Goal: Task Accomplishment & Management: Manage account settings

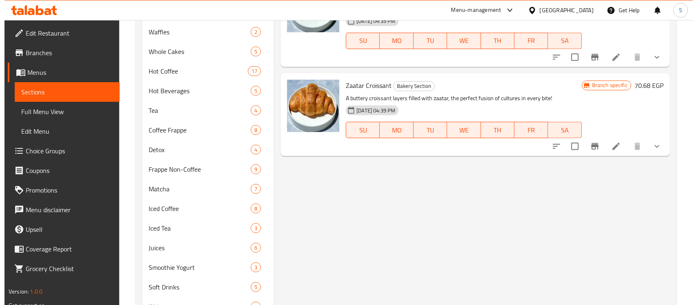
scroll to position [436, 0]
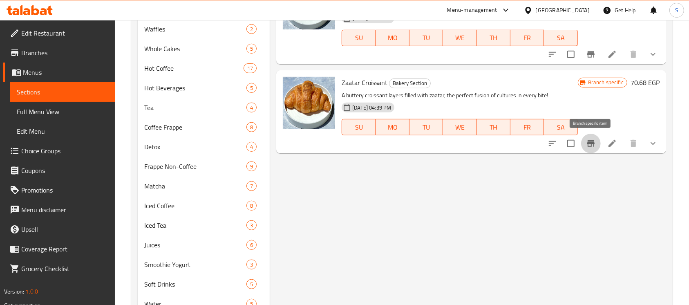
click at [583, 140] on button "Branch-specific-item" at bounding box center [591, 144] width 20 height 20
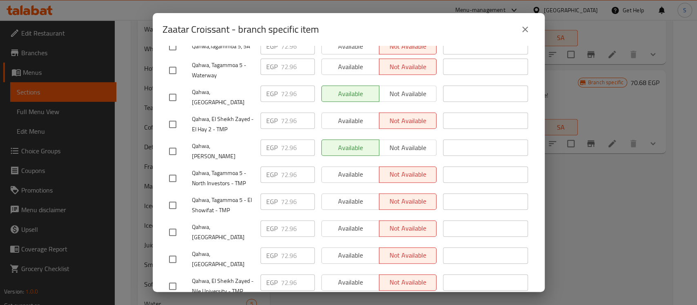
scroll to position [356, 0]
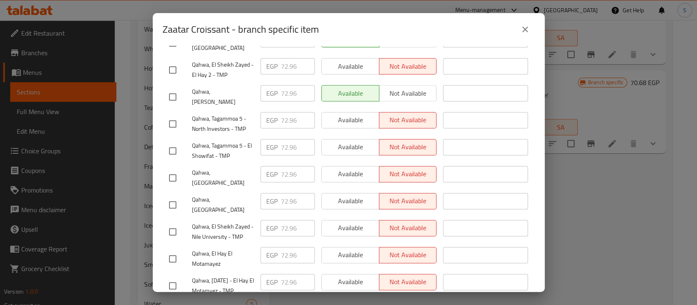
click at [176, 196] on input "checkbox" at bounding box center [172, 204] width 17 height 17
checkbox input "true"
click at [284, 193] on input "72.96" at bounding box center [298, 201] width 34 height 16
paste input "100.320"
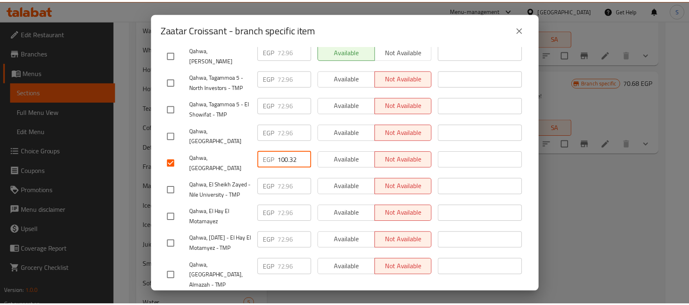
scroll to position [411, 0]
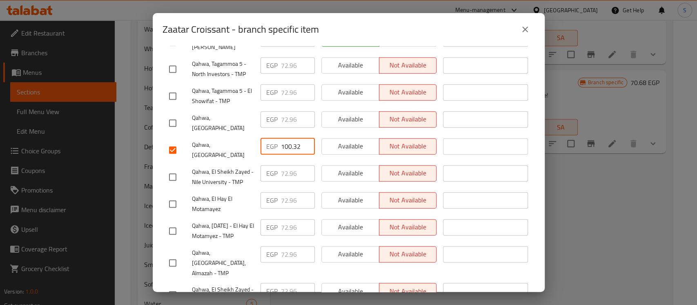
type input "100.32"
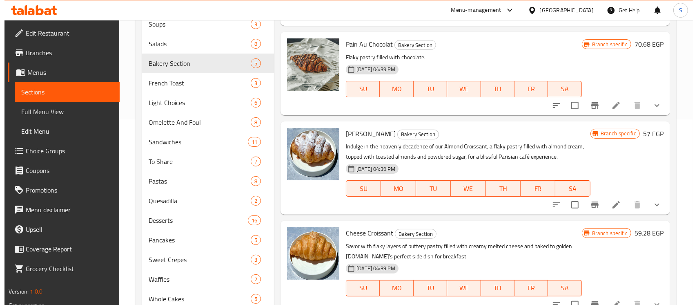
scroll to position [163, 0]
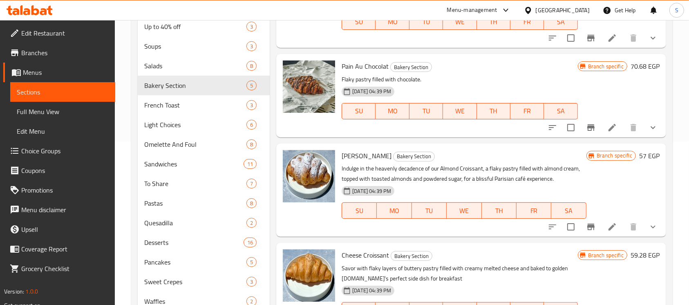
click at [589, 223] on icon "Branch-specific-item" at bounding box center [591, 227] width 10 height 10
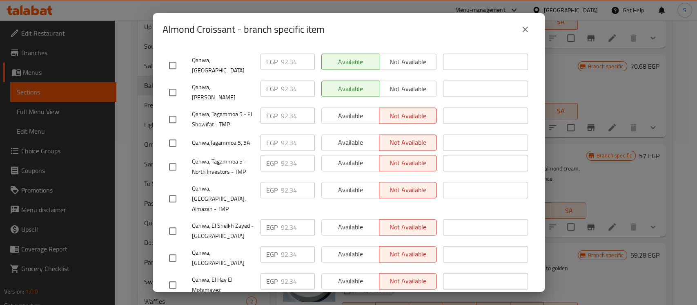
scroll to position [327, 0]
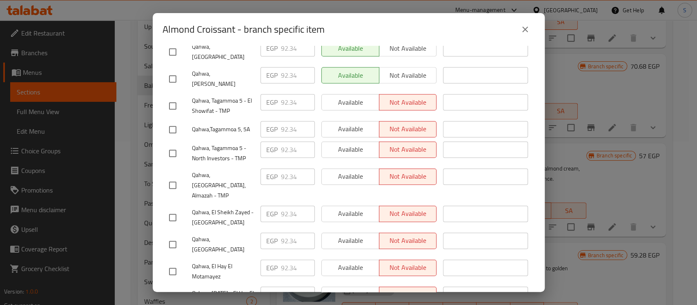
click at [176, 236] on input "checkbox" at bounding box center [172, 244] width 17 height 17
checkbox input "true"
click at [287, 232] on input "92.34" at bounding box center [298, 240] width 34 height 16
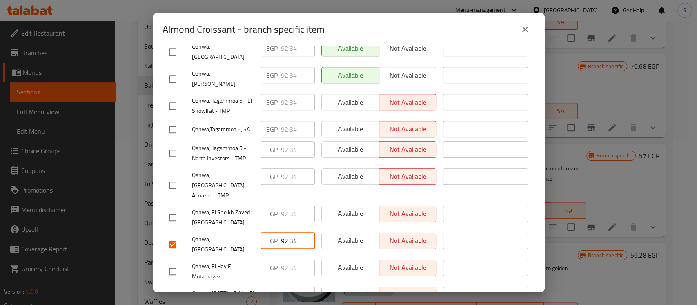
paste input "127.680"
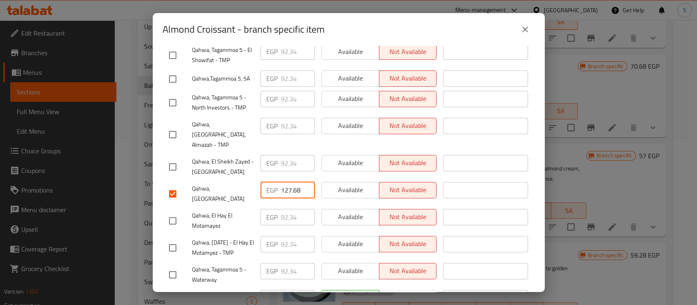
scroll to position [411, 0]
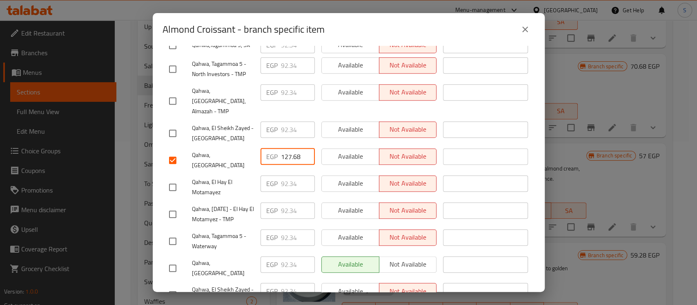
type input "127.68"
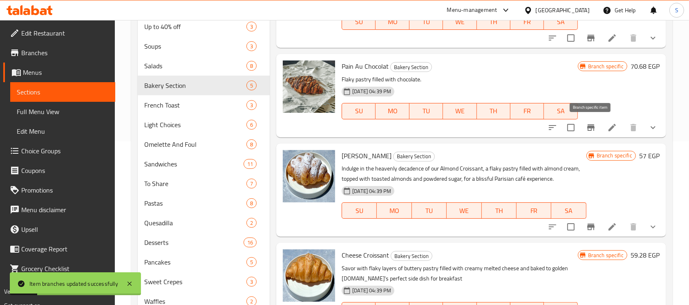
click at [595, 130] on icon "Branch-specific-item" at bounding box center [591, 128] width 10 height 10
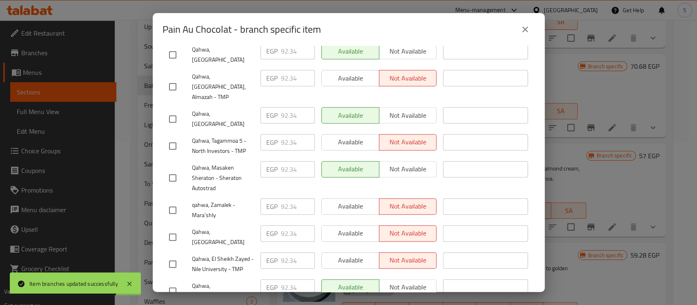
scroll to position [327, 0]
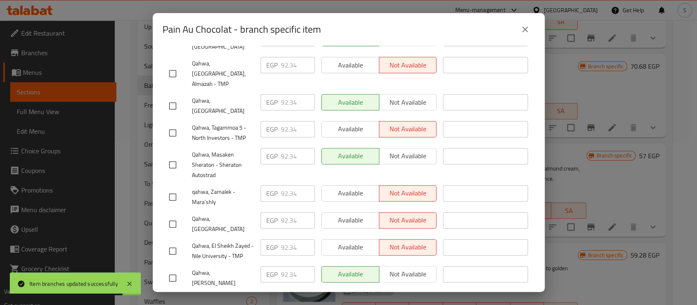
click at [175, 215] on input "checkbox" at bounding box center [172, 223] width 17 height 17
checkbox input "true"
click at [283, 212] on input "92.34" at bounding box center [298, 220] width 34 height 16
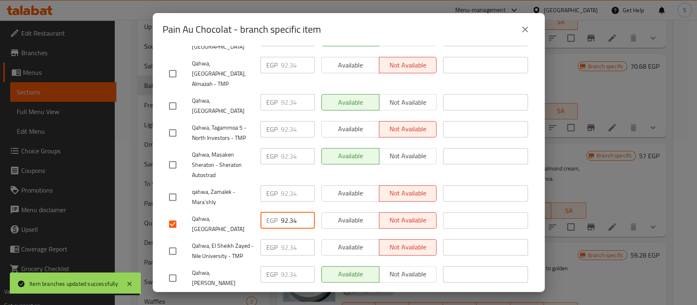
paste input "127.680"
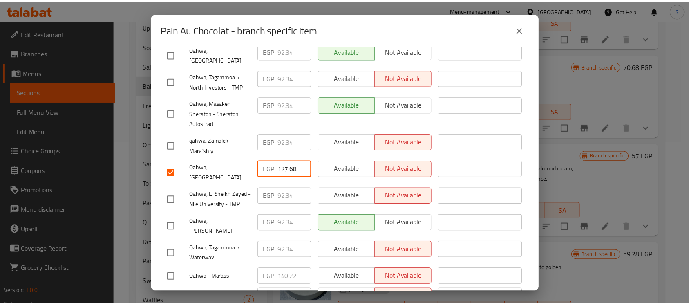
scroll to position [411, 0]
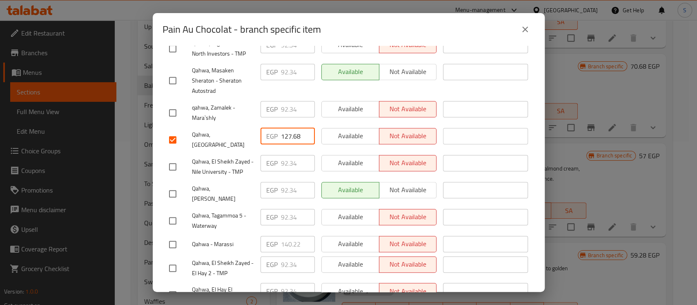
type input "127.68"
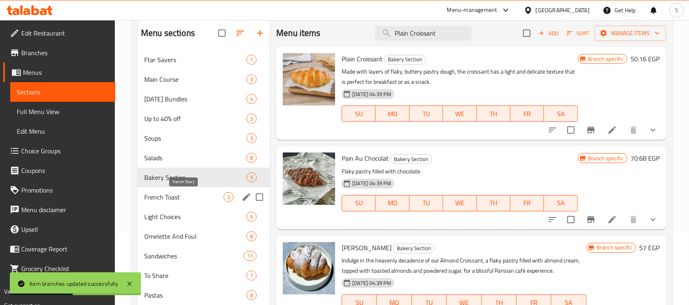
scroll to position [54, 0]
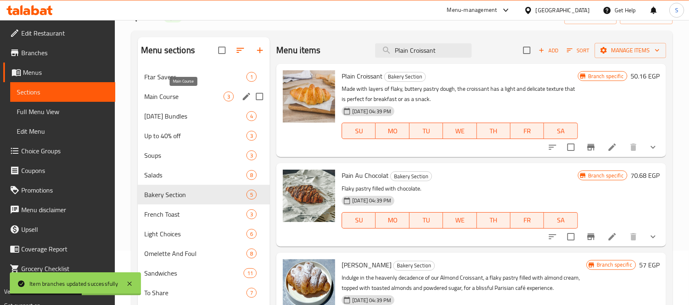
click at [178, 96] on span "Main Course" at bounding box center [183, 97] width 79 height 10
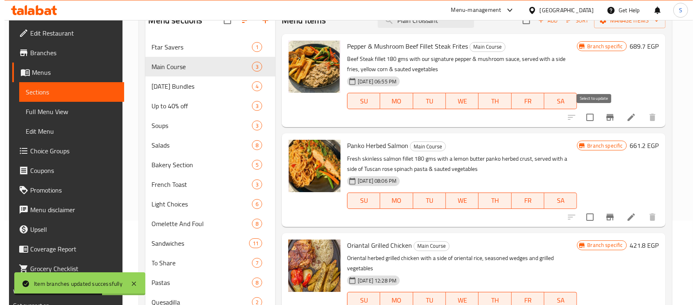
scroll to position [109, 0]
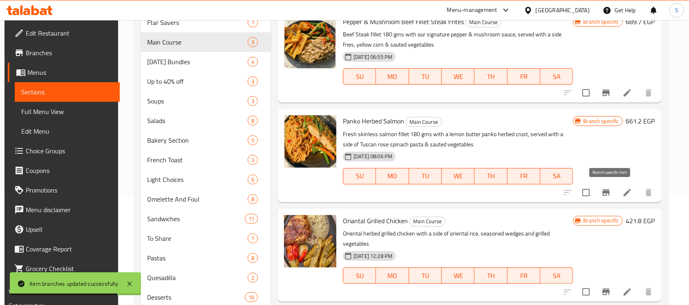
click at [606, 192] on icon "Branch-specific-item" at bounding box center [606, 193] width 10 height 10
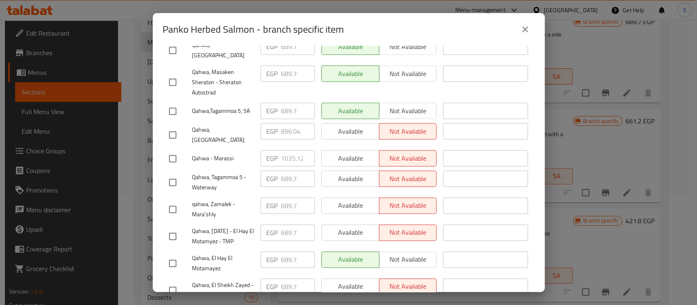
scroll to position [248, 0]
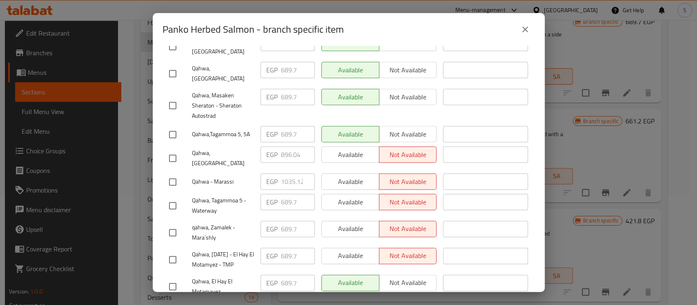
click at [174, 150] on input "checkbox" at bounding box center [172, 158] width 17 height 17
checkbox input "true"
click at [285, 146] on input "896.04" at bounding box center [298, 154] width 34 height 16
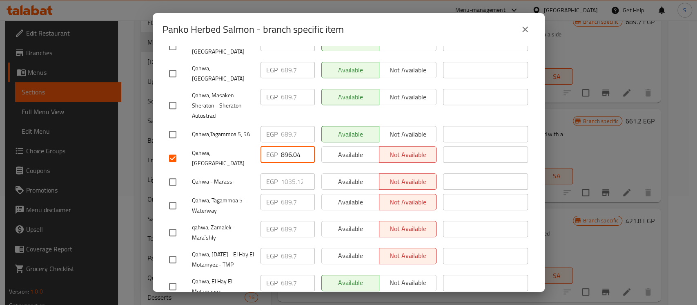
click at [285, 146] on input "896.04" at bounding box center [298, 154] width 34 height 16
paste input "940.500"
click at [285, 146] on input "940.500" at bounding box center [298, 154] width 34 height 16
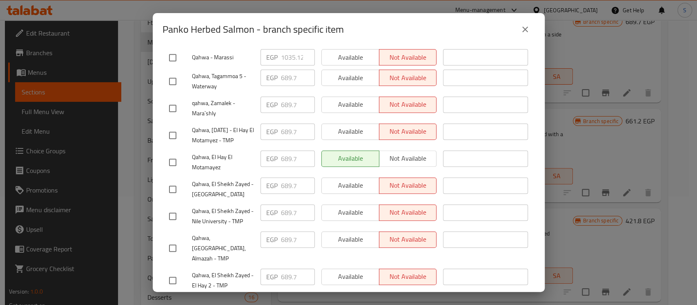
scroll to position [411, 0]
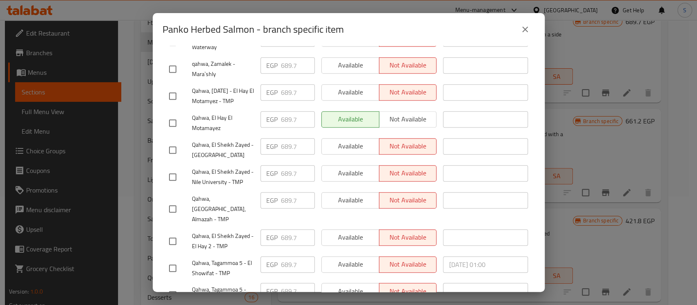
type input "940.50"
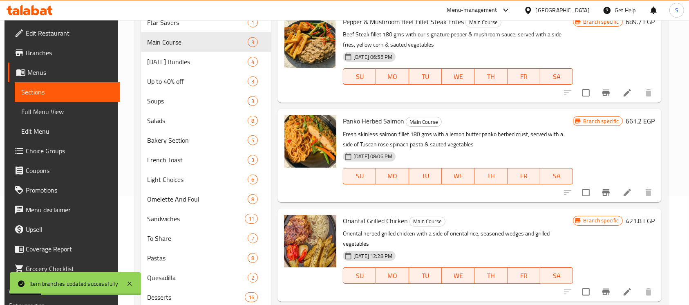
click at [609, 94] on icon "Branch-specific-item" at bounding box center [606, 93] width 10 height 10
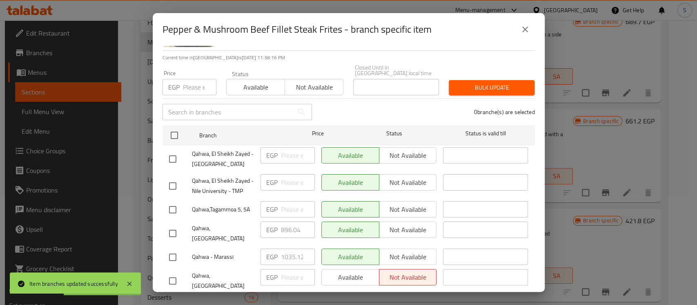
scroll to position [109, 0]
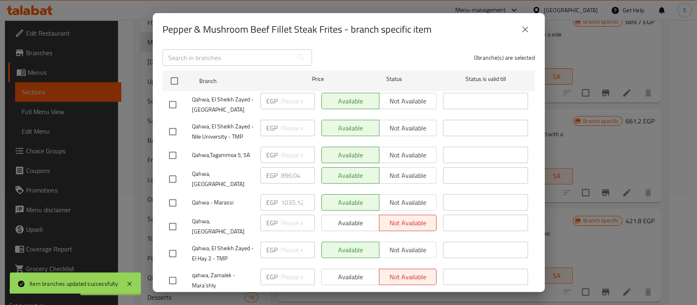
click at [173, 171] on input "checkbox" at bounding box center [172, 178] width 17 height 17
checkbox input "true"
click at [286, 170] on input "896.04" at bounding box center [298, 175] width 34 height 16
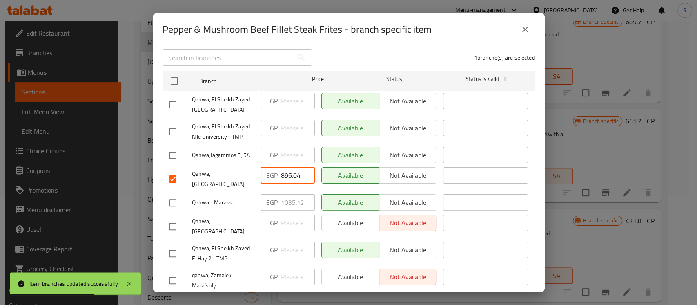
paste input "940.500"
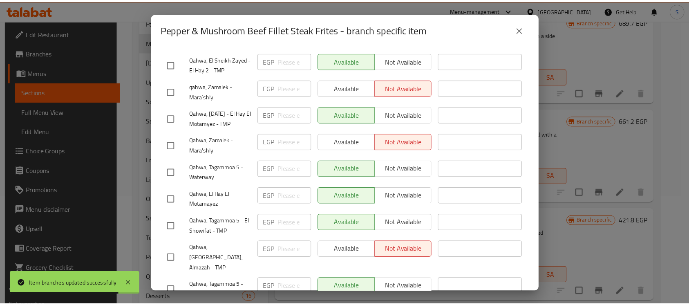
scroll to position [411, 0]
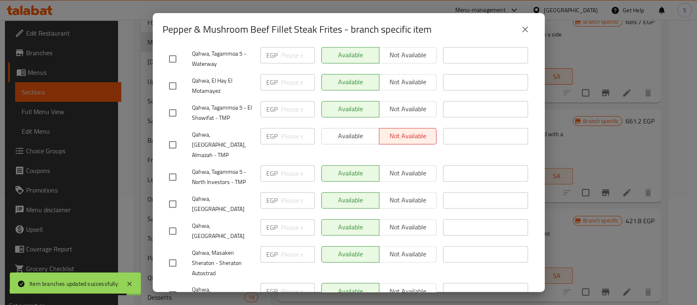
type input "940.50"
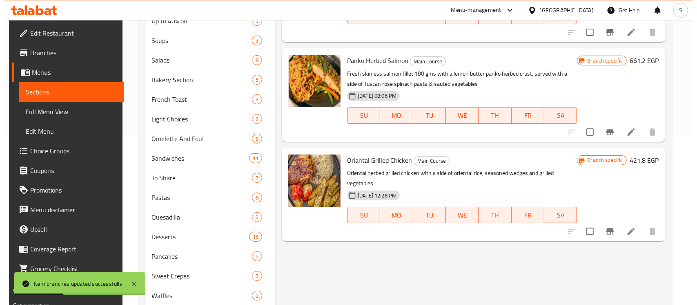
scroll to position [218, 0]
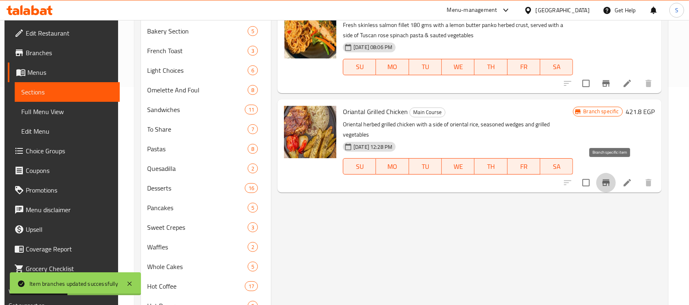
click at [611, 178] on icon "Branch-specific-item" at bounding box center [606, 183] width 10 height 10
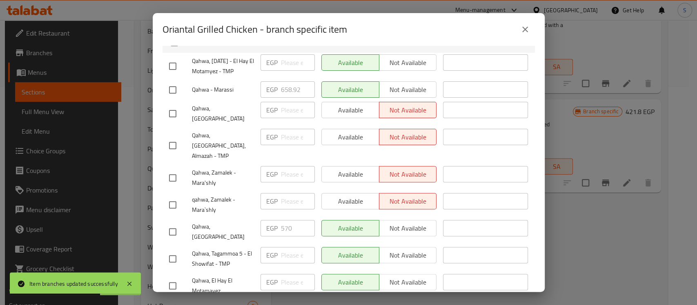
scroll to position [163, 0]
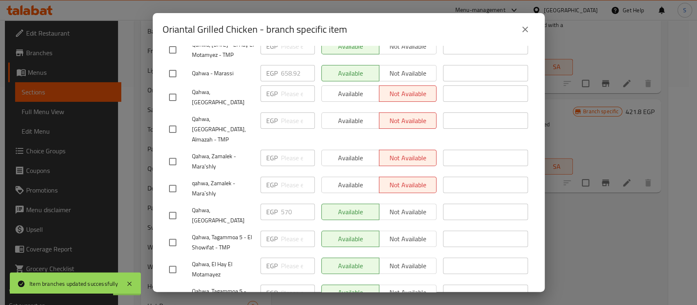
click at [176, 207] on input "checkbox" at bounding box center [172, 215] width 17 height 17
checkbox input "true"
click at [283, 203] on input "570" at bounding box center [298, 211] width 34 height 16
paste input "98.50"
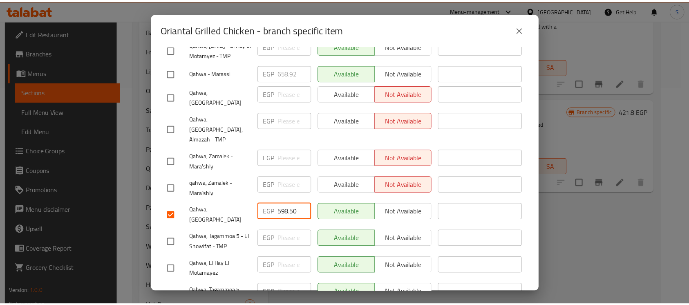
scroll to position [411, 0]
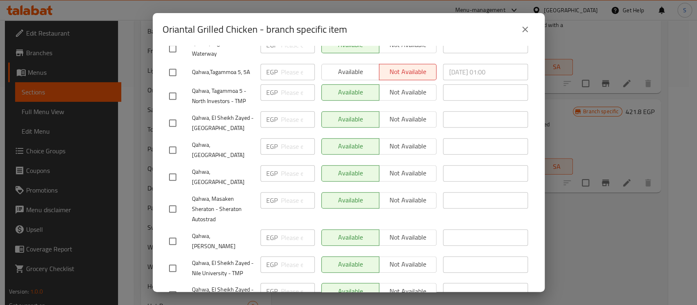
type input "598.50"
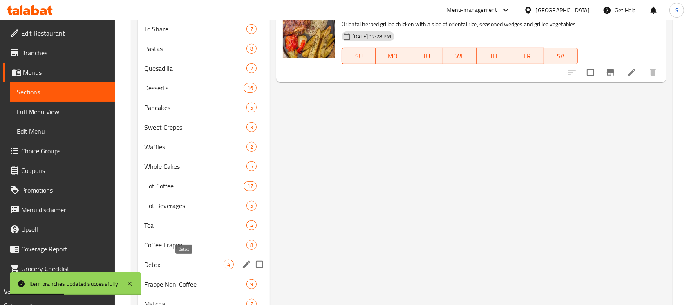
scroll to position [381, 0]
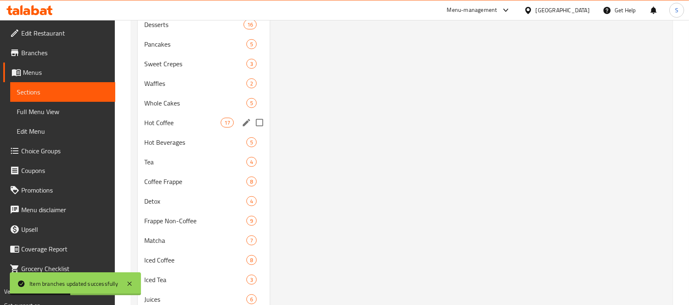
click at [184, 127] on span "Hot Coffee" at bounding box center [182, 123] width 76 height 10
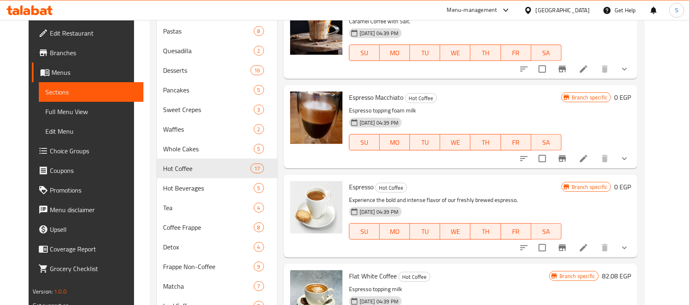
scroll to position [350, 0]
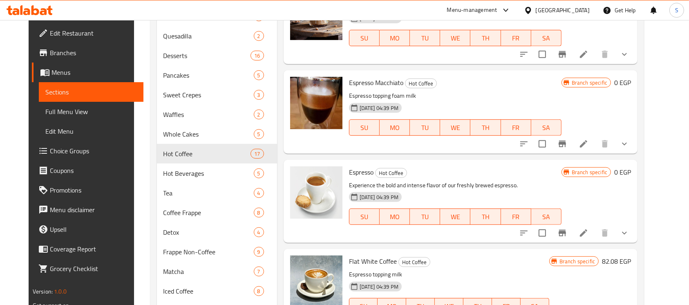
click at [634, 227] on button "show more" at bounding box center [625, 233] width 20 height 20
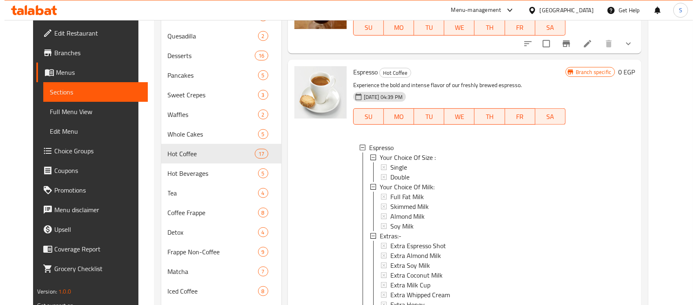
scroll to position [898, 0]
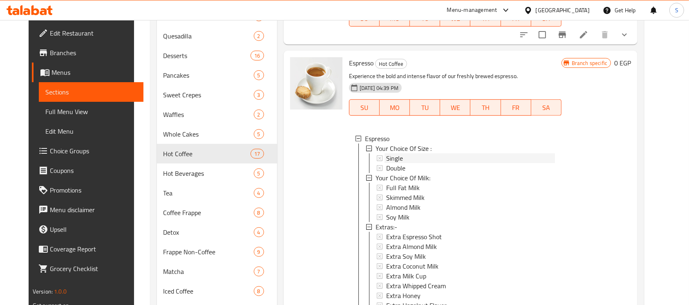
click at [389, 153] on span "Single" at bounding box center [394, 158] width 17 height 10
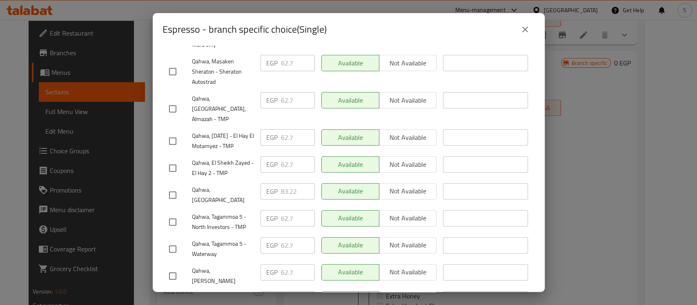
scroll to position [272, 0]
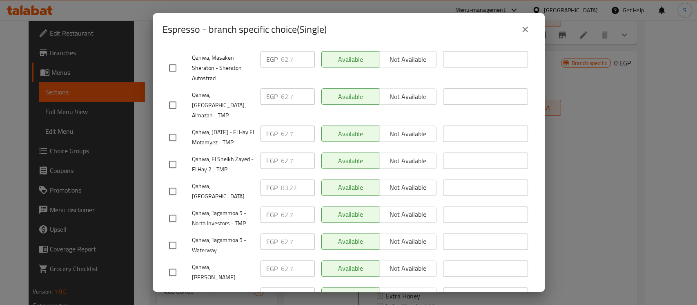
click at [176, 183] on input "checkbox" at bounding box center [172, 191] width 17 height 17
checkbox input "true"
click at [281, 179] on input "83.22" at bounding box center [298, 187] width 34 height 16
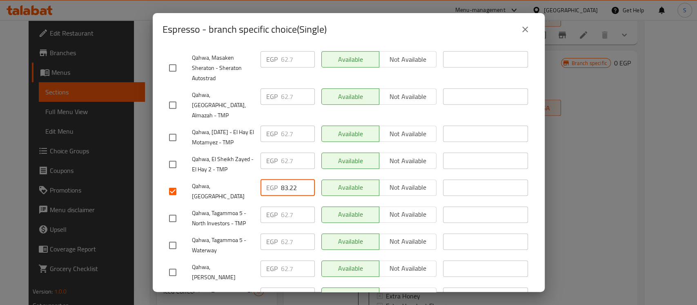
paste input "7.780"
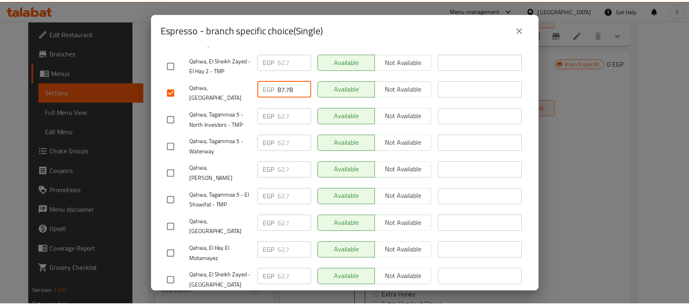
scroll to position [411, 0]
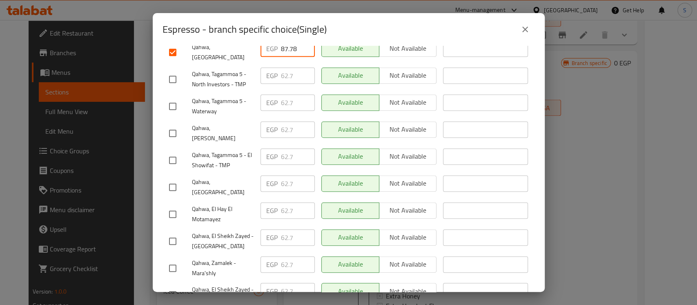
type input "87.78"
click at [358, 289] on div "Espresso Experience the bold and intense flavor of our freshly brewed espresso.…" at bounding box center [349, 169] width 392 height 246
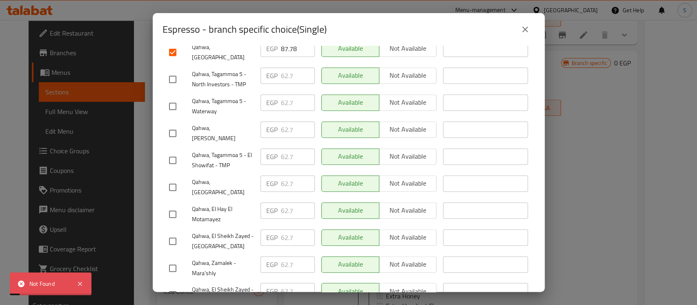
click at [525, 33] on icon "close" at bounding box center [526, 30] width 10 height 10
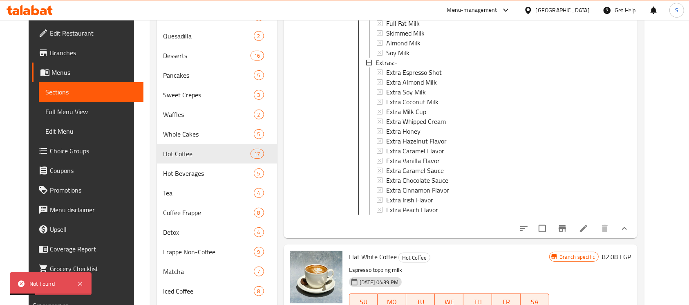
scroll to position [1066, 0]
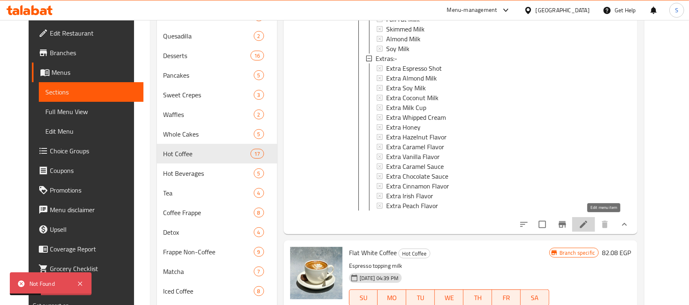
click at [588, 226] on icon at bounding box center [584, 224] width 10 height 10
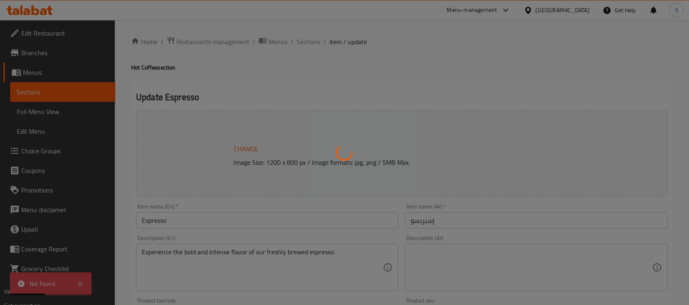
type input "إختيارك من الحجم :"
type input "1"
type input "إختيارك من اللبن :"
type input "1"
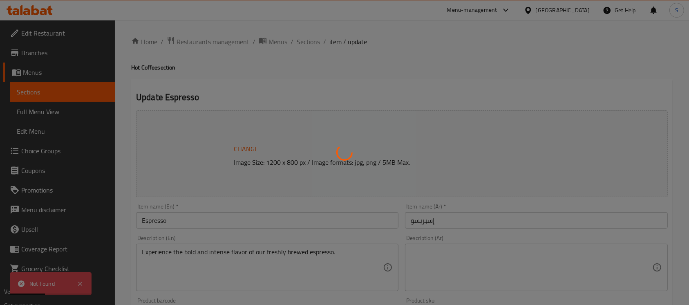
type input "1"
type input "إضافات"
type input "0"
type input "12"
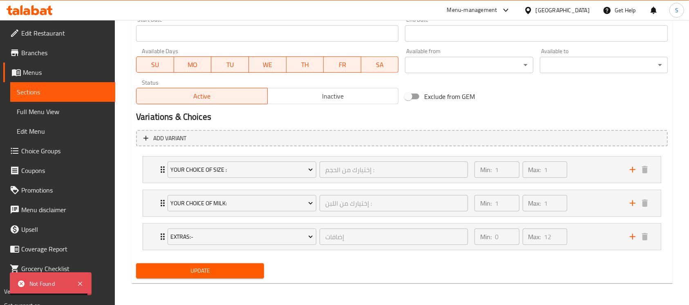
scroll to position [364, 0]
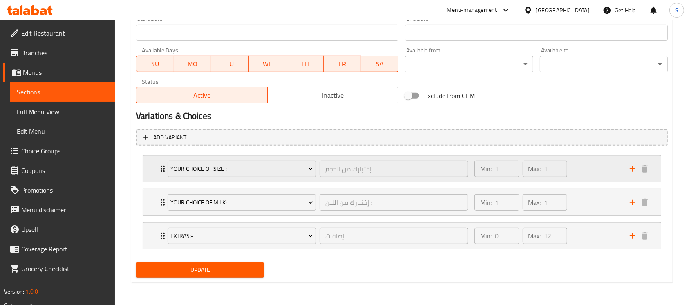
click at [574, 172] on div "Min: 1 ​ Max: 1 ​" at bounding box center [546, 169] width 155 height 26
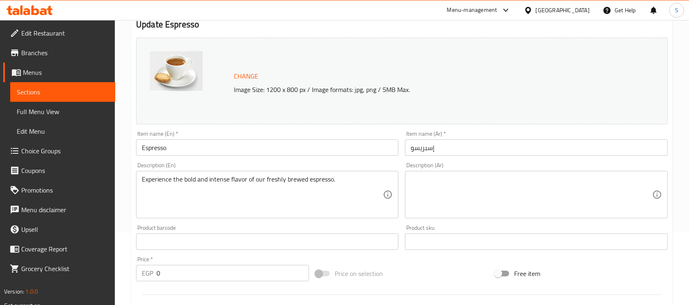
scroll to position [0, 0]
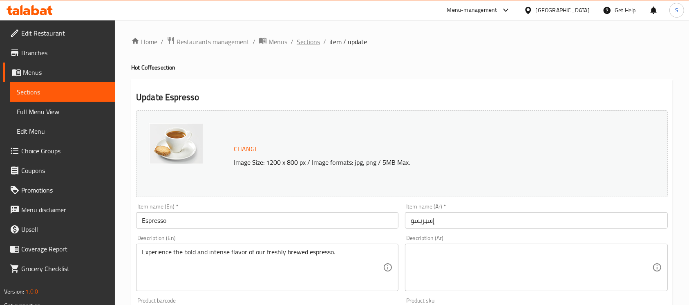
click at [304, 39] on span "Sections" at bounding box center [308, 42] width 23 height 10
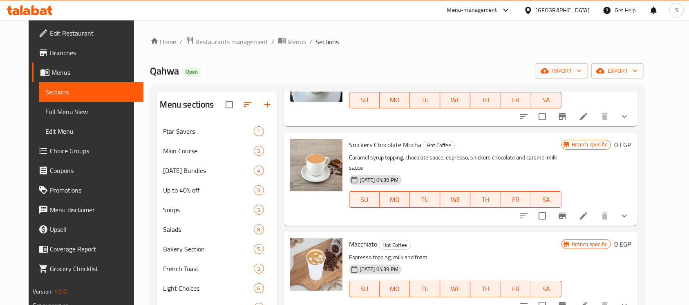
scroll to position [462, 0]
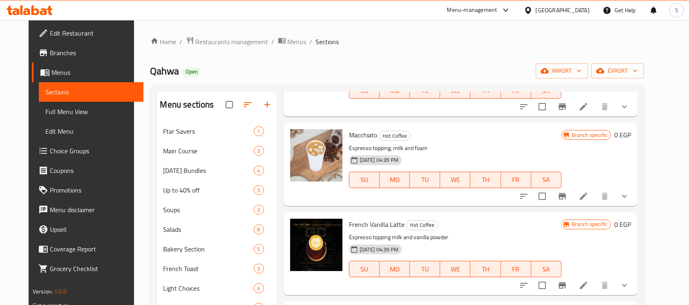
click at [629, 191] on icon "show more" at bounding box center [624, 196] width 10 height 10
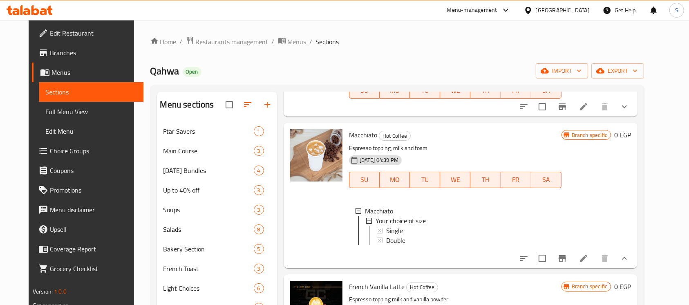
click at [588, 253] on icon at bounding box center [584, 258] width 10 height 10
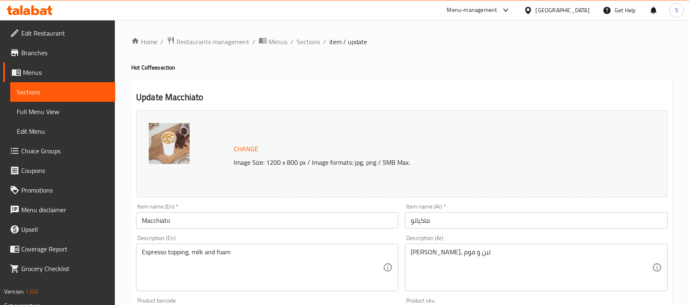
scroll to position [297, 0]
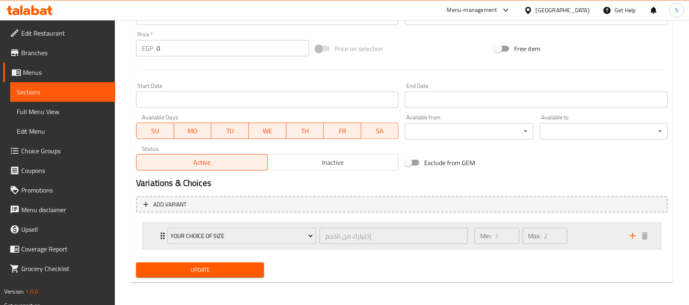
click at [576, 235] on div "Min: 1 ​ Max: 2 ​" at bounding box center [546, 236] width 155 height 26
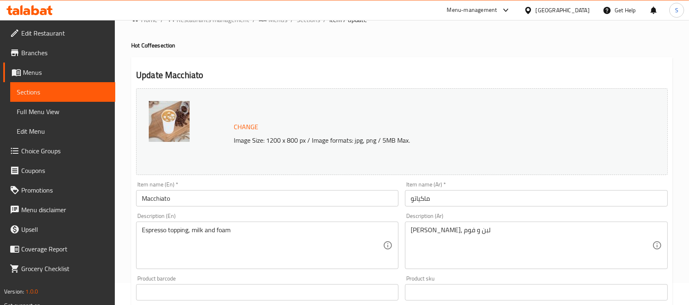
scroll to position [0, 0]
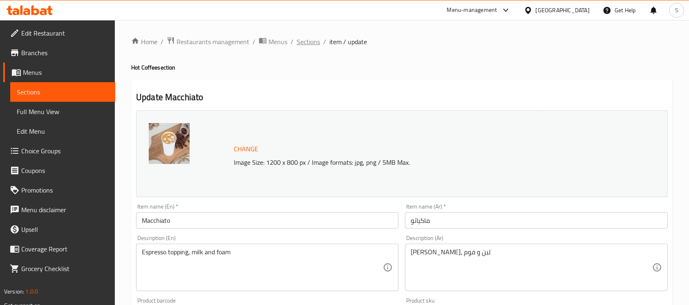
click at [313, 43] on span "Sections" at bounding box center [308, 42] width 23 height 10
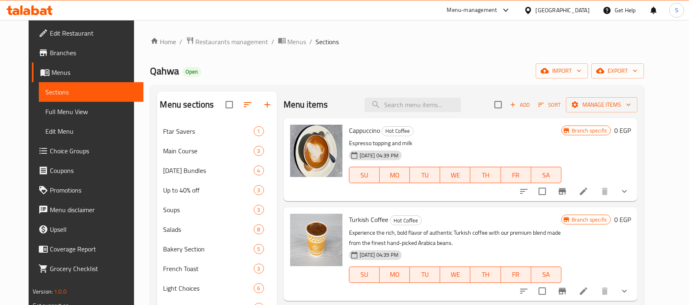
scroll to position [54, 0]
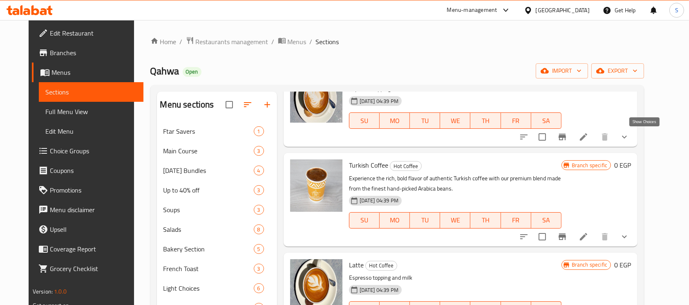
click at [629, 134] on icon "show more" at bounding box center [624, 137] width 10 height 10
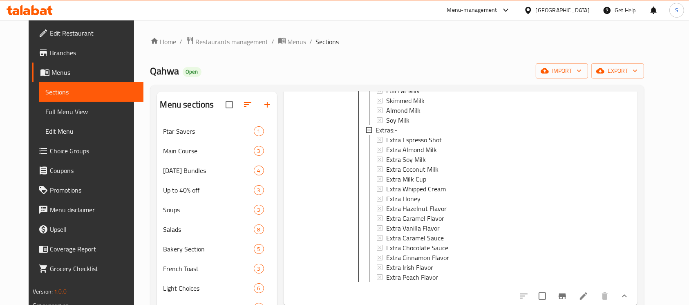
scroll to position [436, 0]
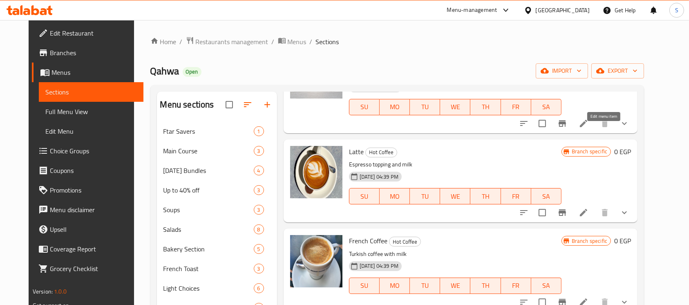
click at [588, 128] on icon at bounding box center [584, 123] width 10 height 10
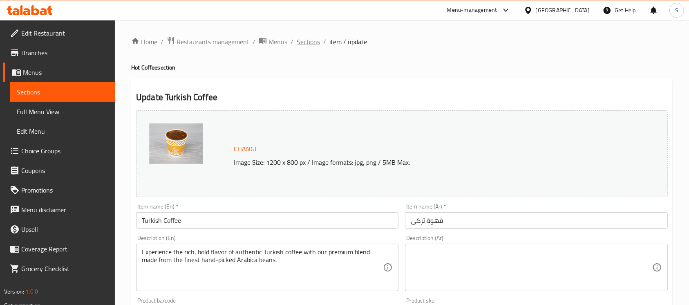
click at [306, 39] on span "Sections" at bounding box center [308, 42] width 23 height 10
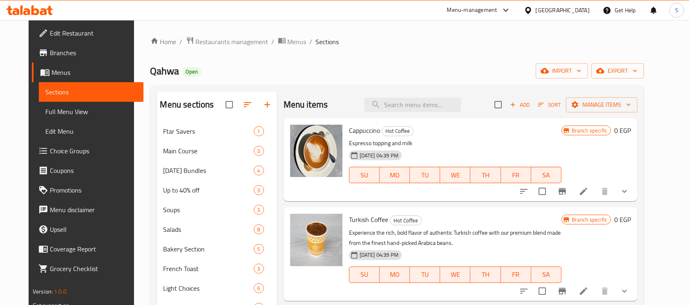
click at [595, 194] on li at bounding box center [583, 191] width 23 height 15
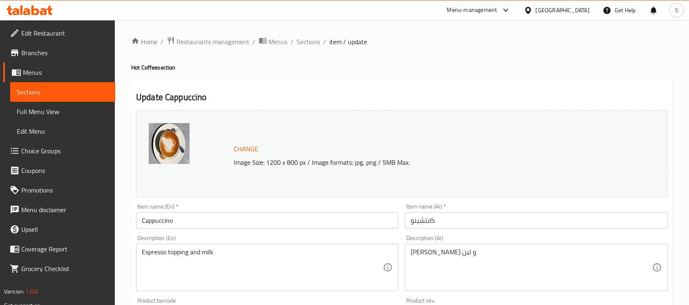
scroll to position [327, 0]
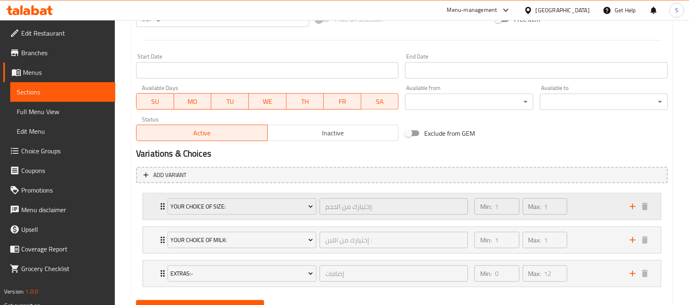
click at [582, 206] on div "Min: 1 ​ Max: 1 ​" at bounding box center [546, 206] width 155 height 26
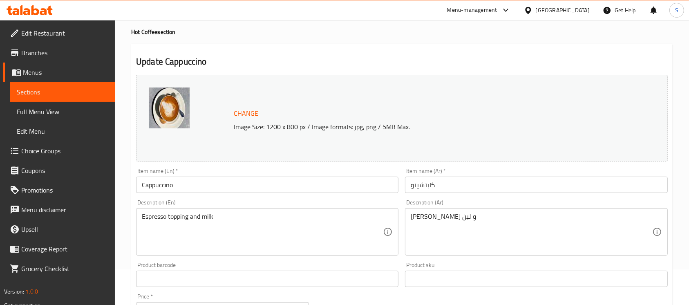
scroll to position [0, 0]
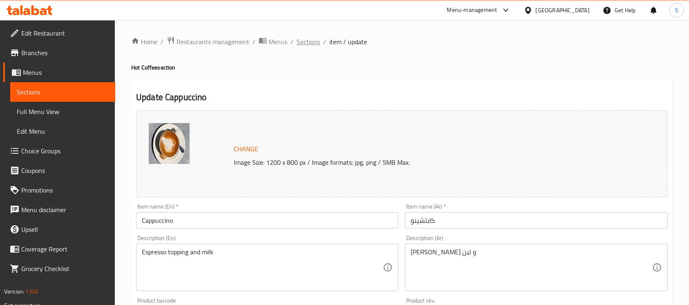
click at [310, 37] on span "Sections" at bounding box center [308, 42] width 23 height 10
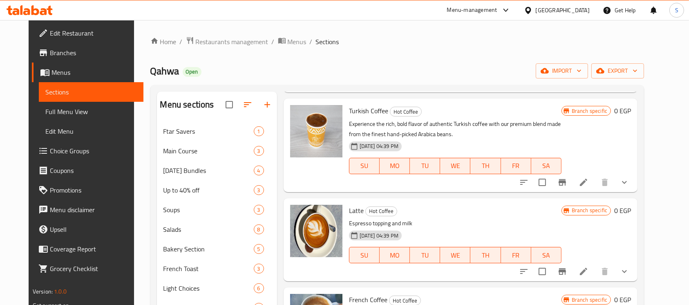
scroll to position [163, 0]
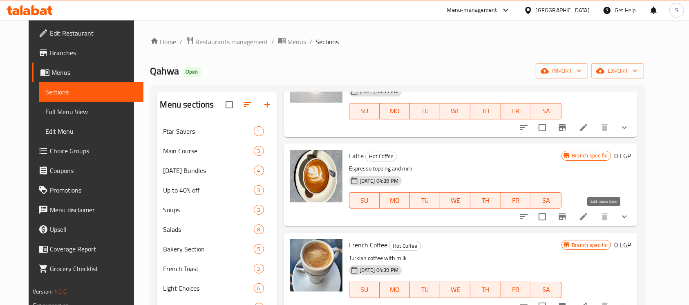
click at [588, 212] on icon at bounding box center [584, 217] width 10 height 10
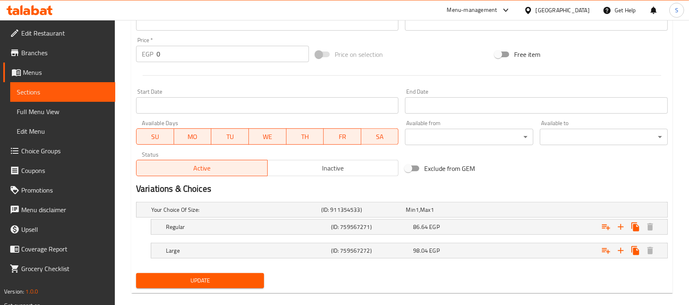
scroll to position [302, 0]
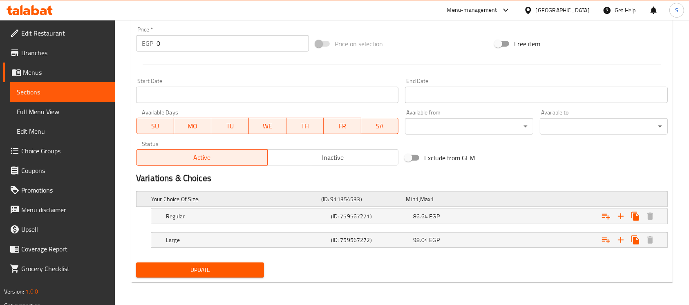
drag, startPoint x: 382, startPoint y: 198, endPoint x: 319, endPoint y: 195, distance: 63.8
click at [324, 198] on h5 "(ID: 911354533)" at bounding box center [362, 199] width 82 height 8
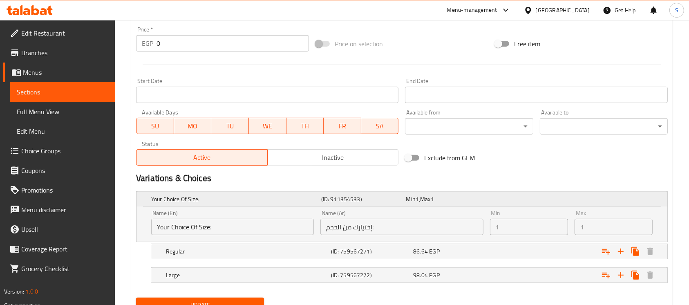
drag, startPoint x: 318, startPoint y: 195, endPoint x: 375, endPoint y: 197, distance: 56.8
click at [375, 197] on div "Your Choice Of Size: (ID: 911354533) Min 1 , Max 1" at bounding box center [405, 199] width 510 height 18
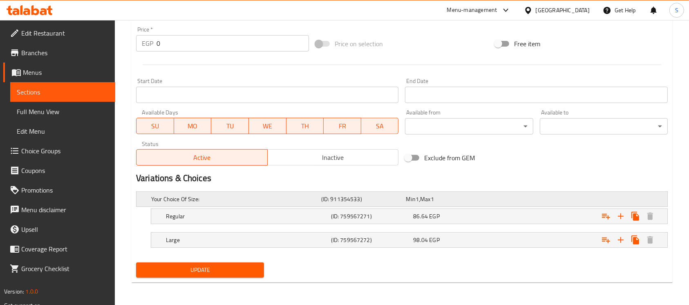
click at [350, 196] on h5 "(ID: 911354533)" at bounding box center [362, 199] width 82 height 8
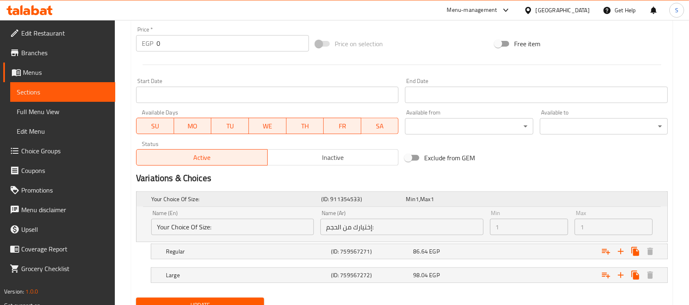
click at [350, 196] on h5 "(ID: 911354533)" at bounding box center [362, 199] width 82 height 8
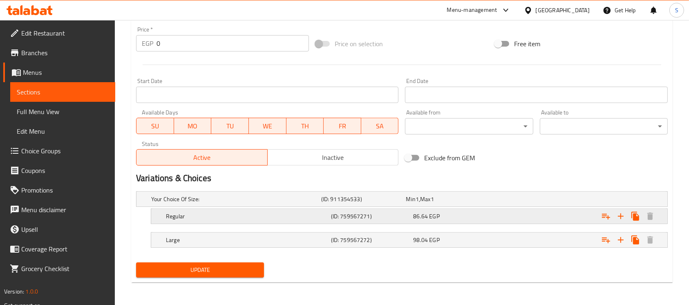
click at [289, 203] on h5 "Regular" at bounding box center [234, 199] width 167 height 8
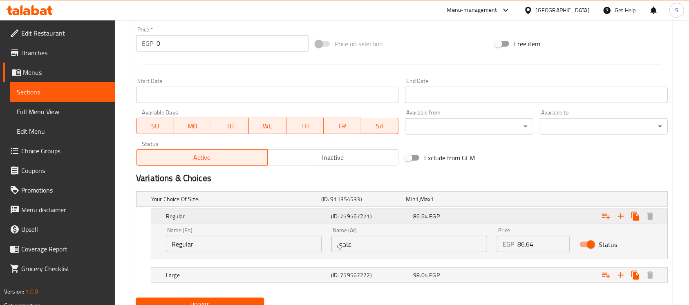
drag, startPoint x: 373, startPoint y: 217, endPoint x: 332, endPoint y: 216, distance: 41.3
click at [332, 216] on h5 "(ID: 759567271)" at bounding box center [370, 216] width 79 height 8
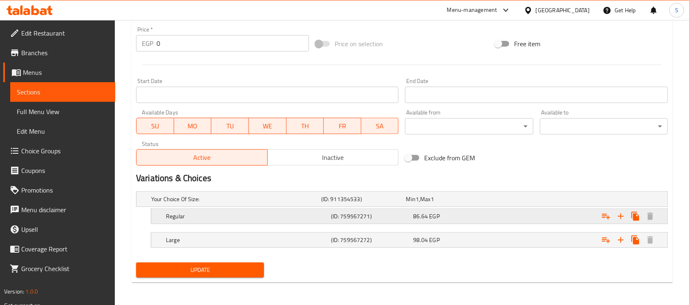
click at [332, 203] on h5 "(ID: 759567271)" at bounding box center [362, 199] width 82 height 8
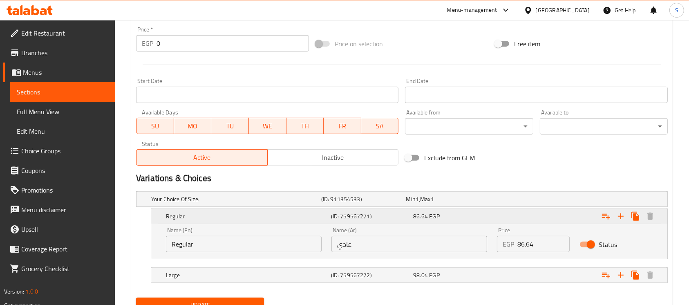
click at [332, 216] on h5 "(ID: 759567271)" at bounding box center [370, 216] width 79 height 8
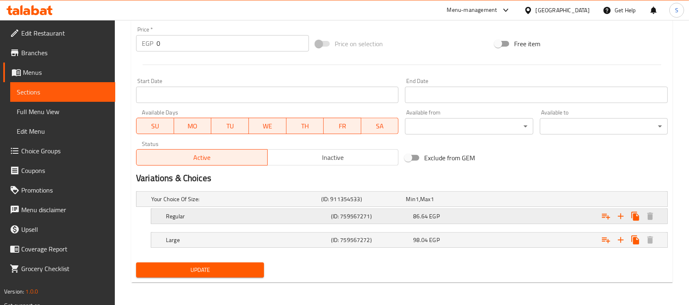
click at [332, 203] on h5 "(ID: 759567271)" at bounding box center [362, 199] width 82 height 8
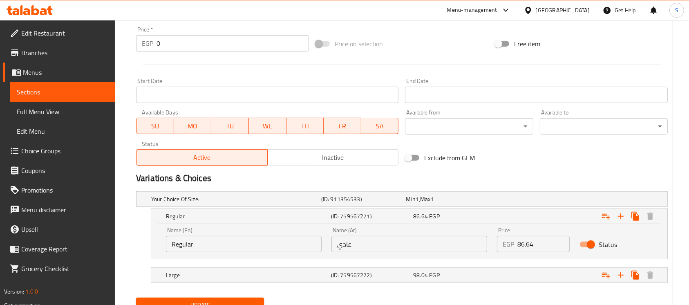
click at [522, 244] on input "86.64" at bounding box center [543, 244] width 52 height 16
type input "2"
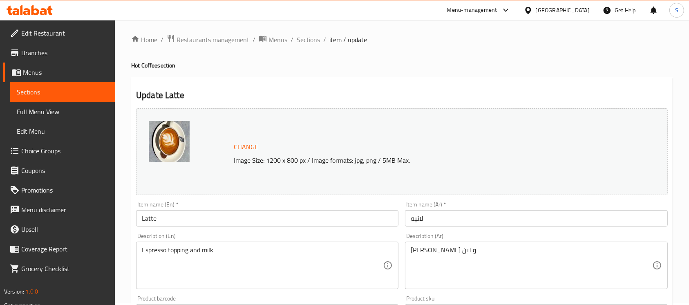
scroll to position [0, 0]
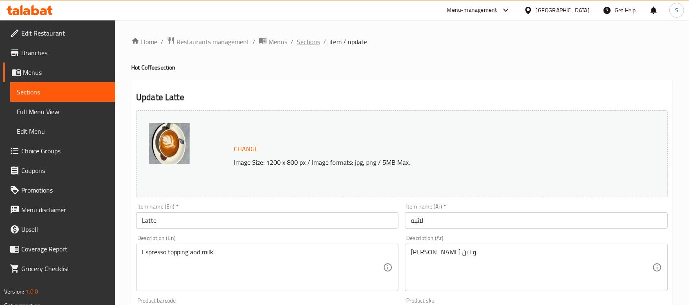
click at [300, 42] on span "Sections" at bounding box center [308, 42] width 23 height 10
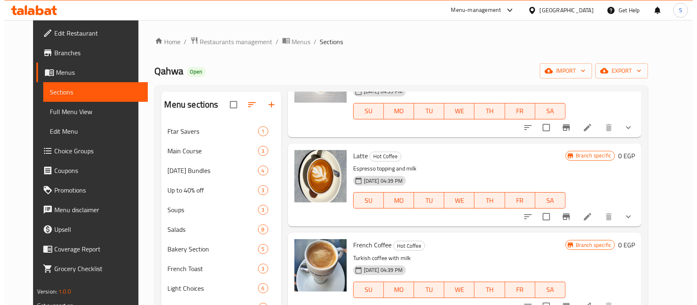
scroll to position [218, 0]
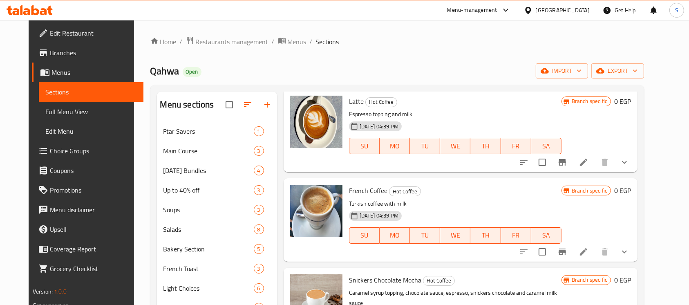
click at [634, 165] on button "show more" at bounding box center [625, 162] width 20 height 20
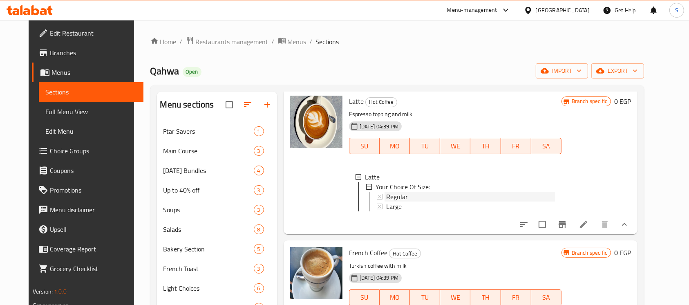
click at [400, 186] on li "Your Choice Of Size: Regular Large" at bounding box center [460, 196] width 189 height 29
click at [406, 193] on div "Regular" at bounding box center [470, 197] width 169 height 10
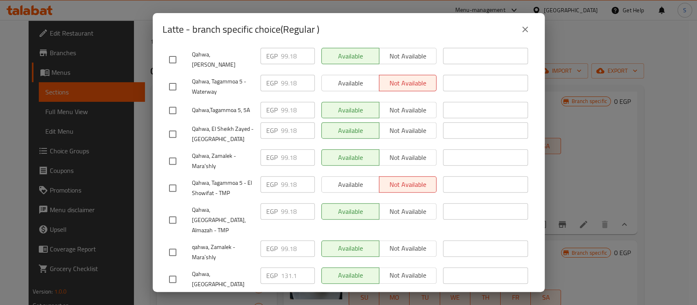
scroll to position [272, 0]
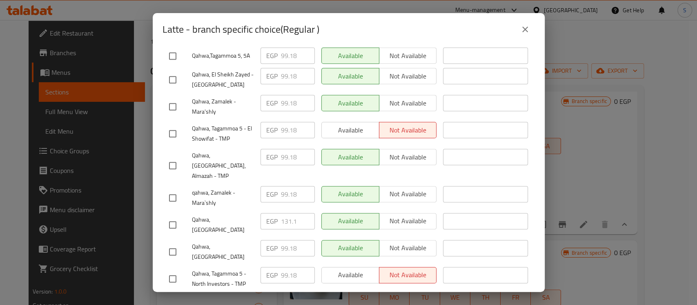
click at [174, 216] on input "checkbox" at bounding box center [172, 224] width 17 height 17
checkbox input "true"
click at [284, 213] on input "131.1" at bounding box center [298, 221] width 34 height 16
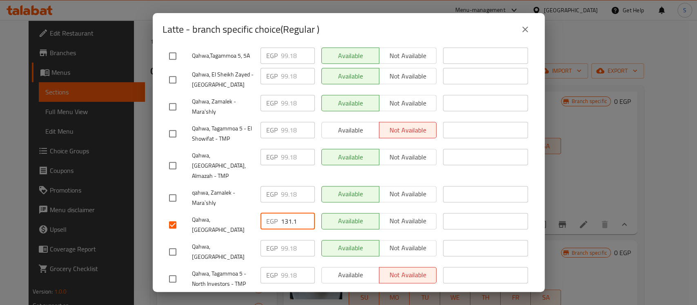
paste input "7.940"
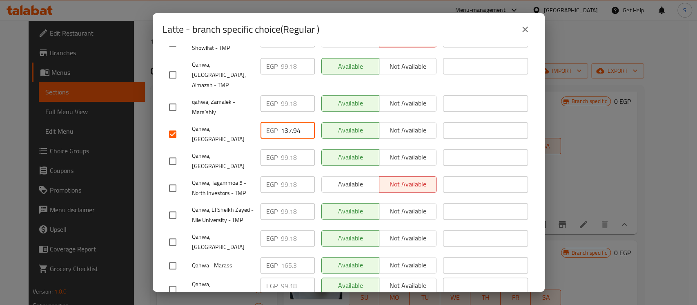
scroll to position [411, 0]
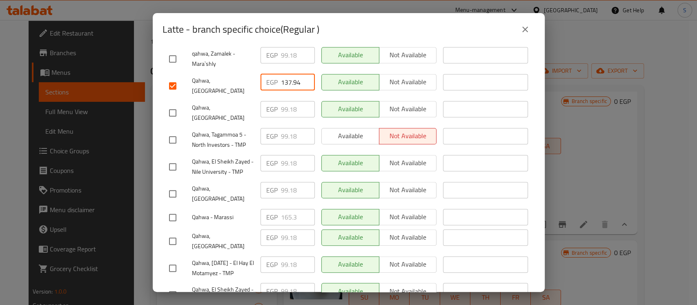
type input "137.94"
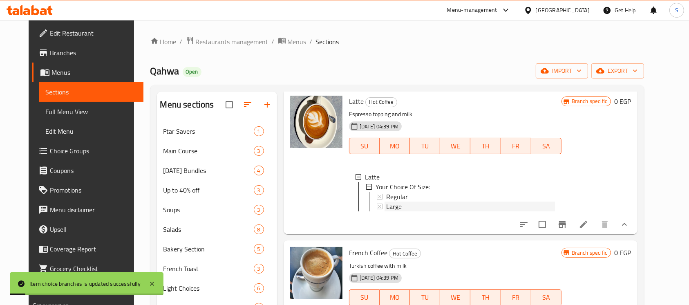
click at [390, 206] on span "Large" at bounding box center [394, 206] width 16 height 10
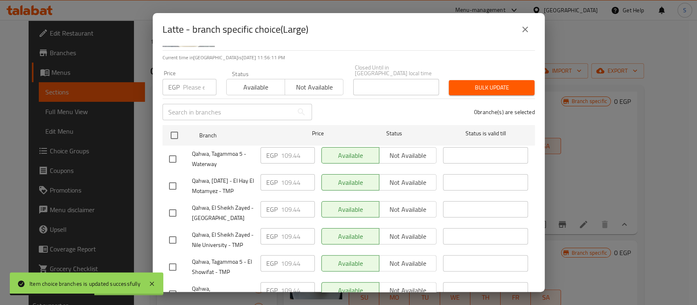
scroll to position [218, 0]
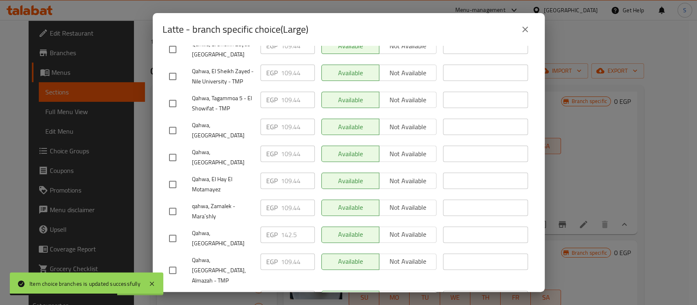
click at [174, 230] on input "checkbox" at bounding box center [172, 238] width 17 height 17
checkbox input "true"
click at [298, 226] on input "142.5" at bounding box center [298, 234] width 34 height 16
click at [284, 226] on input "142.5" at bounding box center [298, 234] width 34 height 16
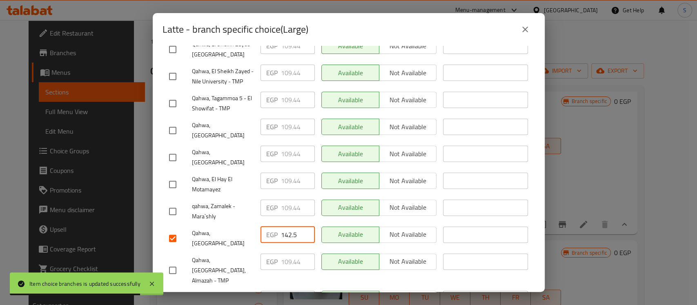
paste input "50.480"
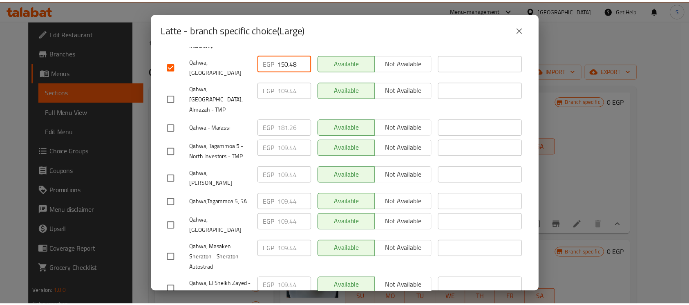
scroll to position [411, 0]
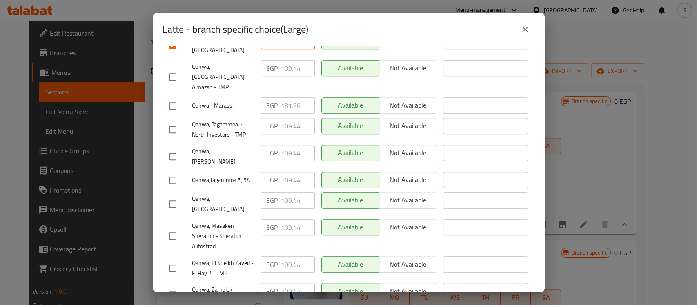
type input "150.48"
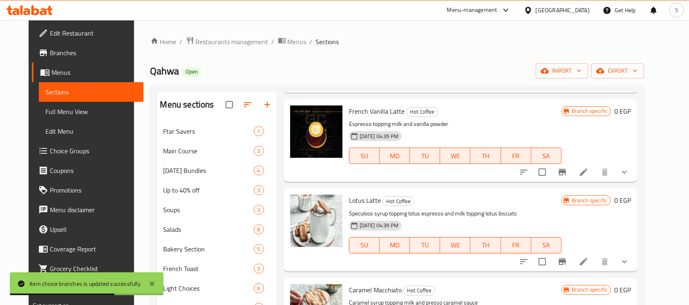
scroll to position [654, 0]
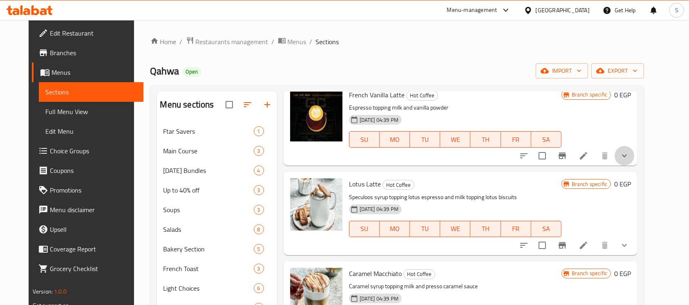
click at [634, 160] on button "show more" at bounding box center [625, 156] width 20 height 20
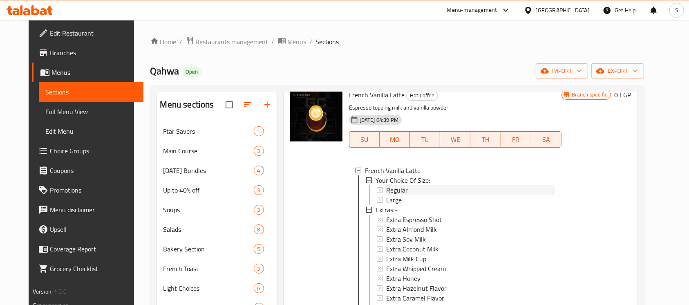
click at [400, 189] on div "Regular" at bounding box center [470, 190] width 169 height 10
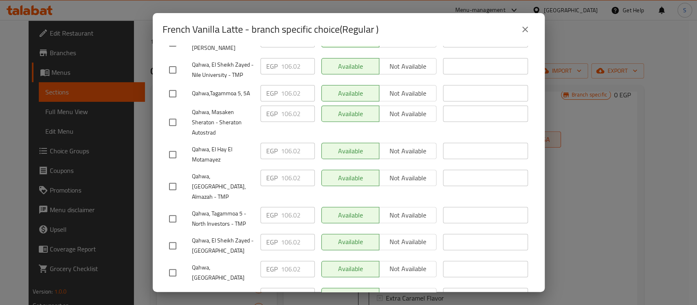
scroll to position [272, 0]
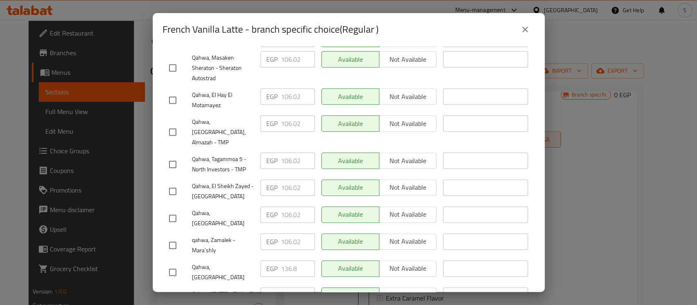
click at [176, 264] on input "checkbox" at bounding box center [172, 272] width 17 height 17
checkbox input "true"
click at [287, 260] on input "136.8" at bounding box center [298, 268] width 34 height 16
paste input "43.640"
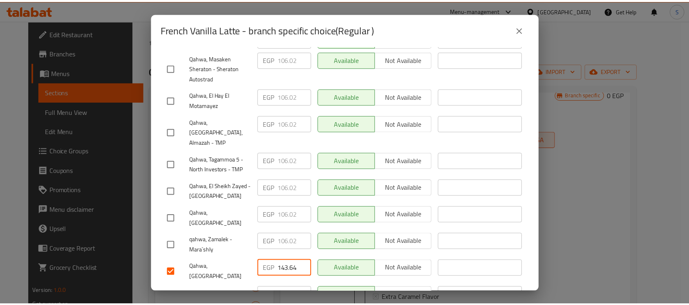
scroll to position [411, 0]
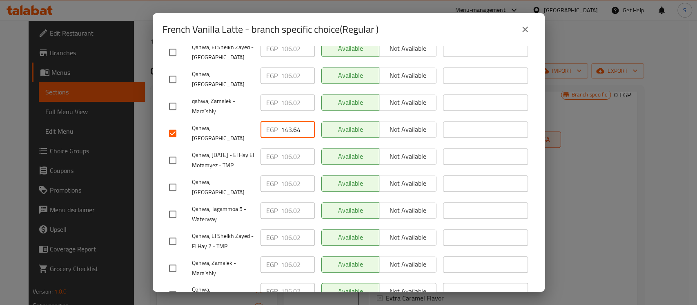
type input "143.64"
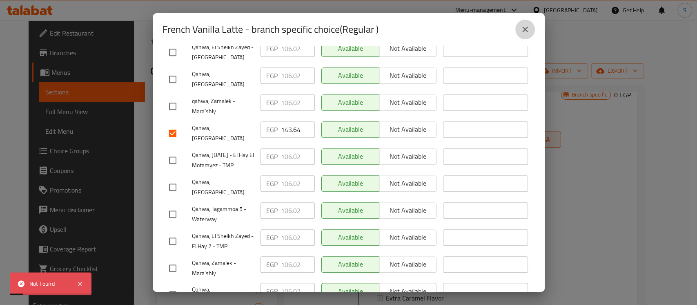
click at [526, 34] on button "close" at bounding box center [526, 30] width 20 height 20
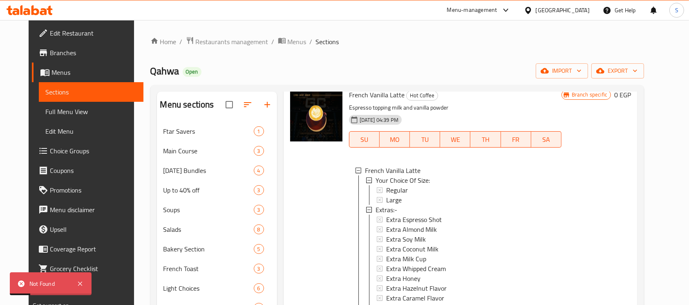
scroll to position [817, 0]
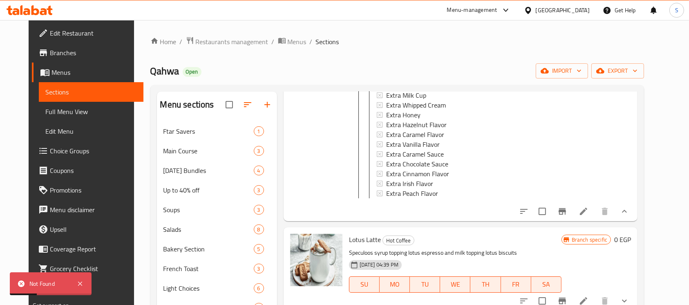
click at [588, 215] on icon at bounding box center [584, 211] width 10 height 10
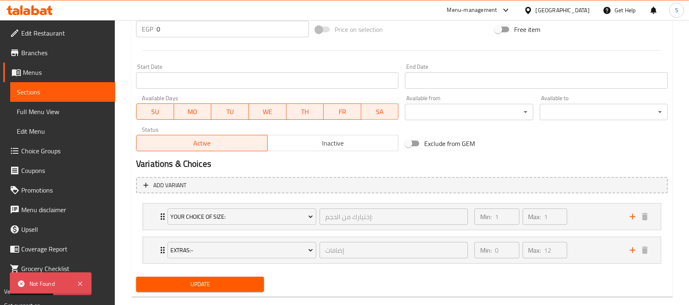
scroll to position [331, 0]
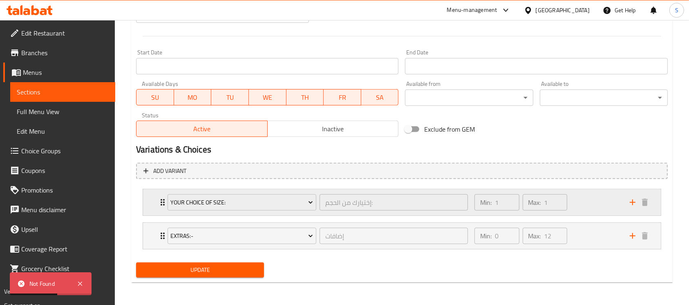
click at [573, 201] on div "Min: 1 ​ Max: 1 ​" at bounding box center [546, 202] width 155 height 26
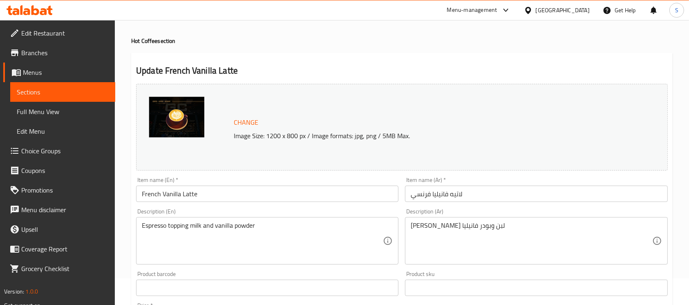
scroll to position [0, 0]
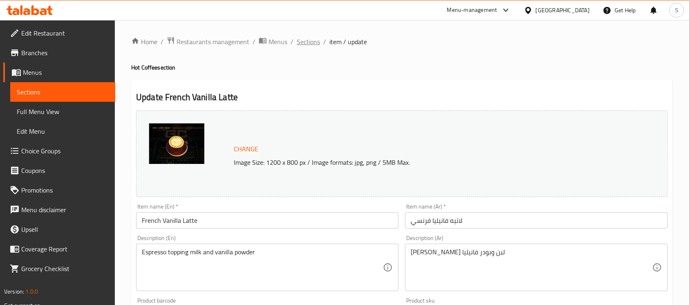
click at [302, 45] on span "Sections" at bounding box center [308, 42] width 23 height 10
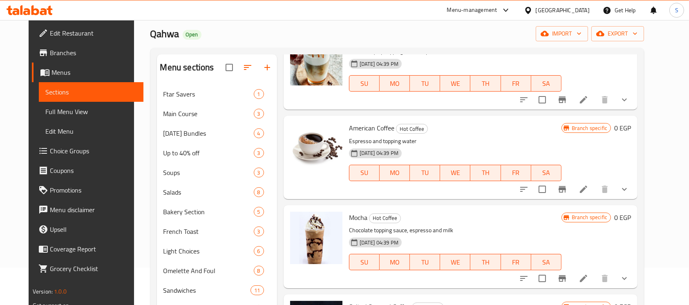
scroll to position [54, 0]
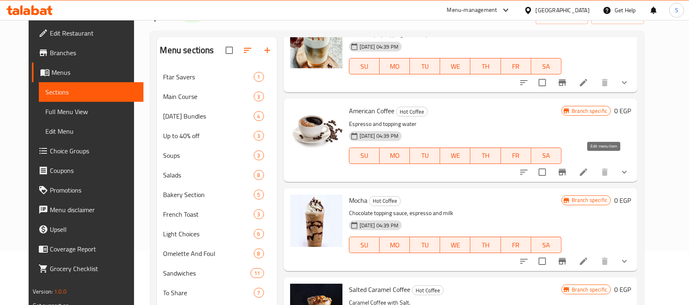
click at [587, 168] on icon at bounding box center [583, 171] width 7 height 7
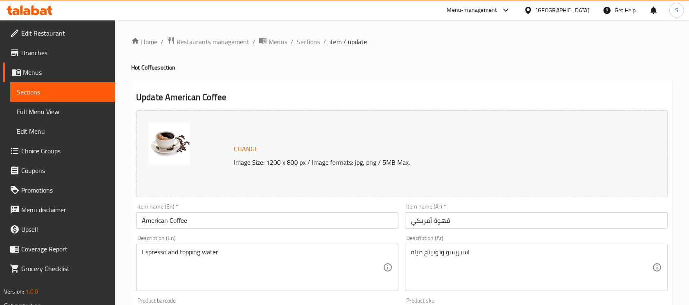
scroll to position [364, 0]
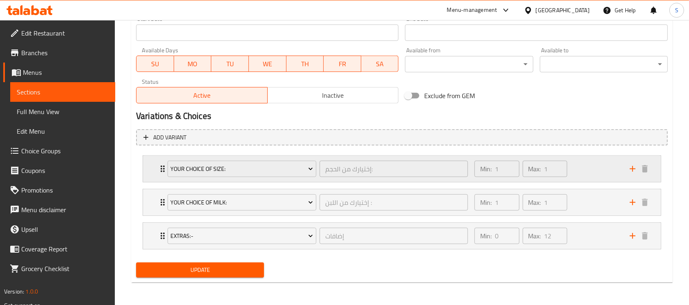
click at [585, 163] on div "Min: 1 ​ Max: 1 ​" at bounding box center [546, 169] width 155 height 26
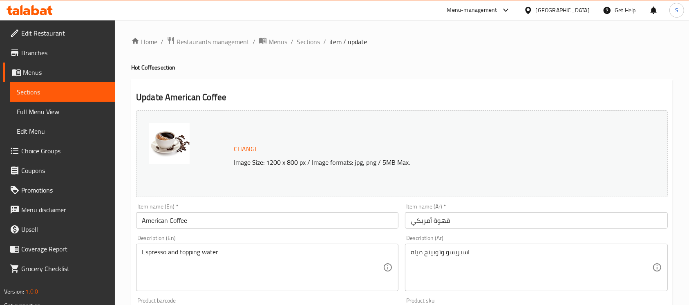
scroll to position [0, 0]
drag, startPoint x: 309, startPoint y: 41, endPoint x: 331, endPoint y: 58, distance: 27.4
click at [309, 41] on span "Sections" at bounding box center [308, 42] width 23 height 10
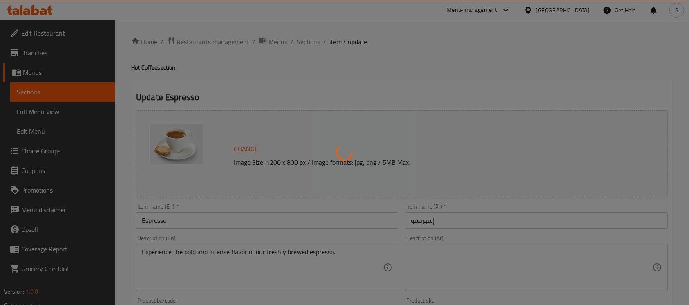
click at [53, 153] on div at bounding box center [344, 152] width 689 height 305
type input "إختيارك من الحجم :"
type input "1"
type input "إختيارك من اللبن :"
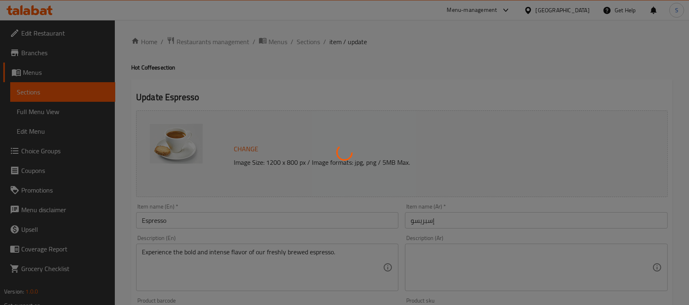
type input "1"
type input "إضافات"
type input "0"
type input "12"
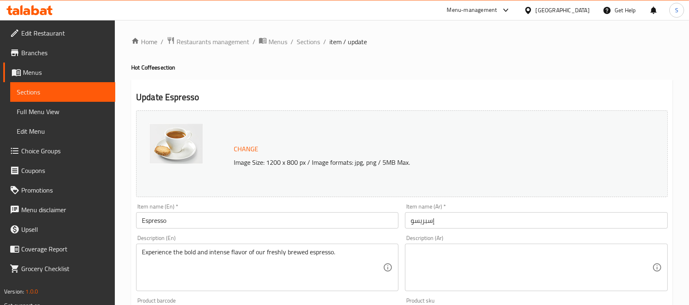
click at [57, 151] on span "Choice Groups" at bounding box center [64, 151] width 87 height 10
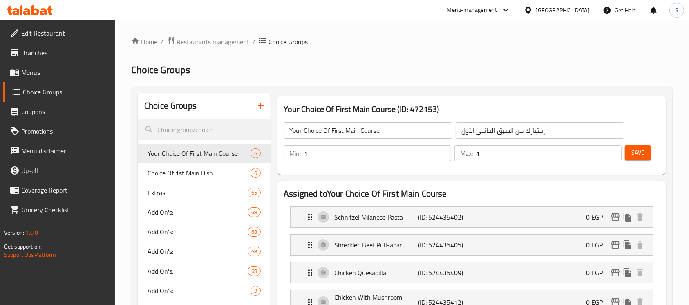
click at [57, 151] on div at bounding box center [344, 152] width 689 height 305
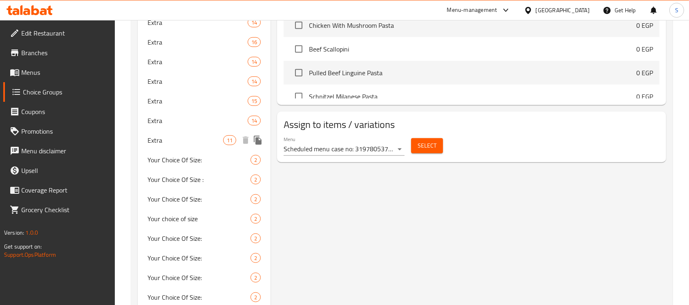
scroll to position [599, 0]
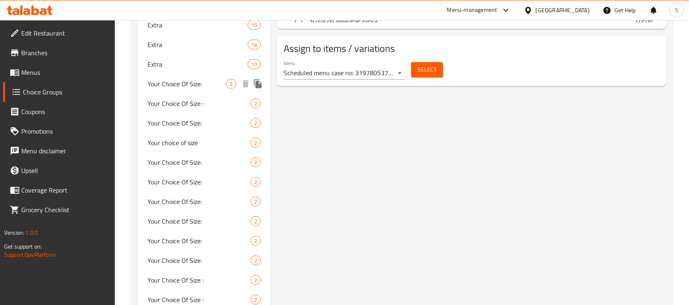
click at [204, 88] on span "Your Choice Of Size:" at bounding box center [187, 84] width 78 height 10
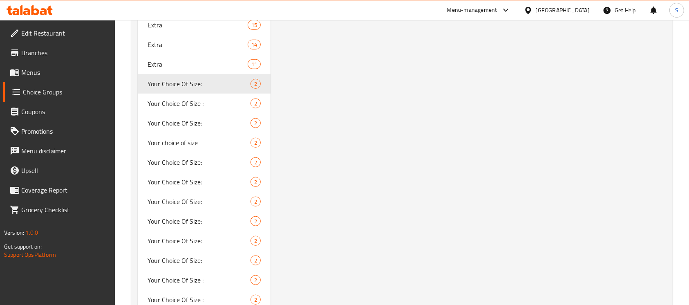
type input "Your Choice Of Size:"
type input "إختيارك من الحجم:"
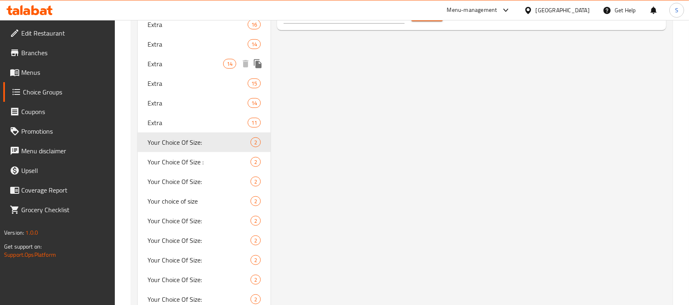
scroll to position [545, 0]
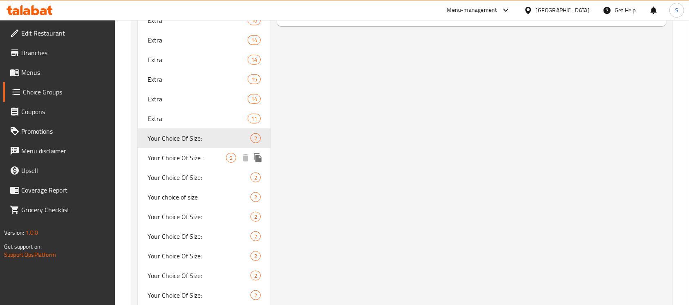
click at [207, 163] on div "Your Choice Of Size : 2" at bounding box center [204, 158] width 133 height 20
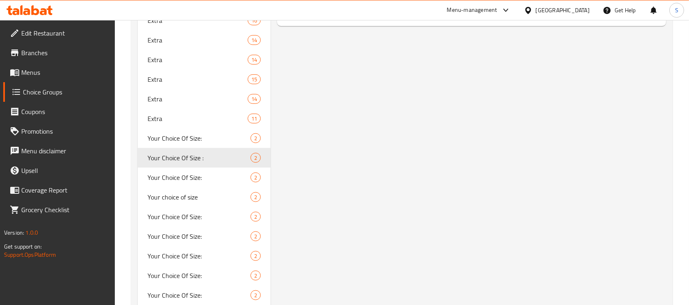
type input "Your Choice Of Size :"
type input "إختيارك من الحجم :"
click at [198, 173] on span "Your Choice Of Size:" at bounding box center [187, 177] width 78 height 10
type input "Your Choice Of Size:"
type input "إختيارك من الحجم:"
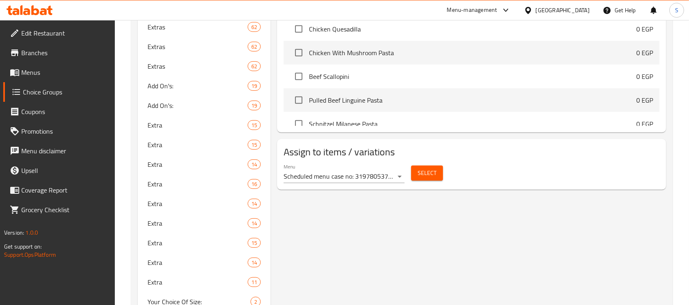
scroll to position [708, 0]
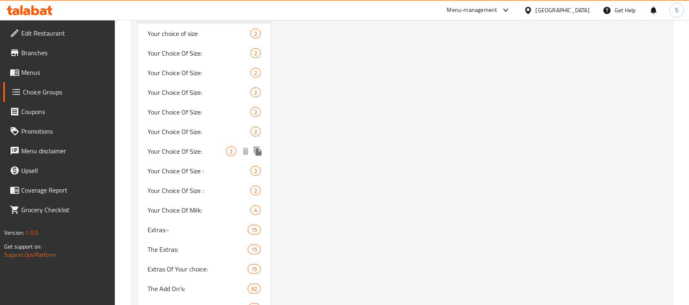
click at [201, 151] on span "Your Choice Of Size:" at bounding box center [187, 151] width 78 height 10
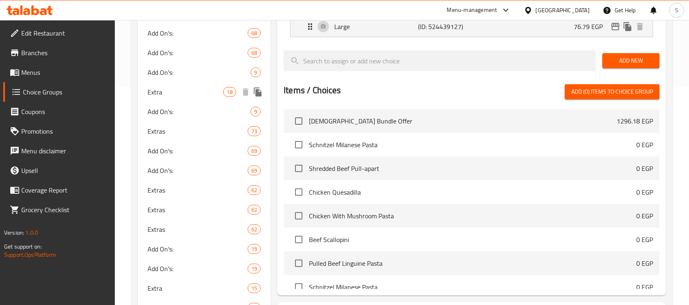
scroll to position [654, 0]
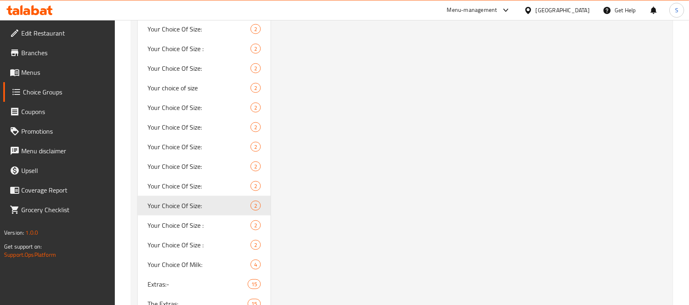
click at [207, 225] on span "Your Choice Of Size :" at bounding box center [199, 225] width 103 height 10
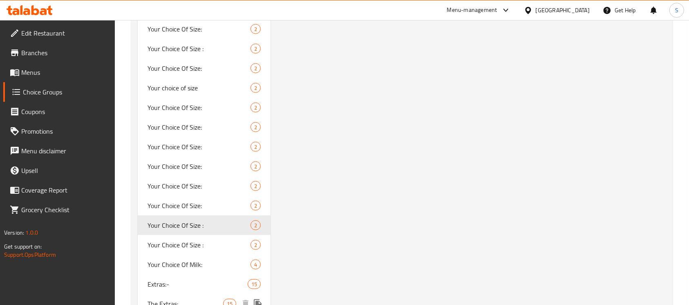
type input "Your Choice Of Size :"
type input "إختيارك من الحجم :"
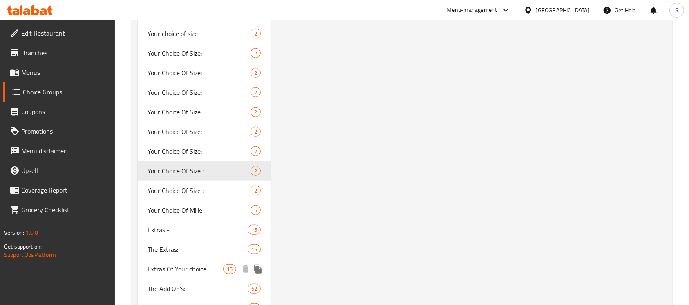
scroll to position [327, 0]
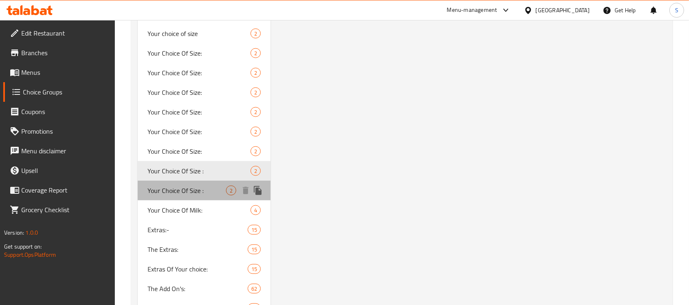
click at [193, 196] on div "Your Choice Of Size : 2" at bounding box center [204, 191] width 133 height 20
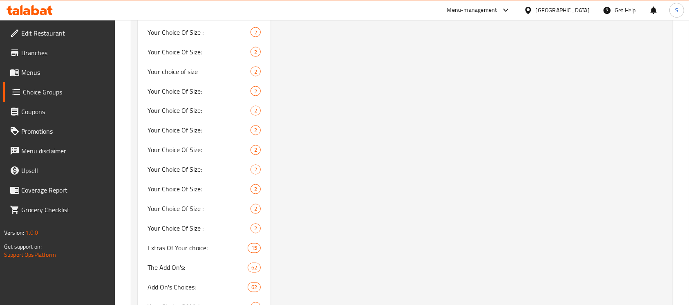
scroll to position [1362, 0]
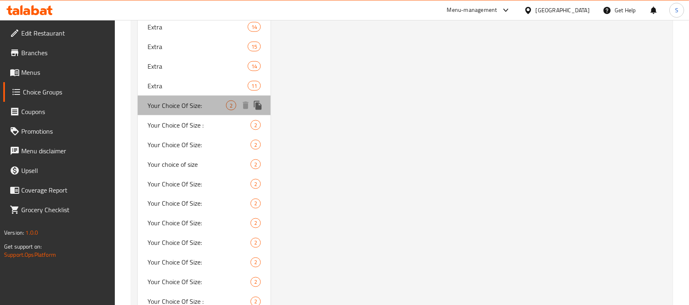
click at [215, 112] on div "Your Choice Of Size: 2" at bounding box center [204, 106] width 133 height 20
type input "Your Choice Of Size:"
type input "إختيارك من الحجم:"
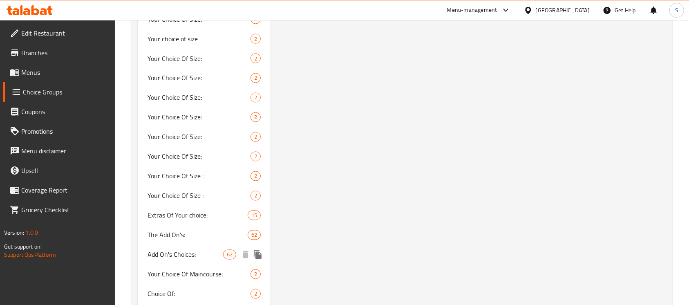
scroll to position [1471, 0]
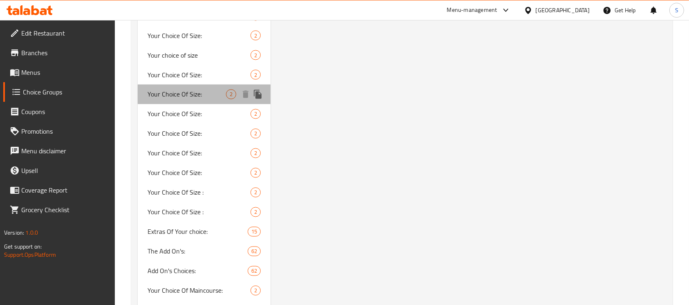
click at [192, 98] on span "Your Choice Of Size:" at bounding box center [187, 94] width 78 height 10
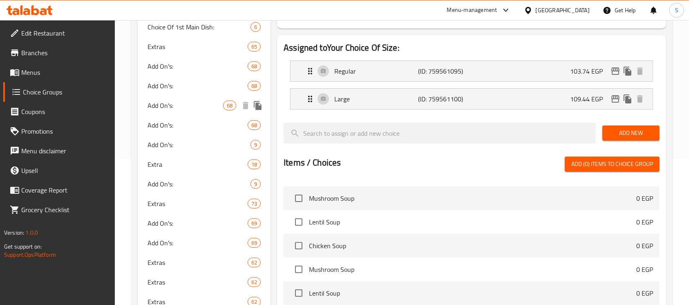
scroll to position [0, 0]
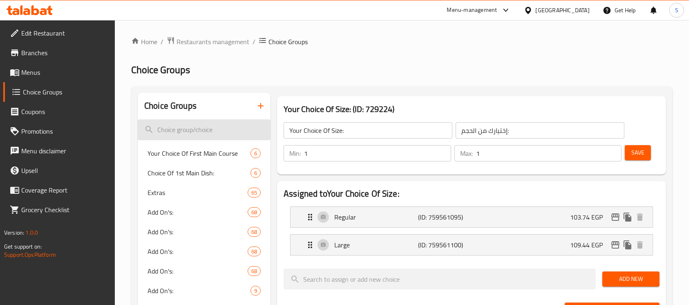
click at [224, 131] on input "search" at bounding box center [204, 129] width 133 height 21
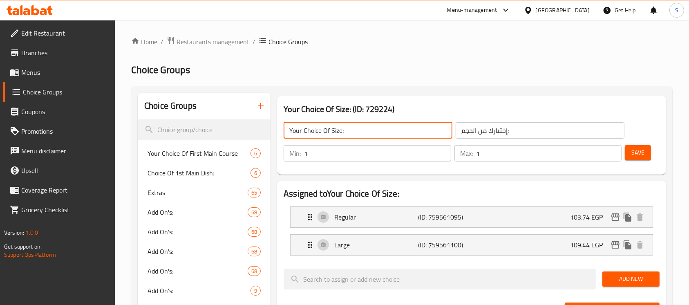
drag, startPoint x: 373, startPoint y: 137, endPoint x: 275, endPoint y: 140, distance: 98.1
click at [275, 140] on div "Your Choice Of Size: (ID: 729224) Your Choice Of Size: ​ إختيارك من الحجم: ​ Mi…" at bounding box center [472, 135] width 396 height 85
click at [230, 129] on input "search" at bounding box center [204, 129] width 133 height 21
paste input "Your Choice Of Size:"
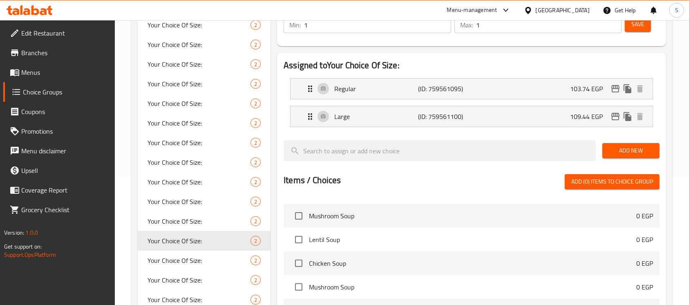
scroll to position [292, 0]
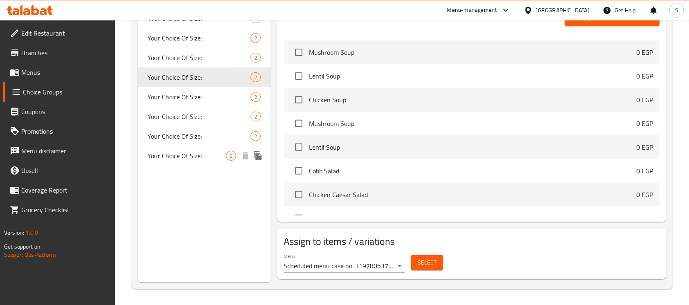
click at [205, 154] on span "Your Choice Of Size:" at bounding box center [187, 156] width 78 height 10
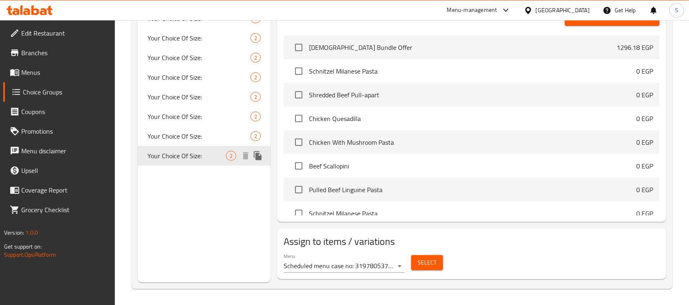
click at [203, 144] on div "Your Choice Of Size: 2" at bounding box center [204, 136] width 133 height 20
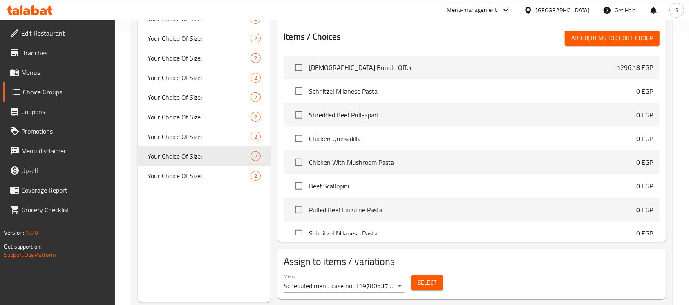
scroll to position [272, 0]
click at [206, 146] on div "Your Choice Of Size: 2" at bounding box center [204, 156] width 133 height 20
click at [206, 128] on div "Your Choice Of Size: 2" at bounding box center [204, 136] width 133 height 20
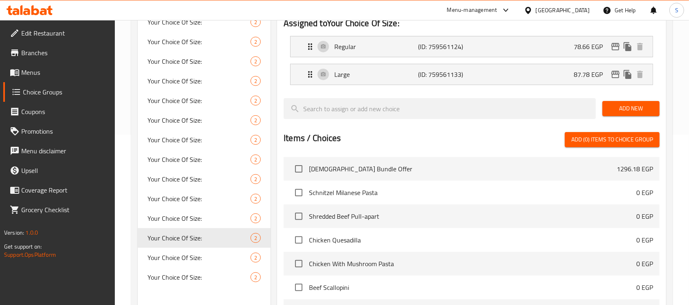
scroll to position [292, 0]
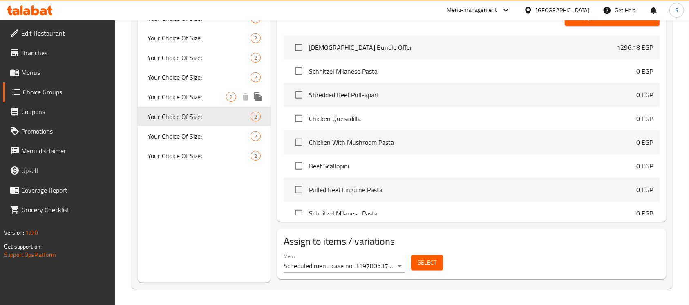
click at [152, 97] on span "Your Choice Of Size:" at bounding box center [187, 97] width 78 height 10
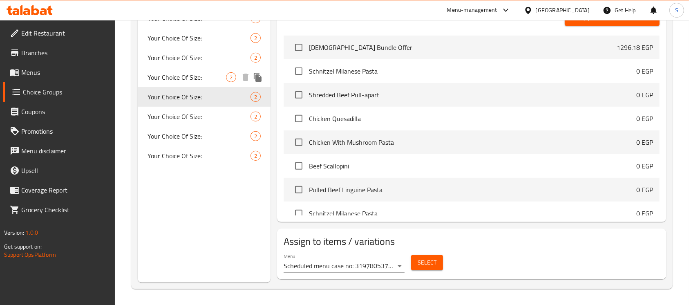
click at [203, 82] on div "Your Choice Of Size: 2" at bounding box center [204, 77] width 133 height 20
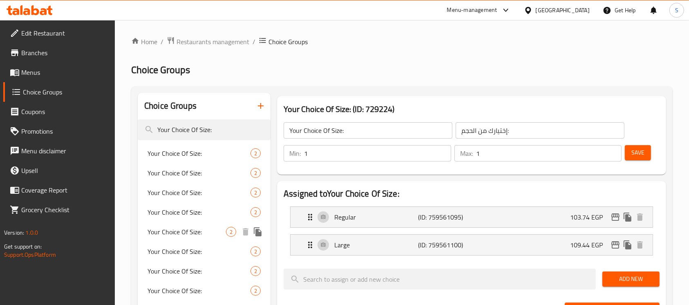
scroll to position [218, 0]
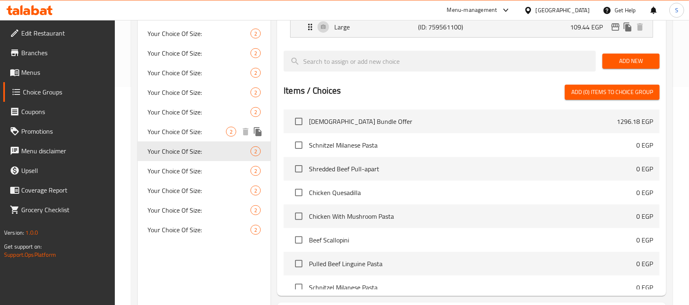
click at [201, 134] on span "Your Choice Of Size:" at bounding box center [187, 132] width 78 height 10
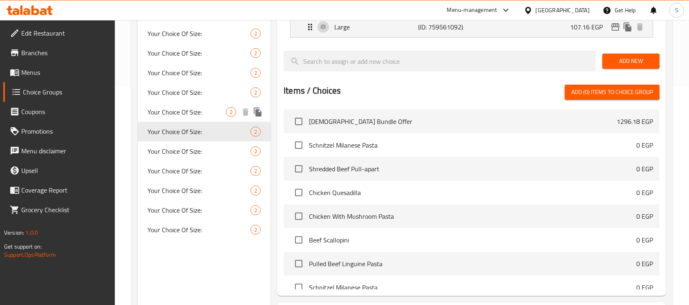
click at [201, 113] on span "Your Choice Of Size:" at bounding box center [187, 112] width 78 height 10
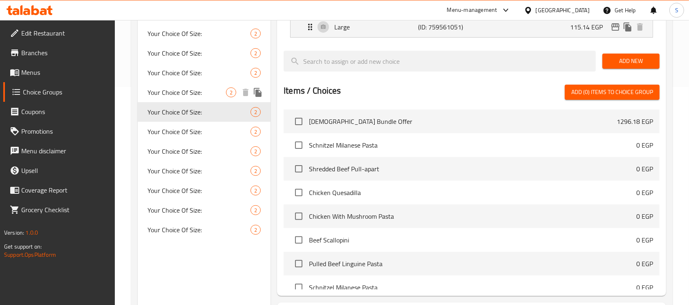
click at [203, 91] on span "Your Choice Of Size:" at bounding box center [187, 92] width 78 height 10
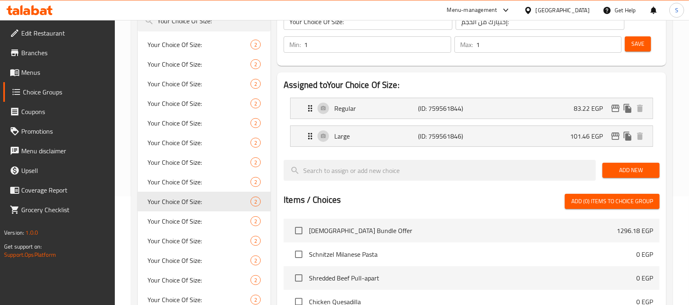
scroll to position [54, 0]
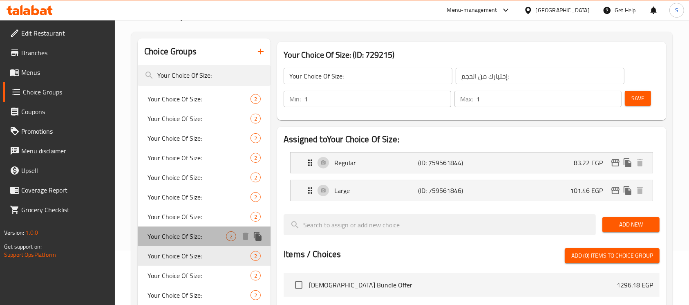
click at [155, 235] on span "Your Choice Of Size:" at bounding box center [187, 236] width 78 height 10
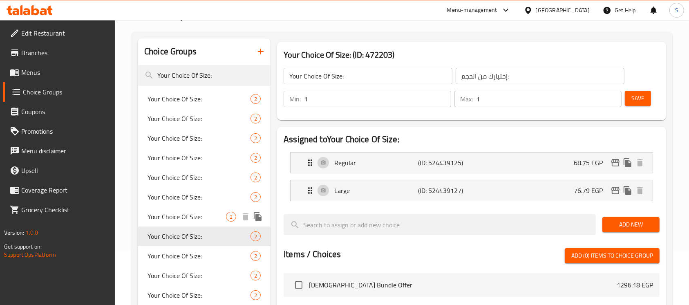
click at [158, 216] on span "Your Choice Of Size:" at bounding box center [187, 217] width 78 height 10
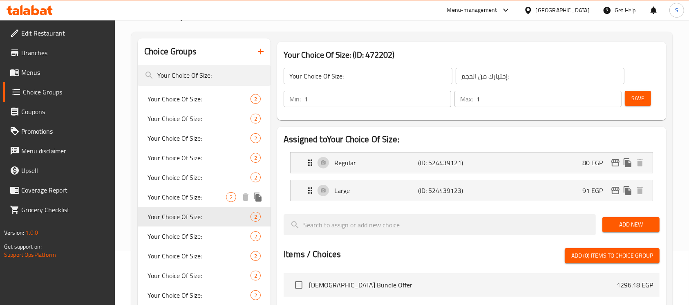
click at [167, 194] on span "Your Choice Of Size:" at bounding box center [187, 197] width 78 height 10
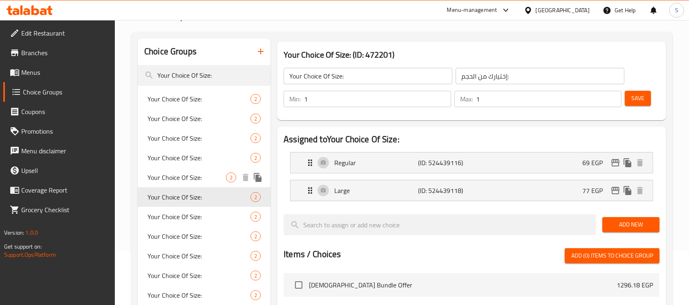
click at [170, 177] on span "Your Choice Of Size:" at bounding box center [187, 177] width 78 height 10
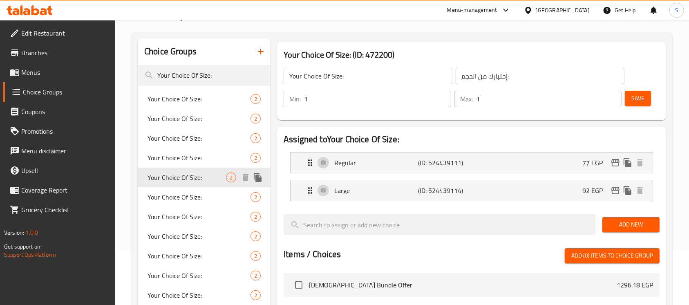
click at [180, 172] on span "Your Choice Of Size:" at bounding box center [187, 177] width 78 height 10
click at [190, 147] on div "Your Choice Of Size: 2" at bounding box center [204, 138] width 133 height 20
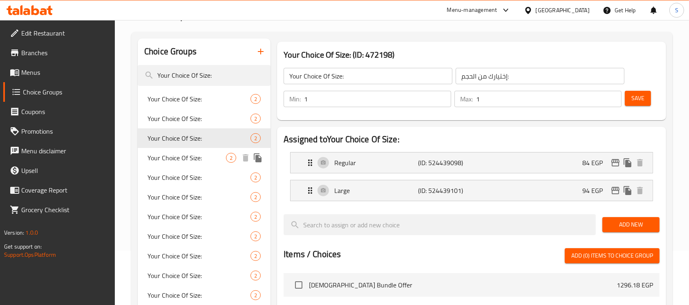
click at [192, 161] on span "Your Choice Of Size:" at bounding box center [187, 158] width 78 height 10
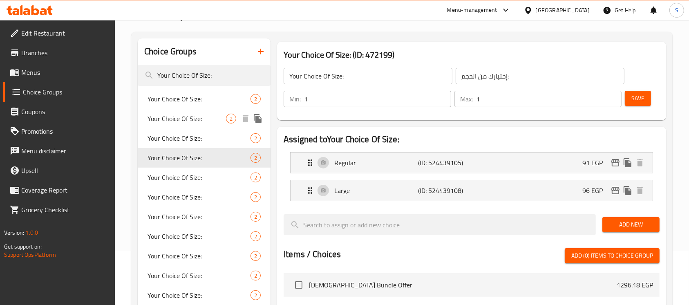
click at [197, 123] on span "Your Choice Of Size:" at bounding box center [187, 119] width 78 height 10
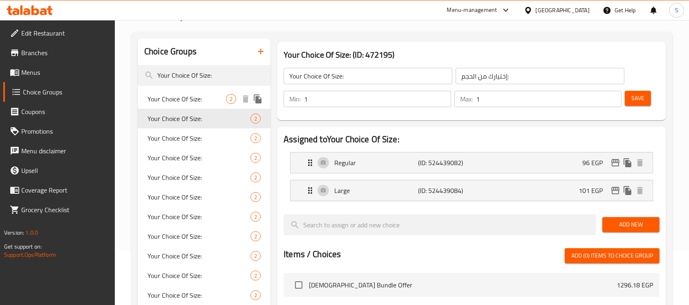
click at [201, 106] on div "Your Choice Of Size: 2" at bounding box center [204, 99] width 133 height 20
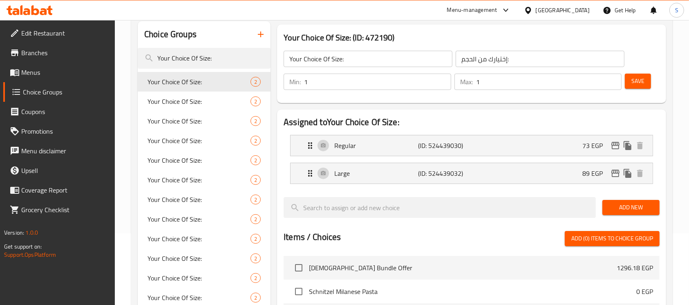
scroll to position [292, 0]
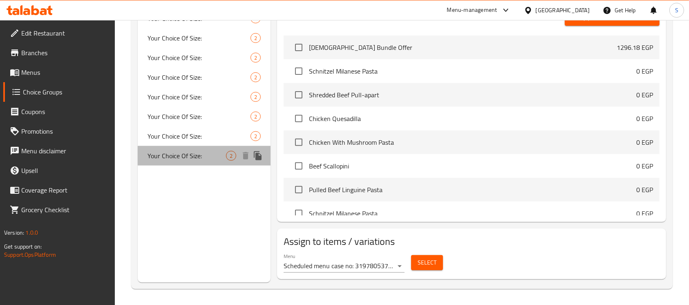
click at [199, 155] on span "Your Choice Of Size:" at bounding box center [187, 156] width 78 height 10
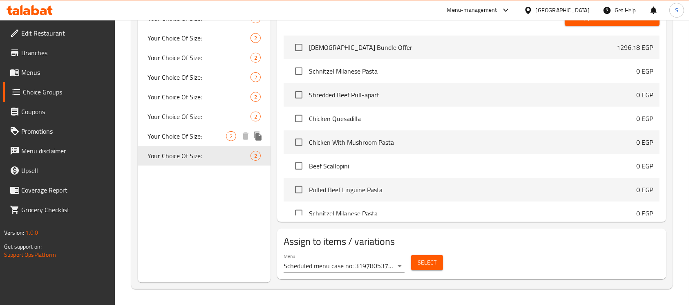
click at [196, 139] on span "Your Choice Of Size:" at bounding box center [187, 136] width 78 height 10
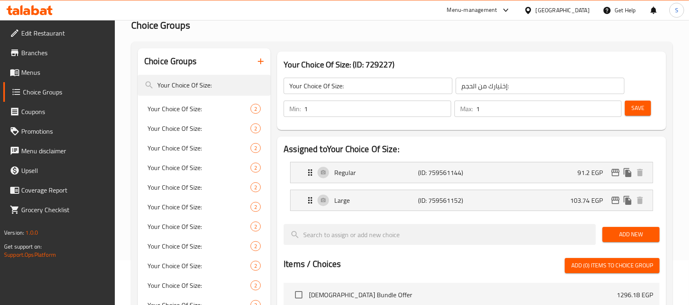
scroll to position [0, 0]
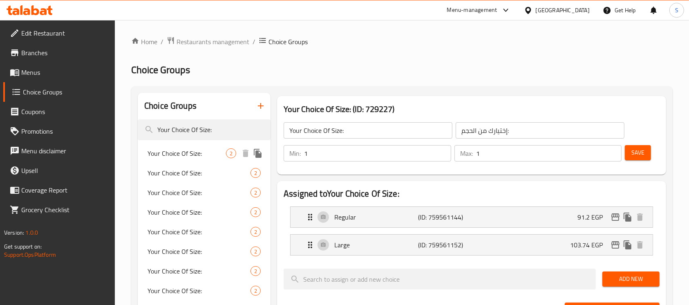
click at [179, 153] on span "Your Choice Of Size:" at bounding box center [187, 153] width 78 height 10
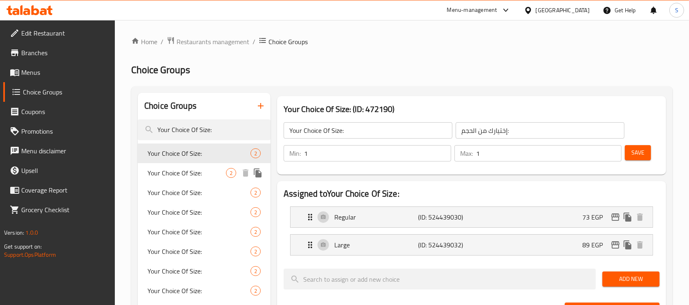
click at [183, 175] on span "Your Choice Of Size:" at bounding box center [187, 173] width 78 height 10
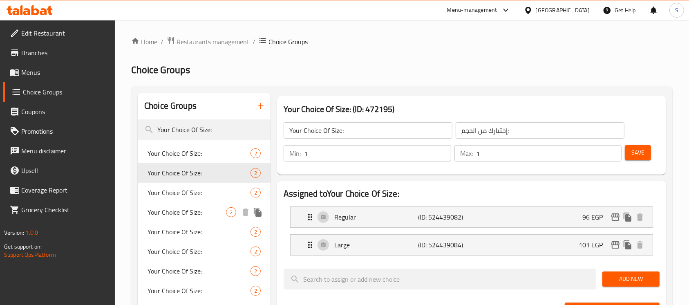
click at [186, 195] on span "Your Choice Of Size:" at bounding box center [199, 193] width 103 height 10
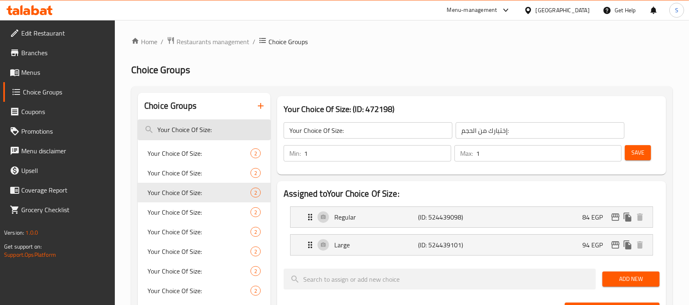
click at [186, 132] on input "Your Choice Of Size:" at bounding box center [204, 129] width 133 height 21
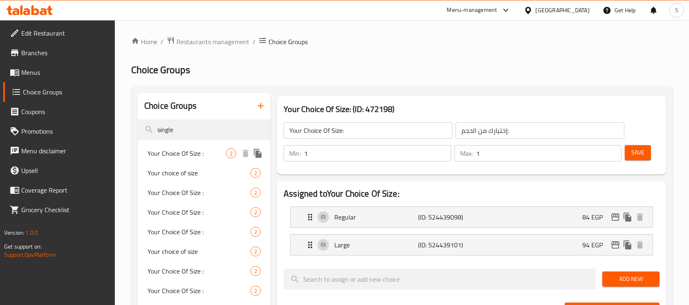
type input "single"
click at [190, 151] on span "Your Choice Of Size :" at bounding box center [187, 153] width 78 height 10
type input "Your Choice Of Size :"
type input "إختيارك من الحجم :"
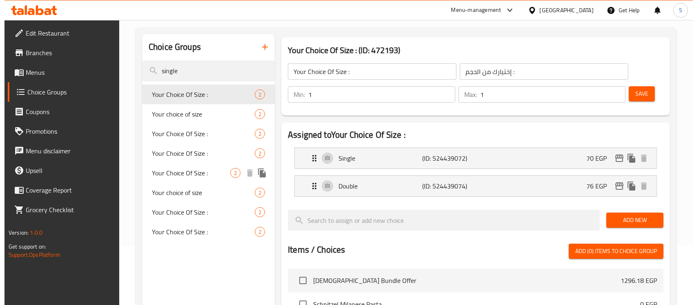
scroll to position [54, 0]
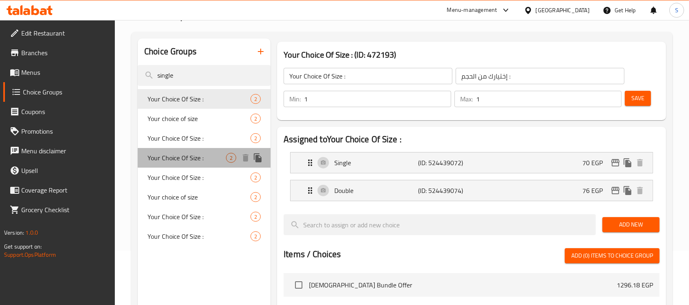
click at [193, 148] on div "Your Choice Of Size : 2" at bounding box center [204, 158] width 133 height 20
click at [190, 175] on span "Your Choice Of Size :" at bounding box center [199, 177] width 103 height 10
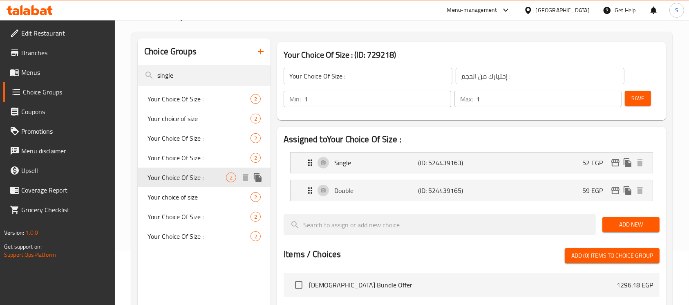
click at [191, 195] on span "Your choice of size" at bounding box center [199, 197] width 103 height 10
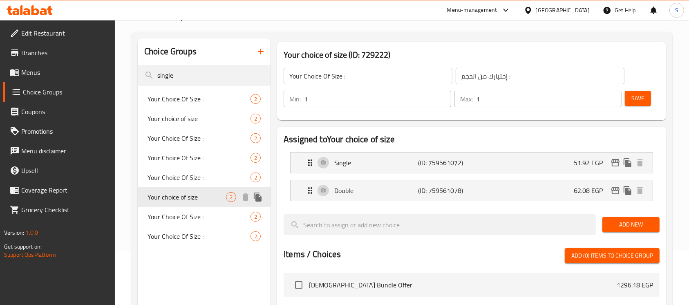
type input "Your choice of size"
type input "إختيارك من الحجم"
type input "2"
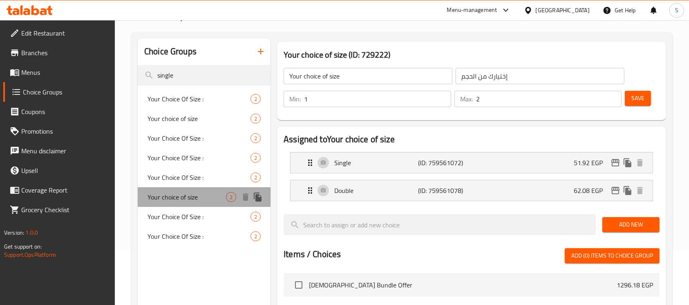
click at [193, 195] on span "Your choice of size" at bounding box center [187, 197] width 78 height 10
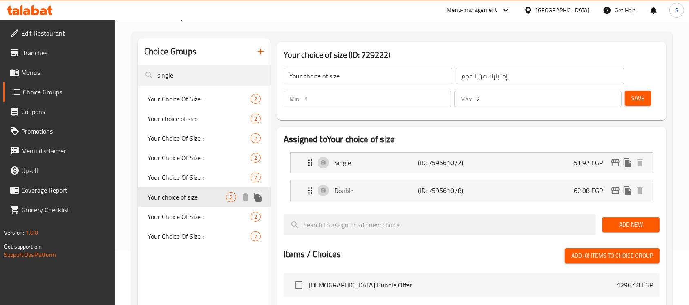
click at [194, 198] on span "Your choice of size" at bounding box center [187, 197] width 78 height 10
click at [189, 212] on span "Your Choice Of Size :" at bounding box center [187, 217] width 78 height 10
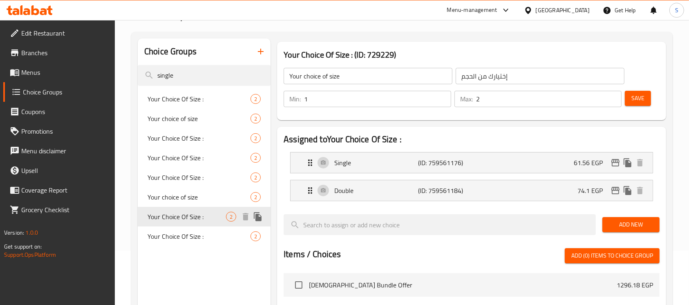
type input "Your Choice Of Size :"
type input "إختيارك من الحجم :"
type input "1"
click at [196, 236] on span "Your Choice Of Size :" at bounding box center [187, 236] width 78 height 10
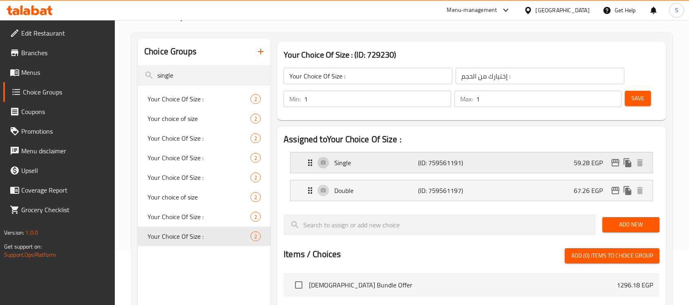
click at [611, 168] on div "59.28 EGP" at bounding box center [610, 162] width 72 height 12
click at [614, 163] on icon "edit" at bounding box center [615, 163] width 10 height 10
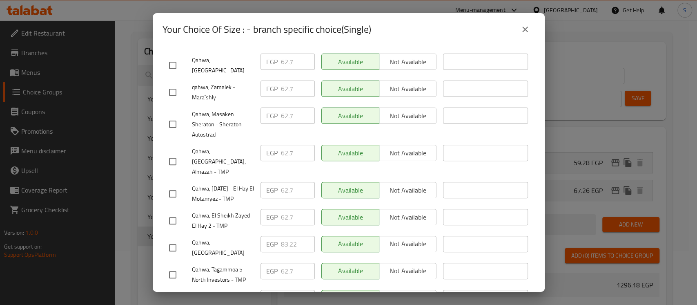
scroll to position [218, 0]
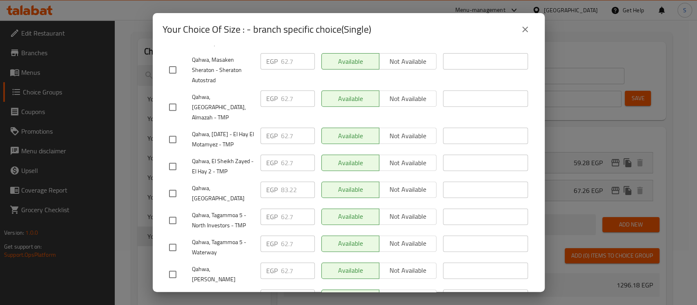
click at [176, 185] on input "checkbox" at bounding box center [172, 193] width 17 height 17
checkbox input "true"
click at [283, 181] on input "83.22" at bounding box center [298, 189] width 34 height 16
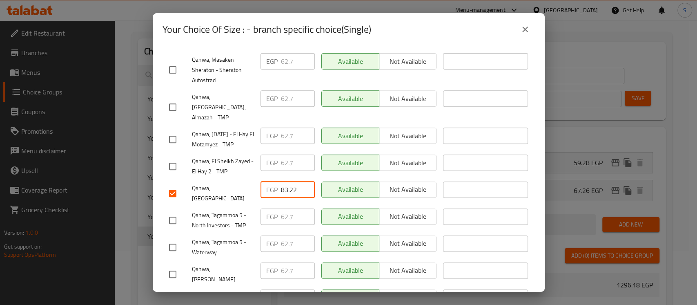
click at [284, 181] on input "83.22" at bounding box center [298, 189] width 34 height 16
paste input "7.780"
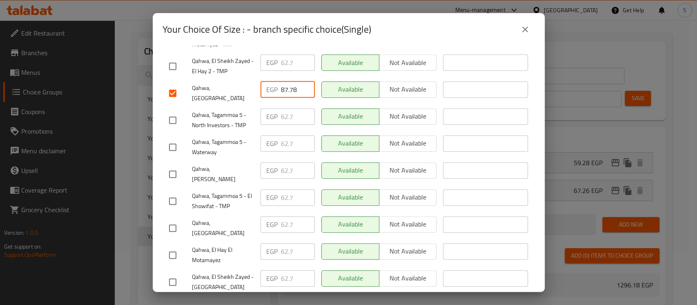
scroll to position [359, 0]
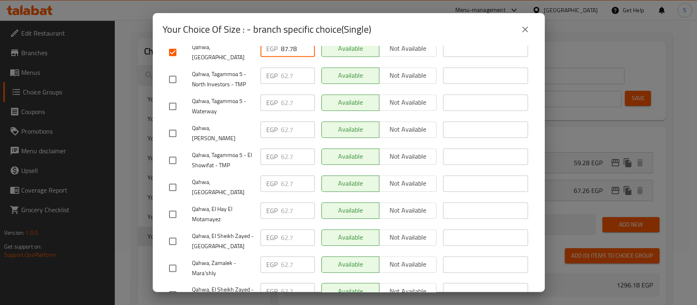
type input "87.78"
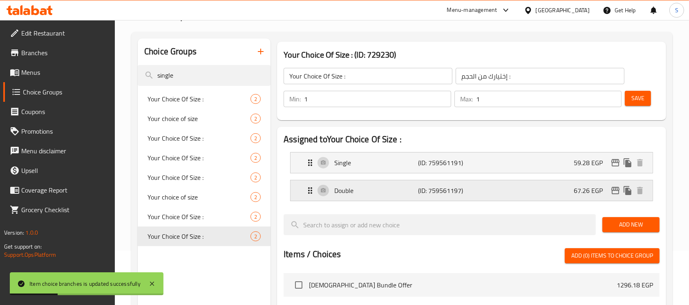
click at [614, 189] on icon "edit" at bounding box center [615, 190] width 8 height 7
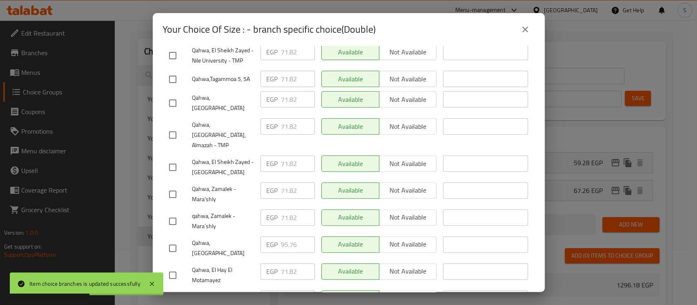
scroll to position [218, 0]
click at [177, 239] on input "checkbox" at bounding box center [172, 247] width 17 height 17
checkbox input "true"
click at [289, 235] on input "95.76" at bounding box center [298, 243] width 34 height 16
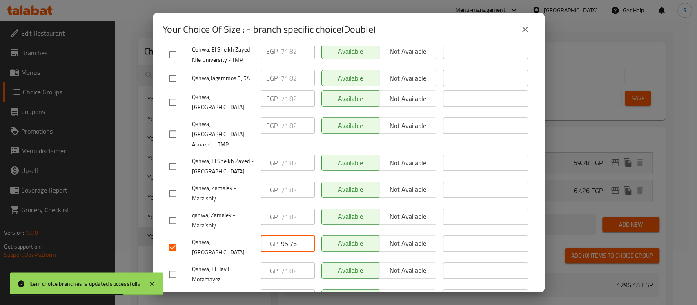
click at [289, 235] on input "95.76" at bounding box center [298, 243] width 34 height 16
paste input "100.320"
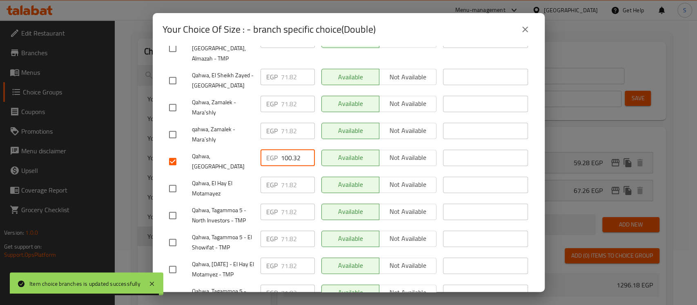
scroll to position [359, 0]
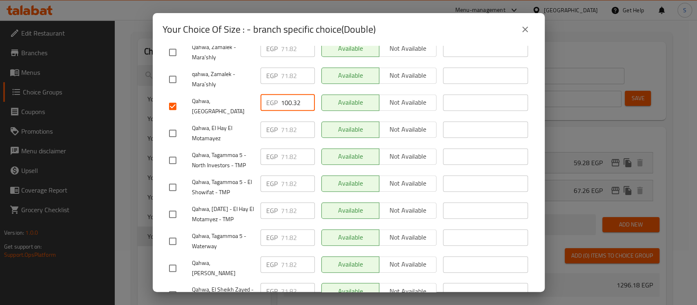
type input "100.32"
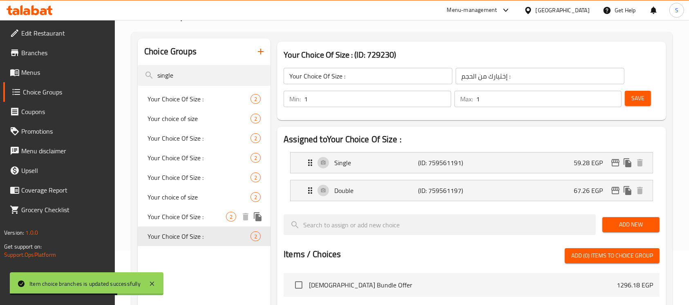
click at [213, 217] on span "Your Choice Of Size :" at bounding box center [187, 217] width 78 height 10
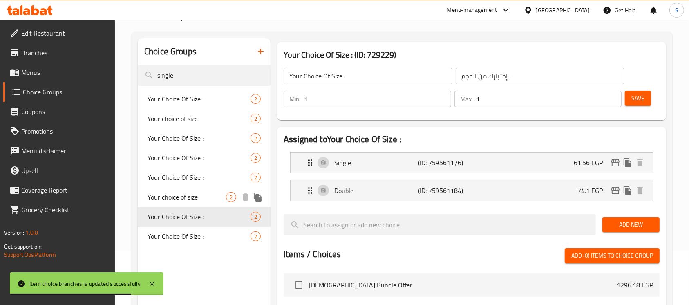
click at [210, 200] on span "Your choice of size" at bounding box center [187, 197] width 78 height 10
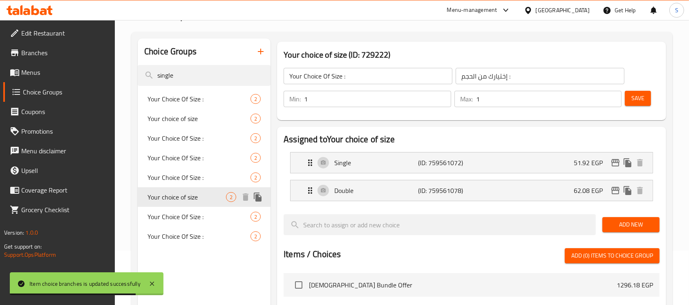
type input "Your choice of size"
type input "إختيارك من الحجم"
type input "2"
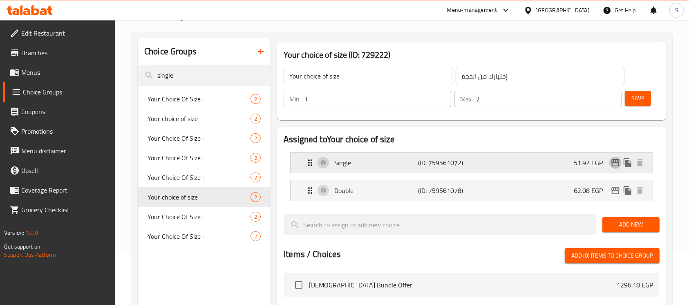
click at [611, 160] on icon "edit" at bounding box center [615, 163] width 10 height 10
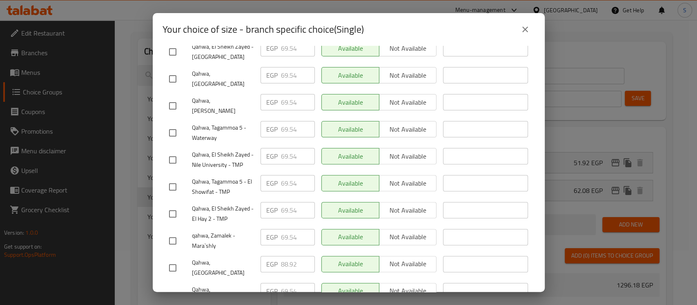
scroll to position [218, 0]
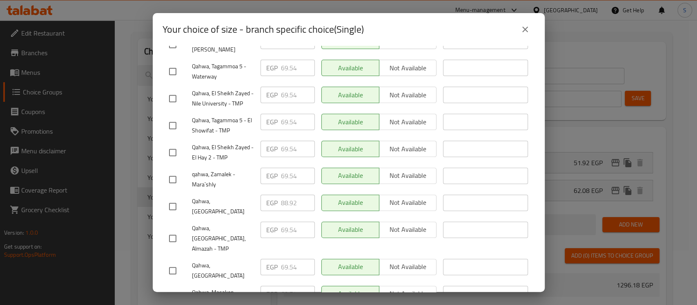
click at [176, 198] on input "checkbox" at bounding box center [172, 206] width 17 height 17
checkbox input "true"
click at [281, 194] on input "88.92" at bounding box center [298, 202] width 34 height 16
paste input "94.620"
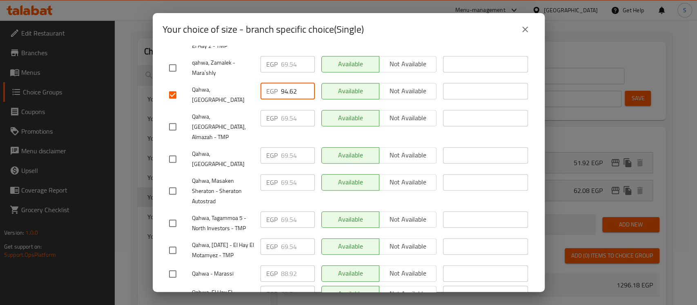
scroll to position [359, 0]
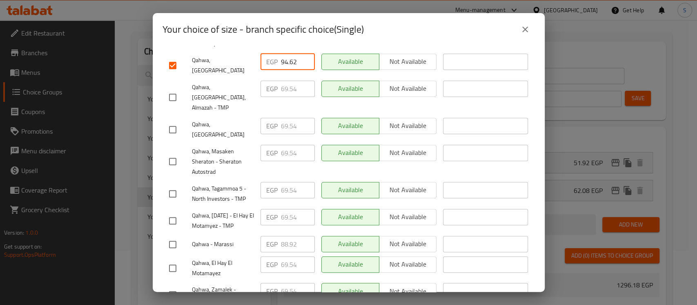
type input "94.62"
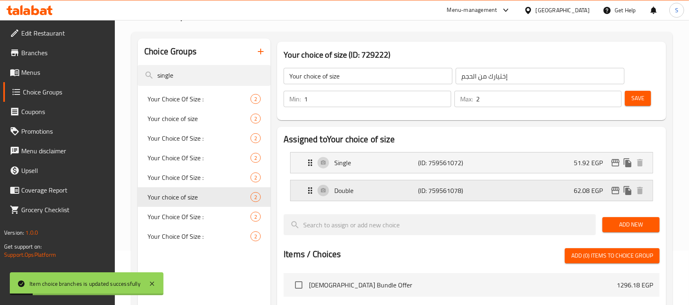
click at [613, 190] on icon "edit" at bounding box center [615, 190] width 8 height 7
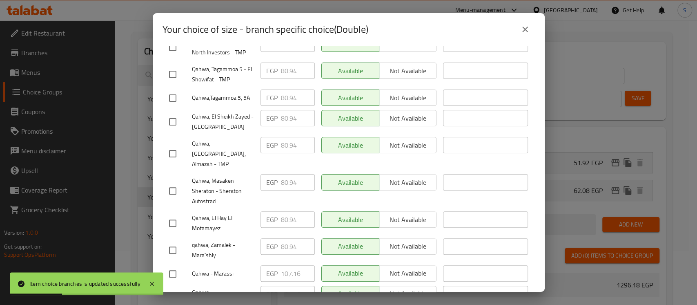
scroll to position [163, 0]
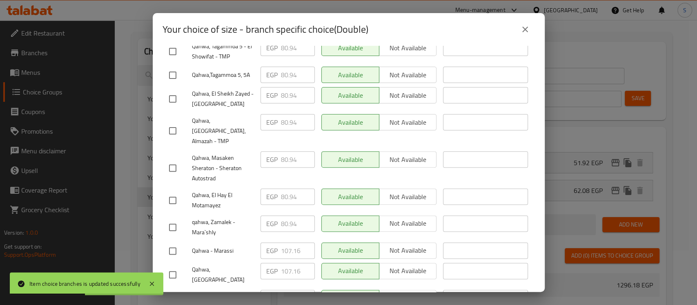
click at [172, 266] on input "checkbox" at bounding box center [172, 274] width 17 height 17
checkbox input "true"
click at [290, 263] on input "107.16" at bounding box center [298, 271] width 34 height 16
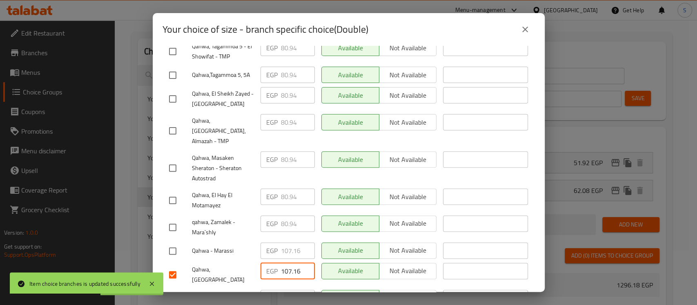
paste input "12.860"
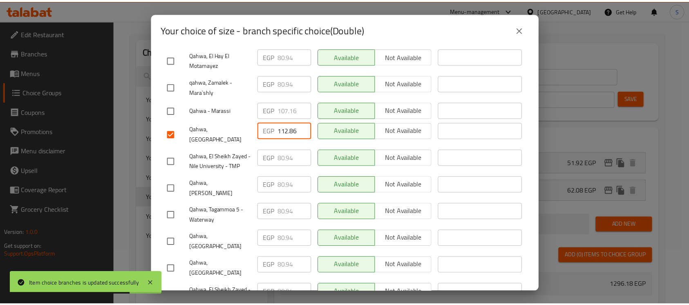
scroll to position [359, 0]
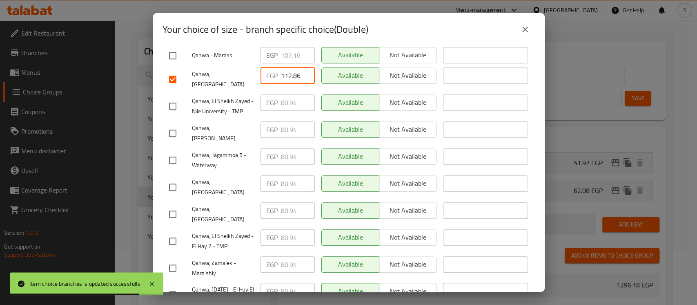
type input "112.86"
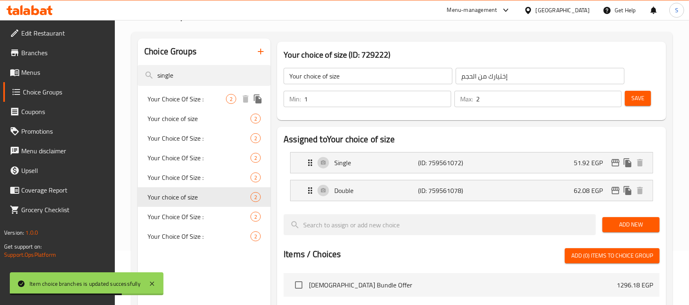
click at [211, 98] on span "Your Choice Of Size :" at bounding box center [187, 99] width 78 height 10
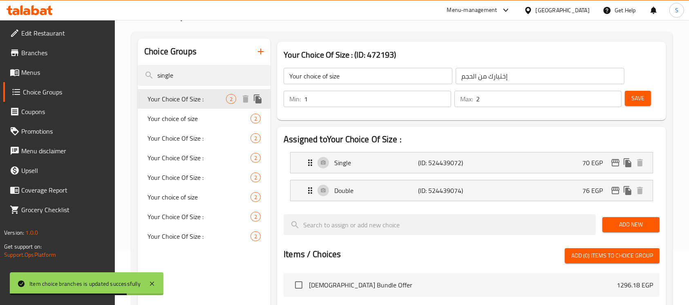
type input "Your Choice Of Size :"
type input "إختيارك من الحجم :"
type input "1"
click at [206, 119] on span "Your choice of size" at bounding box center [187, 119] width 78 height 10
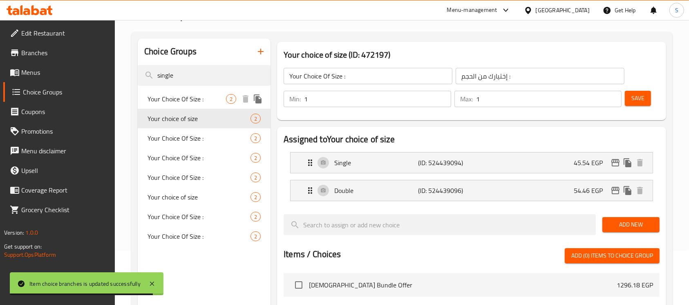
type input "Your choice of size"
type input "إختيارك من الحجم"
type input "2"
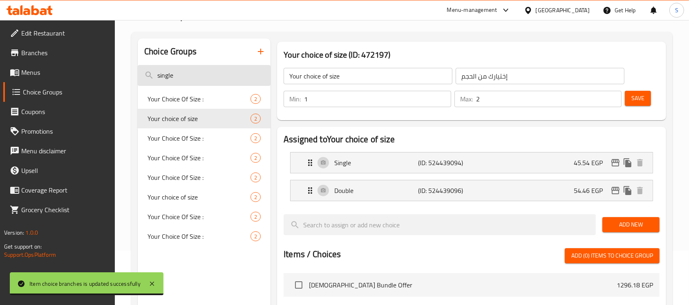
click at [166, 72] on input "single" at bounding box center [204, 75] width 133 height 21
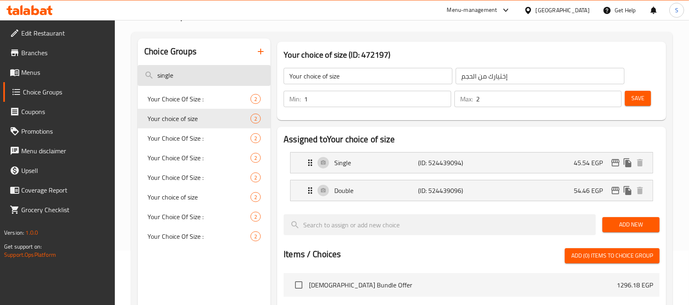
click at [166, 72] on input "single" at bounding box center [204, 75] width 133 height 21
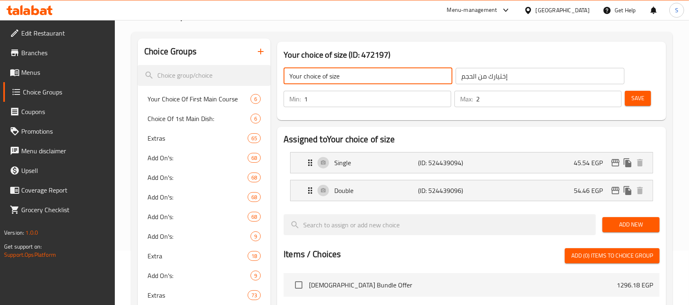
drag, startPoint x: 355, startPoint y: 80, endPoint x: 271, endPoint y: 83, distance: 83.4
click at [237, 78] on input "search" at bounding box center [204, 75] width 133 height 21
paste input "Your choice of size"
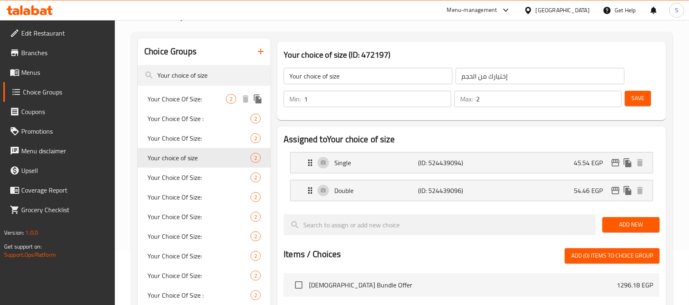
type input "Your choice of size"
click at [215, 94] on span "Your Choice Of Size:" at bounding box center [187, 99] width 78 height 10
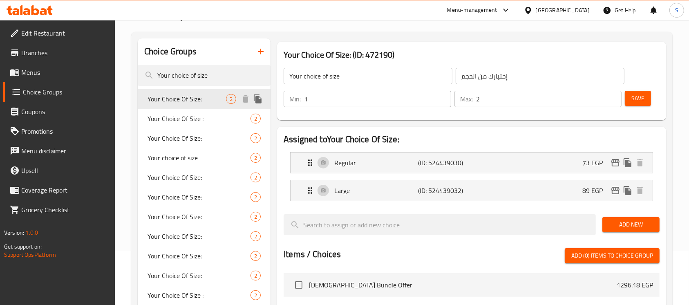
type input "Your Choice Of Size:"
type input "إختيارك من الحجم:"
type input "1"
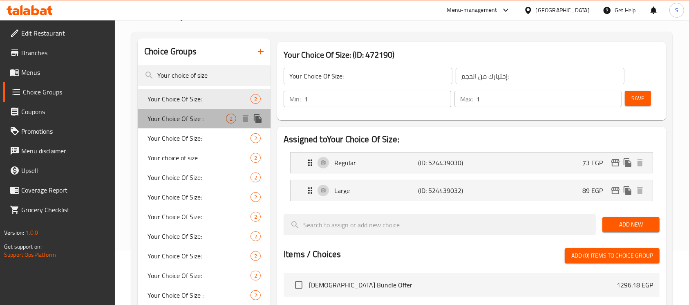
click at [207, 116] on span "Your Choice Of Size :" at bounding box center [187, 119] width 78 height 10
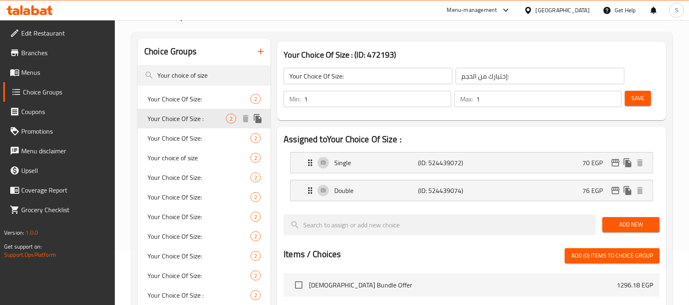
type input "Your Choice Of Size :"
type input "إختيارك من الحجم :"
click at [187, 137] on span "Your Choice Of Size:" at bounding box center [187, 138] width 78 height 10
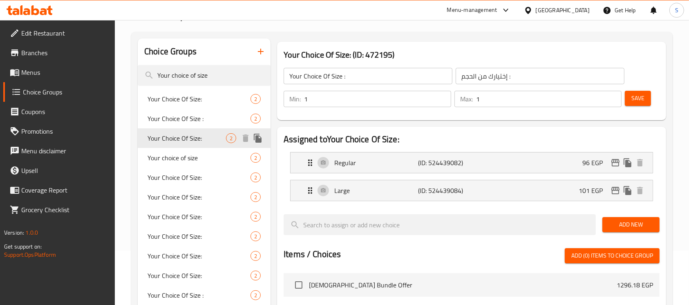
type input "Your Choice Of Size:"
type input "إختيارك من الحجم:"
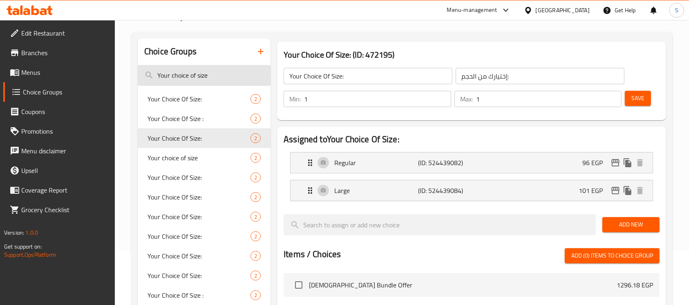
click at [187, 74] on input "Your choice of size" at bounding box center [204, 75] width 133 height 21
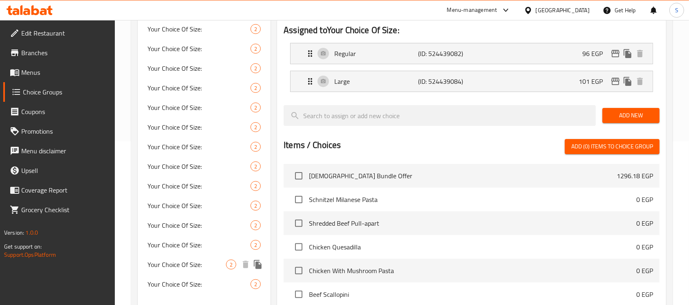
scroll to position [292, 0]
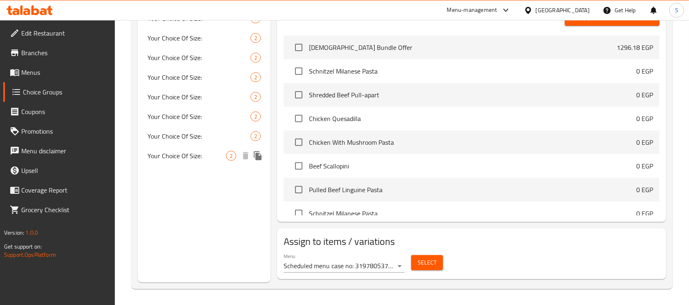
type input "regular"
click at [208, 156] on span "Your Choice Of Size:" at bounding box center [187, 156] width 78 height 10
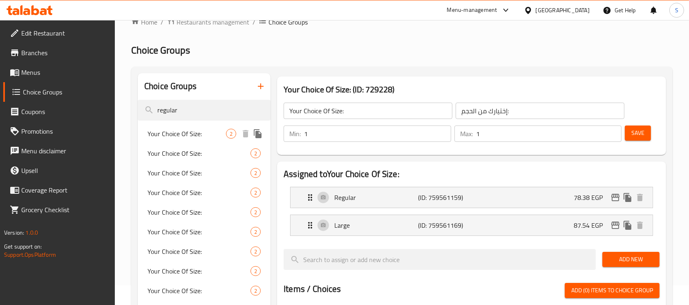
click at [201, 136] on span "Your Choice Of Size:" at bounding box center [187, 134] width 78 height 10
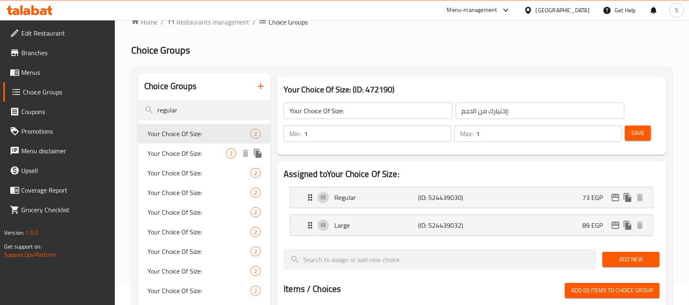
click at [200, 158] on span "Your Choice Of Size:" at bounding box center [187, 153] width 78 height 10
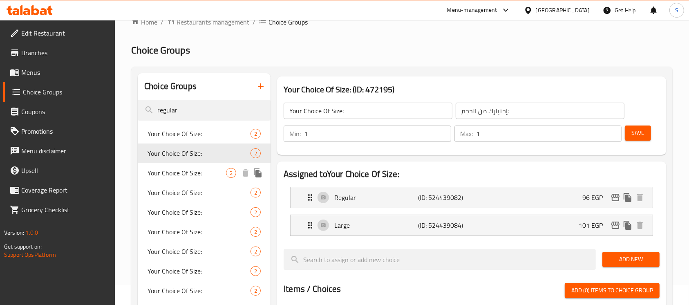
click at [202, 177] on span "Your Choice Of Size:" at bounding box center [187, 173] width 78 height 10
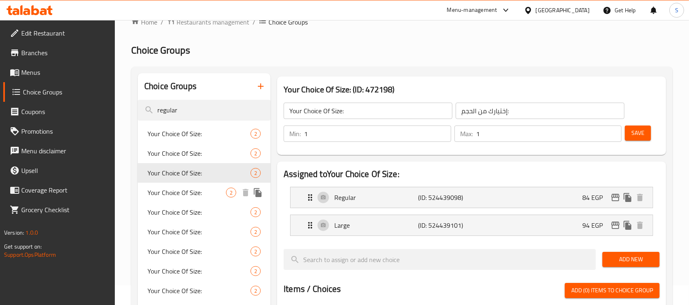
click at [204, 193] on span "Your Choice Of Size:" at bounding box center [187, 193] width 78 height 10
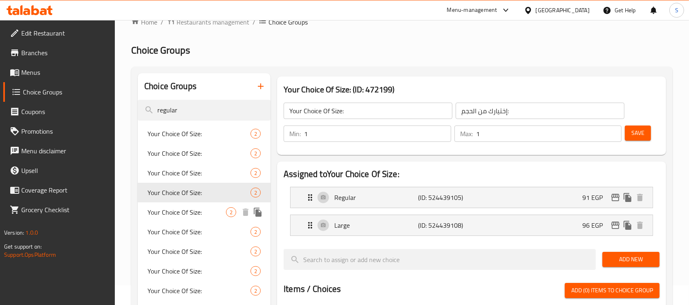
click at [206, 215] on span "Your Choice Of Size:" at bounding box center [187, 212] width 78 height 10
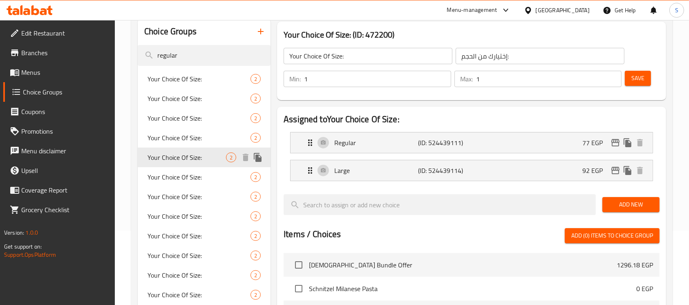
scroll to position [128, 0]
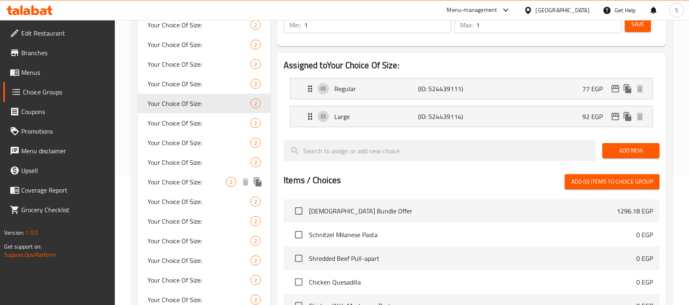
click at [201, 187] on div "Your Choice Of Size: 2" at bounding box center [204, 182] width 133 height 20
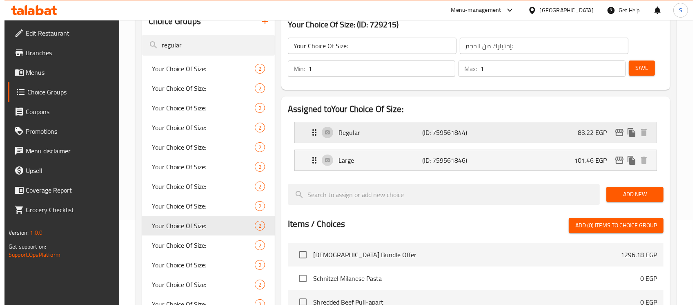
scroll to position [20, 0]
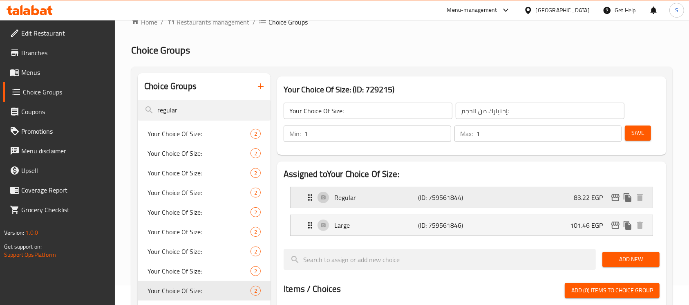
click at [611, 194] on icon "edit" at bounding box center [615, 197] width 10 height 10
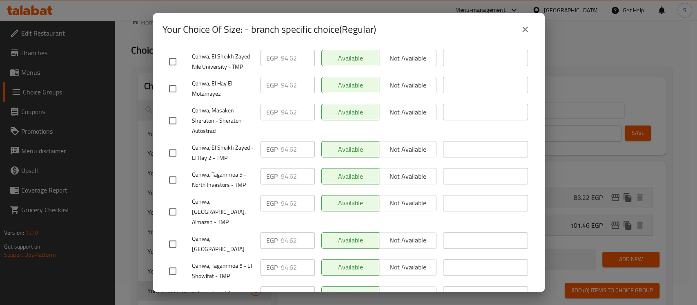
scroll to position [218, 0]
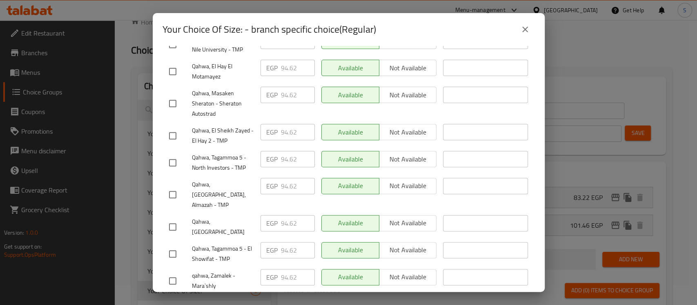
click at [168, 299] on input "checkbox" at bounding box center [172, 307] width 17 height 17
checkbox input "true"
click at [293, 296] on input "125.4" at bounding box center [298, 304] width 34 height 16
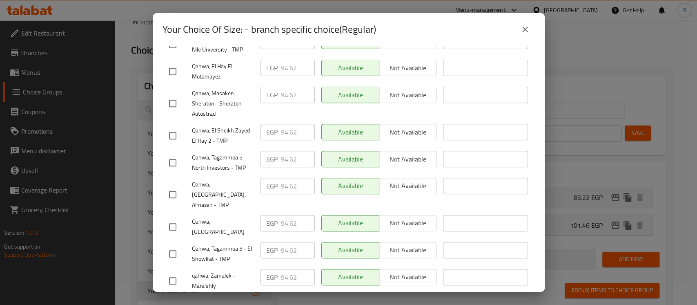
paste input "number"
paste input "132.240"
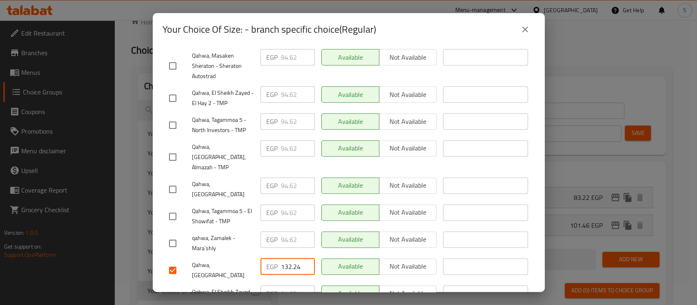
scroll to position [359, 0]
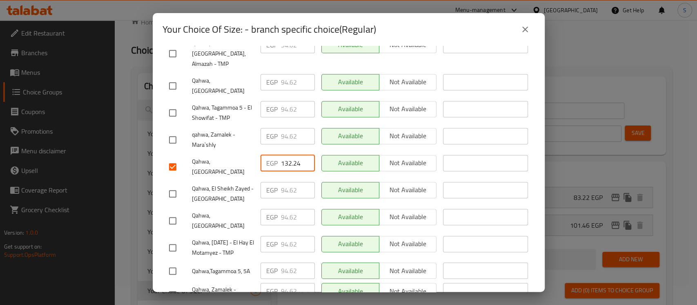
type input "132.24"
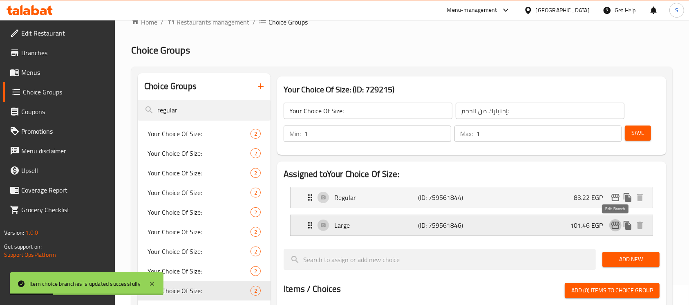
click at [613, 225] on icon "edit" at bounding box center [615, 225] width 10 height 10
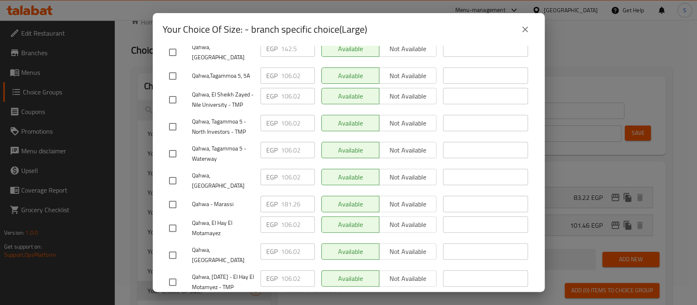
scroll to position [54, 0]
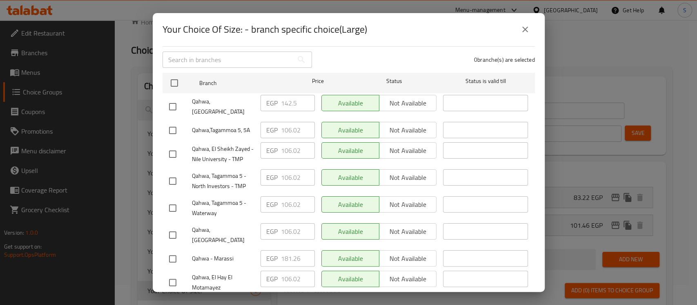
click at [173, 98] on input "checkbox" at bounding box center [172, 106] width 17 height 17
checkbox input "true"
click at [286, 98] on input "142.5" at bounding box center [298, 103] width 34 height 16
paste input "50.480"
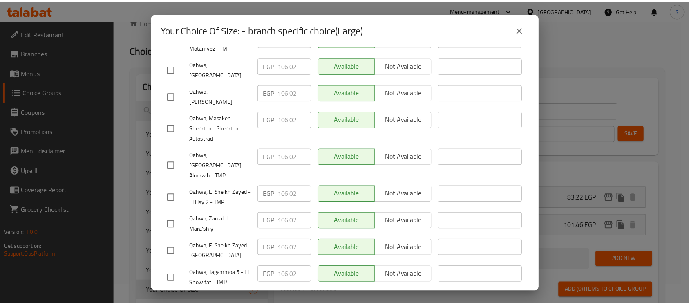
scroll to position [359, 0]
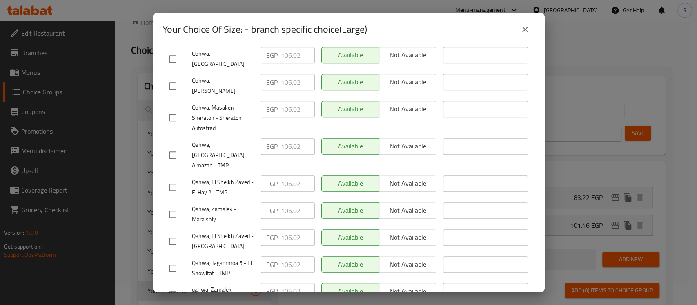
type input "150.48"
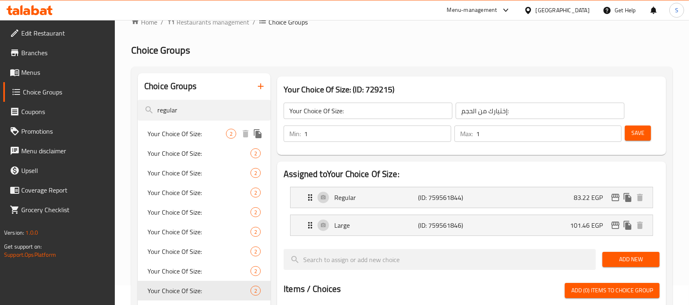
click at [213, 132] on span "Your Choice Of Size:" at bounding box center [187, 134] width 78 height 10
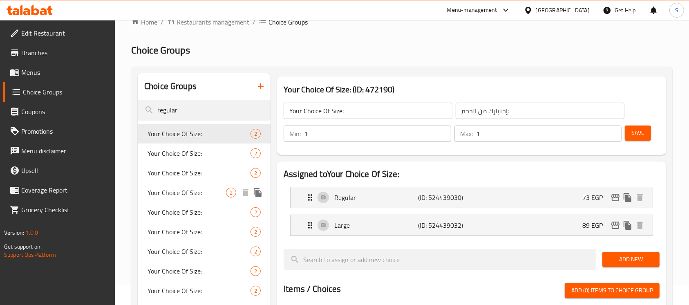
click at [192, 194] on span "Your Choice Of Size:" at bounding box center [187, 193] width 78 height 10
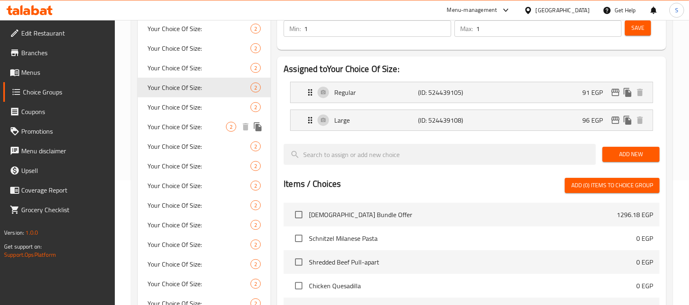
scroll to position [128, 0]
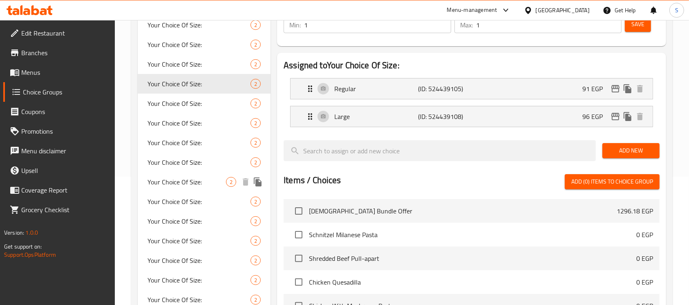
click at [187, 184] on span "Your Choice Of Size:" at bounding box center [187, 182] width 78 height 10
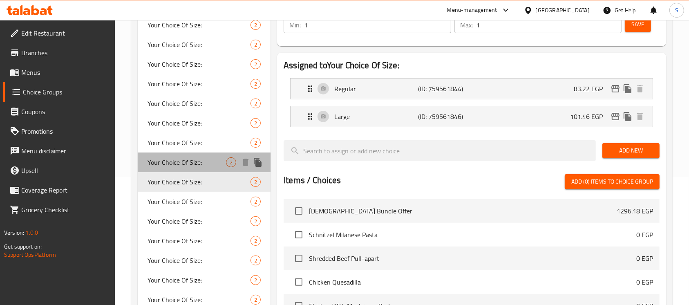
click at [194, 165] on span "Your Choice Of Size:" at bounding box center [187, 162] width 78 height 10
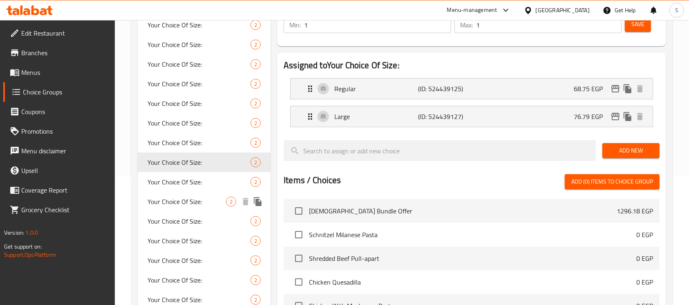
click at [191, 206] on span "Your Choice Of Size:" at bounding box center [187, 202] width 78 height 10
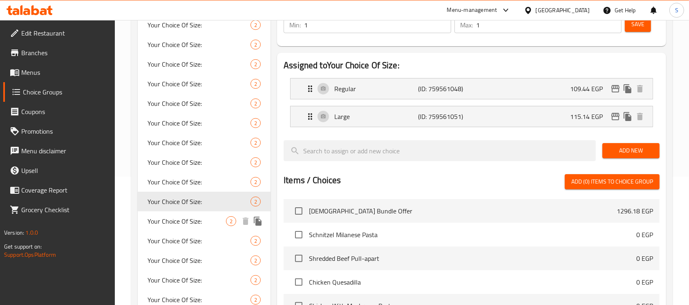
click at [195, 221] on span "Your Choice Of Size:" at bounding box center [187, 221] width 78 height 10
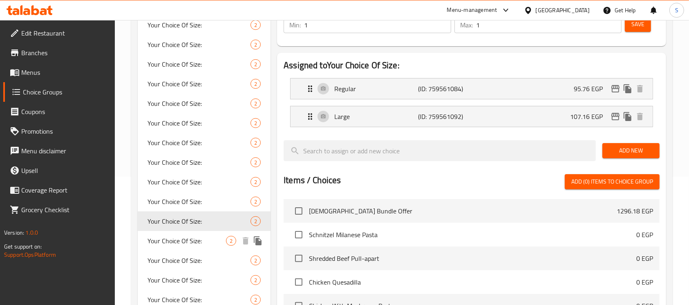
click at [197, 236] on span "Your Choice Of Size:" at bounding box center [187, 241] width 78 height 10
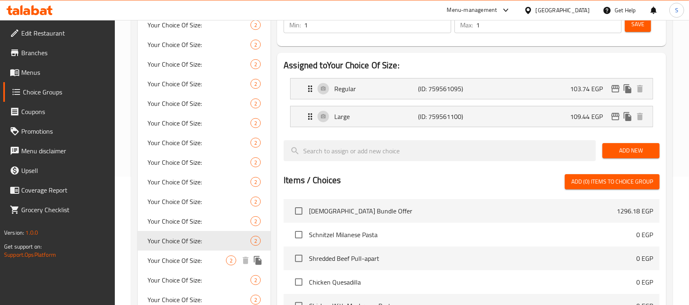
click at [193, 263] on span "Your Choice Of Size:" at bounding box center [187, 260] width 78 height 10
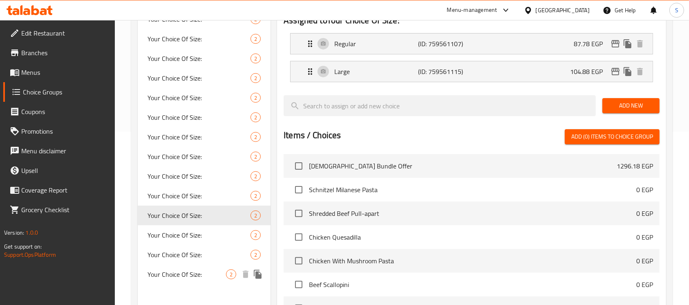
scroll to position [183, 0]
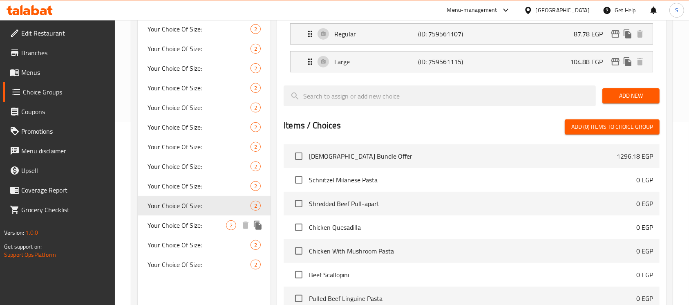
click at [196, 231] on div "Your Choice Of Size: 2" at bounding box center [204, 225] width 133 height 20
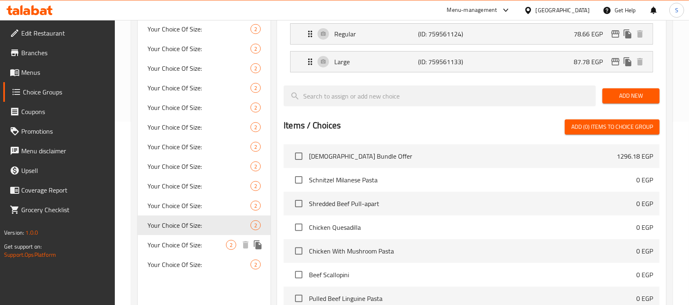
click at [192, 246] on span "Your Choice Of Size:" at bounding box center [187, 245] width 78 height 10
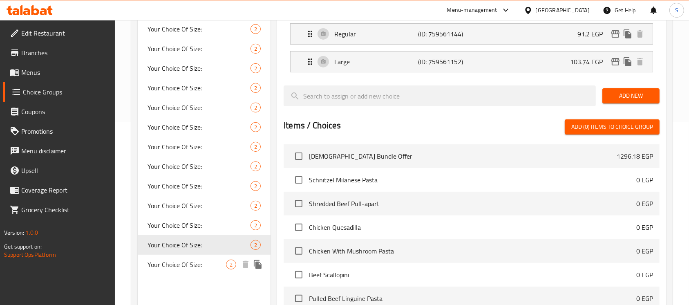
click at [190, 266] on span "Your Choice Of Size:" at bounding box center [187, 264] width 78 height 10
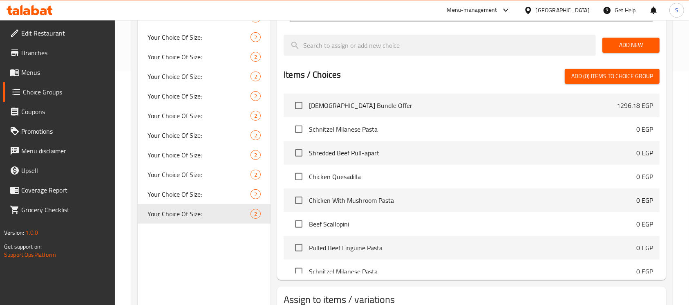
scroll to position [20, 0]
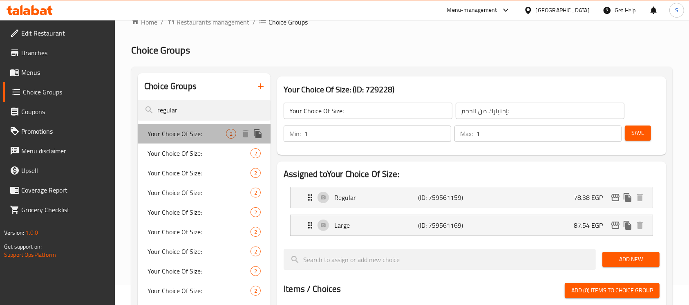
click at [192, 142] on div "Your Choice Of Size: 2" at bounding box center [204, 134] width 133 height 20
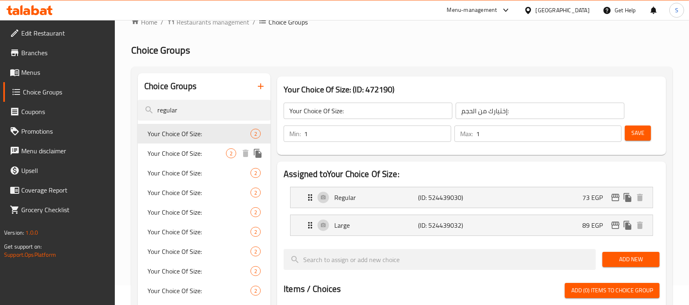
click at [192, 150] on span "Your Choice Of Size:" at bounding box center [187, 153] width 78 height 10
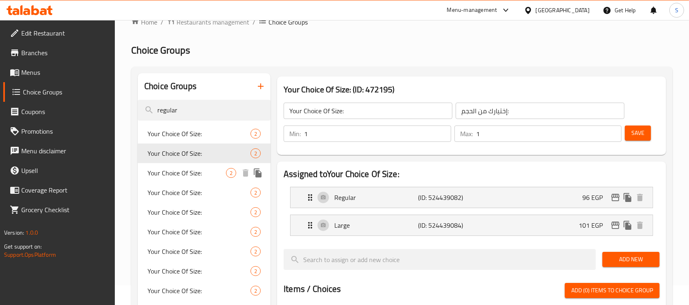
click at [190, 177] on span "Your Choice Of Size:" at bounding box center [187, 173] width 78 height 10
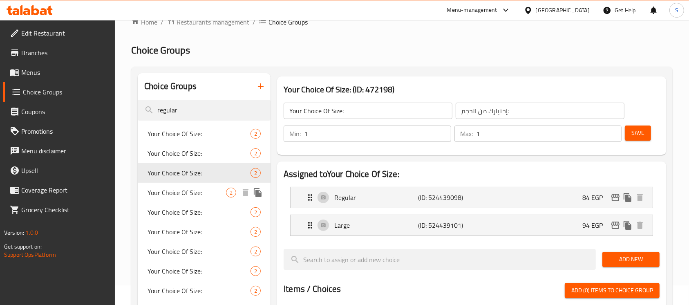
click at [191, 195] on span "Your Choice Of Size:" at bounding box center [187, 193] width 78 height 10
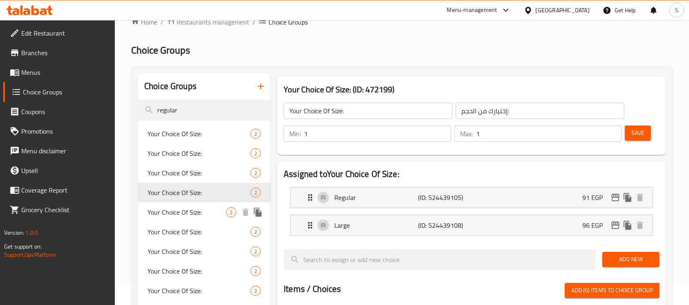
click at [191, 213] on span "Your Choice Of Size:" at bounding box center [187, 212] width 78 height 10
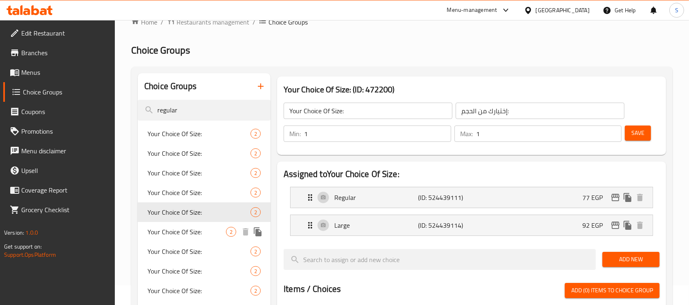
click at [191, 240] on div "Your Choice Of Size: 2" at bounding box center [204, 232] width 133 height 20
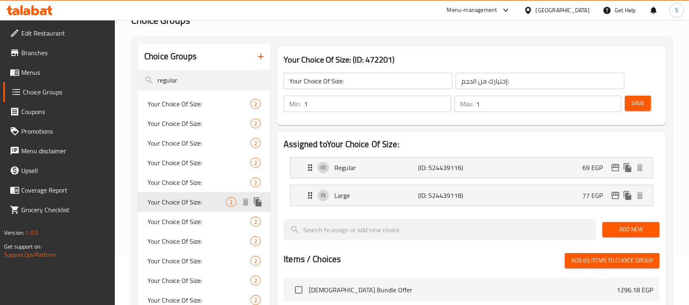
scroll to position [74, 0]
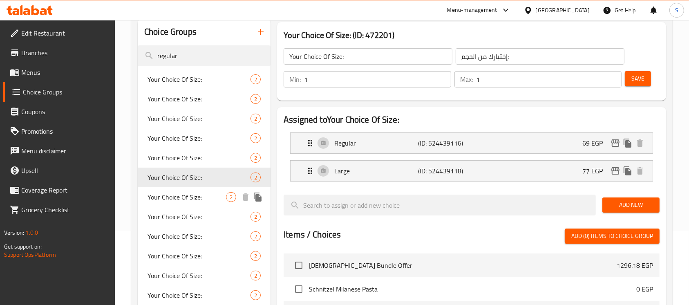
click at [191, 196] on span "Your Choice Of Size:" at bounding box center [187, 197] width 78 height 10
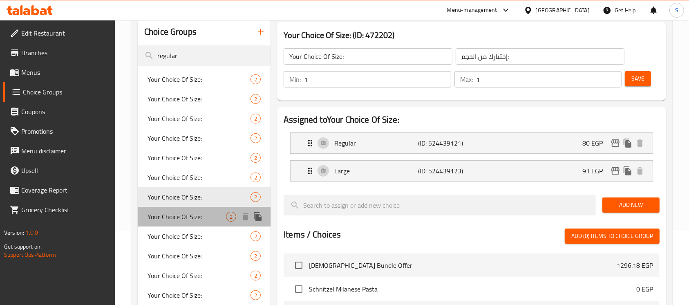
click at [190, 214] on span "Your Choice Of Size:" at bounding box center [187, 217] width 78 height 10
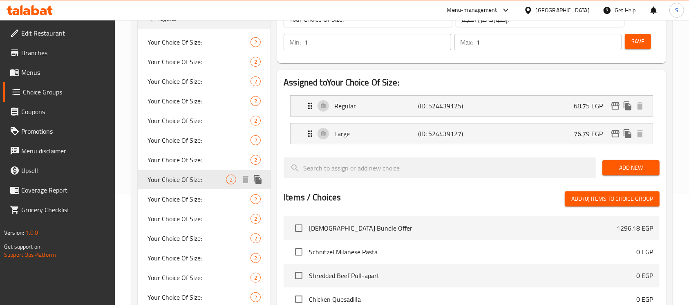
scroll to position [128, 0]
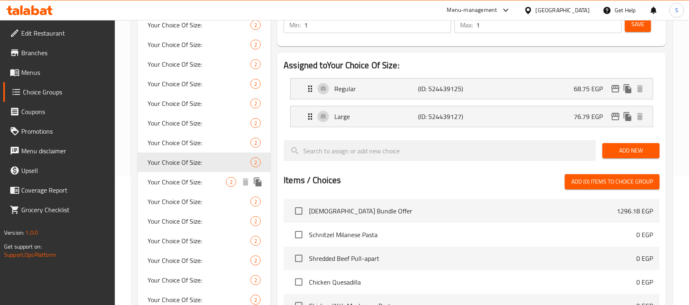
click at [193, 188] on div "Your Choice Of Size: 2" at bounding box center [204, 182] width 133 height 20
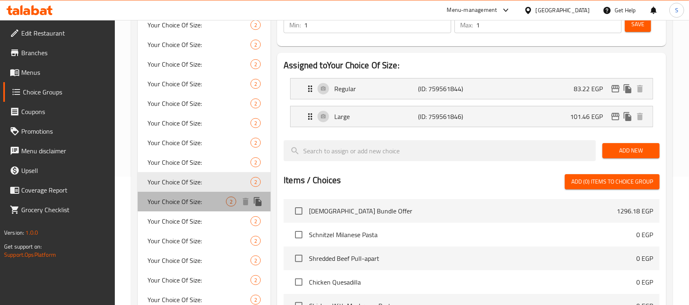
click at [193, 201] on span "Your Choice Of Size:" at bounding box center [187, 202] width 78 height 10
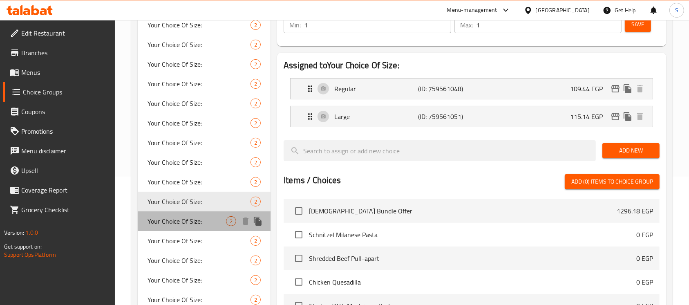
click at [193, 220] on span "Your Choice Of Size:" at bounding box center [187, 221] width 78 height 10
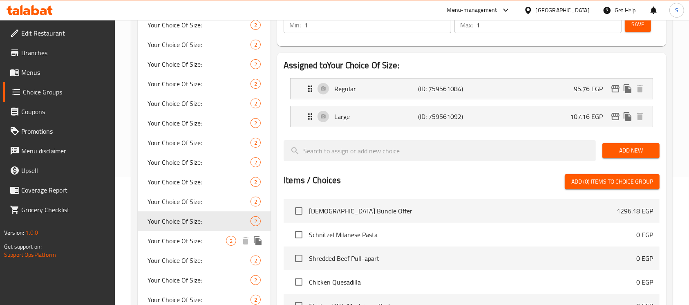
click at [190, 244] on span "Your Choice Of Size:" at bounding box center [187, 241] width 78 height 10
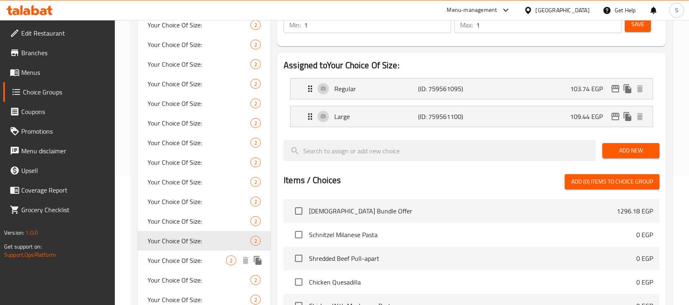
click at [193, 265] on span "Your Choice Of Size:" at bounding box center [187, 260] width 78 height 10
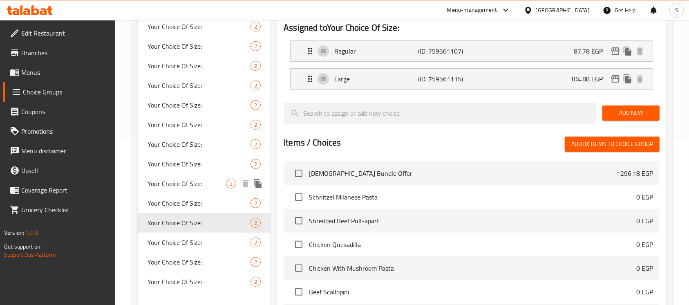
scroll to position [183, 0]
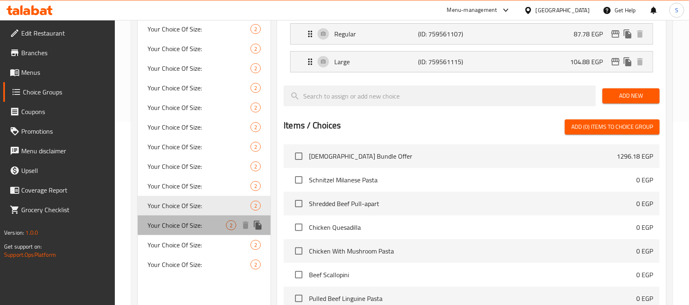
click at [191, 231] on div "Your Choice Of Size: 2" at bounding box center [204, 225] width 133 height 20
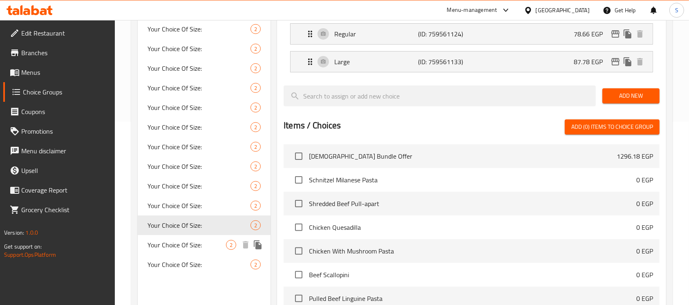
click at [193, 252] on div "Your Choice Of Size: 2" at bounding box center [204, 245] width 133 height 20
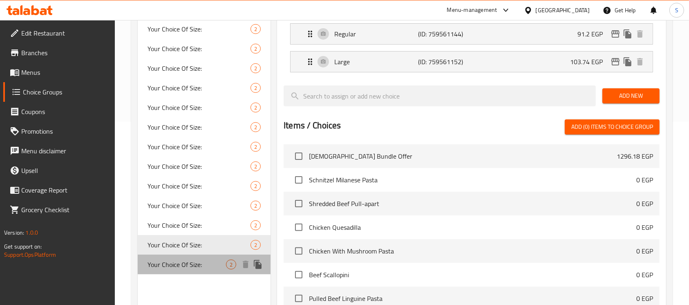
click at [190, 270] on div "Your Choice Of Size: 2" at bounding box center [204, 265] width 133 height 20
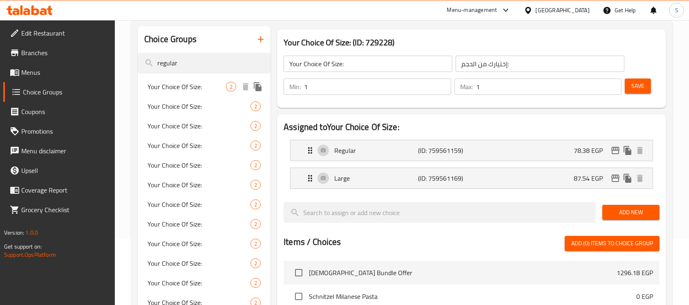
scroll to position [0, 0]
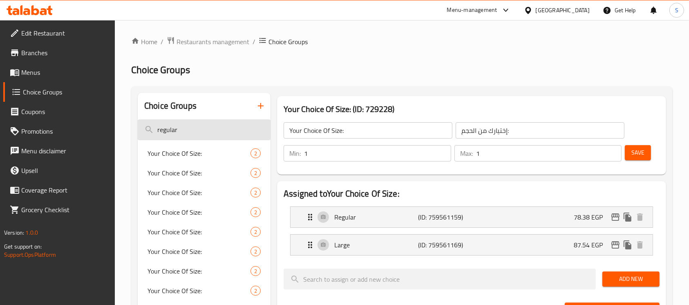
click at [193, 133] on input "regular" at bounding box center [204, 129] width 133 height 21
type input "large"
click at [213, 154] on span "Your Choice Of Size:" at bounding box center [187, 153] width 78 height 10
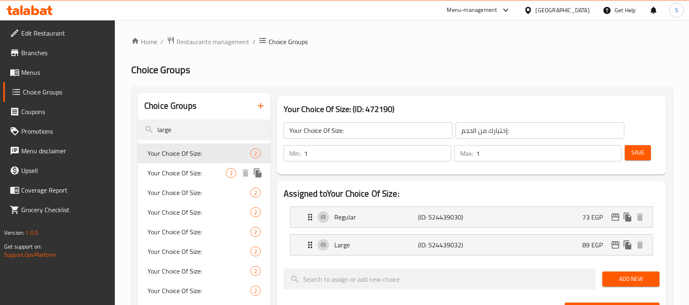
click at [201, 173] on span "Your Choice Of Size:" at bounding box center [187, 173] width 78 height 10
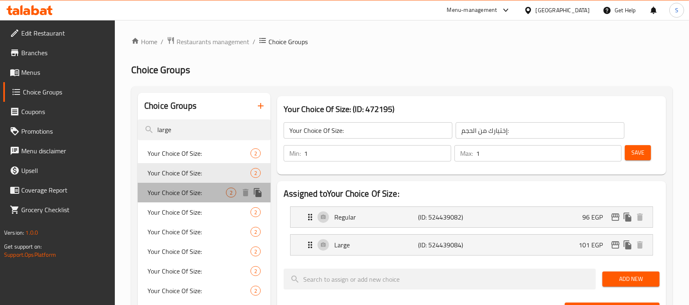
click at [202, 191] on span "Your Choice Of Size:" at bounding box center [187, 193] width 78 height 10
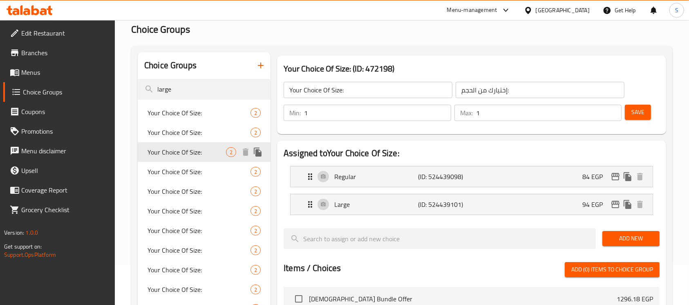
scroll to position [54, 0]
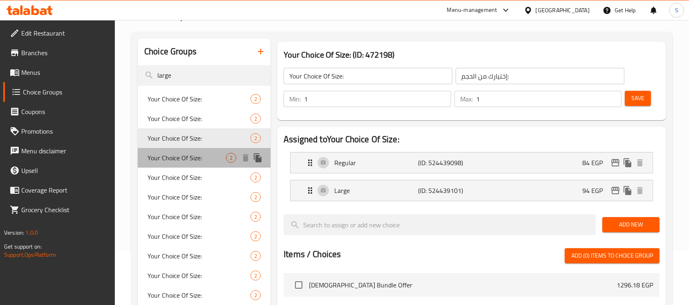
click at [183, 163] on span "Your Choice Of Size:" at bounding box center [187, 158] width 78 height 10
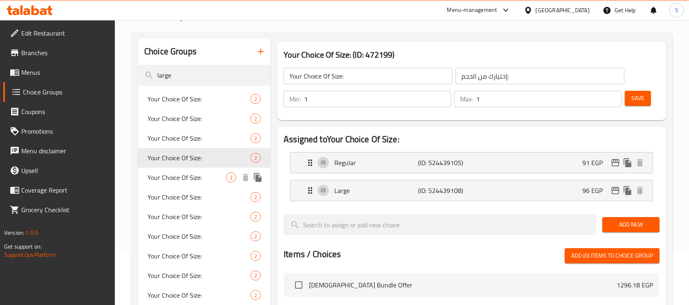
click at [188, 181] on span "Your Choice Of Size:" at bounding box center [187, 177] width 78 height 10
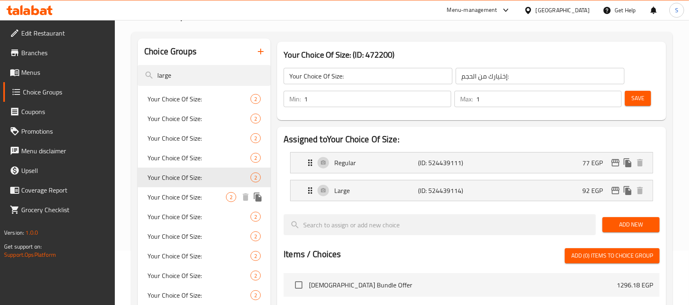
click at [190, 203] on div "Your Choice Of Size: 2" at bounding box center [204, 197] width 133 height 20
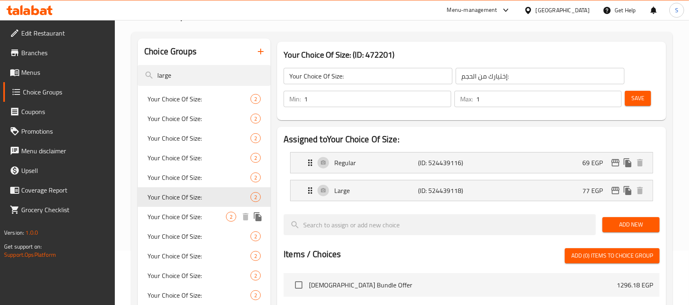
click at [186, 216] on span "Your Choice Of Size:" at bounding box center [187, 217] width 78 height 10
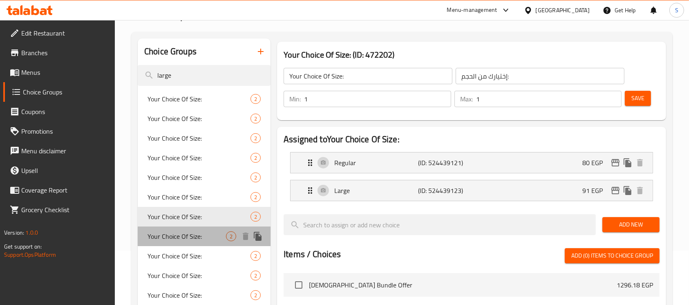
click at [192, 237] on span "Your Choice Of Size:" at bounding box center [187, 236] width 78 height 10
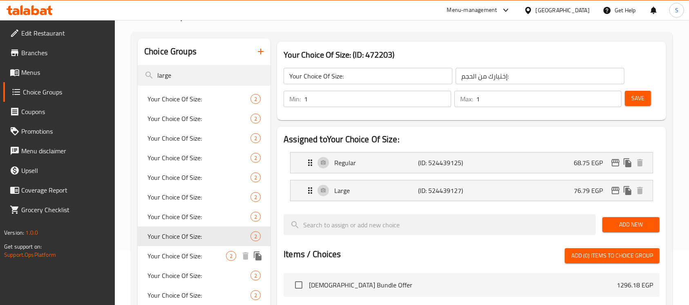
click at [192, 248] on div "Your Choice Of Size: 2" at bounding box center [204, 256] width 133 height 20
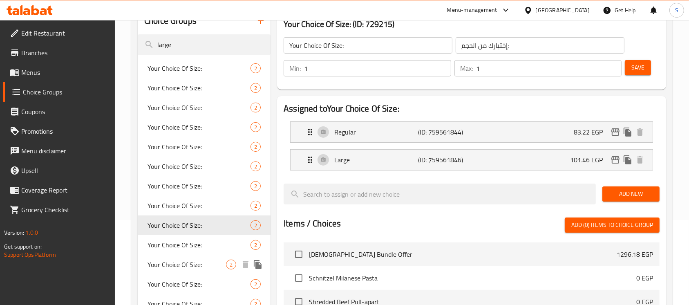
scroll to position [109, 0]
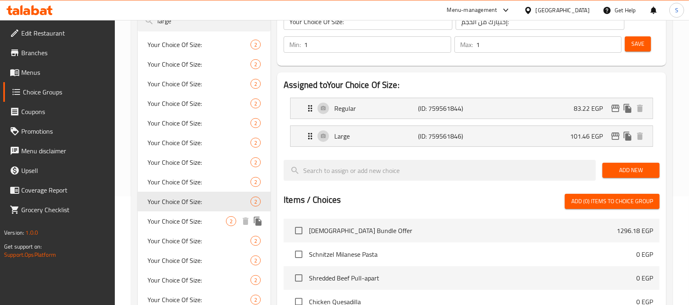
click at [192, 227] on div "Your Choice Of Size: 2" at bounding box center [204, 221] width 133 height 20
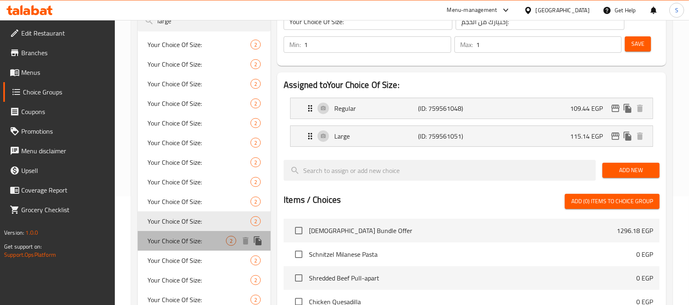
click at [196, 238] on span "Your Choice Of Size:" at bounding box center [187, 241] width 78 height 10
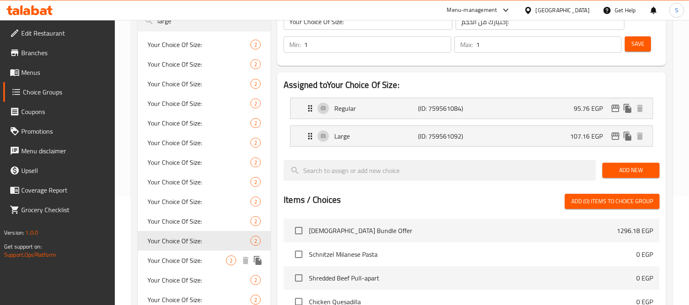
click at [194, 258] on span "Your Choice Of Size:" at bounding box center [187, 260] width 78 height 10
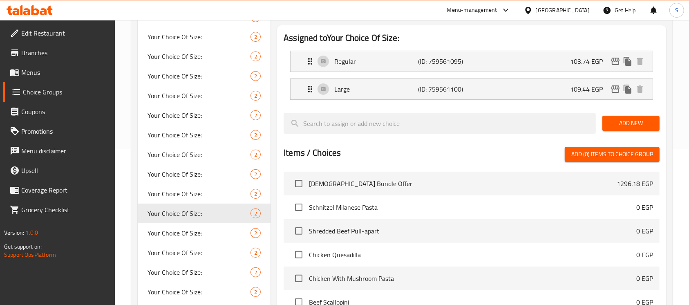
scroll to position [218, 0]
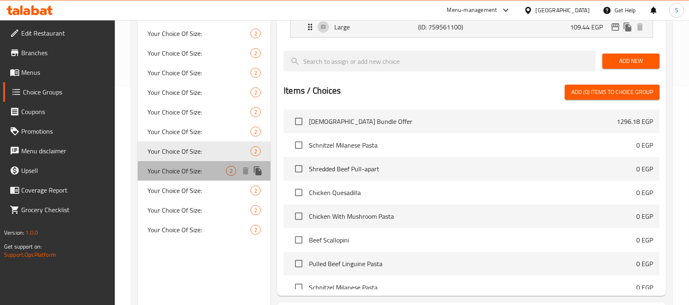
click at [209, 169] on span "Your Choice Of Size:" at bounding box center [187, 171] width 78 height 10
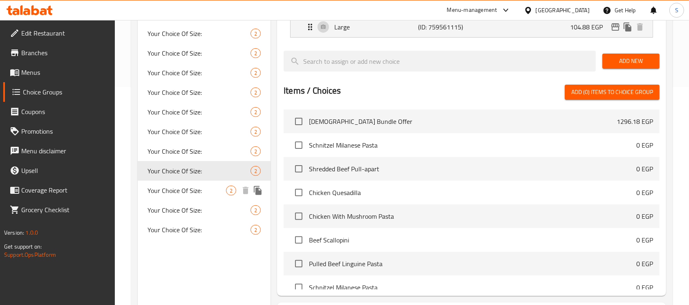
click at [203, 192] on span "Your Choice Of Size:" at bounding box center [187, 191] width 78 height 10
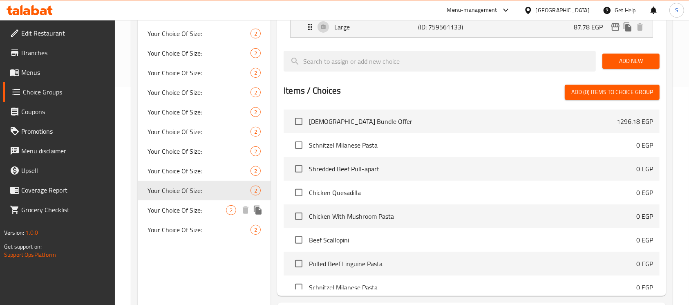
click at [208, 217] on div "Your Choice Of Size: 2" at bounding box center [204, 210] width 133 height 20
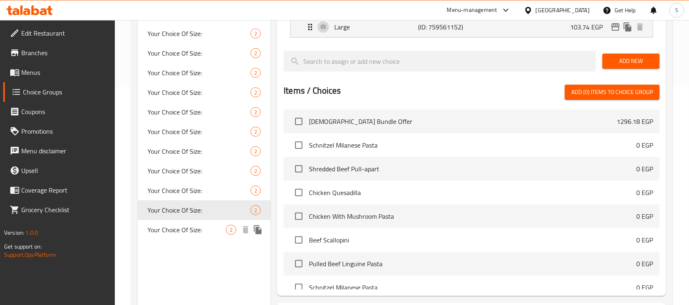
click at [205, 234] on span "Your Choice Of Size:" at bounding box center [187, 230] width 78 height 10
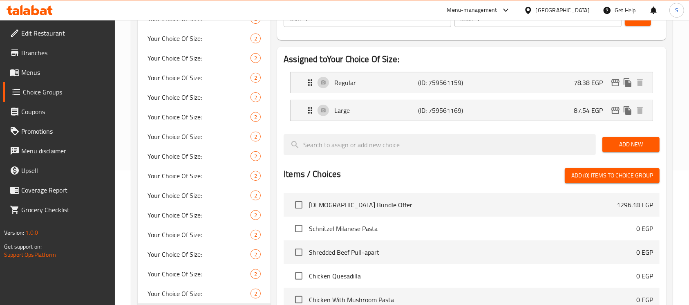
scroll to position [54, 0]
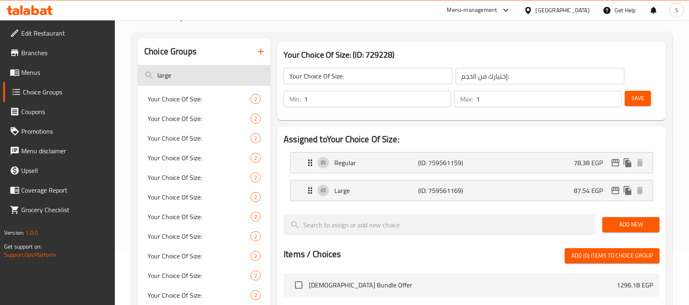
click at [178, 80] on input "large" at bounding box center [204, 75] width 133 height 21
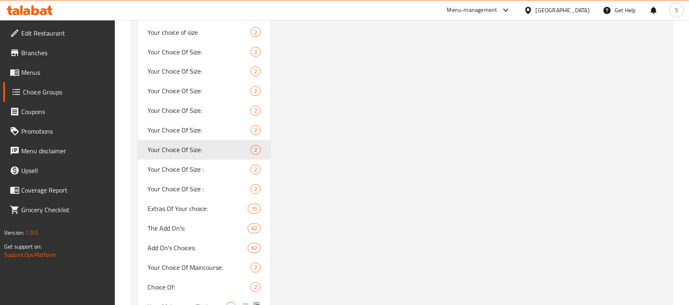
scroll to position [1453, 0]
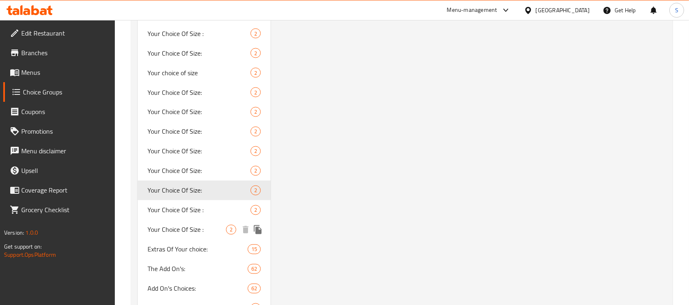
click at [198, 237] on div "Your Choice Of Size : 2" at bounding box center [204, 230] width 133 height 20
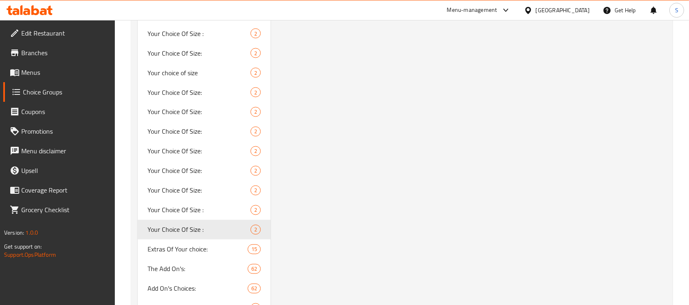
type input "Your Choice Of Size :"
type input "إختيارك من الحجم :"
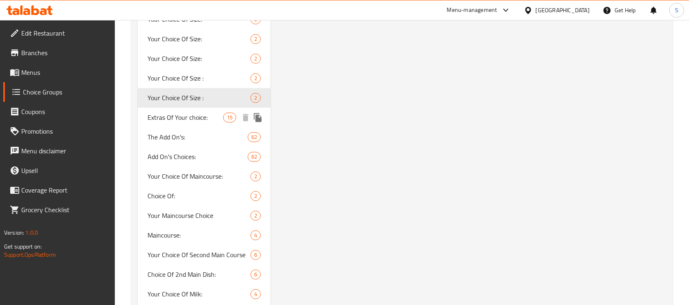
scroll to position [1617, 0]
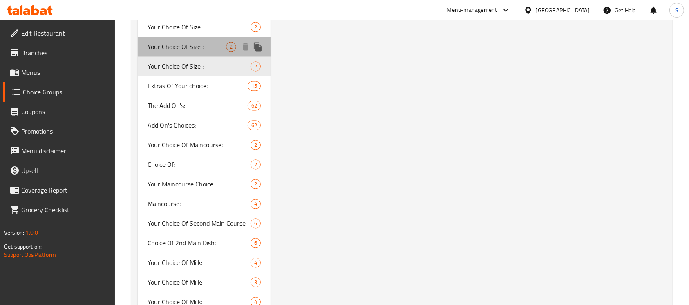
click at [206, 50] on span "Your Choice Of Size :" at bounding box center [187, 47] width 78 height 10
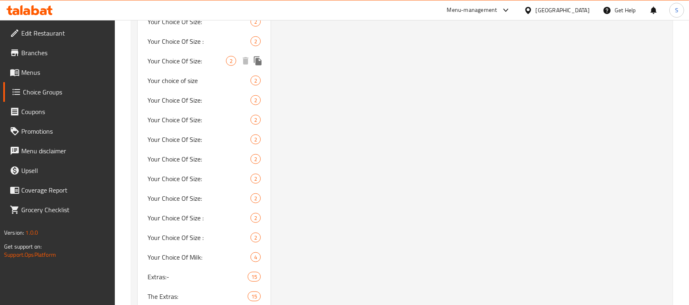
scroll to position [636, 0]
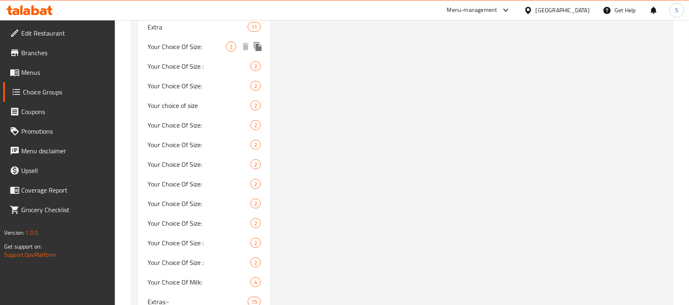
click at [206, 47] on span "Your Choice Of Size:" at bounding box center [187, 47] width 78 height 10
type input "Your Choice Of Size:"
type input "إختيارك من الحجم:"
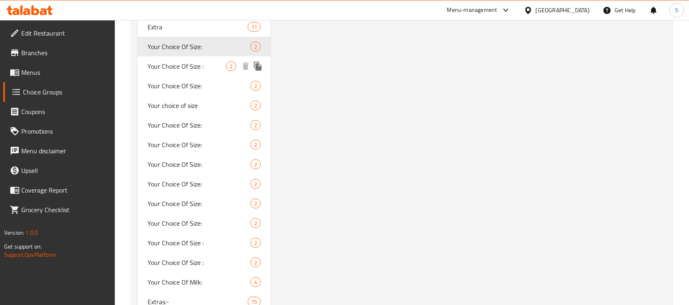
click at [184, 67] on span "Your Choice Of Size :" at bounding box center [187, 66] width 78 height 10
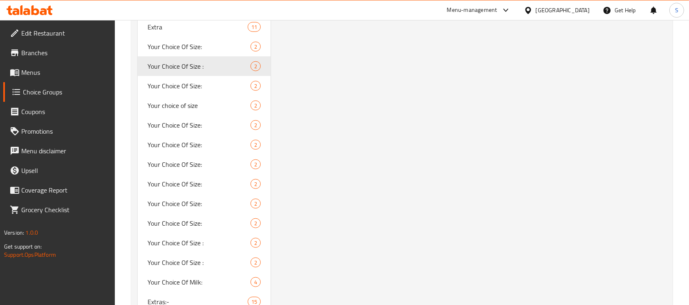
type input "Your Choice Of Size :"
type input "إختيارك من الحجم :"
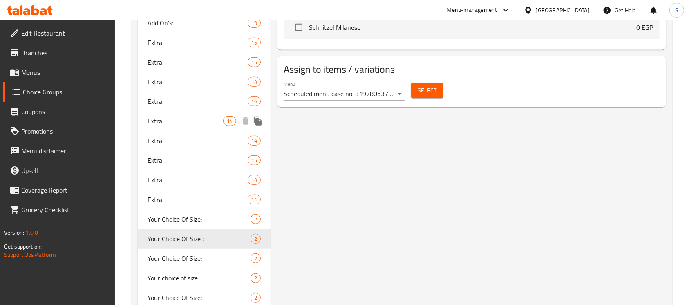
scroll to position [582, 0]
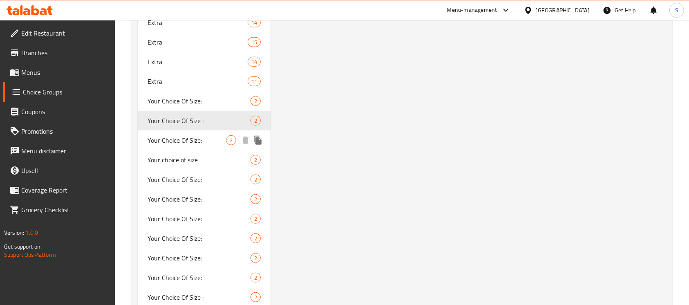
click at [198, 145] on span "Your Choice Of Size:" at bounding box center [187, 140] width 78 height 10
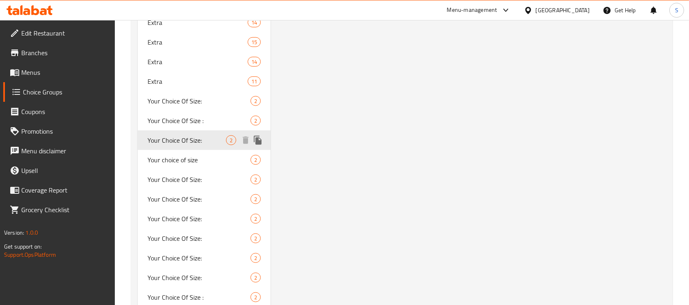
type input "Your Choice Of Size:"
type input "إختيارك من الحجم:"
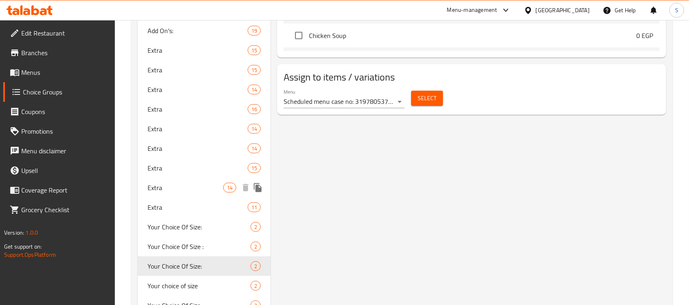
scroll to position [636, 0]
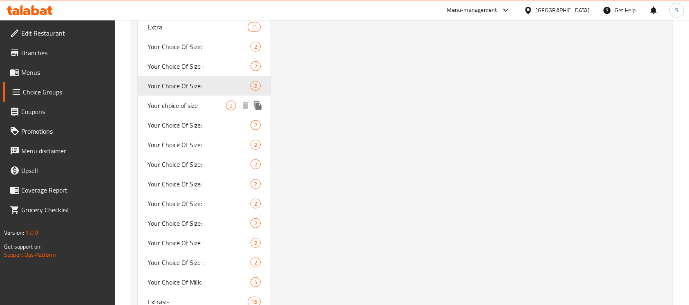
click at [212, 109] on span "Your choice of size" at bounding box center [187, 106] width 78 height 10
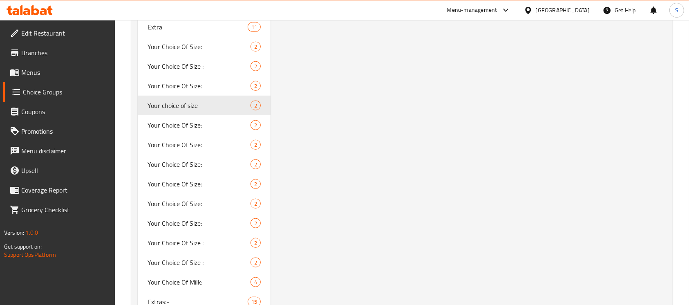
type input "Your choice of size"
type input "إختيارك من الحجم"
type input "2"
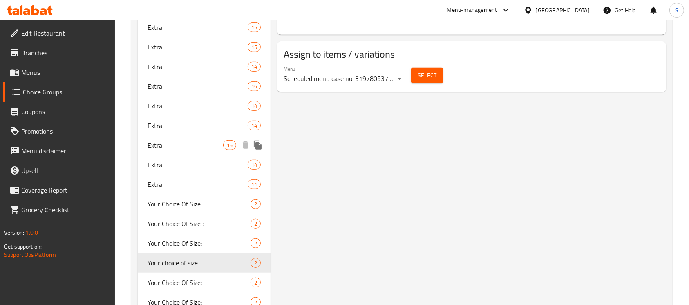
scroll to position [582, 0]
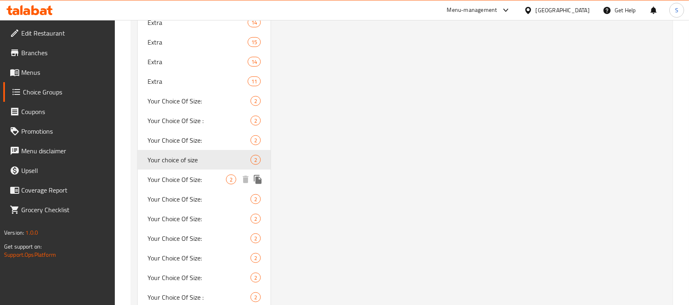
click at [192, 181] on span "Your Choice Of Size:" at bounding box center [187, 179] width 78 height 10
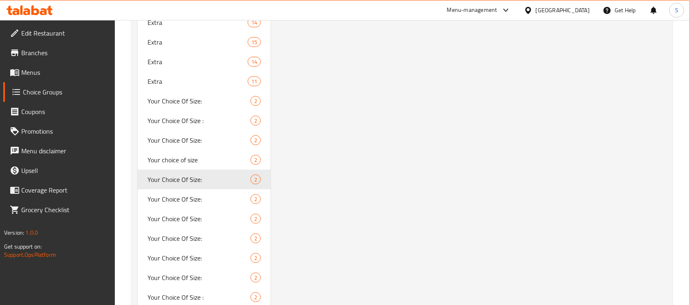
type input "Your Choice Of Size:"
type input "إختيارك من الحجم:"
type input "1"
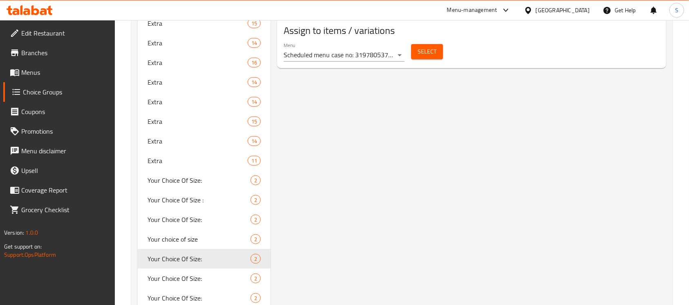
scroll to position [636, 0]
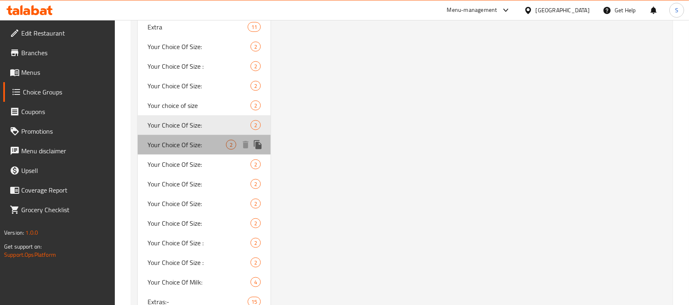
click at [191, 142] on span "Your Choice Of Size:" at bounding box center [187, 145] width 78 height 10
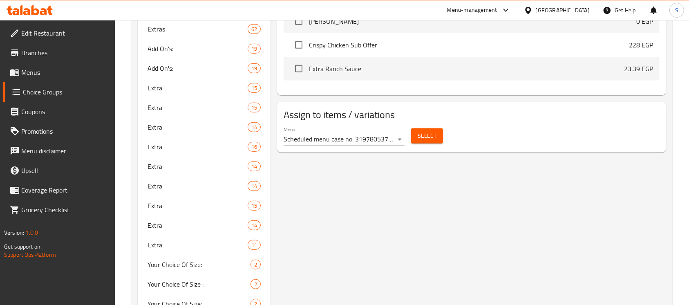
scroll to position [691, 0]
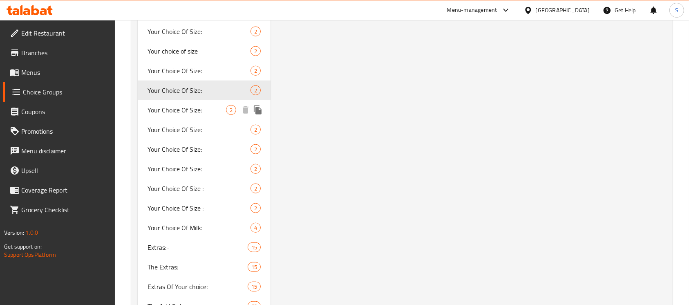
click at [179, 116] on div "Your Choice Of Size: 2" at bounding box center [204, 110] width 133 height 20
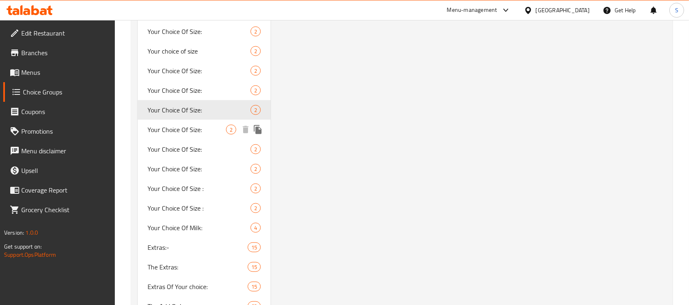
click at [187, 129] on span "Your Choice Of Size:" at bounding box center [187, 130] width 78 height 10
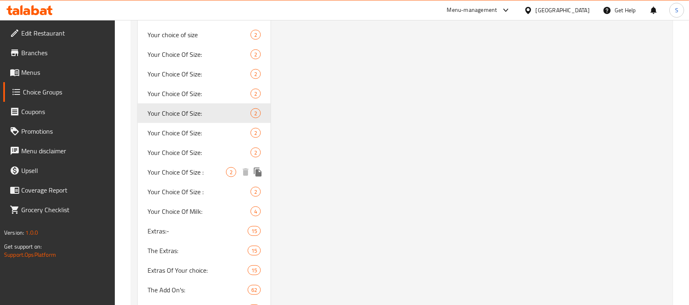
scroll to position [745, 0]
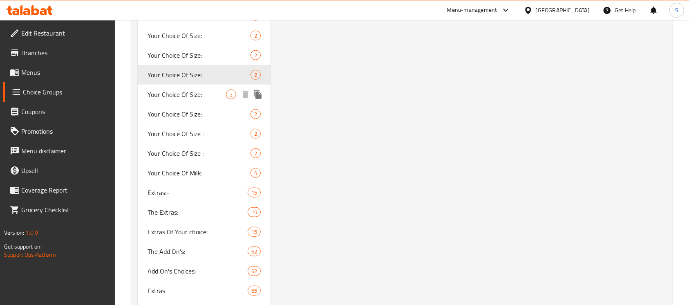
click at [189, 98] on span "Your Choice Of Size:" at bounding box center [187, 94] width 78 height 10
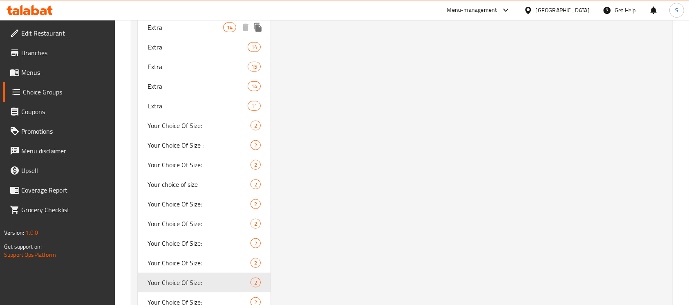
scroll to position [691, 0]
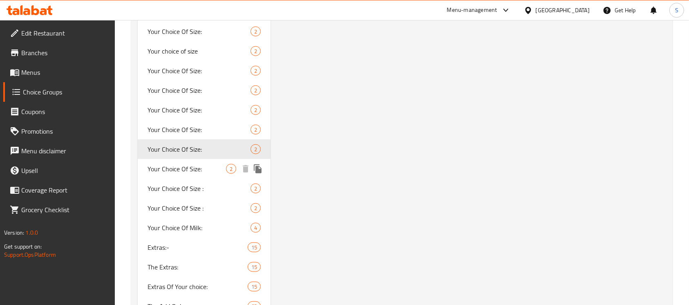
click at [158, 164] on span "Your Choice Of Size:" at bounding box center [187, 169] width 78 height 10
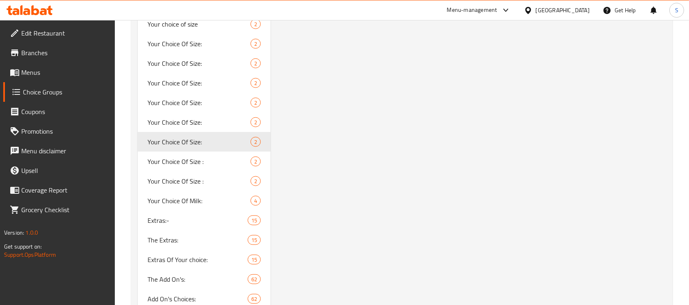
scroll to position [800, 0]
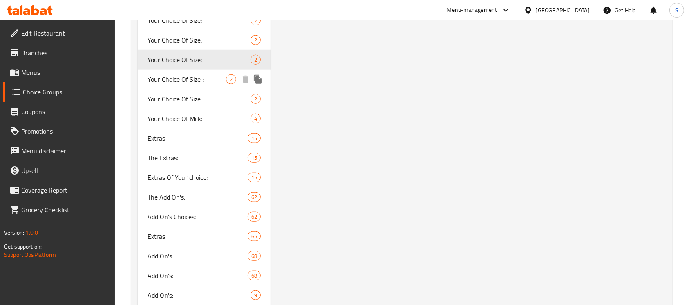
click at [194, 78] on span "Your Choice Of Size :" at bounding box center [187, 79] width 78 height 10
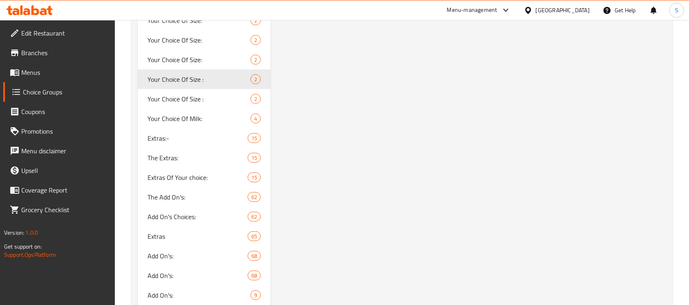
type input "Your Choice Of Size :"
type input "إختيارك من الحجم :"
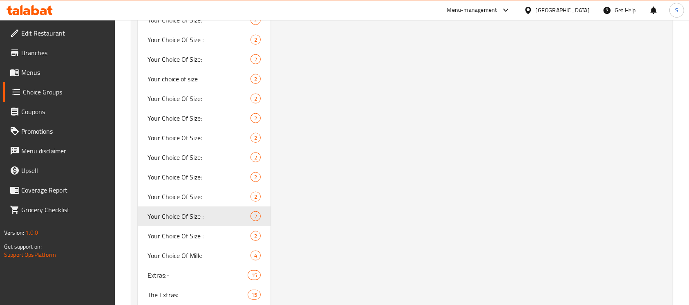
scroll to position [745, 0]
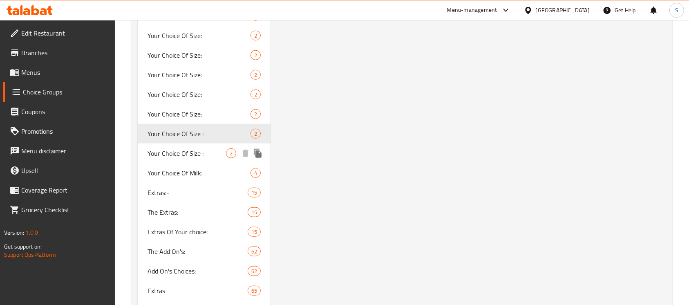
click at [161, 152] on span "Your Choice Of Size :" at bounding box center [187, 153] width 78 height 10
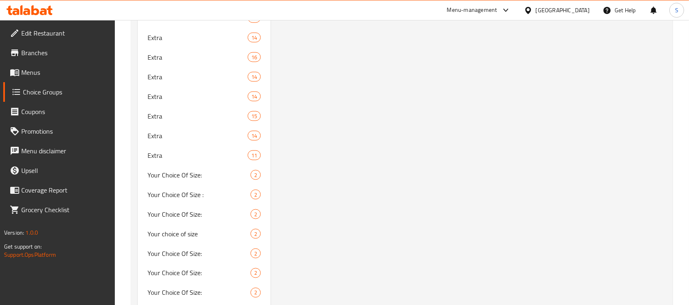
scroll to position [1344, 0]
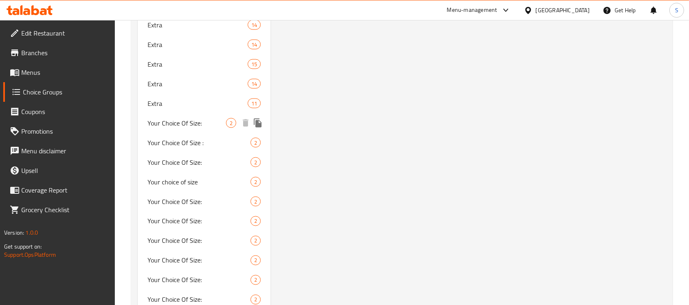
click at [159, 122] on span "Your Choice Of Size:" at bounding box center [187, 123] width 78 height 10
type input "Your Choice Of Size:"
type input "إختيارك من الحجم:"
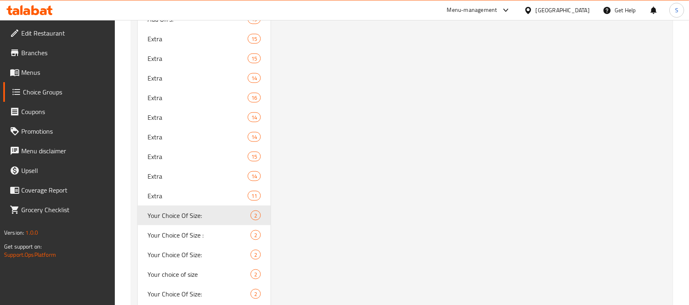
scroll to position [1399, 0]
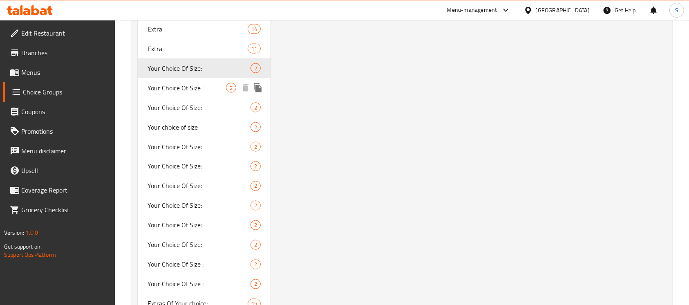
click at [199, 90] on span "Your Choice Of Size :" at bounding box center [187, 88] width 78 height 10
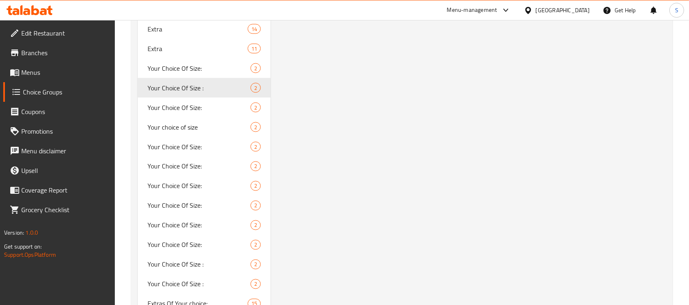
type input "Your Choice Of Size :"
type input "إختيارك من الحجم :"
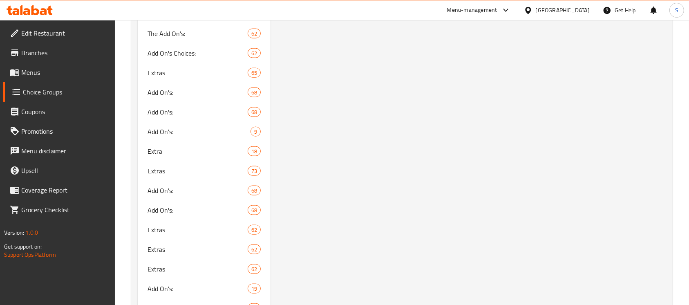
scroll to position [1236, 0]
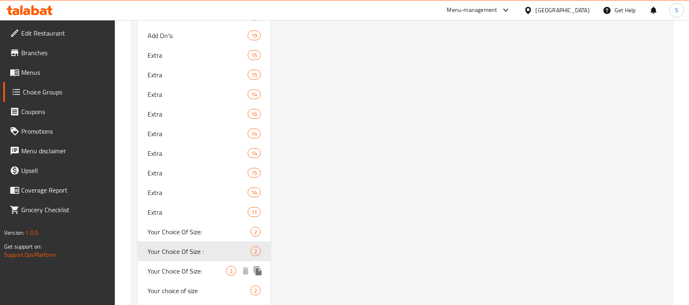
click at [174, 264] on div "Your Choice Of Size: 2" at bounding box center [204, 271] width 133 height 20
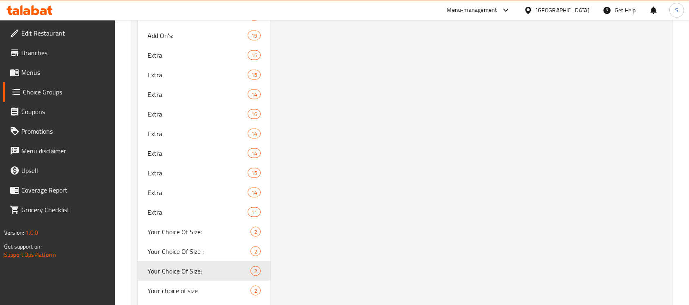
type input "Your Choice Of Size:"
type input "إختيارك من الحجم:"
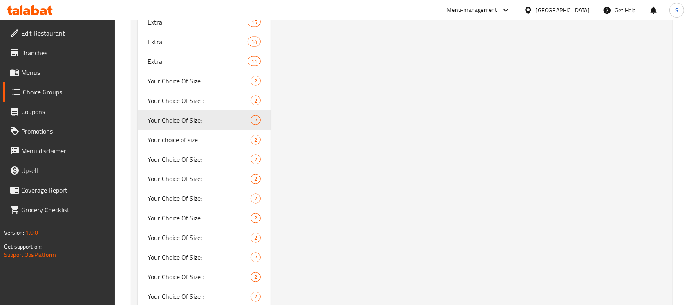
scroll to position [1399, 0]
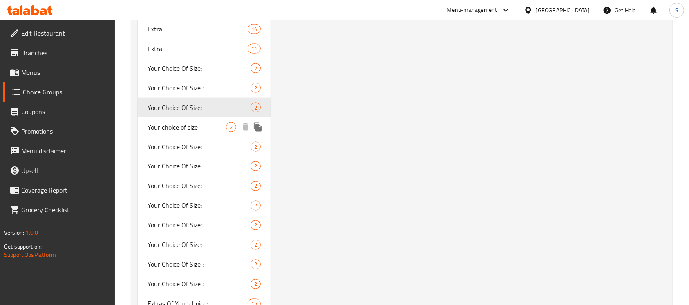
click at [188, 133] on div "Your choice of size 2" at bounding box center [204, 127] width 133 height 20
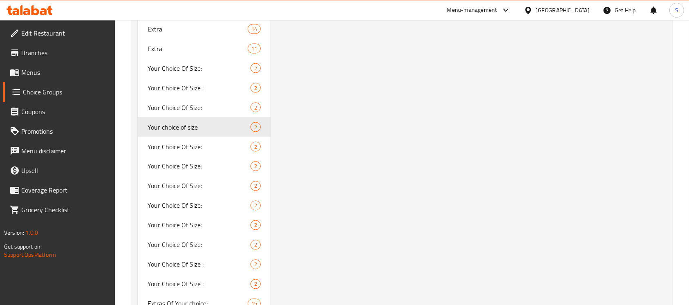
type input "Your choice of size"
type input "إختيارك من الحجم"
type input "2"
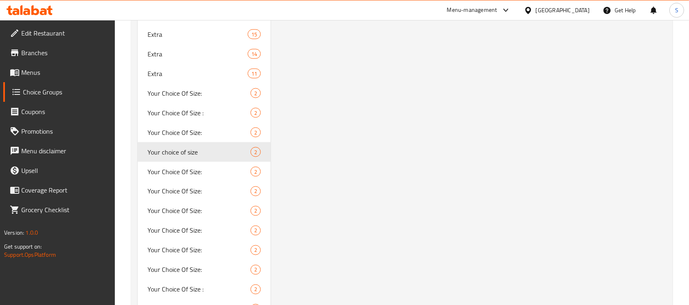
scroll to position [1453, 0]
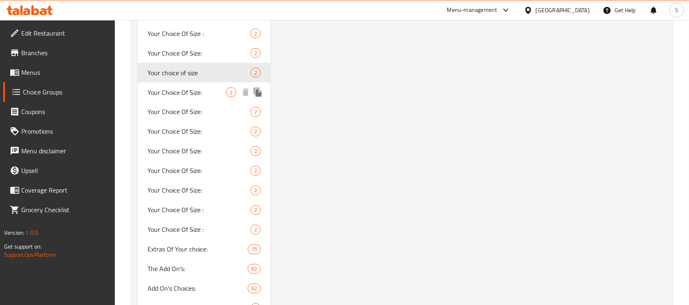
click at [190, 89] on span "Your Choice Of Size:" at bounding box center [187, 92] width 78 height 10
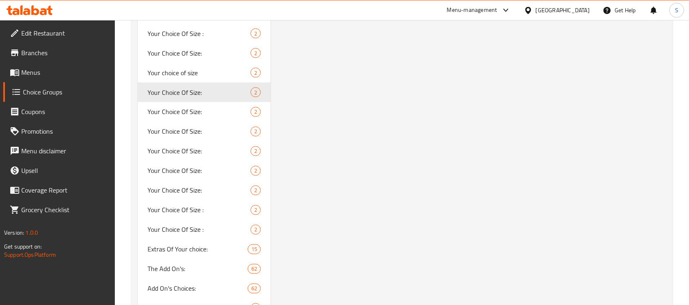
type input "Your Choice Of Size:"
type input "إختيارك من الحجم:"
type input "1"
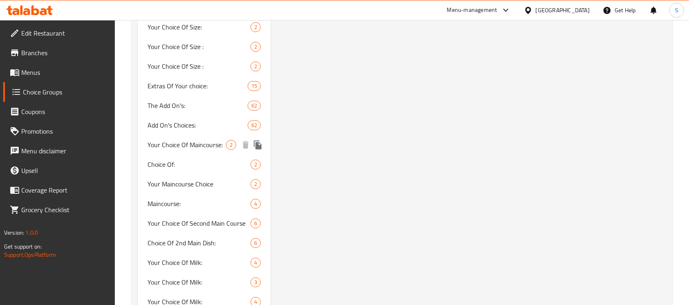
scroll to position [1508, 0]
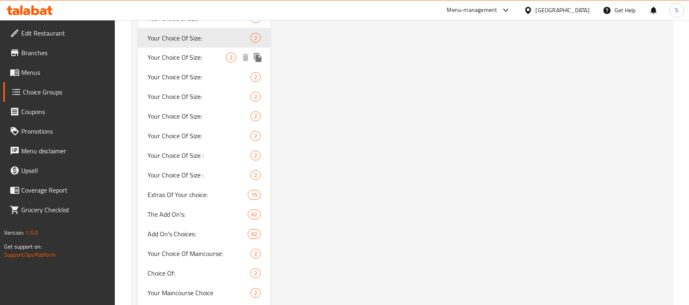
click at [191, 64] on div "Your Choice Of Size: 2" at bounding box center [204, 58] width 133 height 20
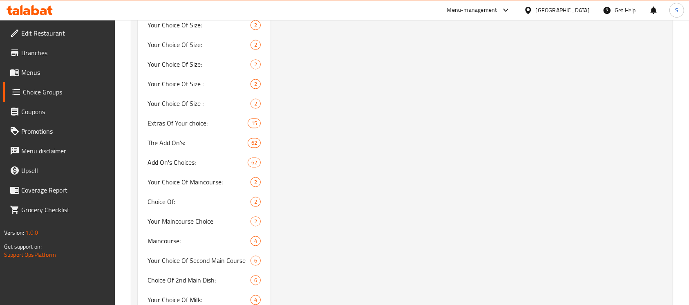
scroll to position [1471, 0]
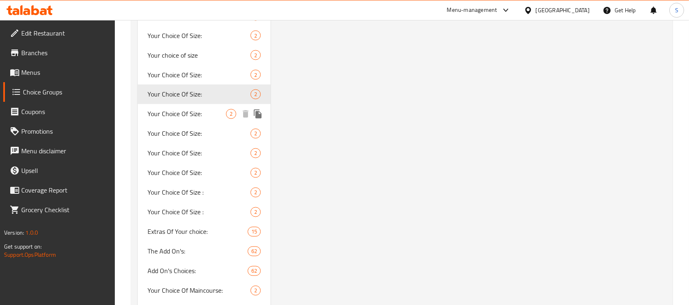
click at [152, 113] on span "Your Choice Of Size:" at bounding box center [187, 114] width 78 height 10
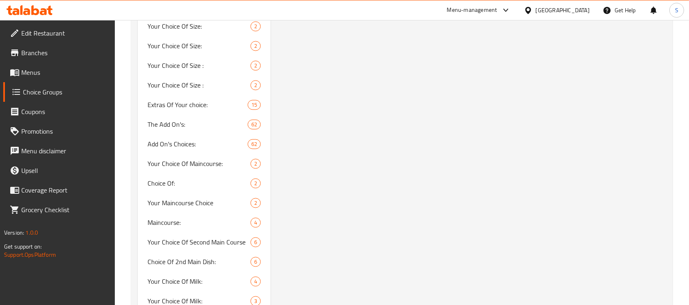
scroll to position [1525, 0]
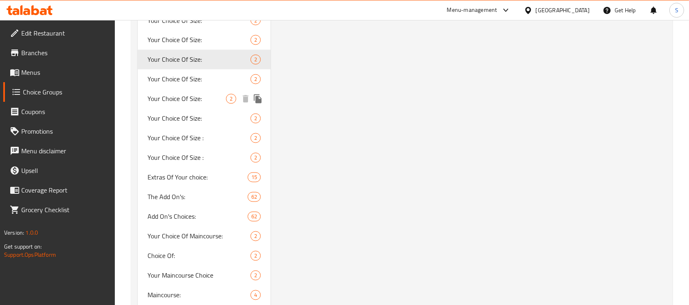
click at [181, 90] on div "Your Choice Of Size: 2" at bounding box center [204, 99] width 133 height 20
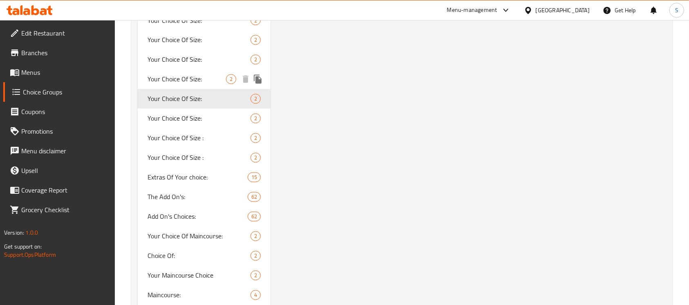
click at [186, 84] on span "Your Choice Of Size:" at bounding box center [187, 79] width 78 height 10
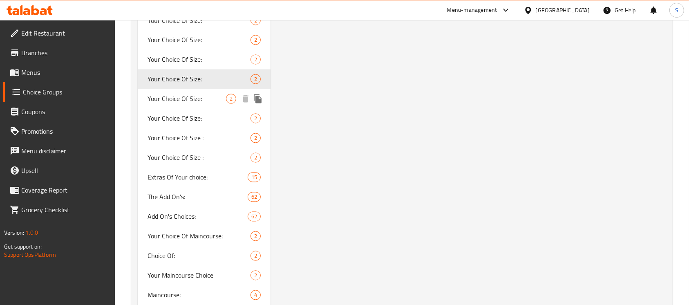
click at [170, 94] on span "Your Choice Of Size:" at bounding box center [187, 99] width 78 height 10
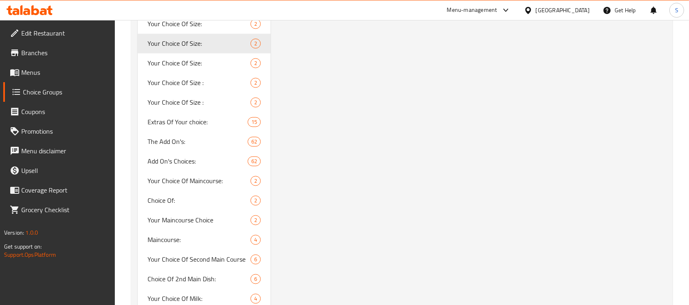
scroll to position [1453, 0]
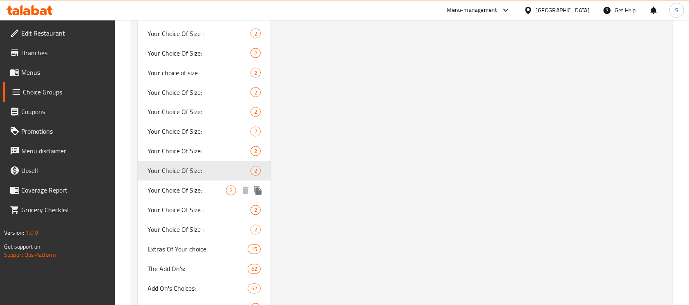
click at [157, 191] on span "Your Choice Of Size:" at bounding box center [187, 191] width 78 height 10
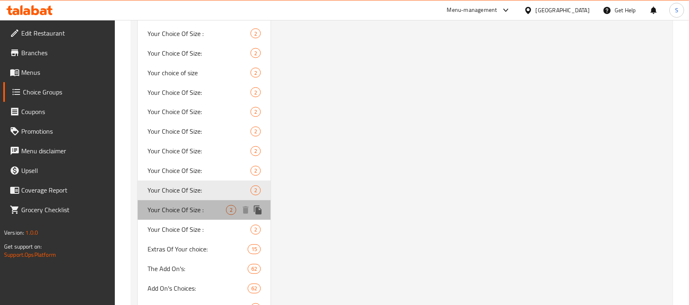
click at [164, 216] on div "Your Choice Of Size : 2" at bounding box center [204, 210] width 133 height 20
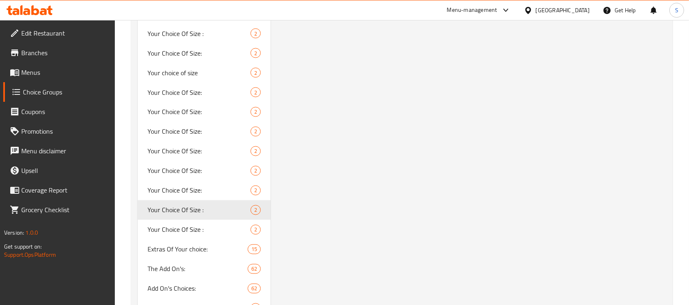
type input "Your Choice Of Size :"
type input "إختيارك من الحجم :"
click at [150, 222] on div "Your Choice Of Size : 2" at bounding box center [204, 230] width 133 height 20
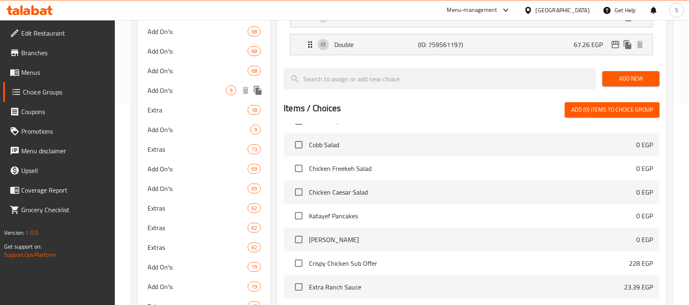
scroll to position [0, 0]
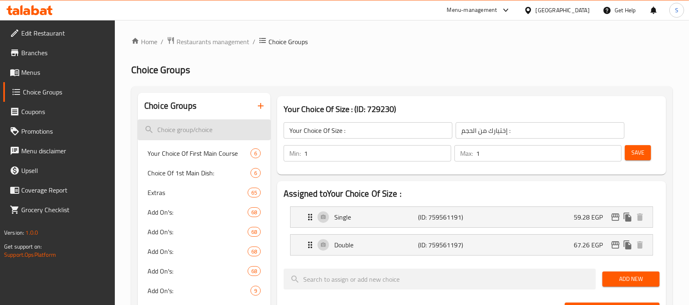
click at [207, 129] on input "search" at bounding box center [204, 129] width 133 height 21
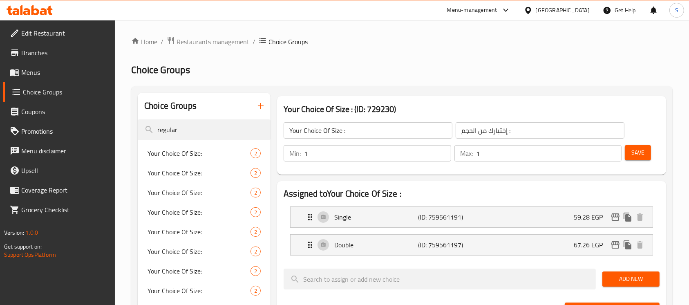
type input "regular"
click at [210, 159] on div "Your Choice Of Size: 2" at bounding box center [204, 153] width 133 height 20
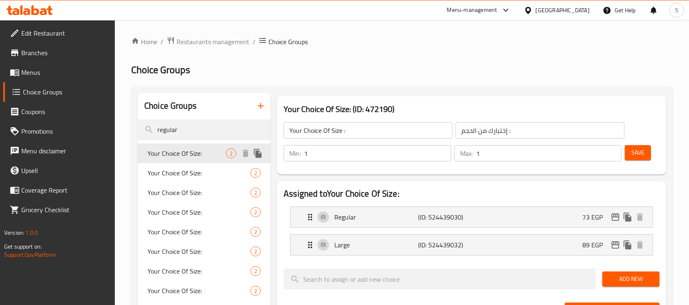
type input "Your Choice Of Size:"
type input "إختيارك من الحجم:"
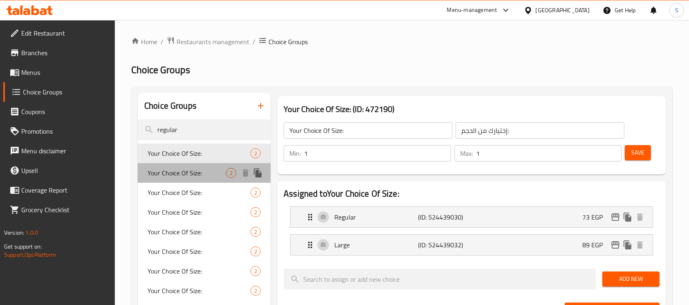
click at [154, 170] on span "Your Choice Of Size:" at bounding box center [187, 173] width 78 height 10
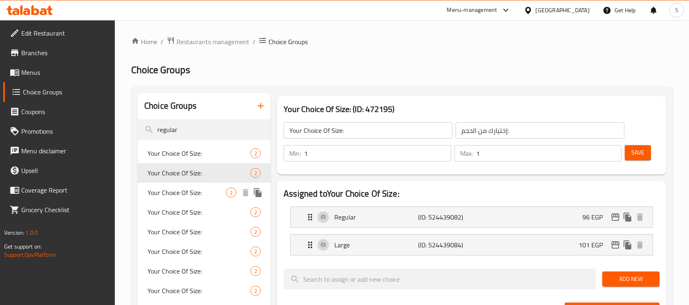
click at [161, 199] on div "Your Choice Of Size: 2" at bounding box center [204, 193] width 133 height 20
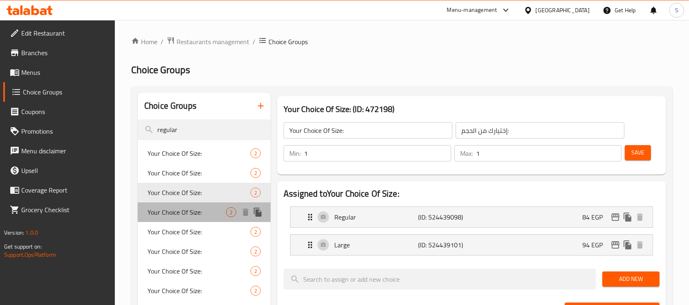
click at [181, 214] on span "Your Choice Of Size:" at bounding box center [187, 212] width 78 height 10
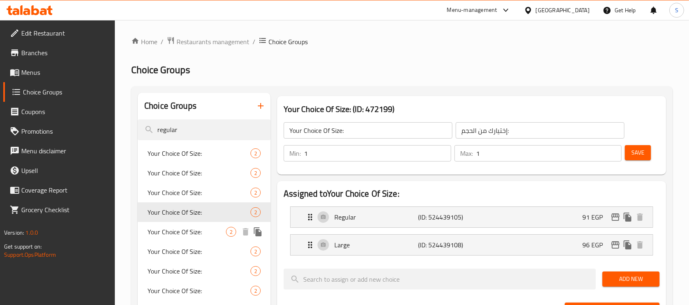
click at [182, 229] on span "Your Choice Of Size:" at bounding box center [187, 232] width 78 height 10
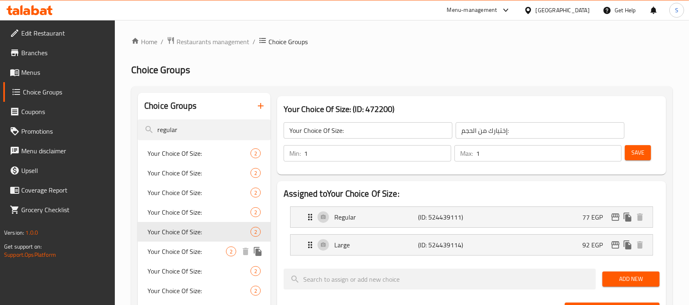
click at [184, 251] on span "Your Choice Of Size:" at bounding box center [187, 251] width 78 height 10
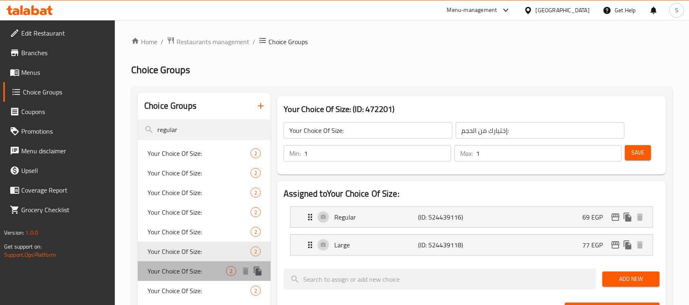
click at [184, 266] on span "Your Choice Of Size:" at bounding box center [187, 271] width 78 height 10
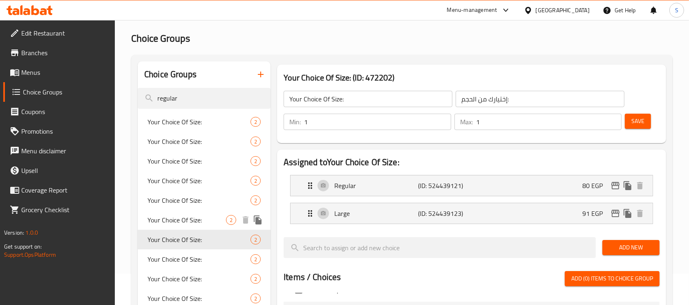
scroll to position [54, 0]
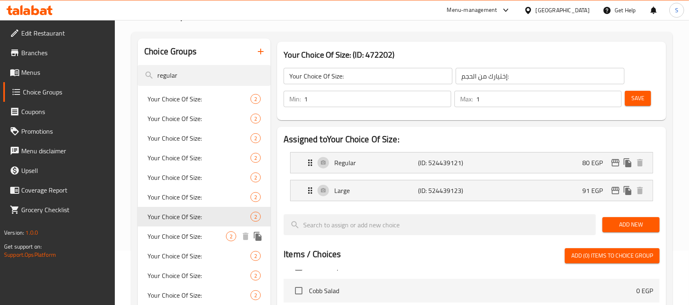
click at [191, 239] on span "Your Choice Of Size:" at bounding box center [187, 236] width 78 height 10
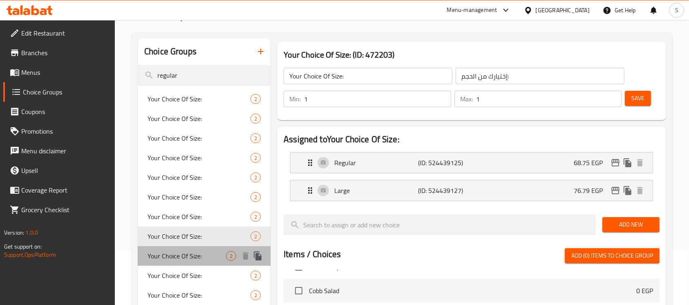
click at [192, 251] on span "Your Choice Of Size:" at bounding box center [187, 256] width 78 height 10
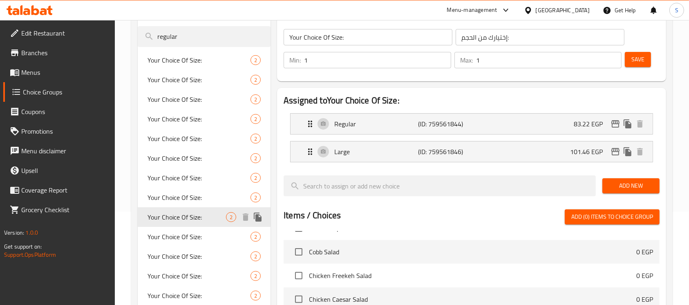
scroll to position [109, 0]
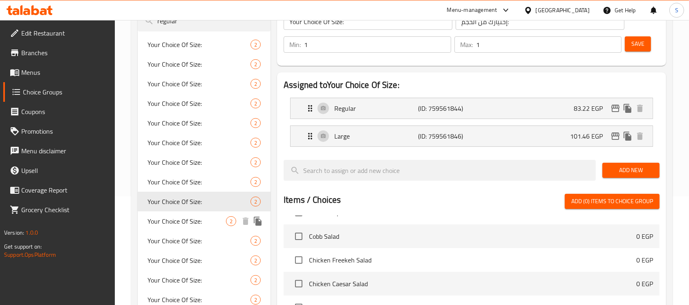
click at [192, 224] on span "Your Choice Of Size:" at bounding box center [187, 221] width 78 height 10
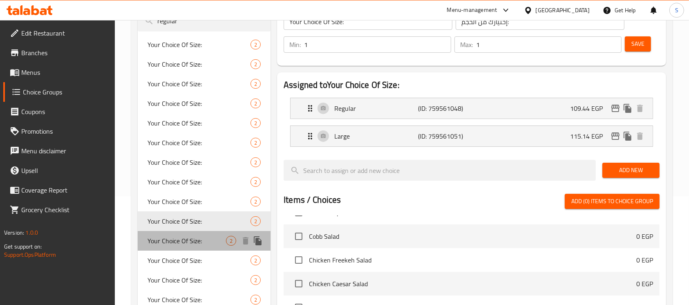
click at [194, 238] on span "Your Choice Of Size:" at bounding box center [187, 241] width 78 height 10
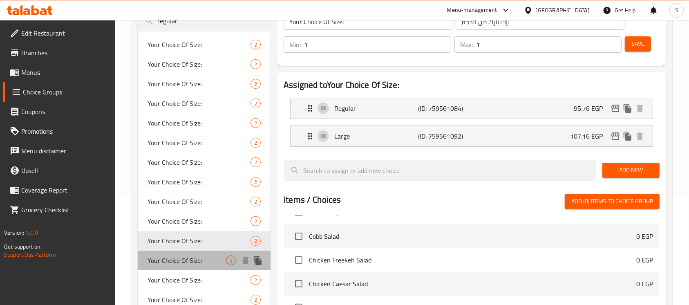
click at [189, 260] on span "Your Choice Of Size:" at bounding box center [187, 260] width 78 height 10
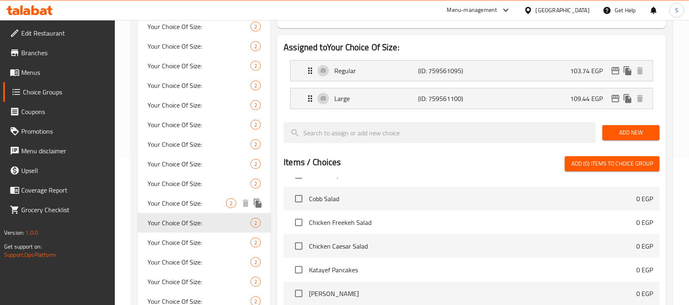
scroll to position [163, 0]
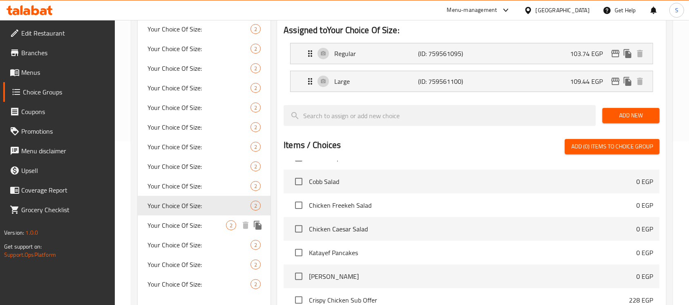
click at [191, 230] on span "Your Choice Of Size:" at bounding box center [187, 225] width 78 height 10
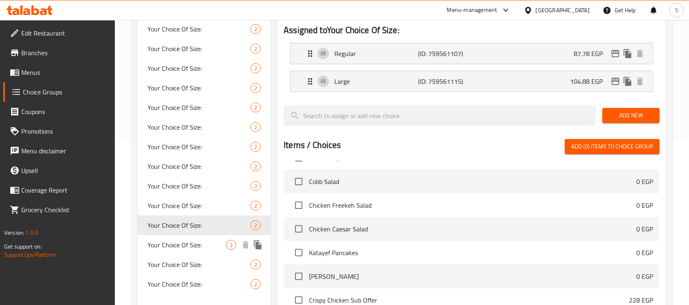
click at [193, 241] on span "Your Choice Of Size:" at bounding box center [187, 245] width 78 height 10
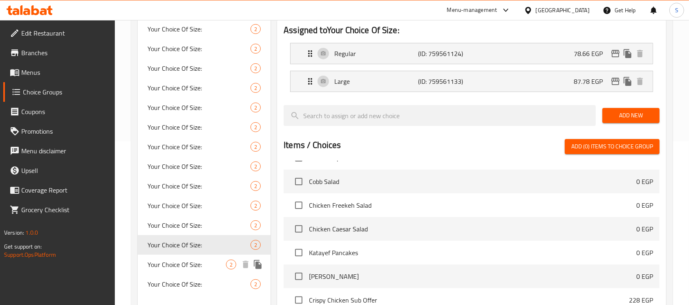
click at [190, 260] on span "Your Choice Of Size:" at bounding box center [187, 264] width 78 height 10
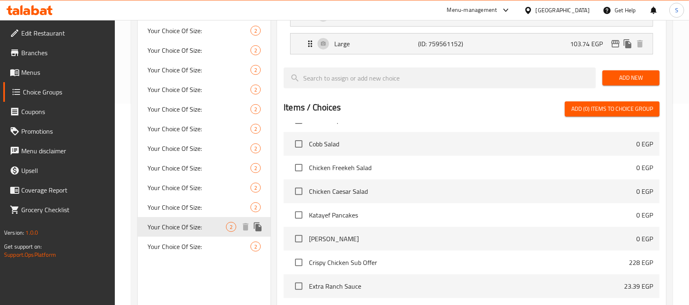
scroll to position [218, 0]
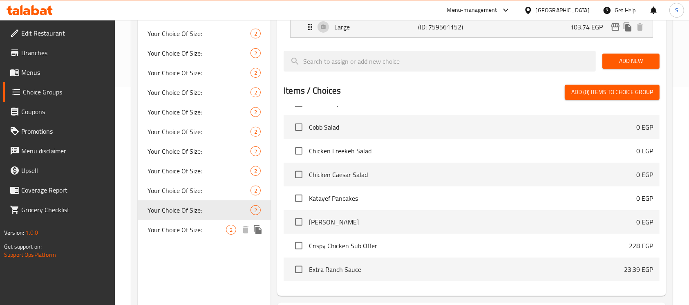
click at [194, 234] on span "Your Choice Of Size:" at bounding box center [187, 230] width 78 height 10
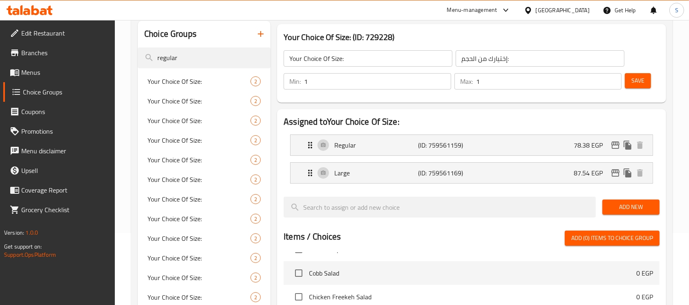
scroll to position [0, 0]
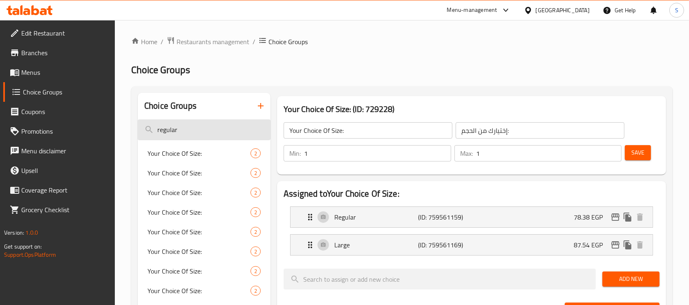
click at [167, 130] on input "regular" at bounding box center [204, 129] width 133 height 21
drag, startPoint x: 399, startPoint y: 110, endPoint x: 353, endPoint y: 112, distance: 46.2
click at [353, 112] on h3 "Your Choice Of Size: (ID: 729228)" at bounding box center [472, 109] width 376 height 13
copy h3 "(ID: 729228)"
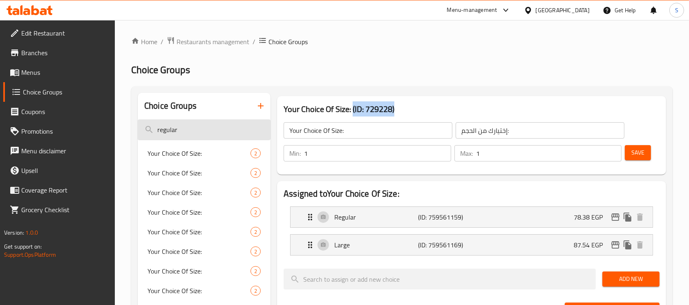
click at [210, 131] on input "regular" at bounding box center [204, 129] width 133 height 21
paste input "(ID: 729228)"
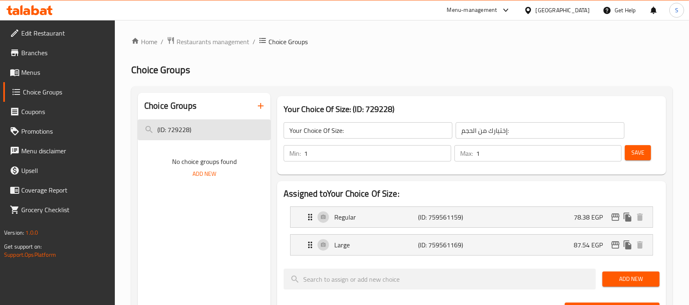
click at [169, 132] on input "(ID: 729228)" at bounding box center [204, 129] width 133 height 21
click at [159, 131] on input "(ID: 729228)" at bounding box center [204, 129] width 133 height 21
click at [196, 134] on input "ID: 729228)" at bounding box center [204, 129] width 133 height 21
click at [170, 131] on input "ID: 729228" at bounding box center [204, 129] width 133 height 21
click at [186, 132] on input "729228" at bounding box center [204, 129] width 133 height 21
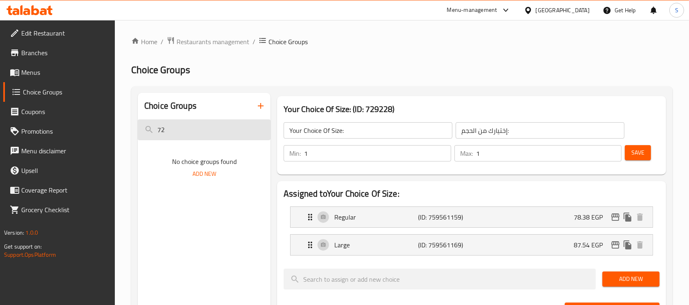
type input "7"
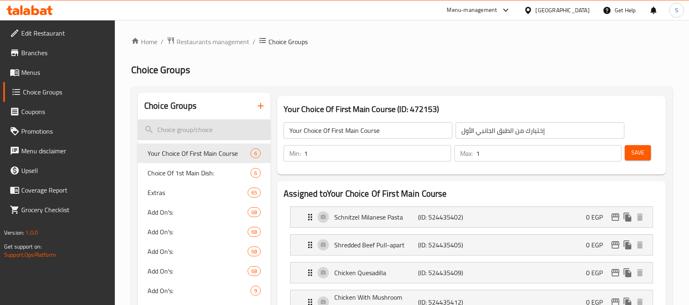
click at [217, 131] on input "search" at bounding box center [204, 129] width 133 height 21
click at [221, 128] on input "search" at bounding box center [204, 129] width 133 height 21
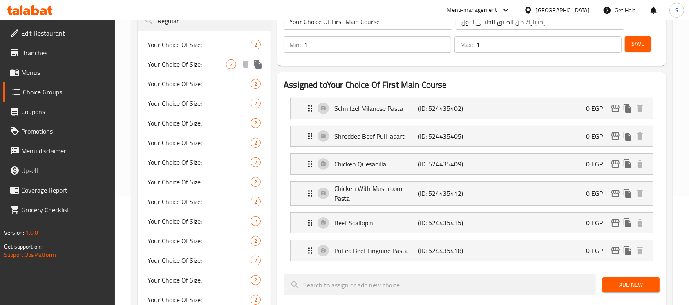
scroll to position [54, 0]
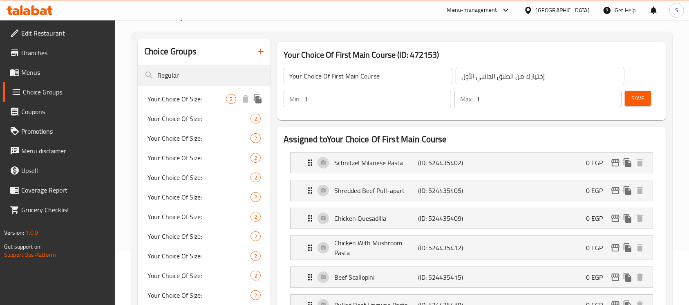
type input "Regular"
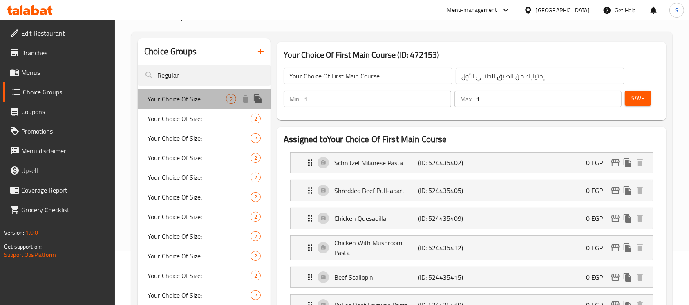
click at [216, 99] on span "Your Choice Of Size:" at bounding box center [187, 99] width 78 height 10
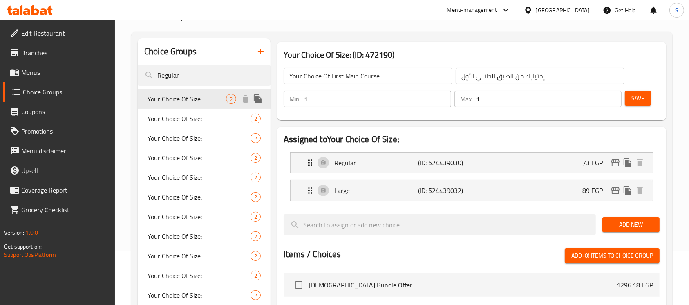
type input "Your Choice Of Size:"
type input "إختيارك من الحجم:"
click at [204, 123] on span "Your Choice Of Size:" at bounding box center [187, 119] width 78 height 10
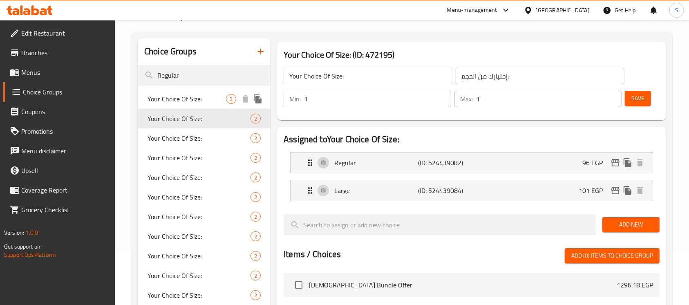
click at [203, 102] on span "Your Choice Of Size:" at bounding box center [187, 99] width 78 height 10
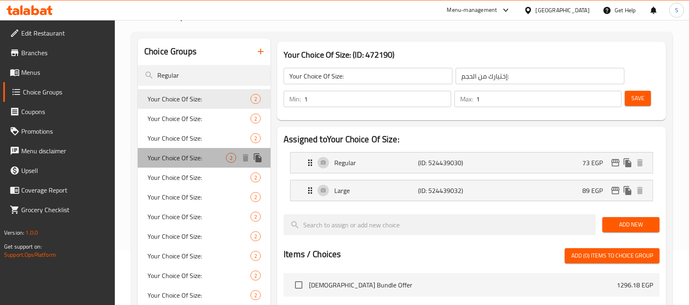
click at [194, 148] on div "Your Choice Of Size: 2" at bounding box center [204, 158] width 133 height 20
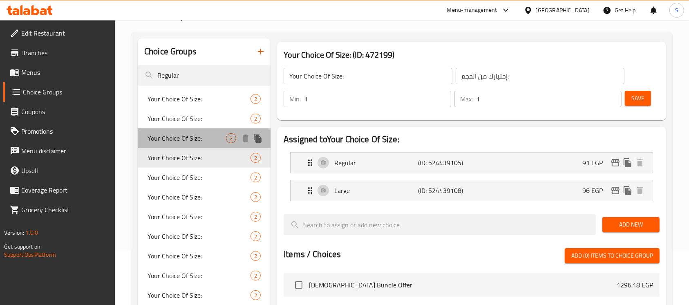
click at [197, 136] on span "Your Choice Of Size:" at bounding box center [187, 138] width 78 height 10
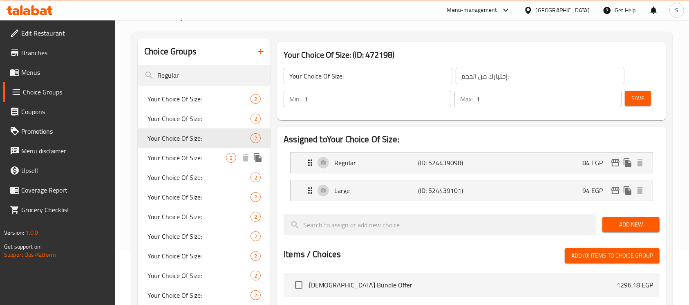
click at [194, 177] on span "Your Choice Of Size:" at bounding box center [199, 177] width 103 height 10
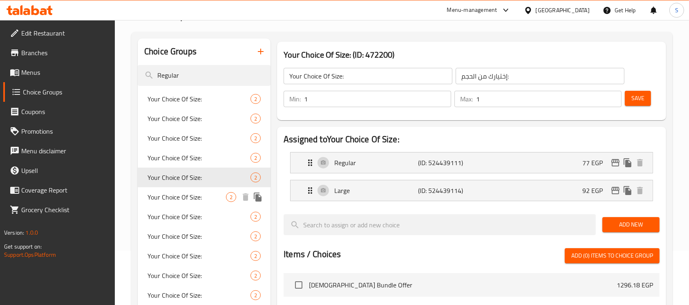
click at [190, 203] on div "Your Choice Of Size: 2" at bounding box center [204, 197] width 133 height 20
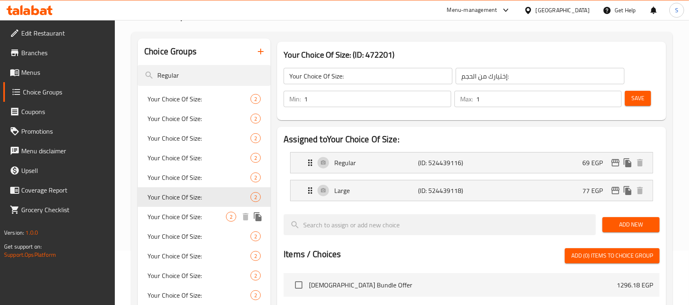
click at [193, 216] on span "Your Choice Of Size:" at bounding box center [187, 217] width 78 height 10
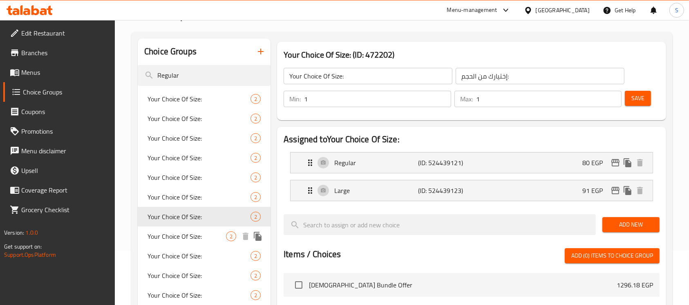
click at [193, 240] on span "Your Choice Of Size:" at bounding box center [187, 236] width 78 height 10
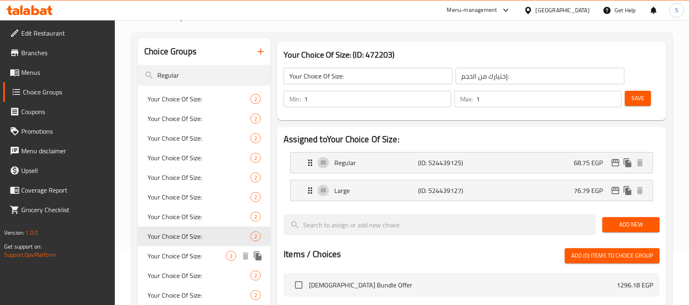
click at [192, 260] on span "Your Choice Of Size:" at bounding box center [187, 256] width 78 height 10
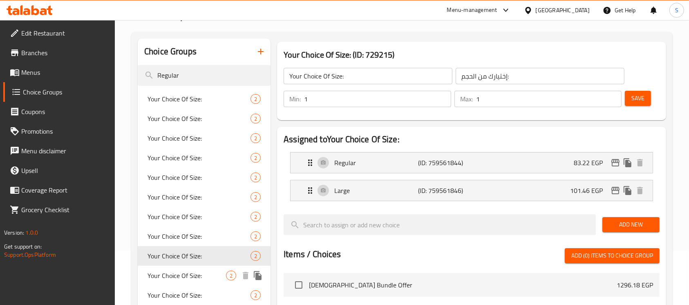
click at [192, 272] on span "Your Choice Of Size:" at bounding box center [187, 275] width 78 height 10
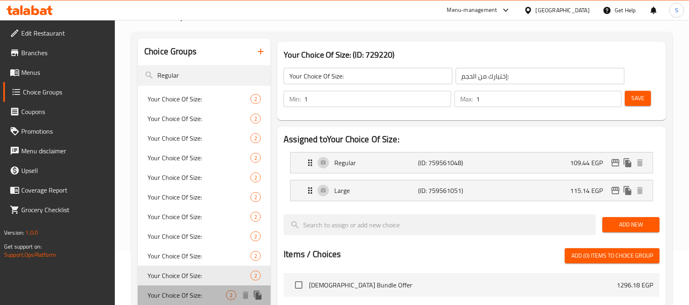
click at [189, 288] on div "Your Choice Of Size: 2" at bounding box center [204, 295] width 133 height 20
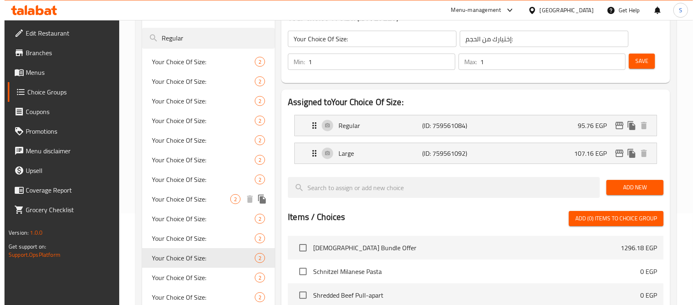
scroll to position [109, 0]
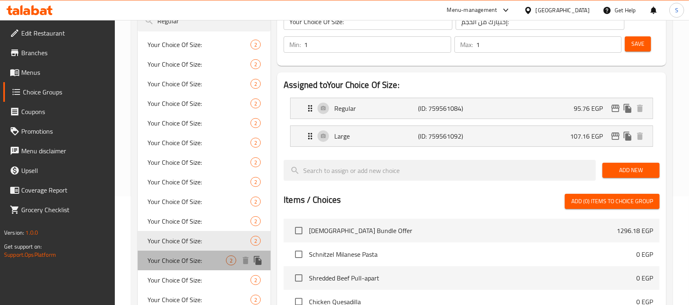
click at [184, 257] on span "Your Choice Of Size:" at bounding box center [187, 260] width 78 height 10
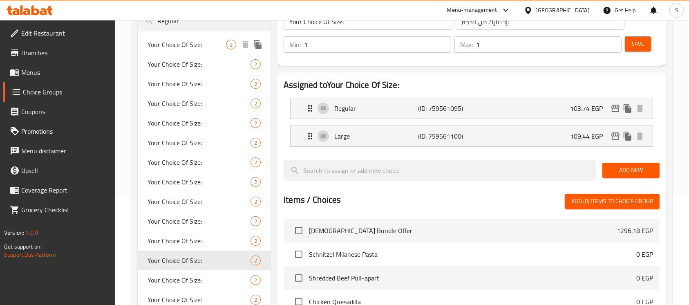
click at [194, 48] on span "Your Choice Of Size:" at bounding box center [187, 45] width 78 height 10
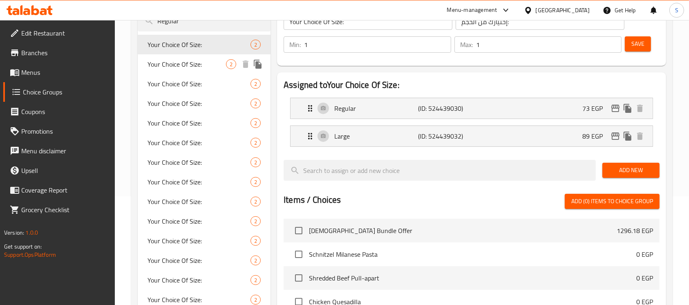
click at [196, 65] on span "Your Choice Of Size:" at bounding box center [187, 64] width 78 height 10
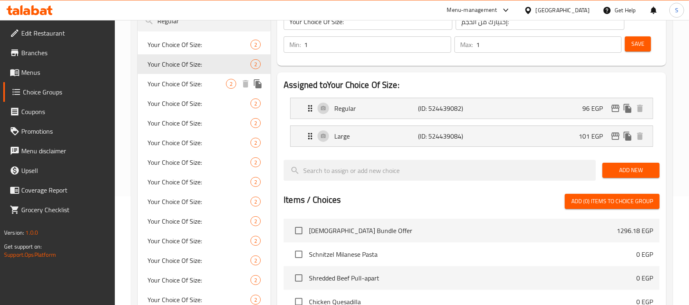
click at [195, 86] on span "Your Choice Of Size:" at bounding box center [187, 84] width 78 height 10
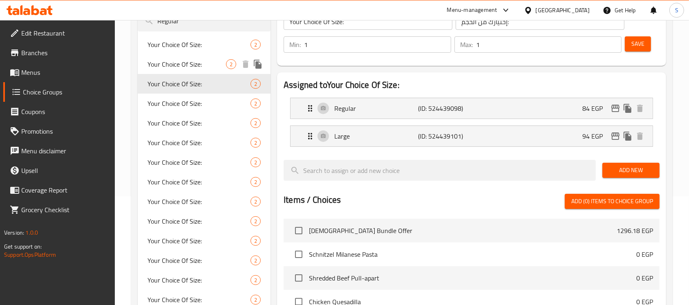
click at [197, 66] on span "Your Choice Of Size:" at bounding box center [187, 64] width 78 height 10
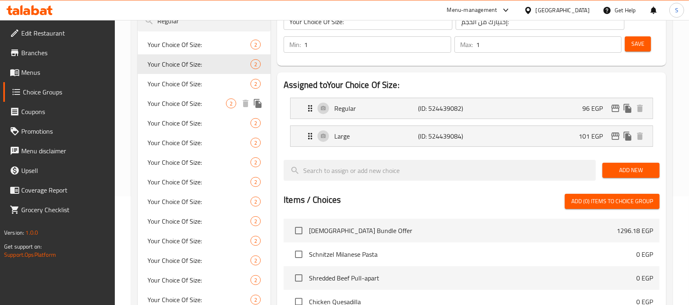
click at [198, 101] on span "Your Choice Of Size:" at bounding box center [187, 103] width 78 height 10
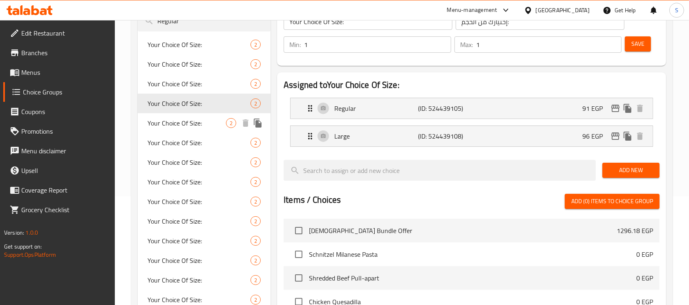
click at [203, 119] on span "Your Choice Of Size:" at bounding box center [187, 123] width 78 height 10
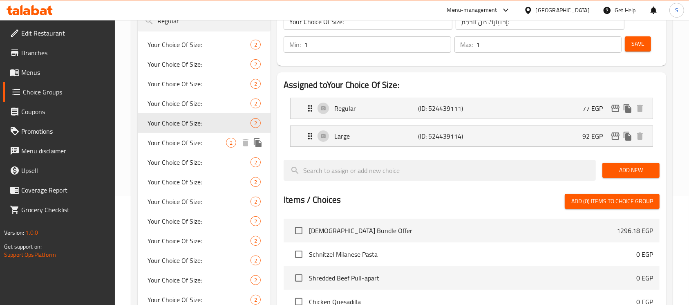
click at [206, 148] on div "Your Choice Of Size: 2" at bounding box center [204, 143] width 133 height 20
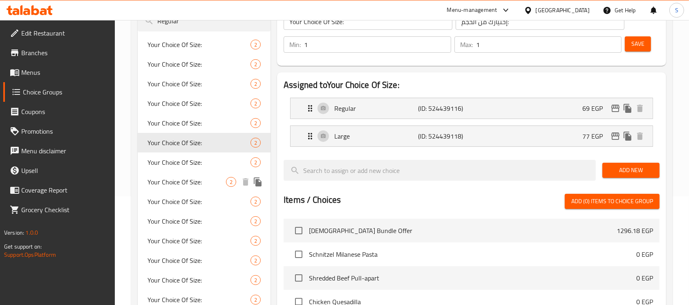
click at [201, 172] on div "Your Choice Of Size: 2" at bounding box center [204, 182] width 133 height 20
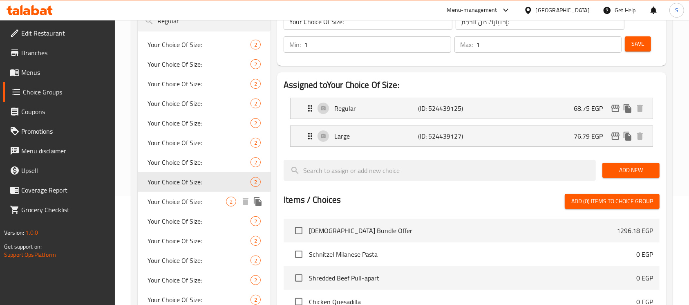
click at [192, 201] on span "Your Choice Of Size:" at bounding box center [187, 202] width 78 height 10
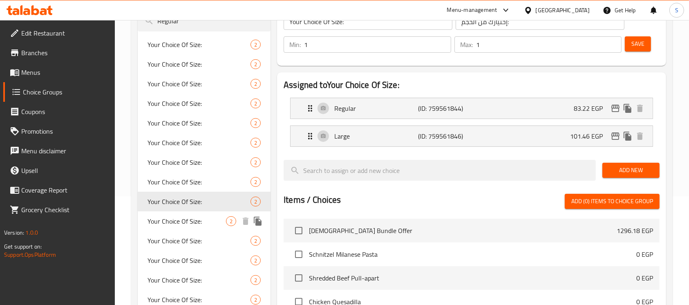
click at [190, 227] on div "Your Choice Of Size: 2" at bounding box center [204, 221] width 133 height 20
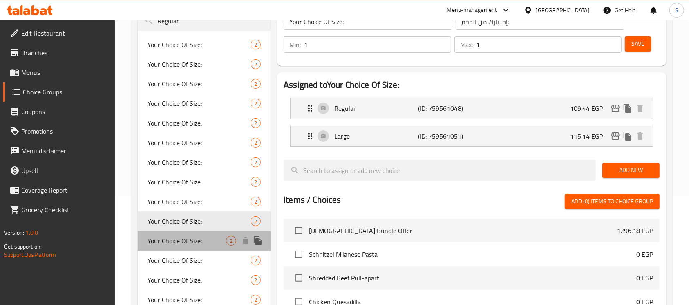
click at [191, 243] on span "Your Choice Of Size:" at bounding box center [187, 241] width 78 height 10
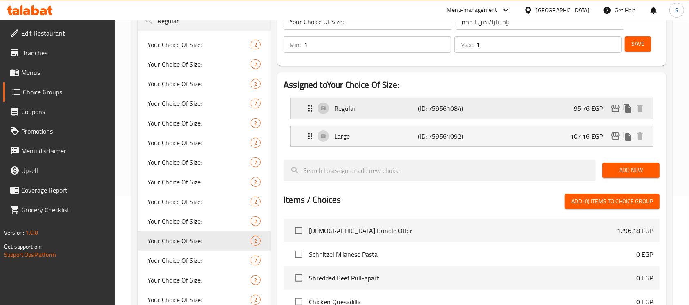
click at [612, 112] on icon "edit" at bounding box center [615, 108] width 10 height 10
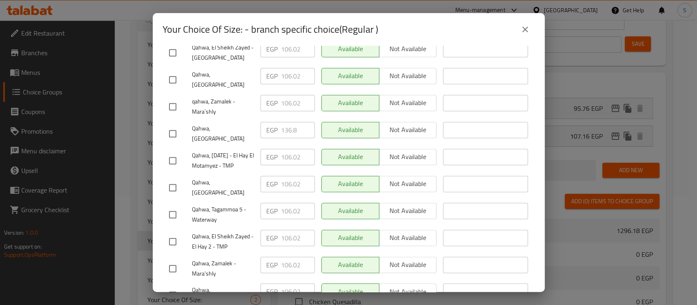
scroll to position [359, 0]
click at [174, 125] on input "checkbox" at bounding box center [172, 133] width 17 height 17
checkbox input "true"
click at [288, 121] on input "136.8" at bounding box center [298, 129] width 34 height 16
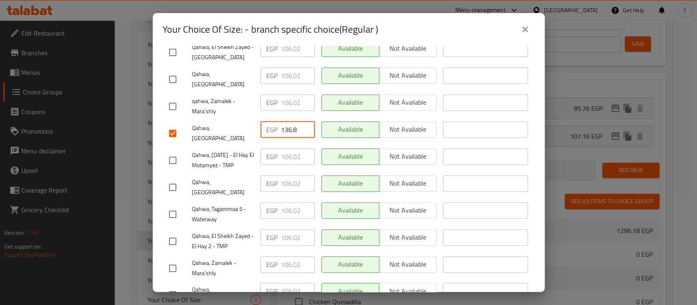
click at [288, 121] on input "136.8" at bounding box center [298, 129] width 34 height 16
paste input "43.640"
type input "143.64"
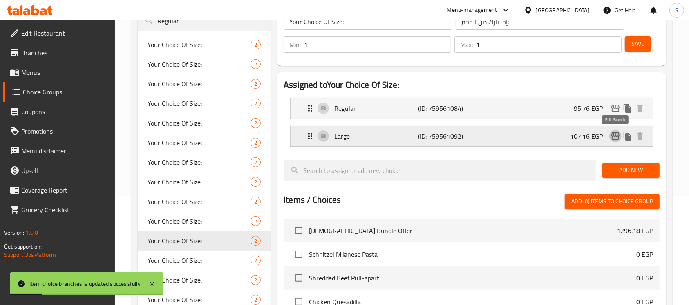
click at [620, 136] on icon "edit" at bounding box center [615, 136] width 10 height 10
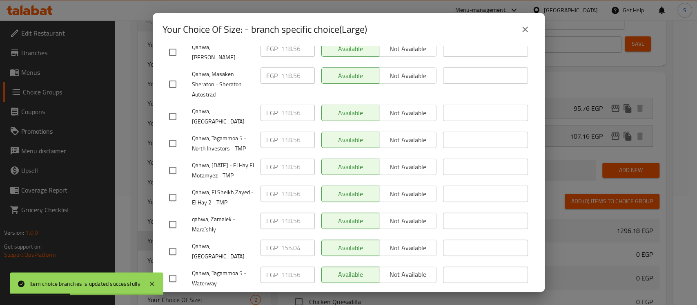
scroll to position [163, 0]
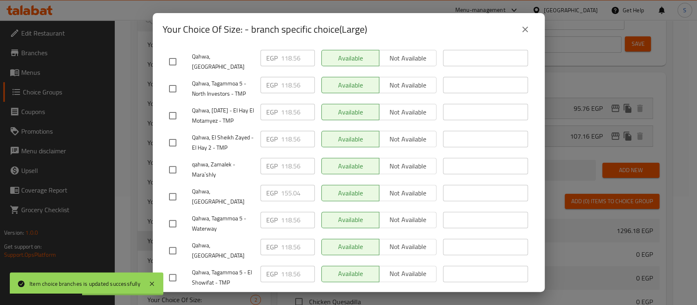
click at [171, 188] on input "checkbox" at bounding box center [172, 196] width 17 height 17
checkbox input "true"
click at [285, 185] on input "155.04" at bounding box center [298, 193] width 34 height 16
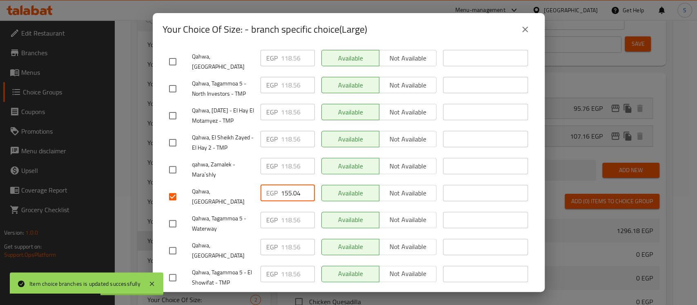
paste input "63.020"
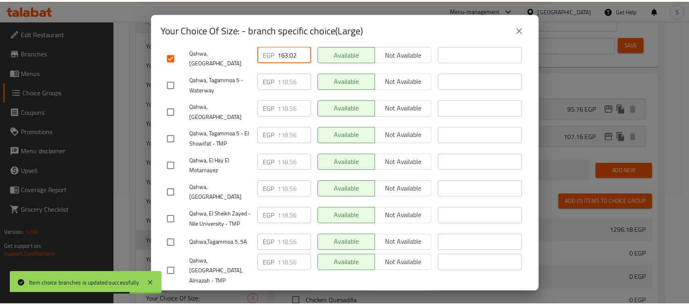
scroll to position [359, 0]
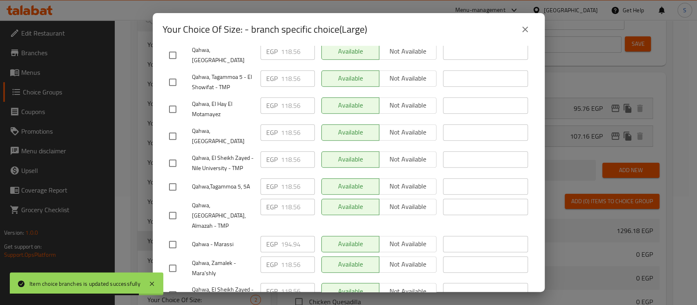
type input "163.02"
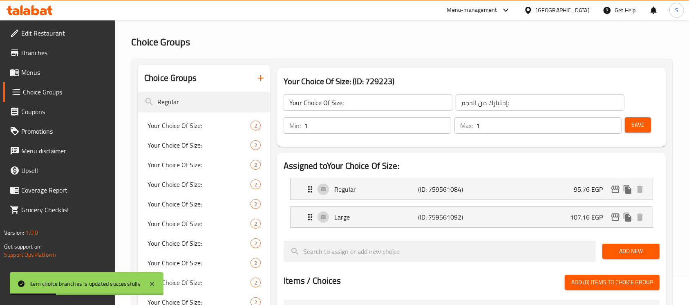
scroll to position [0, 0]
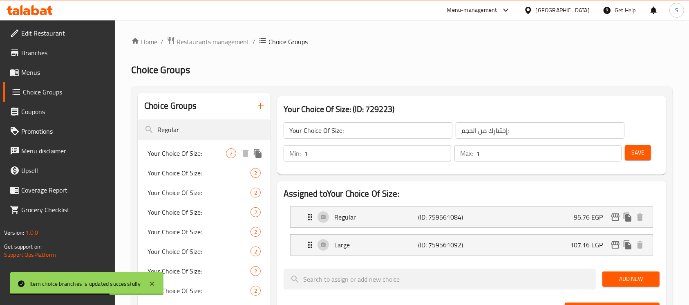
click at [217, 152] on span "Your Choice Of Size:" at bounding box center [187, 153] width 78 height 10
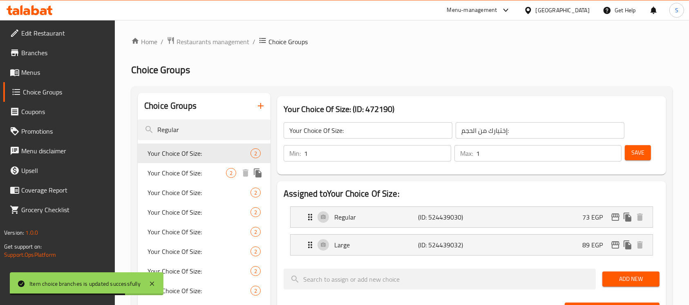
click at [209, 178] on div "Your Choice Of Size: 2" at bounding box center [204, 173] width 133 height 20
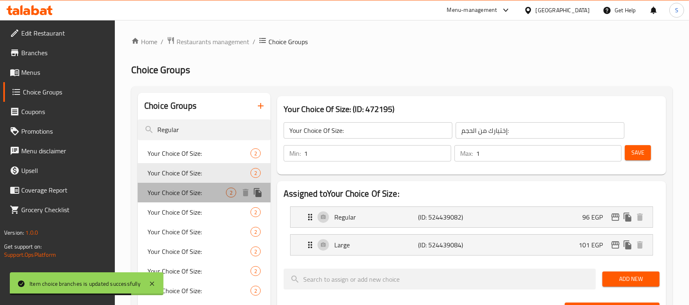
click at [207, 194] on span "Your Choice Of Size:" at bounding box center [187, 193] width 78 height 10
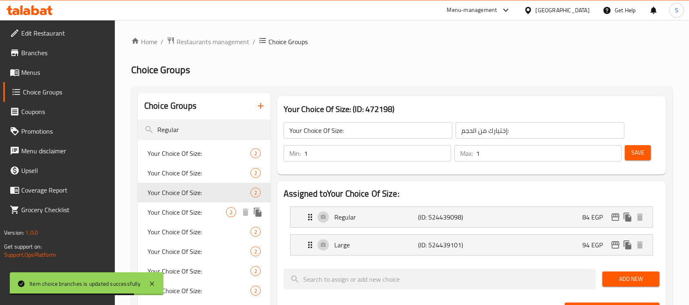
click at [209, 211] on span "Your Choice Of Size:" at bounding box center [187, 212] width 78 height 10
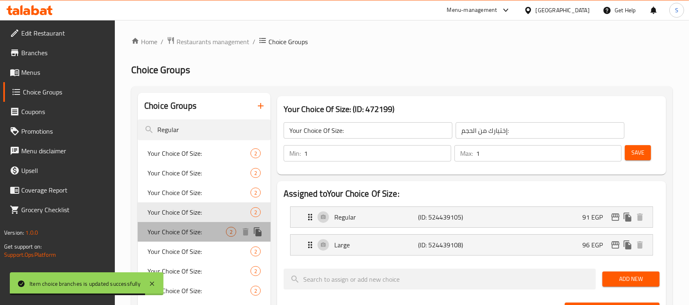
click at [199, 234] on span "Your Choice Of Size:" at bounding box center [187, 232] width 78 height 10
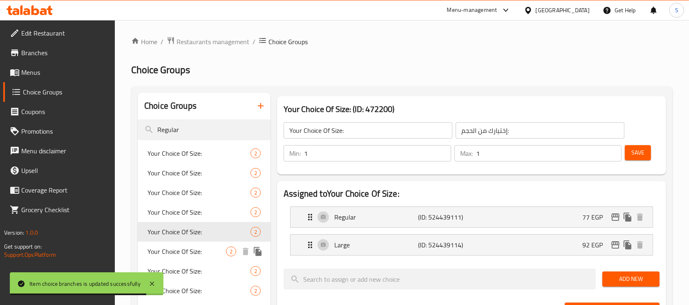
click at [199, 252] on span "Your Choice Of Size:" at bounding box center [187, 251] width 78 height 10
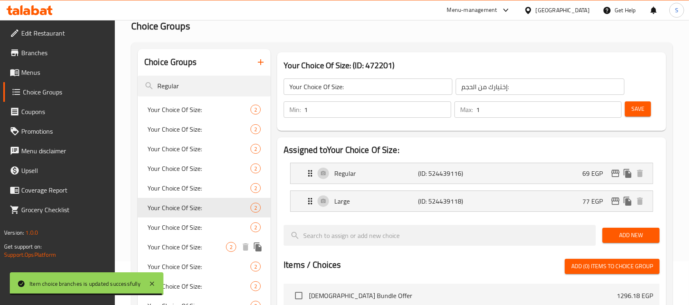
scroll to position [54, 0]
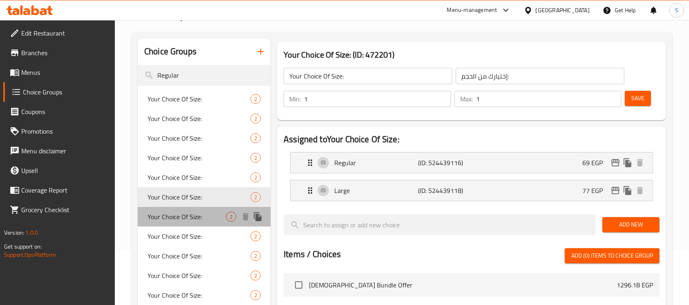
click at [189, 217] on span "Your Choice Of Size:" at bounding box center [187, 217] width 78 height 10
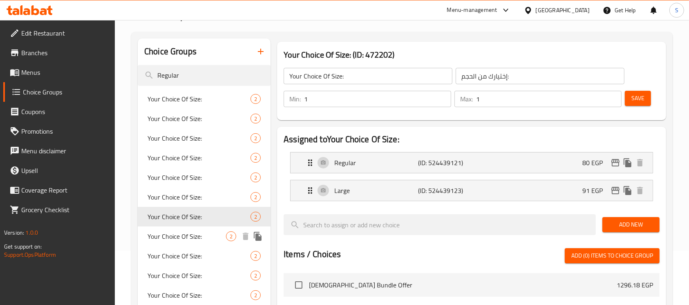
click at [189, 237] on span "Your Choice Of Size:" at bounding box center [187, 236] width 78 height 10
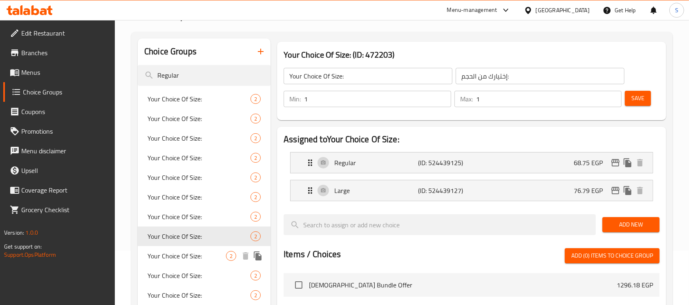
click at [193, 253] on span "Your Choice Of Size:" at bounding box center [187, 256] width 78 height 10
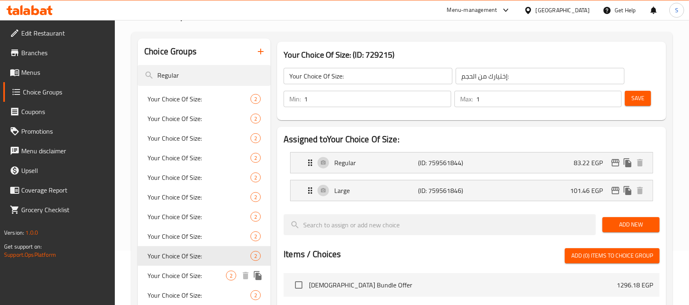
click at [193, 270] on span "Your Choice Of Size:" at bounding box center [187, 275] width 78 height 10
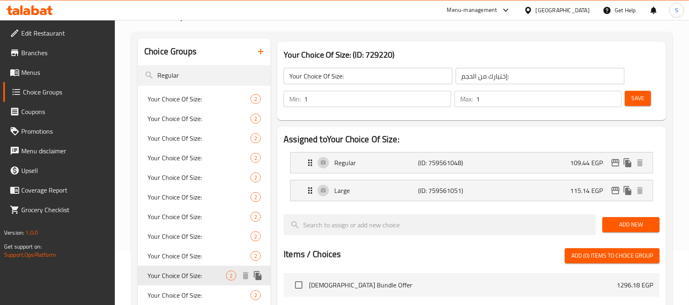
scroll to position [109, 0]
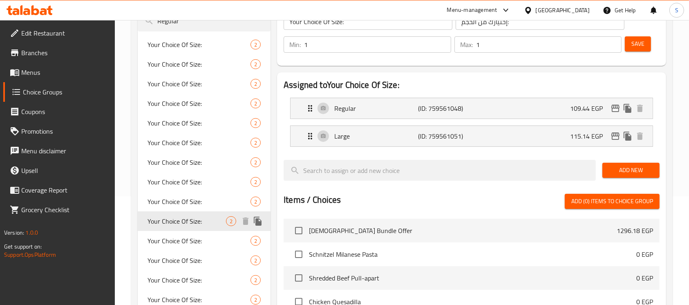
click at [193, 240] on span "Your Choice Of Size:" at bounding box center [199, 241] width 103 height 10
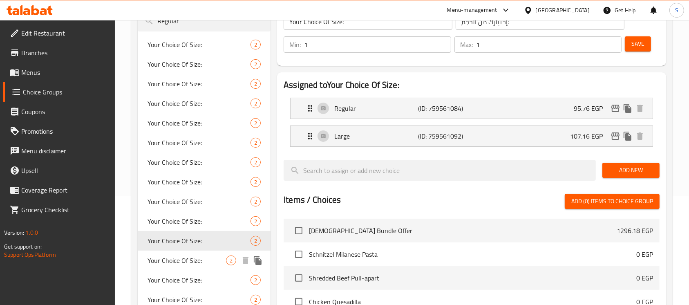
click at [193, 263] on span "Your Choice Of Size:" at bounding box center [187, 260] width 78 height 10
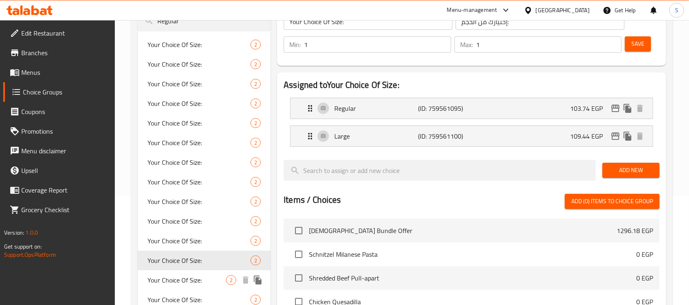
click at [192, 276] on span "Your Choice Of Size:" at bounding box center [187, 280] width 78 height 10
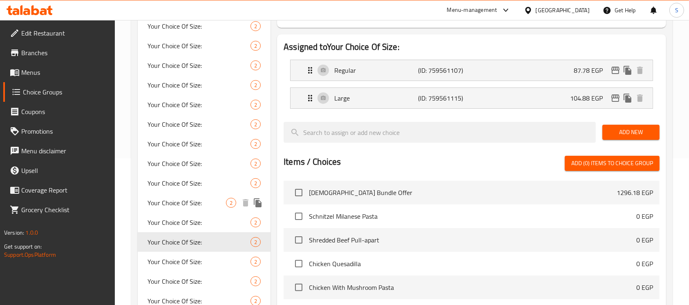
scroll to position [163, 0]
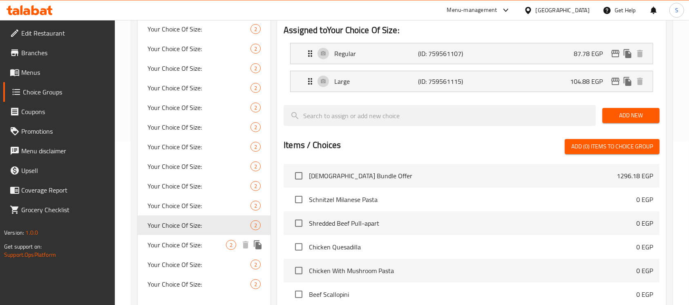
click at [194, 244] on span "Your Choice Of Size:" at bounding box center [187, 245] width 78 height 10
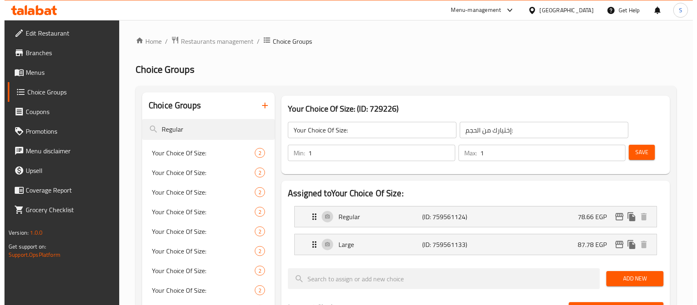
scroll to position [0, 0]
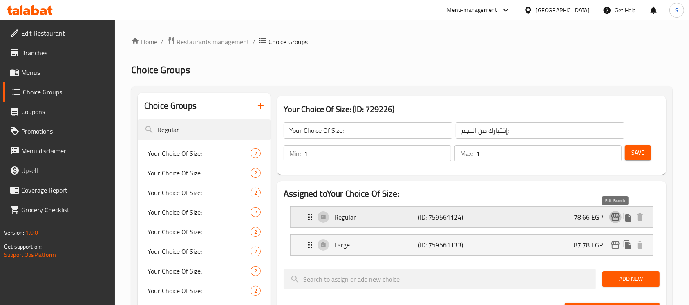
click at [613, 221] on icon "edit" at bounding box center [615, 217] width 10 height 10
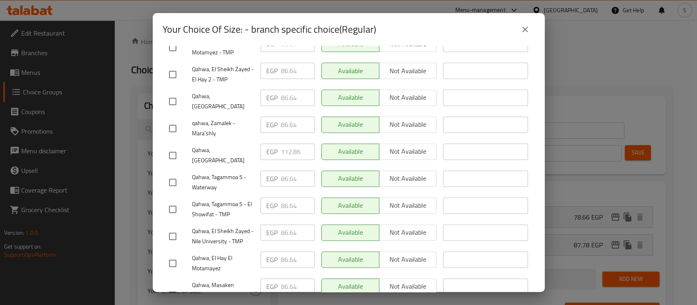
scroll to position [327, 0]
click at [172, 146] on input "checkbox" at bounding box center [172, 154] width 17 height 17
checkbox input "true"
click at [281, 143] on input "112.86" at bounding box center [298, 151] width 34 height 16
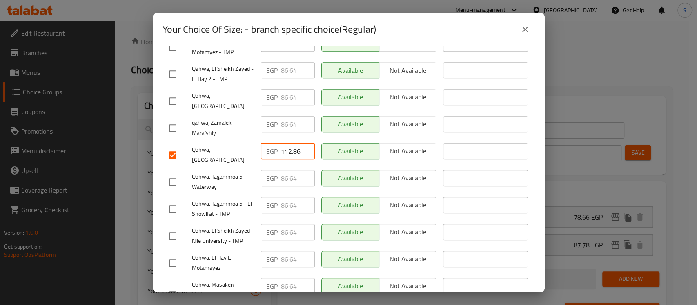
paste input "8.560"
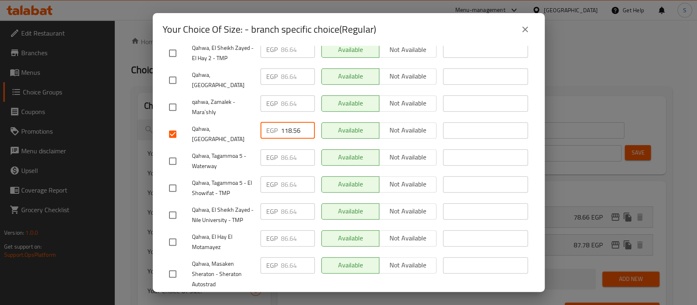
scroll to position [359, 0]
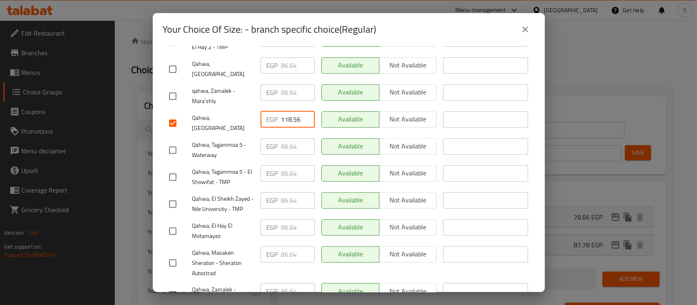
type input "118.56"
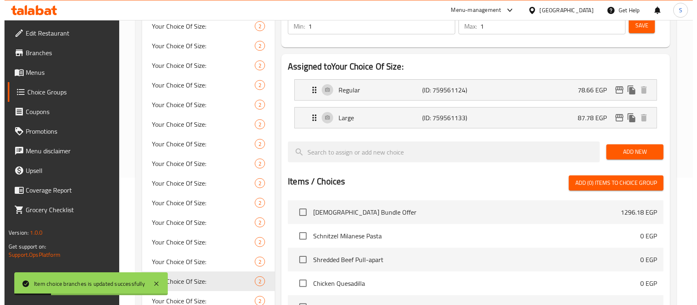
scroll to position [38, 0]
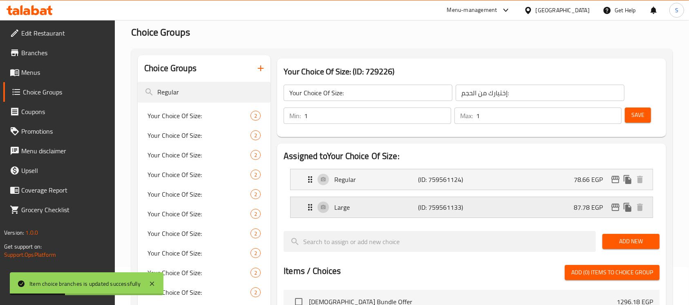
click at [619, 208] on icon "edit" at bounding box center [615, 207] width 10 height 10
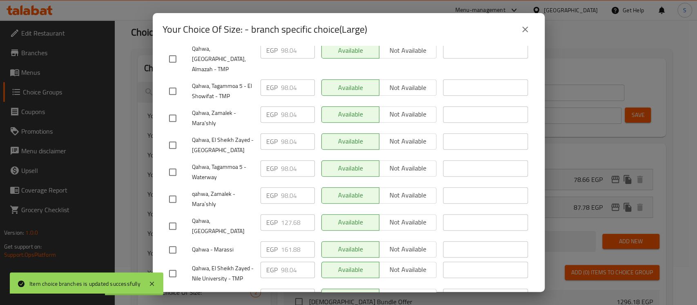
scroll to position [327, 0]
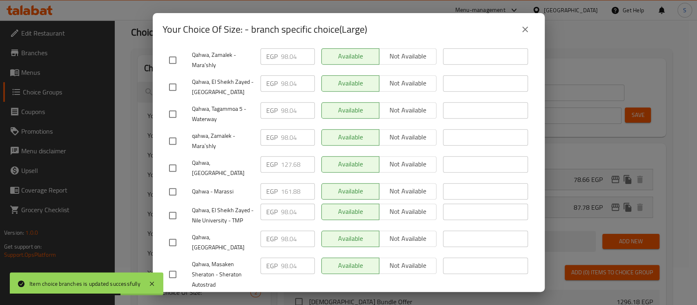
click at [177, 159] on input "checkbox" at bounding box center [172, 167] width 17 height 17
checkbox input "true"
click at [284, 156] on input "127.68" at bounding box center [298, 164] width 34 height 16
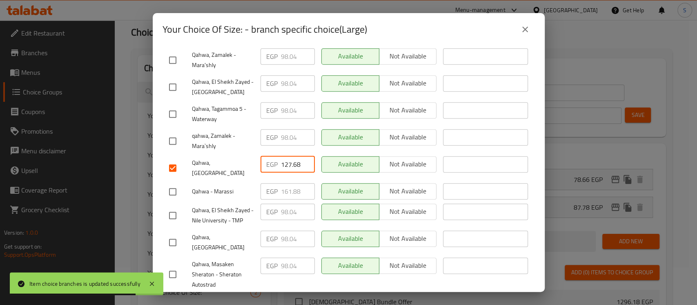
paste input "34.520"
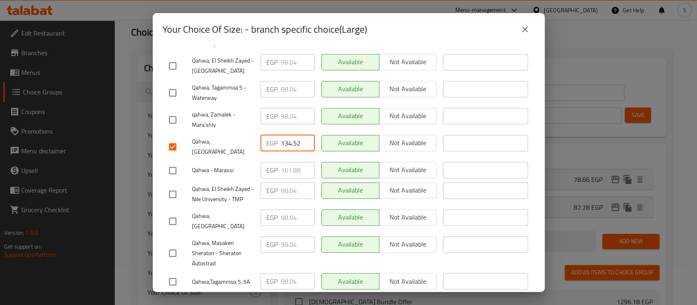
scroll to position [359, 0]
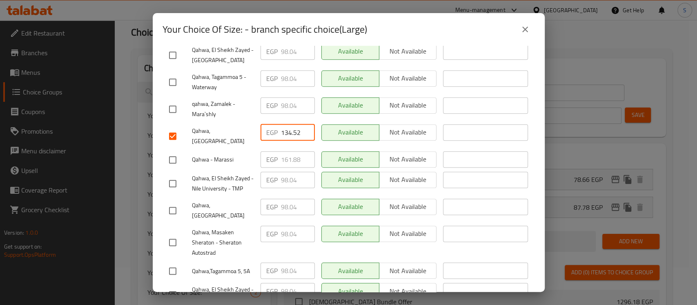
type input "134.52"
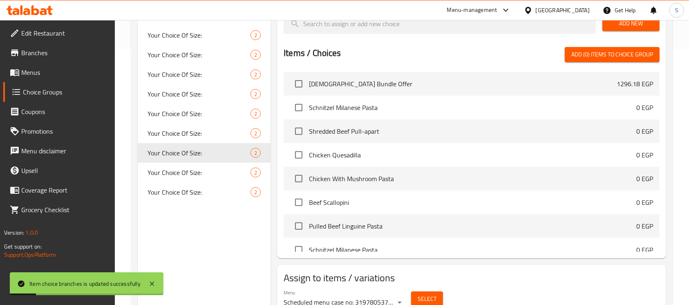
scroll to position [0, 0]
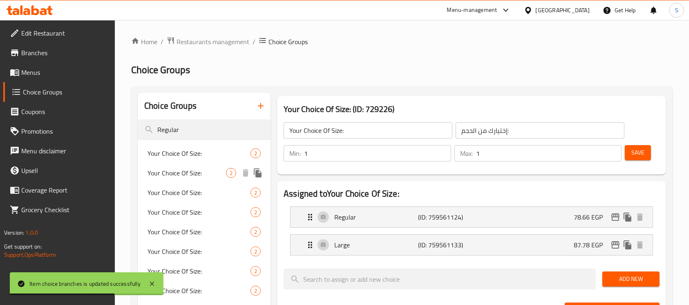
click at [209, 156] on span "Your Choice Of Size:" at bounding box center [199, 153] width 103 height 10
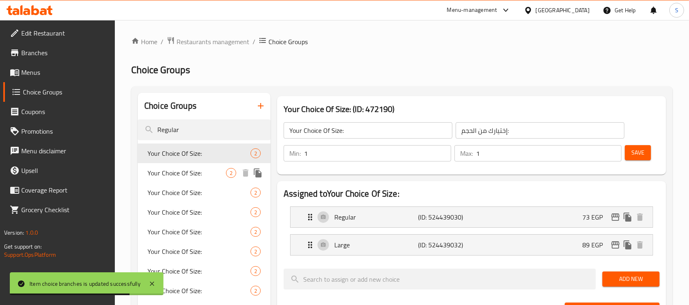
click at [201, 175] on span "Your Choice Of Size:" at bounding box center [187, 173] width 78 height 10
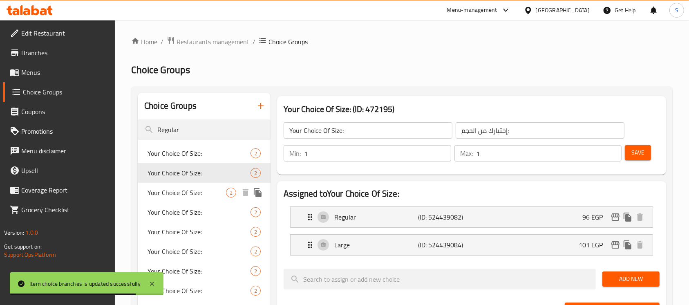
click at [199, 194] on span "Your Choice Of Size:" at bounding box center [187, 193] width 78 height 10
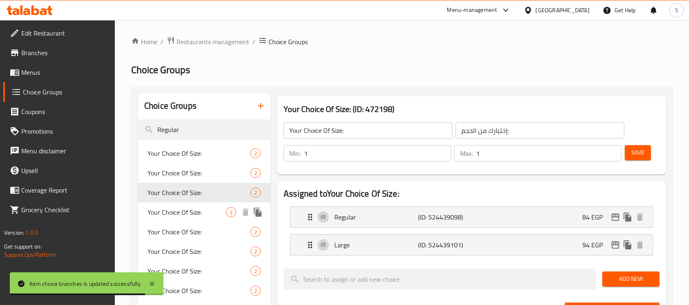
click at [199, 214] on span "Your Choice Of Size:" at bounding box center [187, 212] width 78 height 10
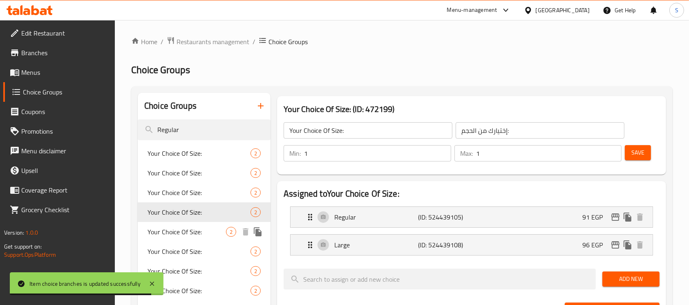
click at [203, 230] on span "Your Choice Of Size:" at bounding box center [187, 232] width 78 height 10
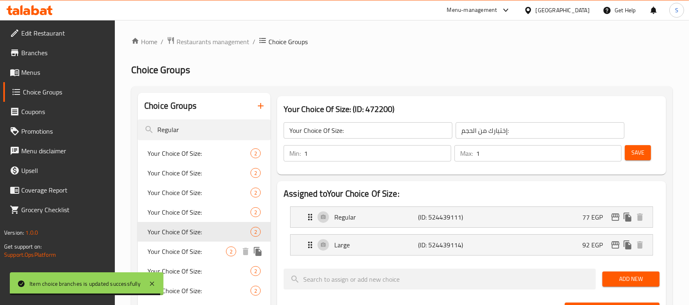
click at [203, 251] on span "Your Choice Of Size:" at bounding box center [187, 251] width 78 height 10
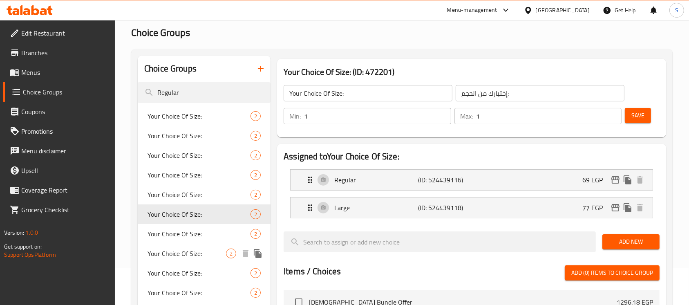
scroll to position [54, 0]
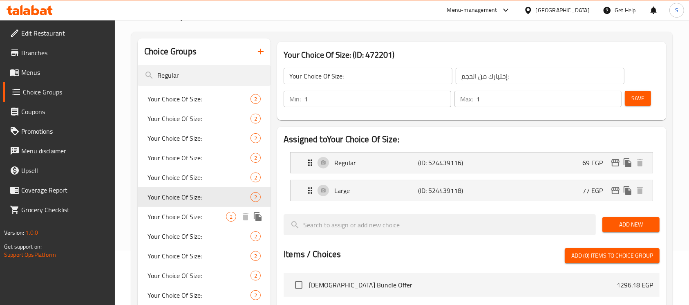
click at [197, 217] on span "Your Choice Of Size:" at bounding box center [187, 217] width 78 height 10
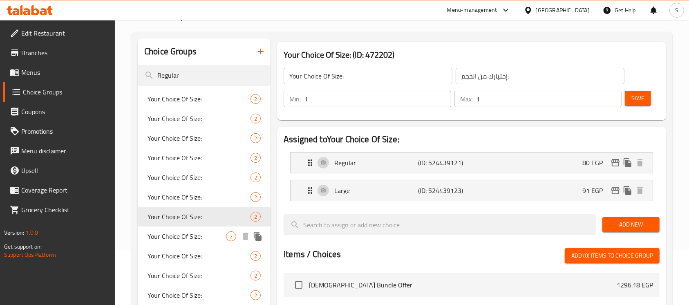
click at [198, 237] on span "Your Choice Of Size:" at bounding box center [187, 236] width 78 height 10
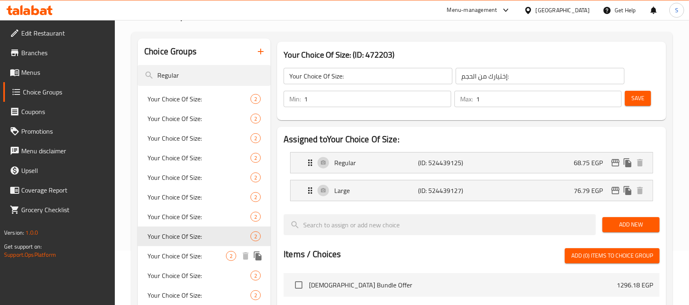
click at [203, 255] on span "Your Choice Of Size:" at bounding box center [187, 256] width 78 height 10
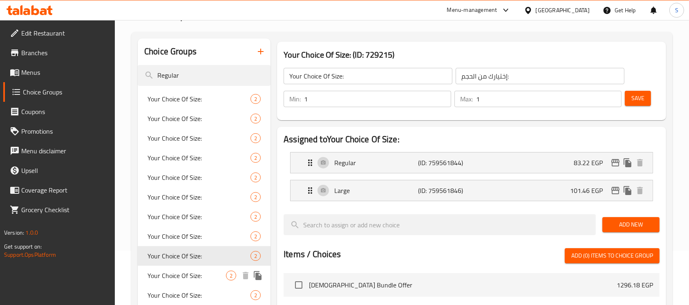
click at [197, 280] on span "Your Choice Of Size:" at bounding box center [187, 275] width 78 height 10
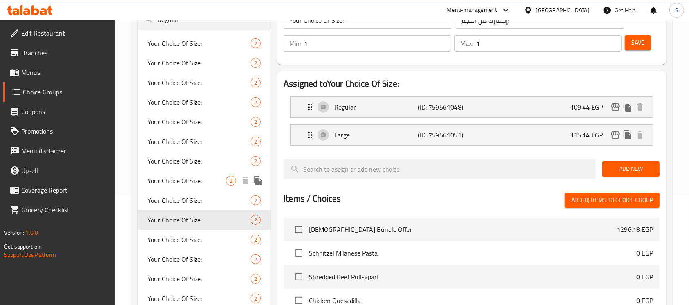
scroll to position [163, 0]
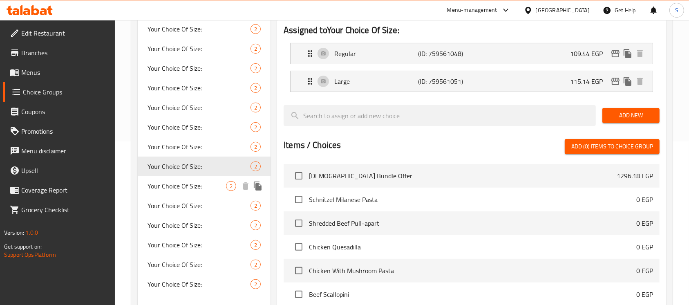
click at [185, 182] on span "Your Choice Of Size:" at bounding box center [187, 186] width 78 height 10
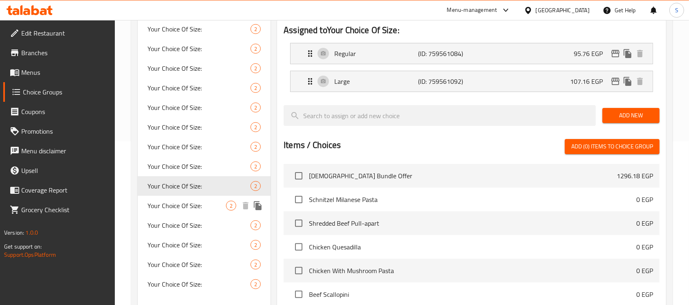
click at [191, 206] on span "Your Choice Of Size:" at bounding box center [187, 206] width 78 height 10
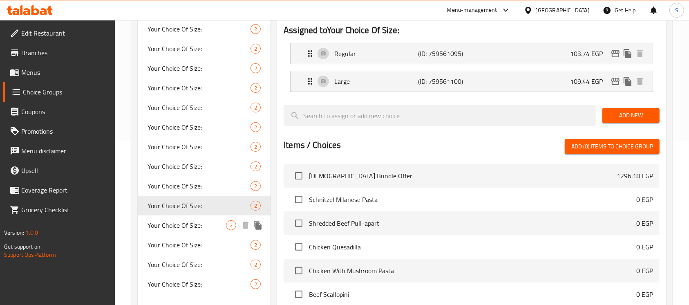
click at [190, 224] on span "Your Choice Of Size:" at bounding box center [187, 225] width 78 height 10
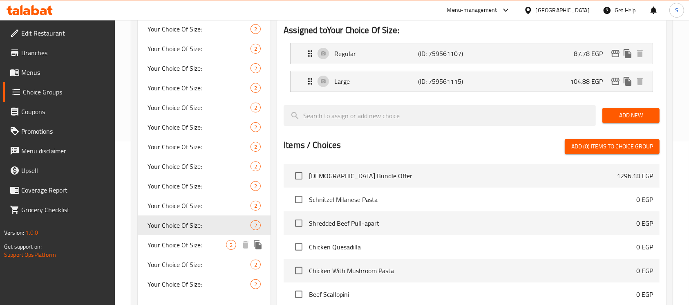
click at [188, 248] on span "Your Choice Of Size:" at bounding box center [187, 245] width 78 height 10
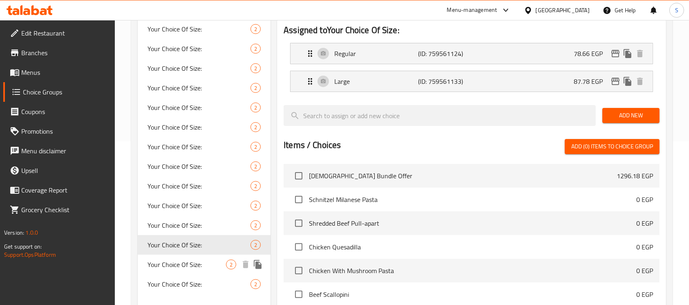
click at [185, 267] on span "Your Choice Of Size:" at bounding box center [187, 264] width 78 height 10
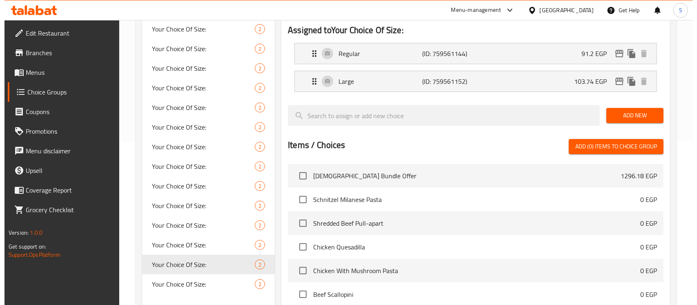
scroll to position [54, 0]
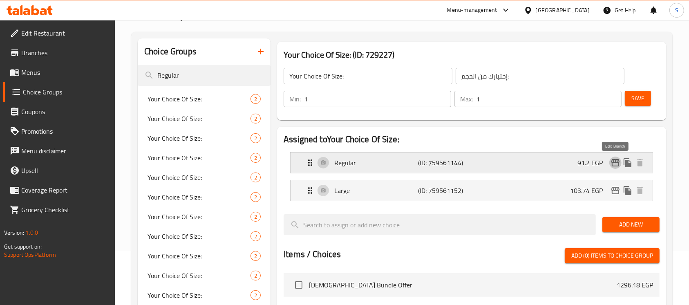
click at [618, 162] on icon "edit" at bounding box center [615, 162] width 8 height 7
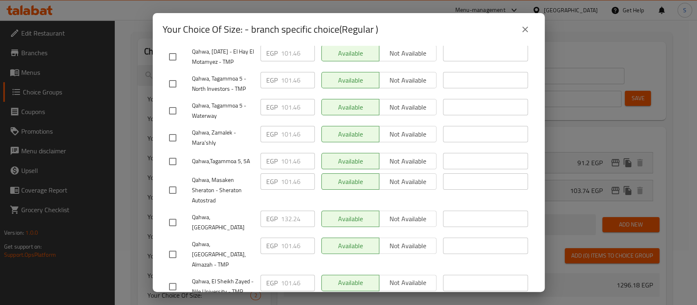
scroll to position [109, 0]
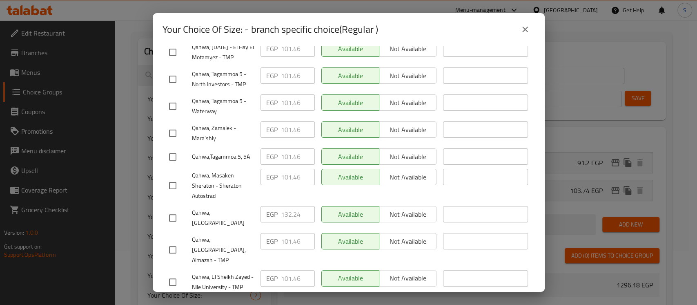
click at [174, 217] on input "checkbox" at bounding box center [172, 217] width 17 height 17
checkbox input "true"
click at [281, 218] on input "132.24" at bounding box center [298, 214] width 34 height 16
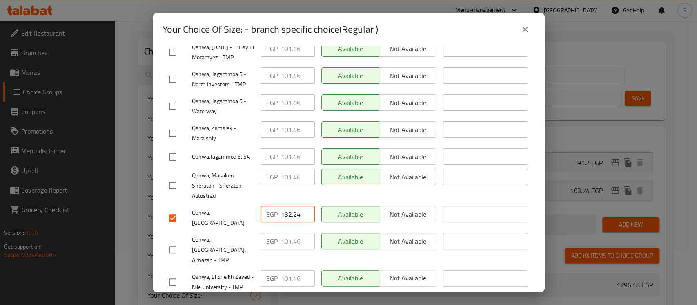
paste input "9.080"
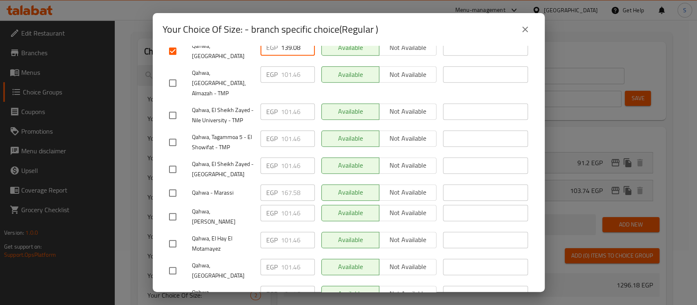
scroll to position [359, 0]
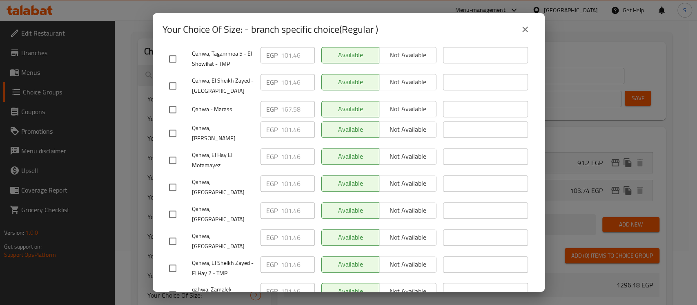
type input "139.08"
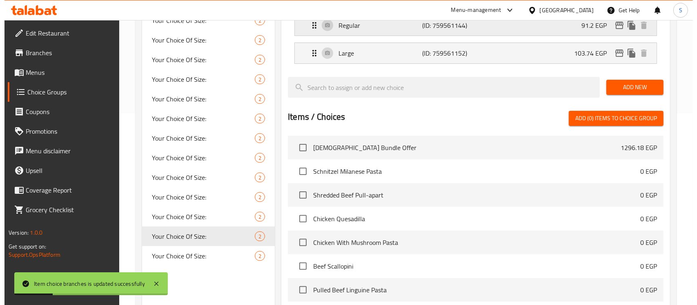
scroll to position [112, 0]
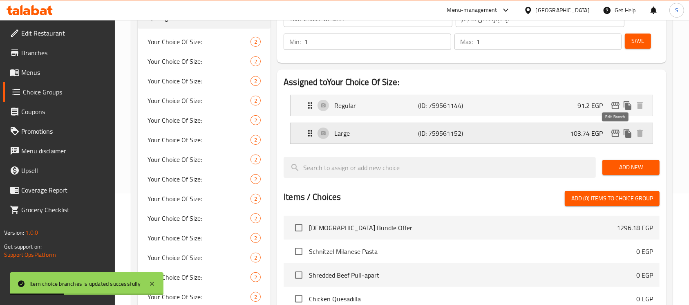
click at [618, 135] on icon "edit" at bounding box center [615, 133] width 10 height 10
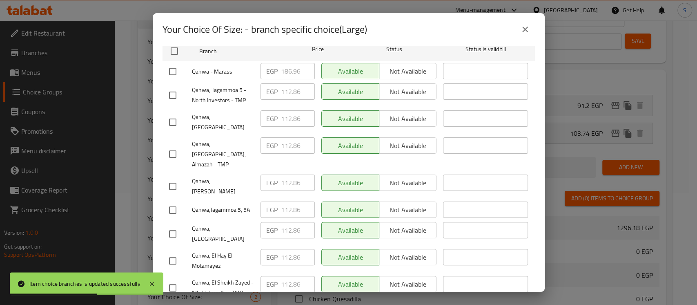
scroll to position [109, 0]
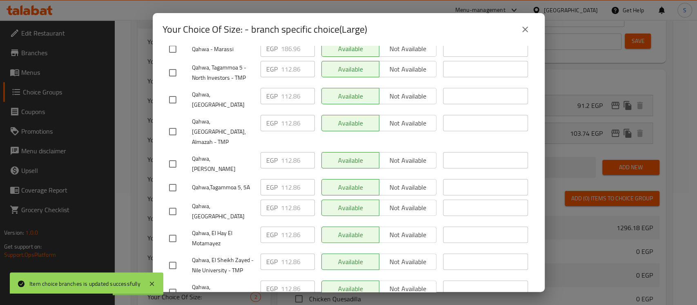
checkbox input "true"
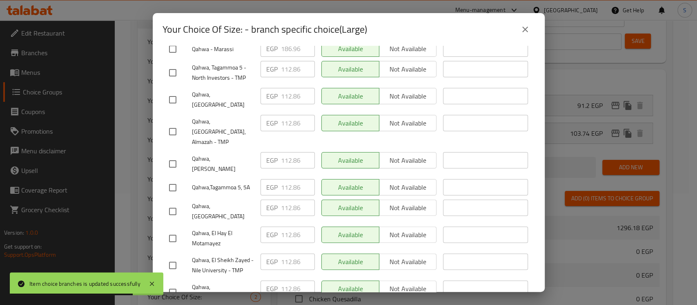
paste input "56.180"
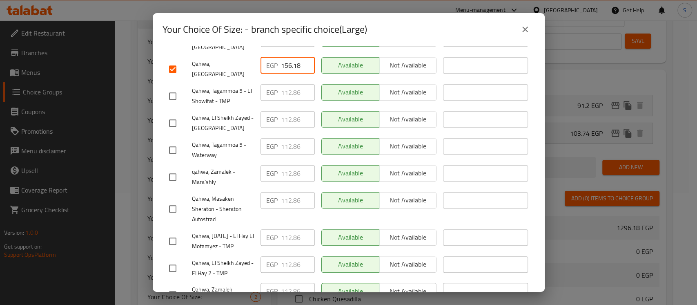
type input "156.18"
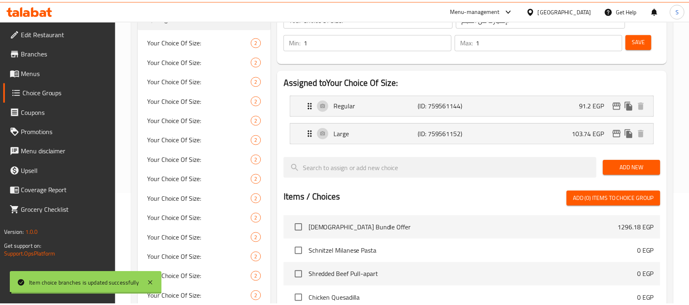
scroll to position [275, 0]
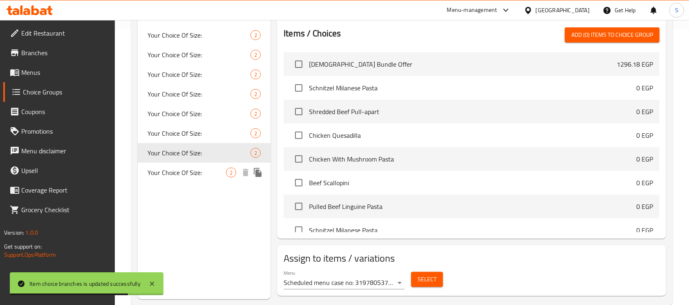
click at [192, 171] on span "Your Choice Of Size:" at bounding box center [187, 173] width 78 height 10
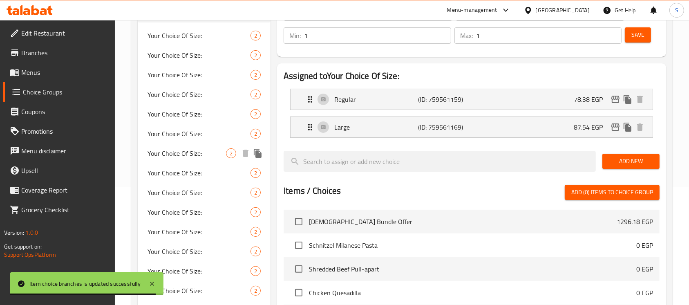
scroll to position [112, 0]
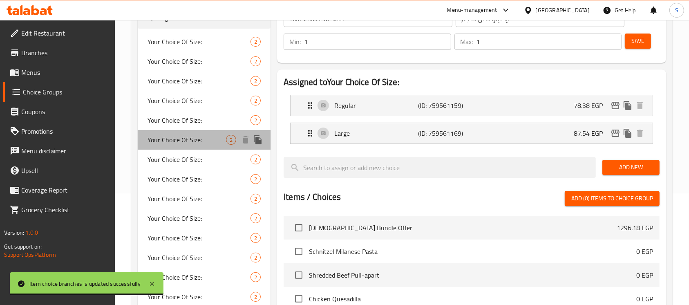
click at [199, 139] on span "Your Choice Of Size:" at bounding box center [187, 140] width 78 height 10
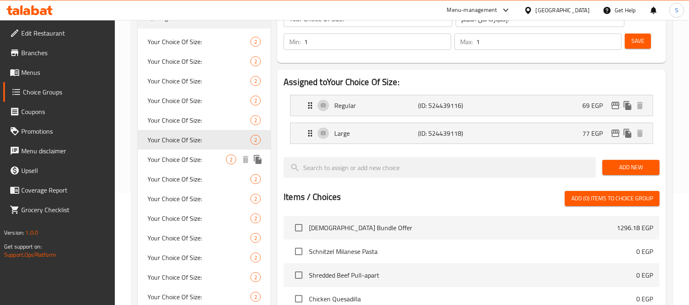
click at [199, 161] on span "Your Choice Of Size:" at bounding box center [187, 159] width 78 height 10
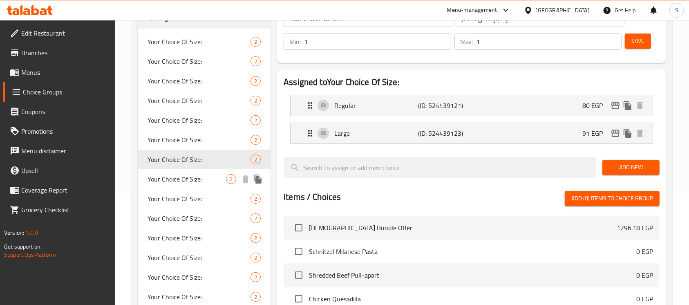
click at [200, 181] on span "Your Choice Of Size:" at bounding box center [187, 179] width 78 height 10
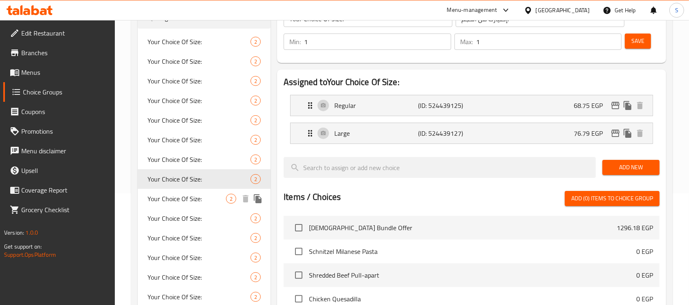
click at [200, 203] on span "Your Choice Of Size:" at bounding box center [187, 199] width 78 height 10
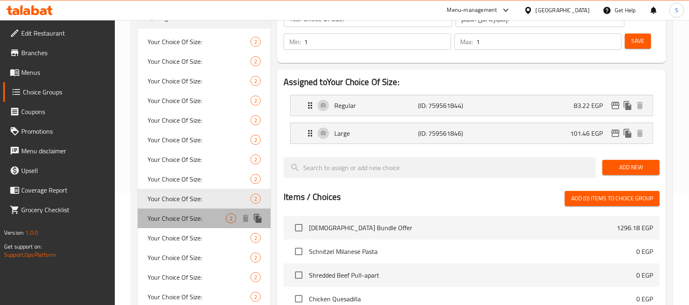
click at [203, 217] on span "Your Choice Of Size:" at bounding box center [187, 218] width 78 height 10
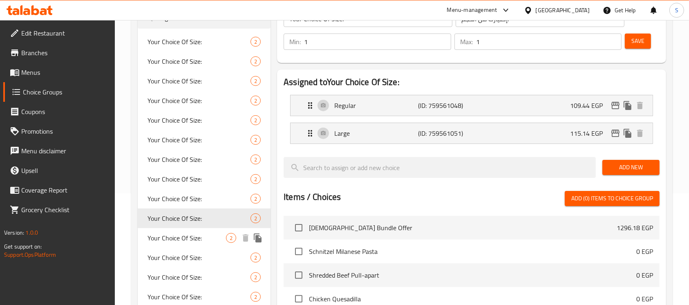
click at [205, 237] on span "Your Choice Of Size:" at bounding box center [187, 238] width 78 height 10
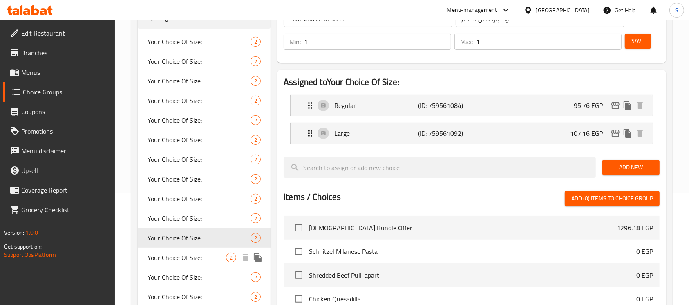
click at [202, 255] on span "Your Choice Of Size:" at bounding box center [187, 258] width 78 height 10
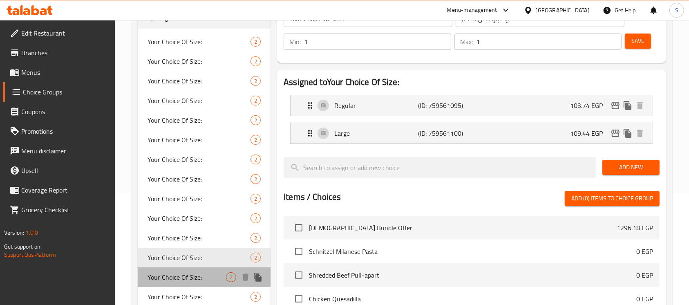
click at [201, 274] on span "Your Choice Of Size:" at bounding box center [187, 277] width 78 height 10
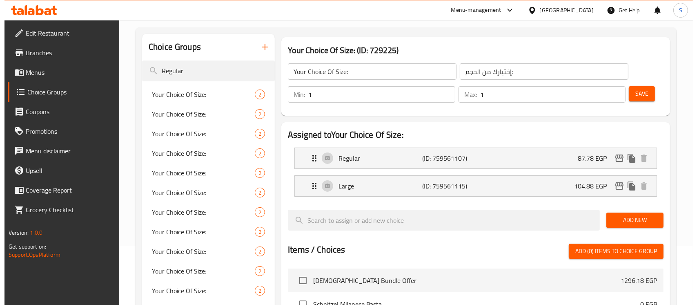
scroll to position [57, 0]
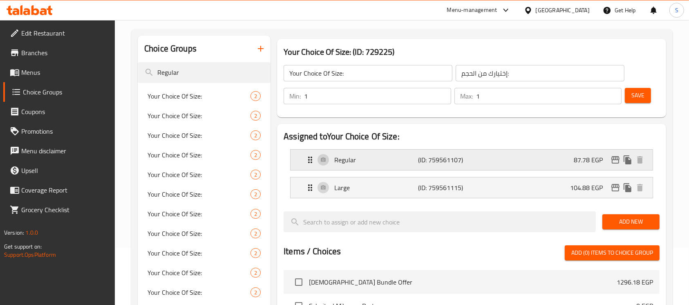
click at [616, 159] on icon "edit" at bounding box center [615, 159] width 8 height 7
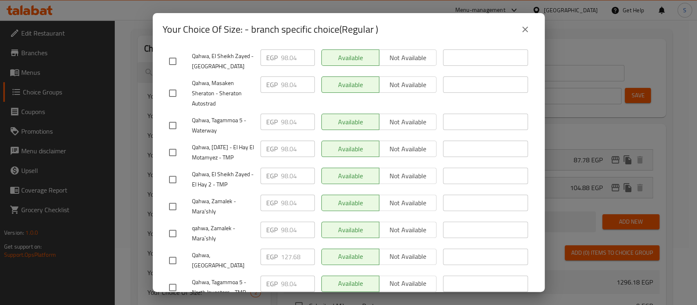
scroll to position [163, 0]
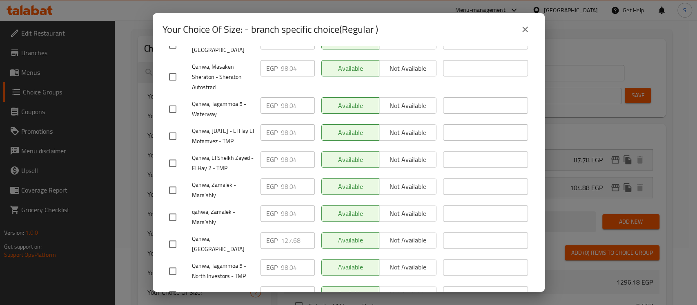
click at [175, 239] on input "checkbox" at bounding box center [172, 243] width 17 height 17
checkbox input "true"
click at [283, 239] on input "127.68" at bounding box center [298, 240] width 34 height 16
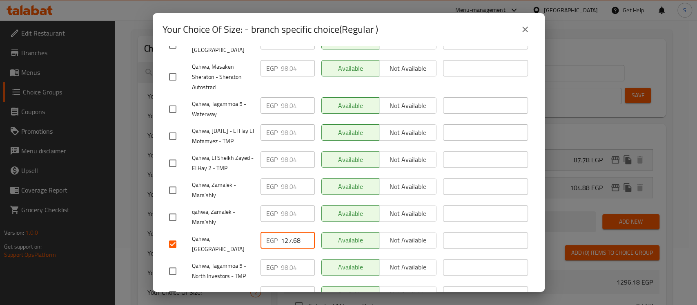
paste input "34.520"
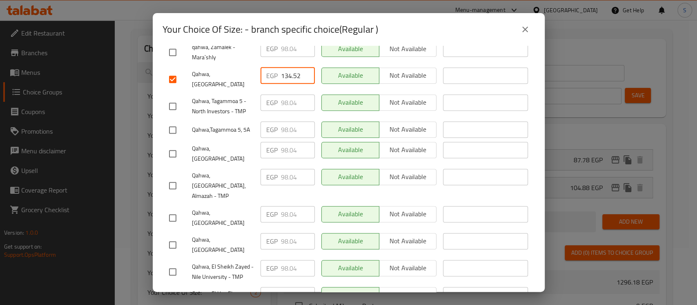
scroll to position [359, 0]
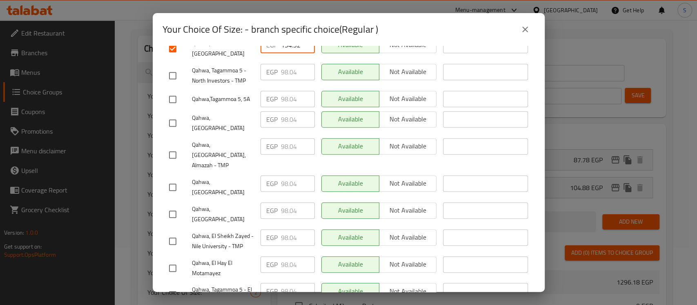
type input "134.52"
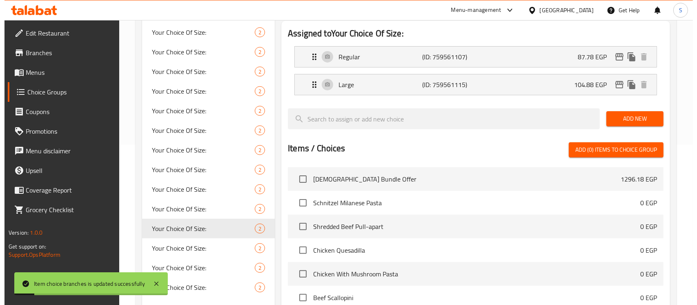
scroll to position [127, 0]
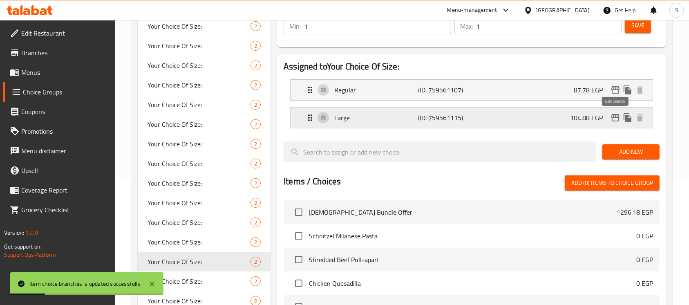
click at [618, 119] on icon "edit" at bounding box center [615, 118] width 10 height 10
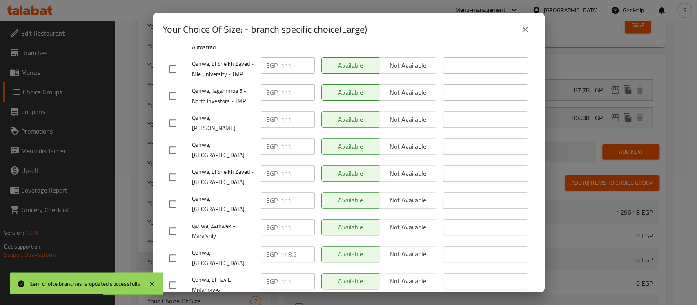
scroll to position [218, 0]
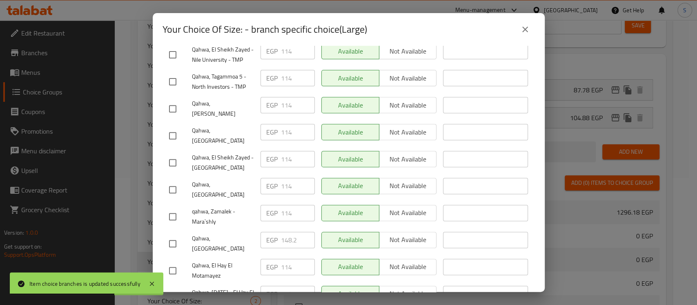
click at [177, 235] on input "checkbox" at bounding box center [172, 243] width 17 height 17
checkbox input "true"
click at [286, 232] on input "148.2" at bounding box center [298, 240] width 34 height 16
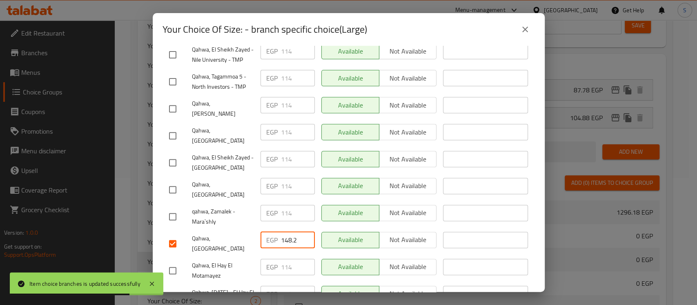
paste input "57.320"
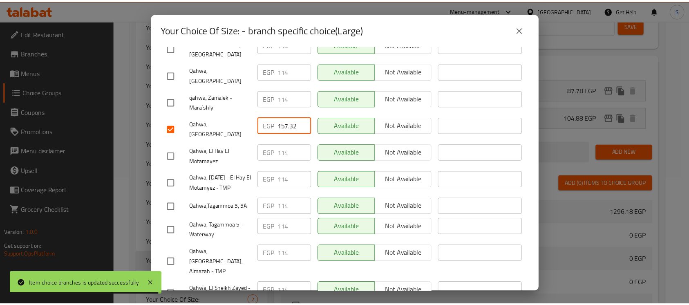
scroll to position [359, 0]
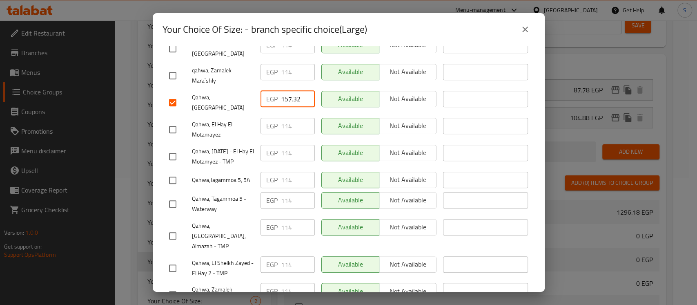
type input "157.32"
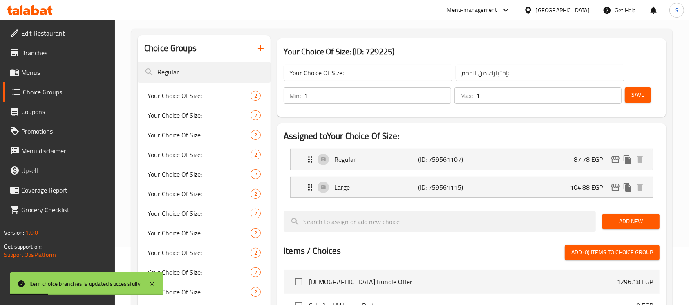
scroll to position [18, 0]
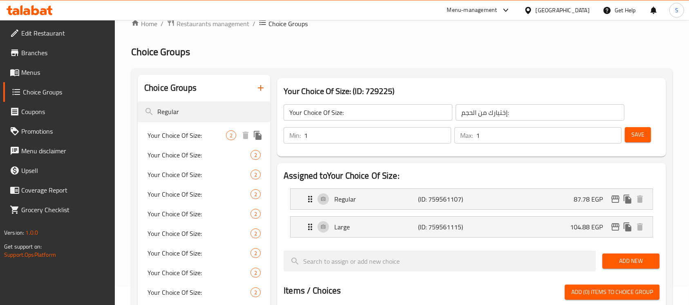
click at [208, 136] on span "Your Choice Of Size:" at bounding box center [187, 135] width 78 height 10
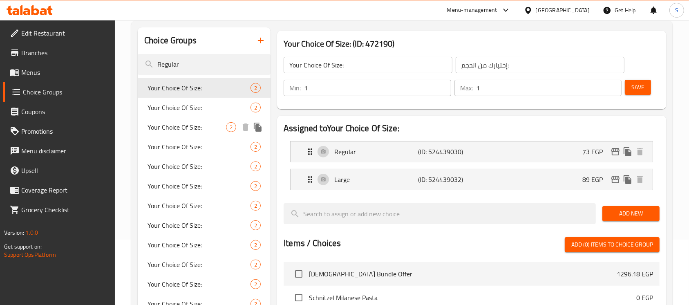
scroll to position [127, 0]
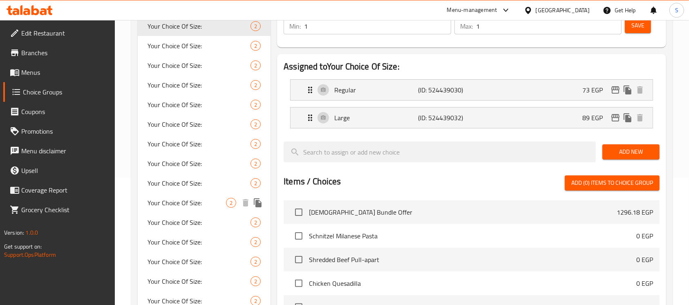
click at [174, 212] on div "Your Choice Of Size: 2" at bounding box center [204, 222] width 133 height 20
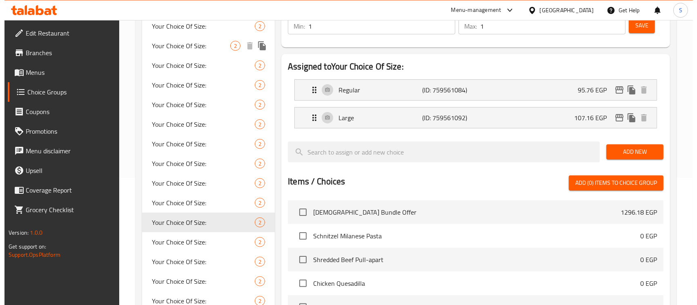
scroll to position [72, 0]
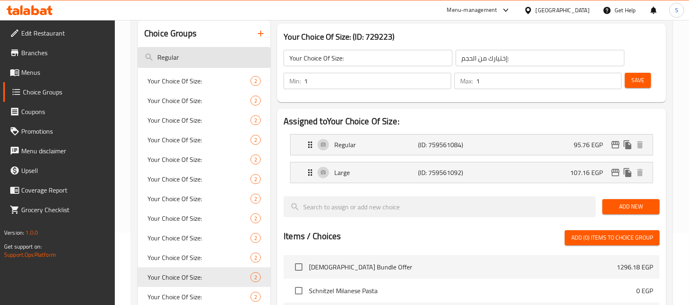
click at [174, 61] on input "Regular" at bounding box center [204, 57] width 133 height 21
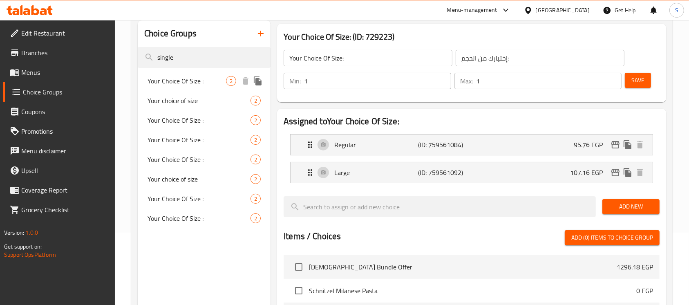
type input "single"
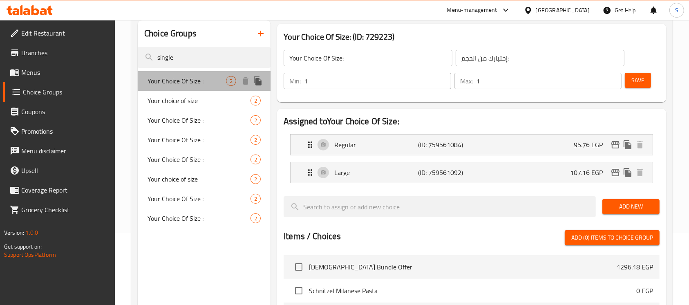
click at [190, 82] on span "Your Choice Of Size :" at bounding box center [187, 81] width 78 height 10
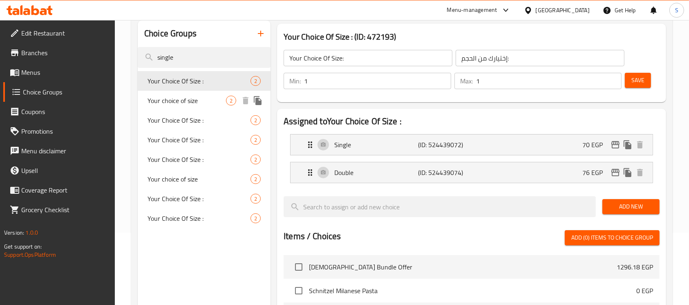
type input "Your Choice Of Size :"
type input "إختيارك من الحجم :"
click at [192, 98] on span "Your choice of size" at bounding box center [187, 101] width 78 height 10
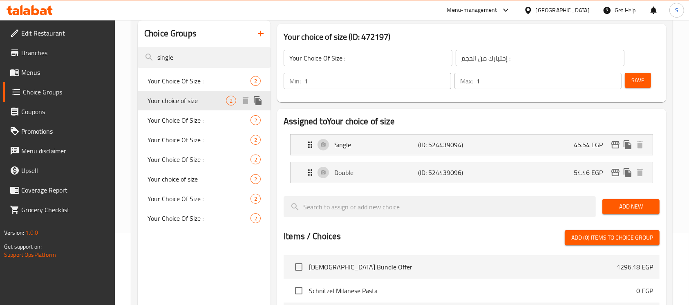
type input "Your choice of size"
type input "إختيارك من الحجم"
type input "2"
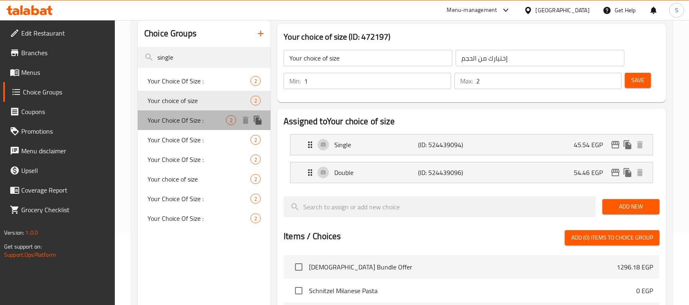
click at [190, 118] on span "Your Choice Of Size :" at bounding box center [187, 120] width 78 height 10
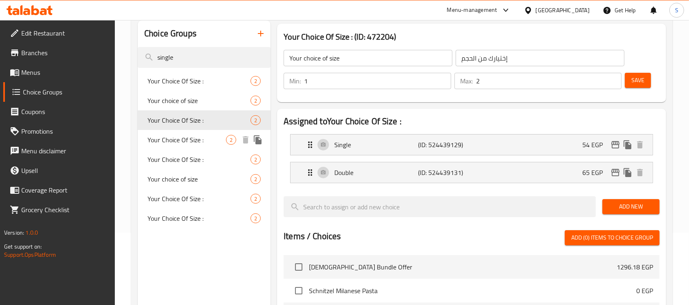
type input "Your Choice Of Size :"
type input "إختيارك من الحجم :"
type input "1"
click at [190, 141] on span "Your Choice Of Size :" at bounding box center [187, 140] width 78 height 10
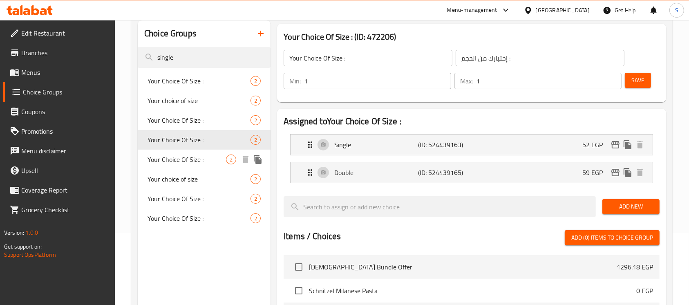
drag, startPoint x: 196, startPoint y: 159, endPoint x: 196, endPoint y: 175, distance: 16.8
click at [196, 159] on span "Your Choice Of Size :" at bounding box center [187, 159] width 78 height 10
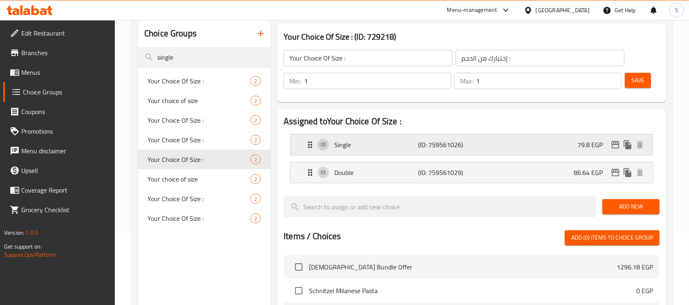
click at [611, 144] on icon "edit" at bounding box center [615, 145] width 10 height 10
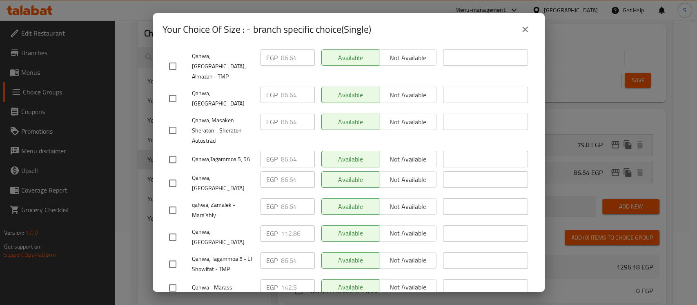
scroll to position [163, 0]
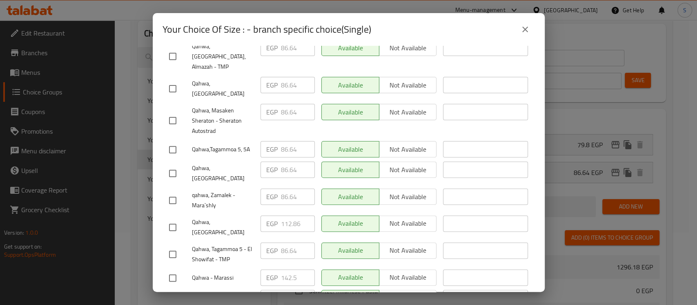
click at [177, 219] on input "checkbox" at bounding box center [172, 227] width 17 height 17
checkbox input "true"
click at [287, 215] on input "112.86" at bounding box center [298, 223] width 34 height 16
paste input "8.560"
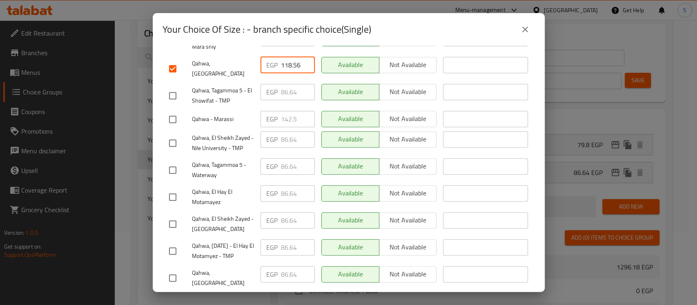
scroll to position [359, 0]
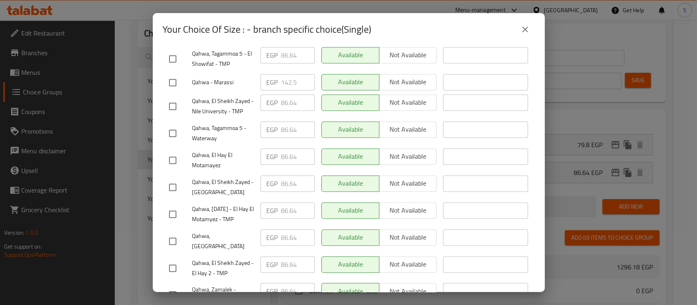
type input "118.56"
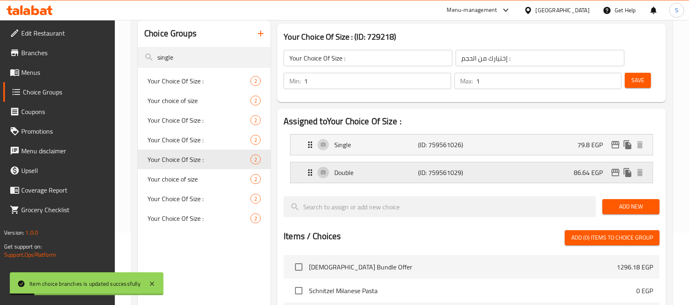
click at [619, 168] on icon "edit" at bounding box center [615, 173] width 10 height 10
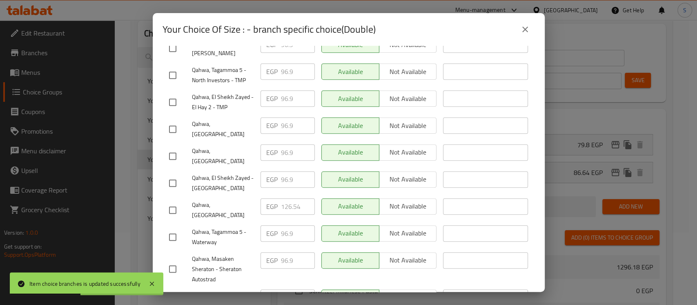
scroll to position [272, 0]
click at [178, 201] on input "checkbox" at bounding box center [172, 209] width 17 height 17
checkbox input "true"
click at [291, 198] on input "126.54" at bounding box center [298, 206] width 34 height 16
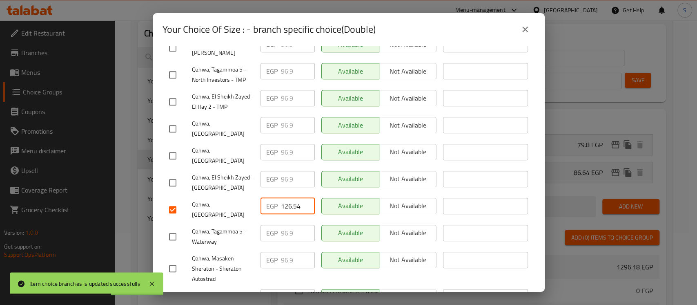
paste input "33.380"
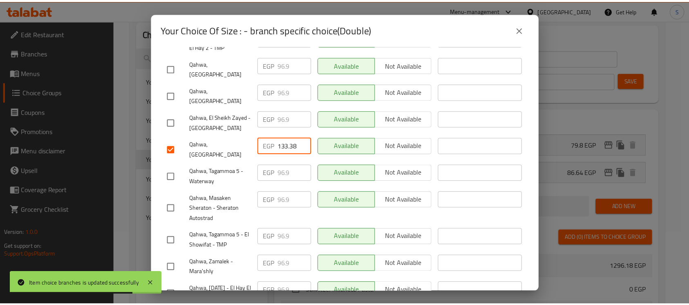
scroll to position [359, 0]
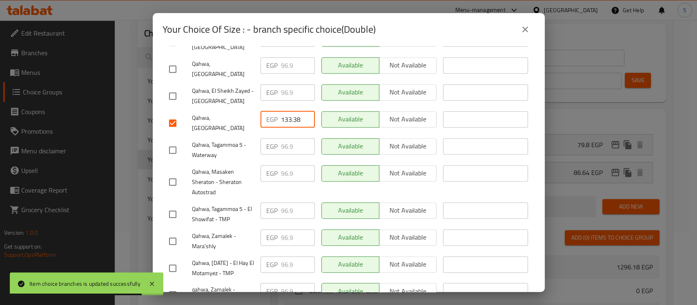
type input "133.38"
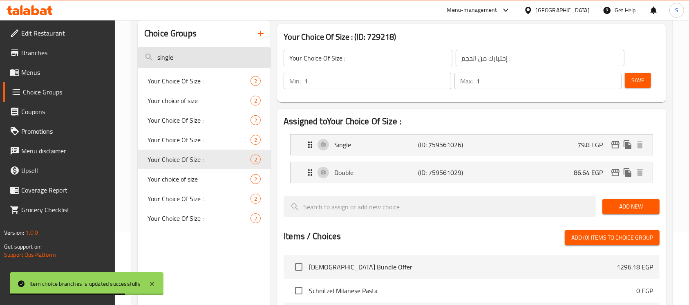
click at [172, 60] on input "single" at bounding box center [204, 57] width 133 height 21
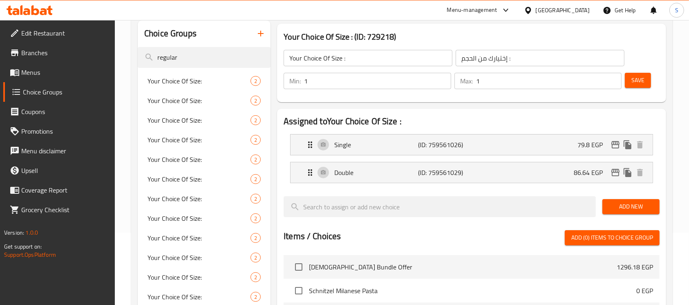
type input "regular"
click at [202, 80] on span "Your Choice Of Size:" at bounding box center [187, 81] width 78 height 10
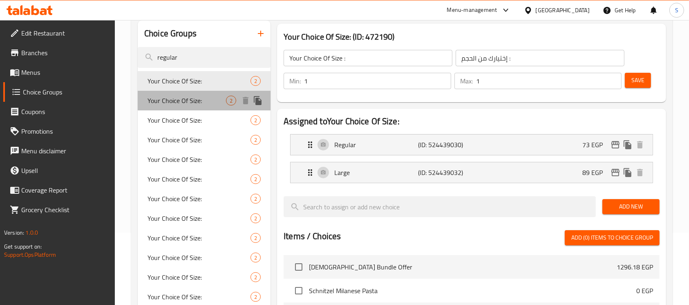
type input "Your Choice Of Size:"
type input "إختيارك من الحجم:"
click at [203, 100] on span "Your Choice Of Size:" at bounding box center [187, 101] width 78 height 10
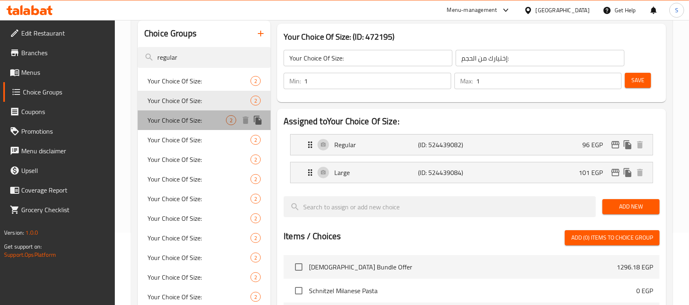
click at [203, 119] on span "Your Choice Of Size:" at bounding box center [187, 120] width 78 height 10
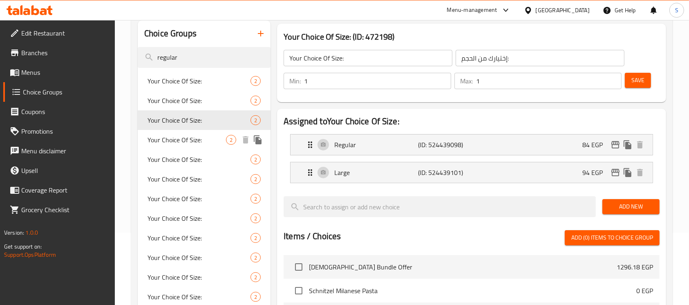
click at [200, 139] on span "Your Choice Of Size:" at bounding box center [187, 140] width 78 height 10
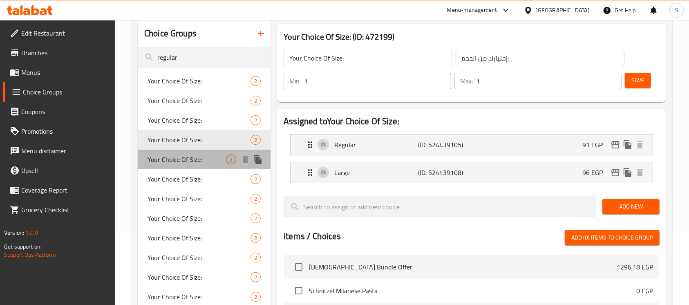
click at [201, 157] on span "Your Choice Of Size:" at bounding box center [187, 159] width 78 height 10
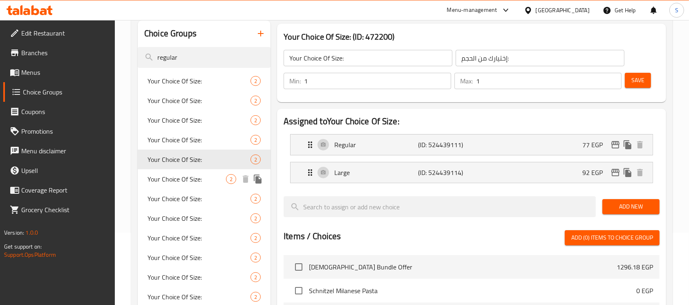
click at [203, 174] on span "Your Choice Of Size:" at bounding box center [187, 179] width 78 height 10
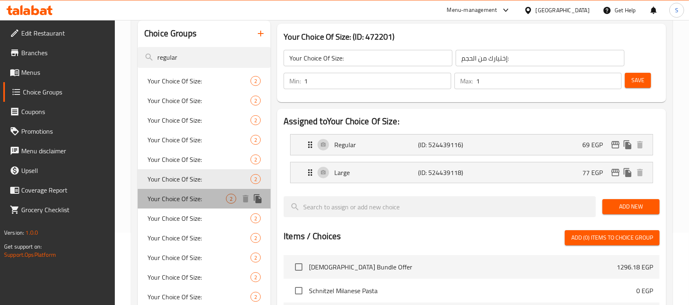
click at [201, 199] on span "Your Choice Of Size:" at bounding box center [187, 199] width 78 height 10
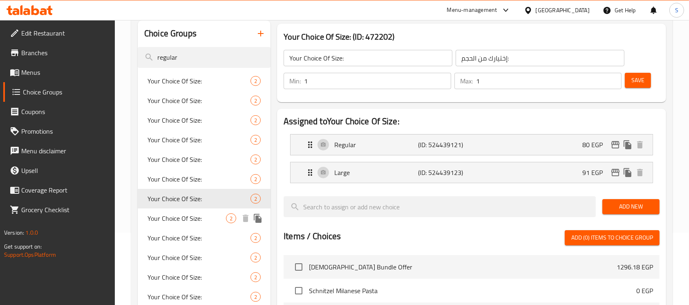
click at [204, 217] on span "Your Choice Of Size:" at bounding box center [187, 218] width 78 height 10
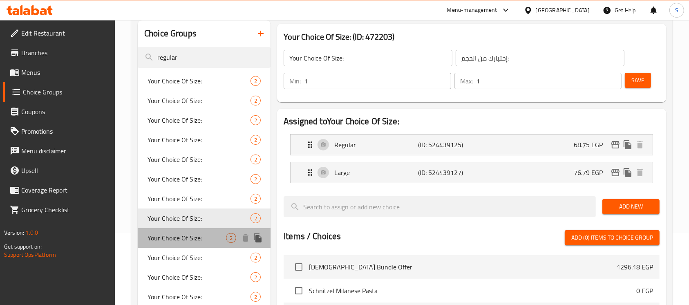
click at [206, 239] on span "Your Choice Of Size:" at bounding box center [187, 238] width 78 height 10
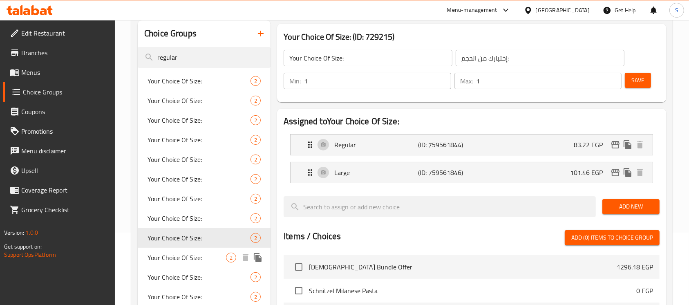
click at [206, 259] on span "Your Choice Of Size:" at bounding box center [187, 258] width 78 height 10
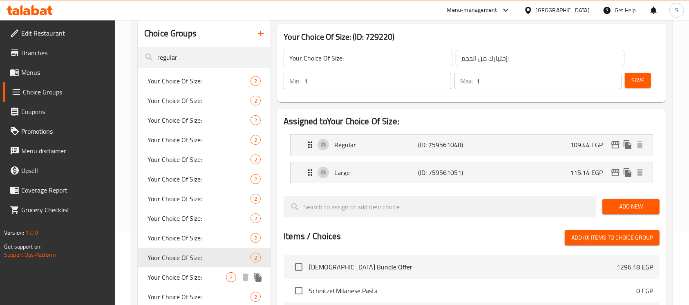
click at [205, 276] on span "Your Choice Of Size:" at bounding box center [187, 277] width 78 height 10
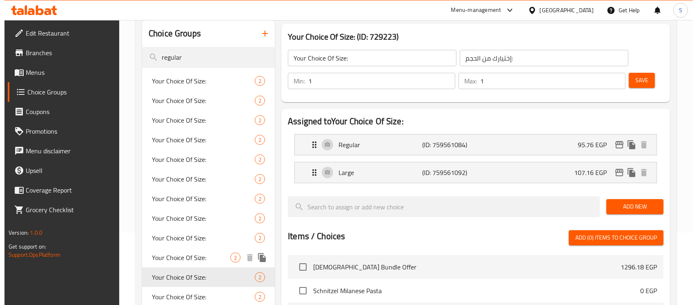
scroll to position [127, 0]
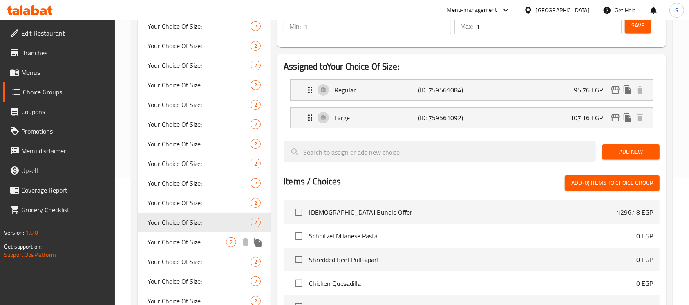
click at [198, 240] on span "Your Choice Of Size:" at bounding box center [187, 242] width 78 height 10
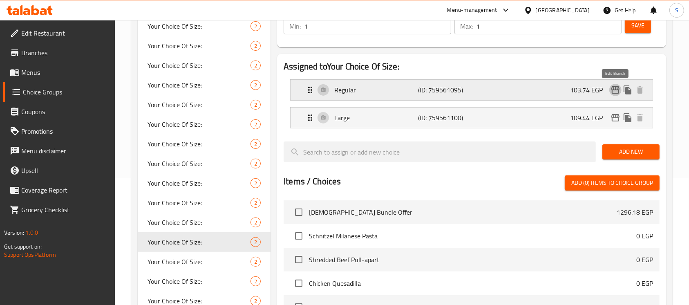
click at [610, 91] on button "edit" at bounding box center [615, 90] width 12 height 12
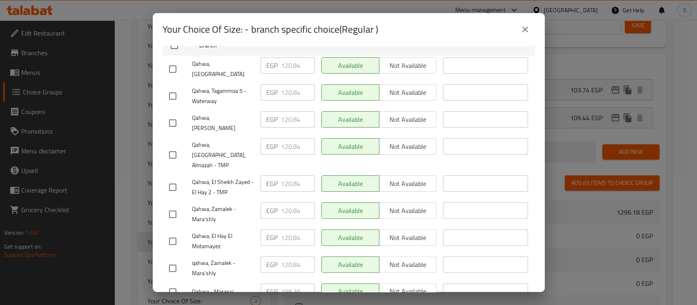
scroll to position [109, 0]
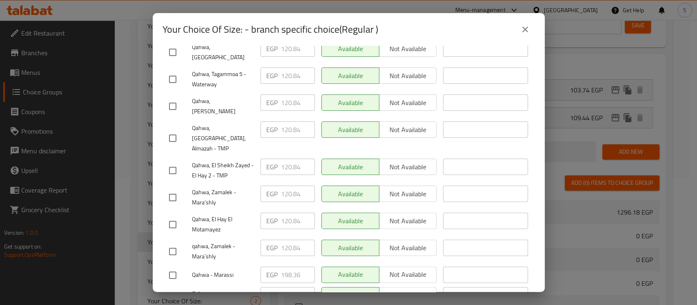
click at [174, 290] on input "checkbox" at bounding box center [172, 298] width 17 height 17
checkbox input "true"
click at [288, 287] on input "157.32" at bounding box center [298, 295] width 34 height 16
paste input "65.300"
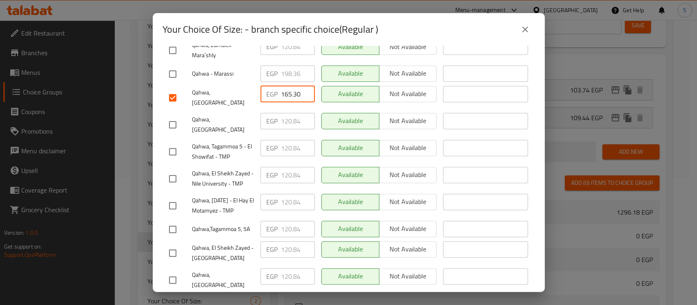
scroll to position [359, 0]
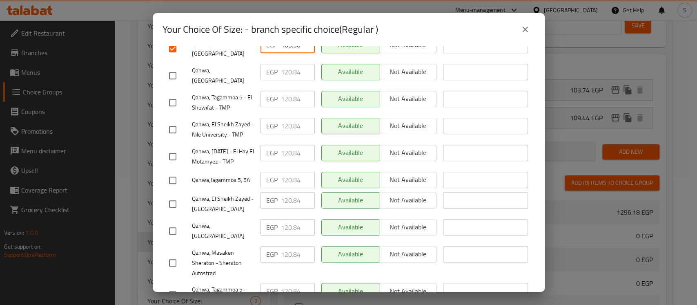
type input "165.30"
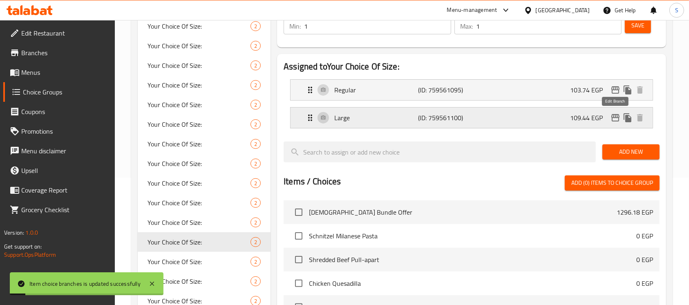
click at [616, 116] on icon "edit" at bounding box center [615, 118] width 10 height 10
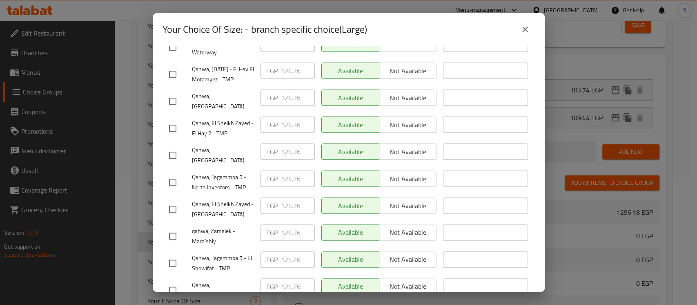
scroll to position [86, 0]
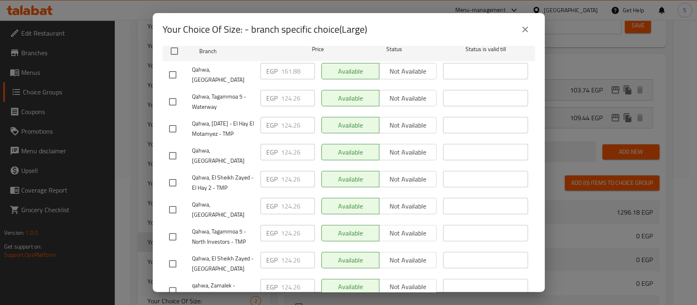
click at [174, 66] on input "checkbox" at bounding box center [172, 74] width 17 height 17
checkbox input "true"
click at [287, 65] on input "161.88" at bounding box center [298, 71] width 34 height 16
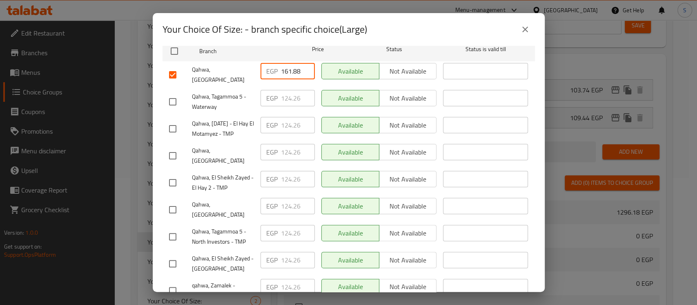
paste input "9.860"
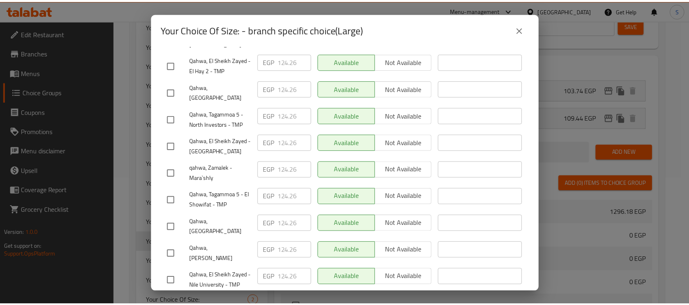
scroll to position [359, 0]
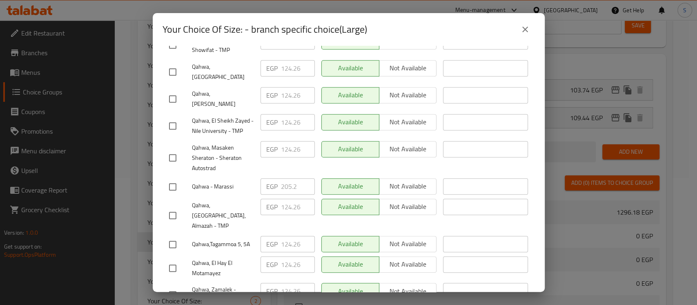
type input "169.86"
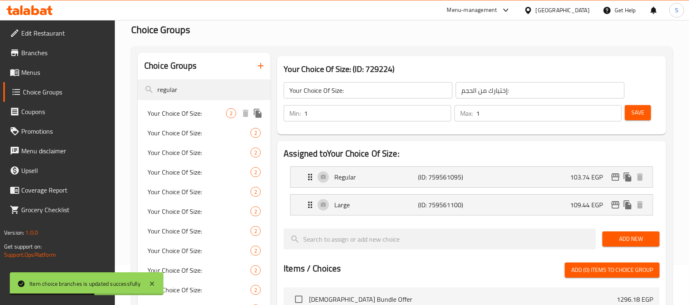
scroll to position [0, 0]
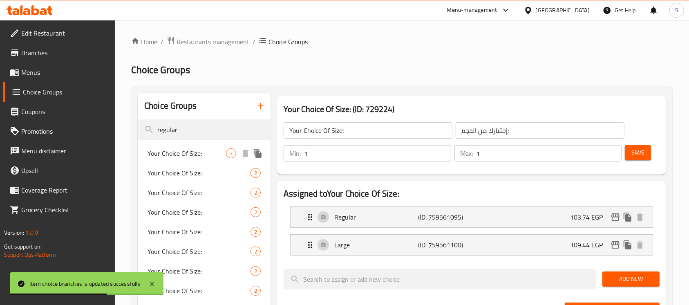
click at [201, 152] on span "Your Choice Of Size:" at bounding box center [187, 153] width 78 height 10
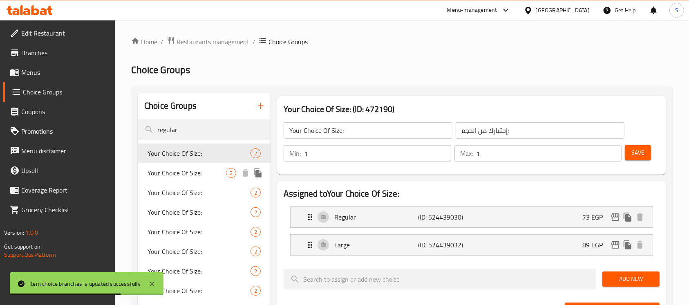
click at [206, 180] on div "Your Choice Of Size: 2" at bounding box center [204, 173] width 133 height 20
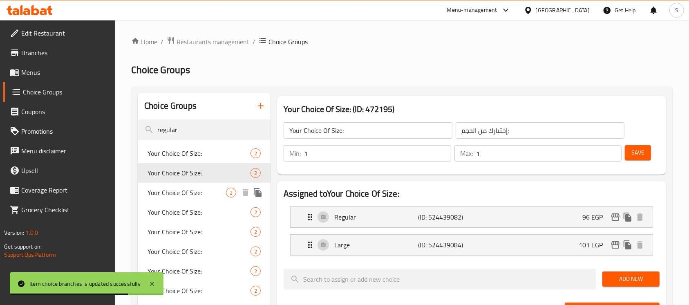
click at [204, 193] on span "Your Choice Of Size:" at bounding box center [187, 193] width 78 height 10
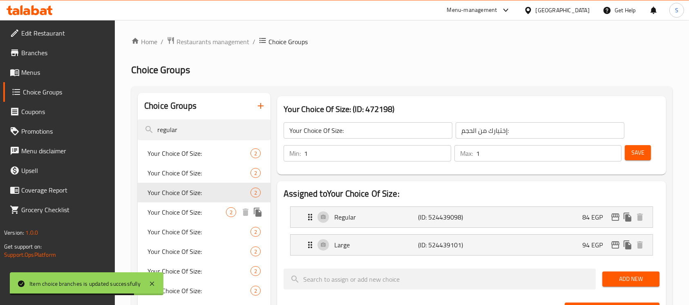
click at [205, 216] on span "Your Choice Of Size:" at bounding box center [187, 212] width 78 height 10
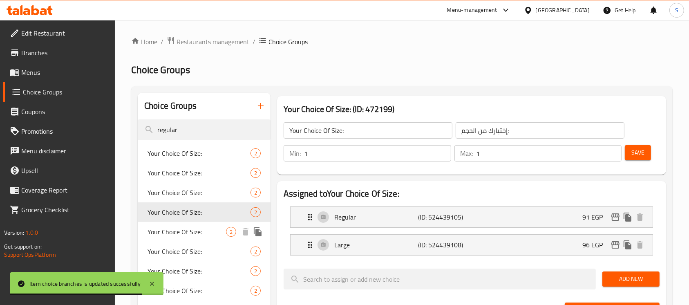
click at [206, 232] on span "Your Choice Of Size:" at bounding box center [187, 232] width 78 height 10
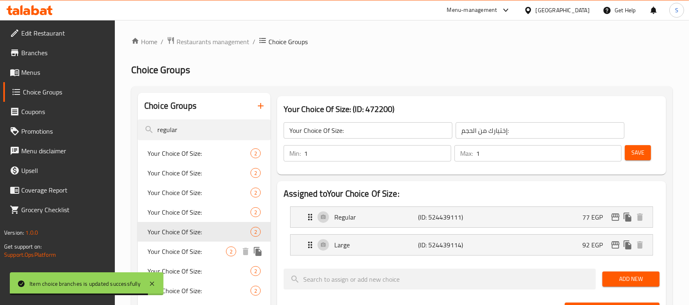
click at [201, 249] on span "Your Choice Of Size:" at bounding box center [187, 251] width 78 height 10
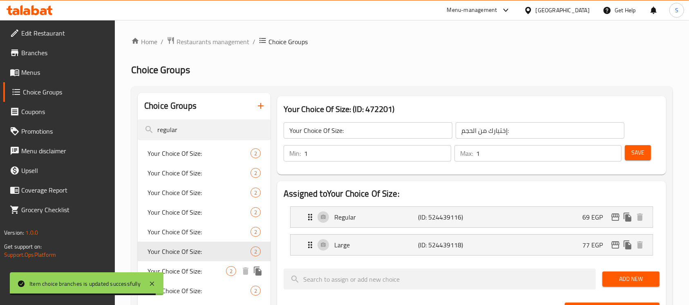
click at [199, 268] on span "Your Choice Of Size:" at bounding box center [187, 271] width 78 height 10
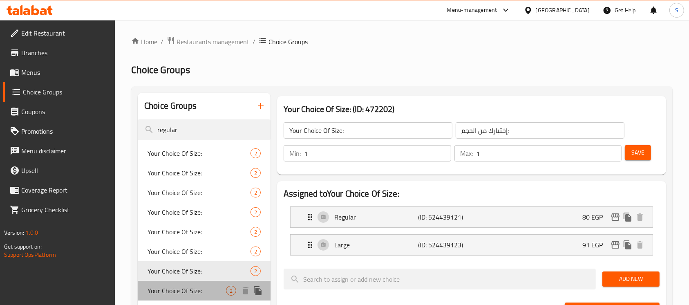
click at [198, 290] on span "Your Choice Of Size:" at bounding box center [187, 291] width 78 height 10
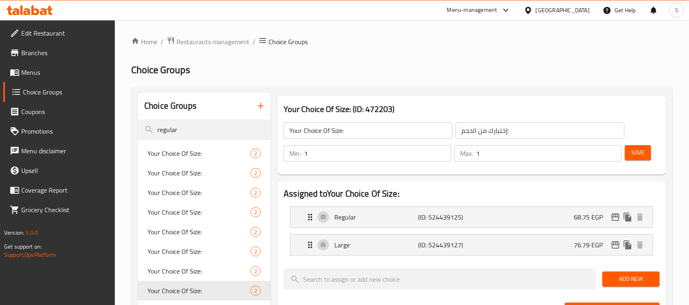
scroll to position [109, 0]
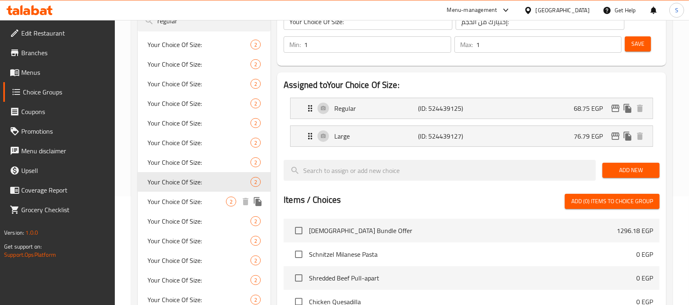
click at [195, 202] on span "Your Choice Of Size:" at bounding box center [187, 202] width 78 height 10
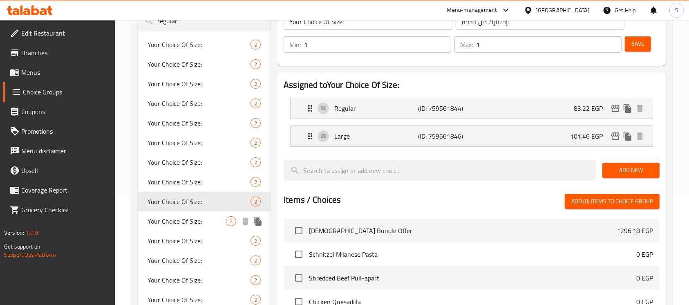
click at [194, 226] on span "Your Choice Of Size:" at bounding box center [187, 221] width 78 height 10
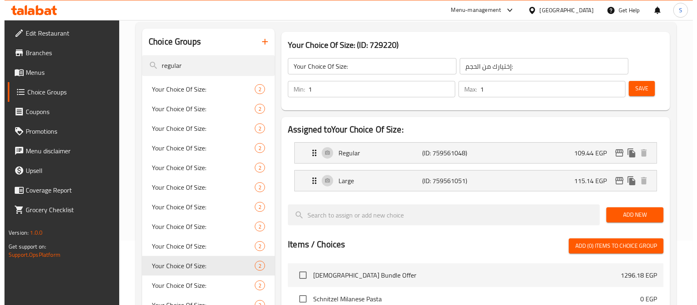
scroll to position [54, 0]
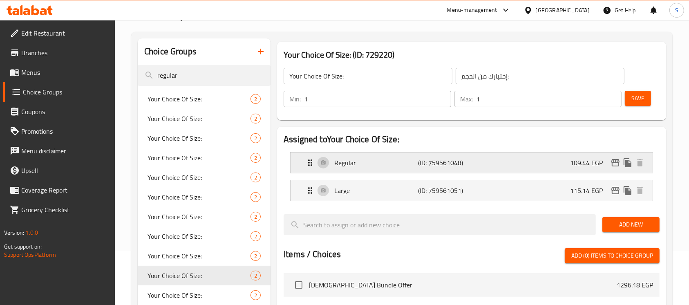
click at [616, 156] on button "edit" at bounding box center [615, 162] width 12 height 12
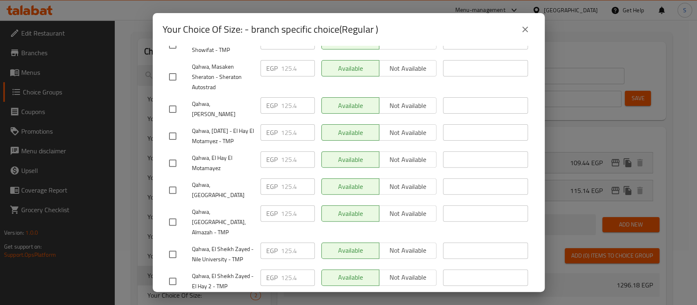
scroll to position [327, 0]
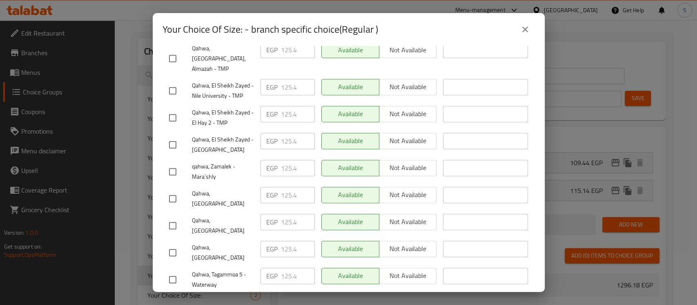
click at [174, 190] on input "checkbox" at bounding box center [172, 198] width 17 height 17
checkbox input "true"
click at [278, 187] on div "EGP 125.4 ​" at bounding box center [288, 195] width 54 height 16
click at [281, 187] on input "125.4" at bounding box center [298, 195] width 34 height 16
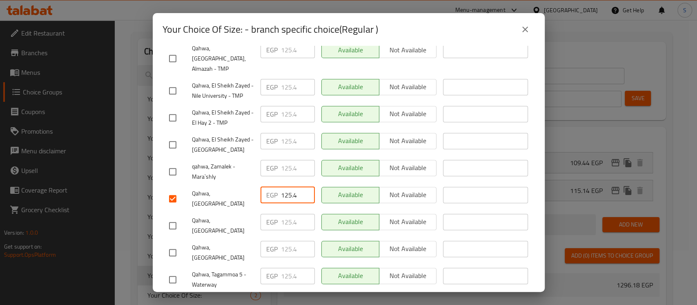
paste input "71.000"
type input "171"
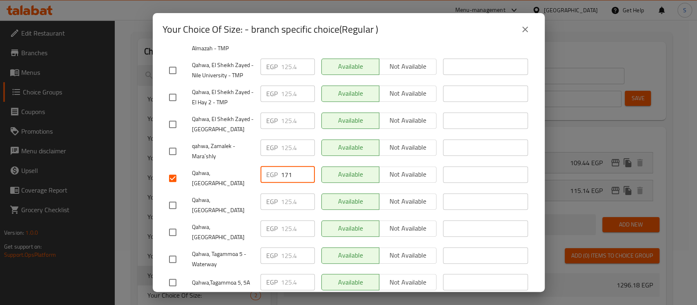
scroll to position [359, 0]
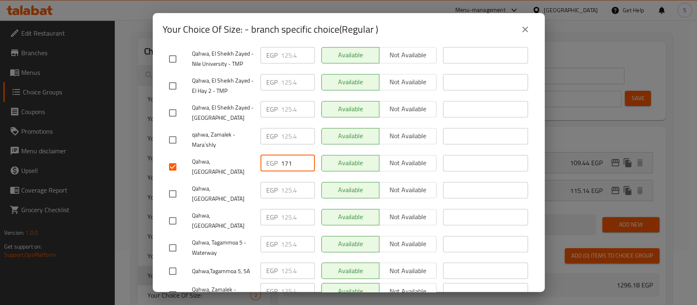
click at [354, 291] on div "Current time in Egypt is 16 Aug 2025 12:07:56 AM Price EGP Price Status Availab…" at bounding box center [349, 169] width 392 height 246
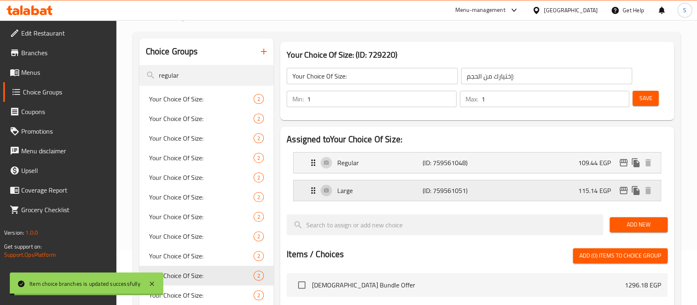
click at [619, 191] on icon "edit" at bounding box center [624, 191] width 10 height 10
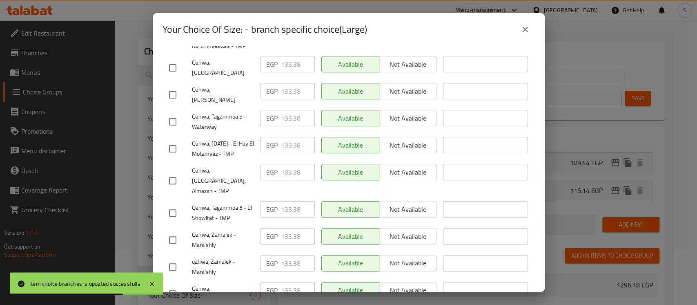
scroll to position [163, 0]
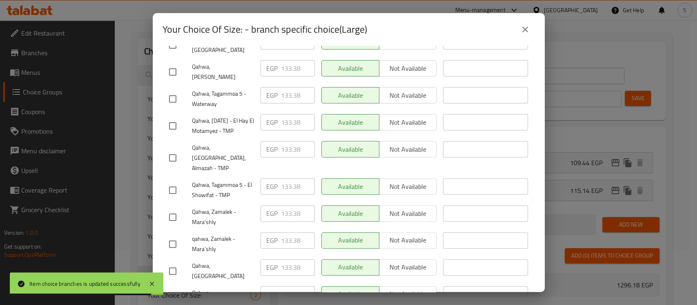
drag, startPoint x: 177, startPoint y: 251, endPoint x: 241, endPoint y: 249, distance: 63.4
click at [177, 262] on input "checkbox" at bounding box center [172, 270] width 17 height 17
checkbox input "true"
click at [284, 259] on input "133.38" at bounding box center [298, 267] width 34 height 16
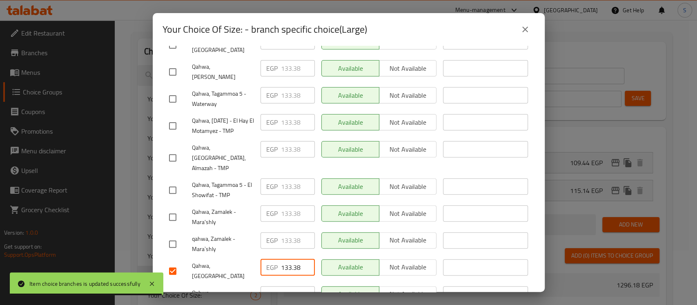
click at [284, 259] on input "133.38" at bounding box center [298, 267] width 34 height 16
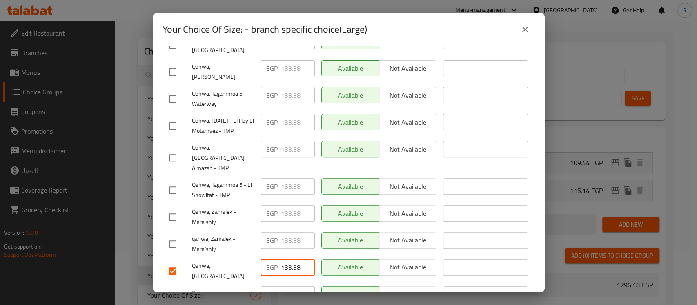
paste input "83.540"
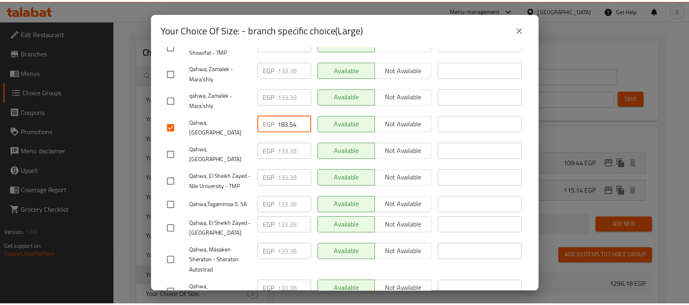
scroll to position [359, 0]
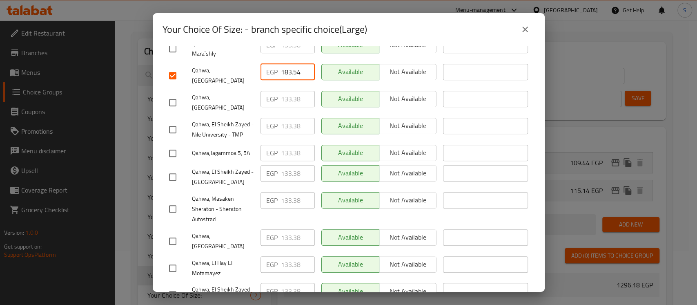
type input "183.54"
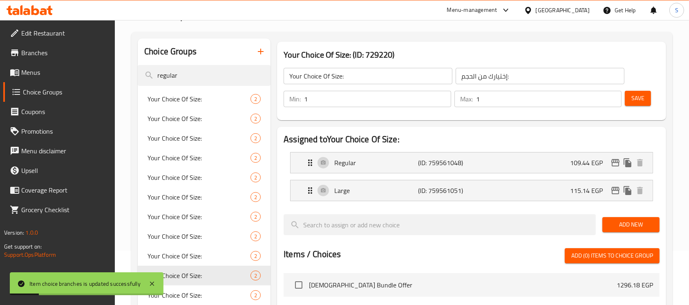
scroll to position [0, 0]
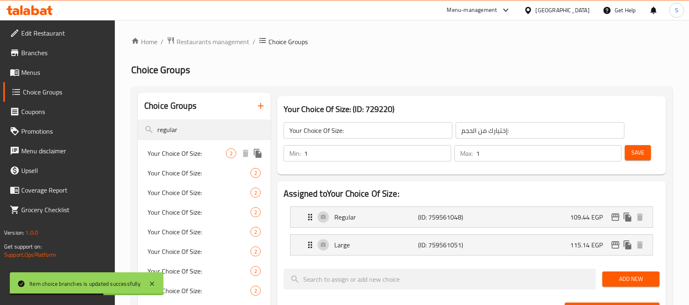
click at [205, 154] on span "Your Choice Of Size:" at bounding box center [187, 153] width 78 height 10
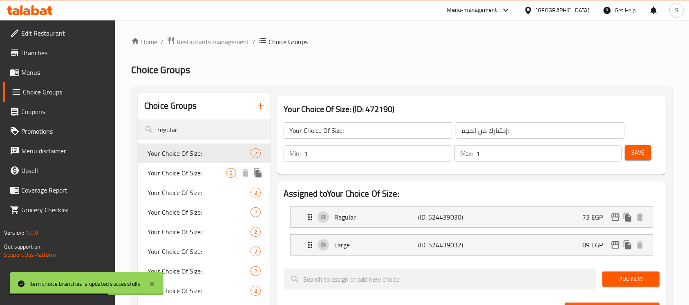
click at [201, 168] on span "Your Choice Of Size:" at bounding box center [187, 173] width 78 height 10
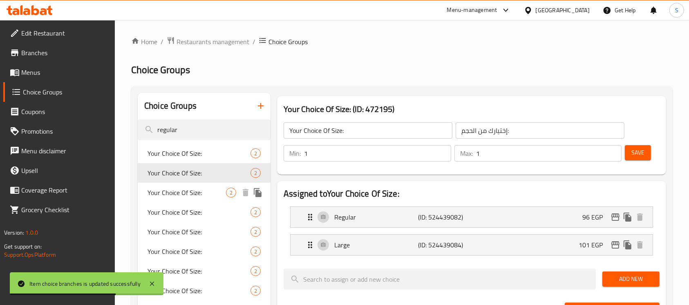
click at [201, 191] on span "Your Choice Of Size:" at bounding box center [187, 193] width 78 height 10
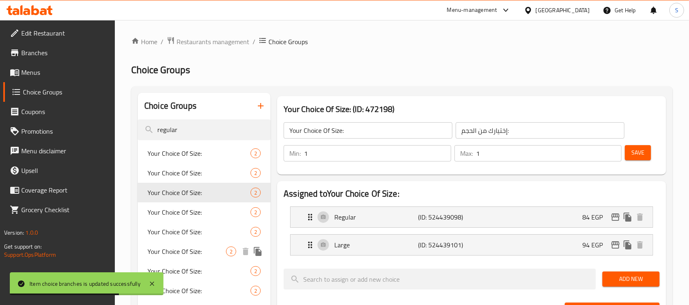
scroll to position [163, 0]
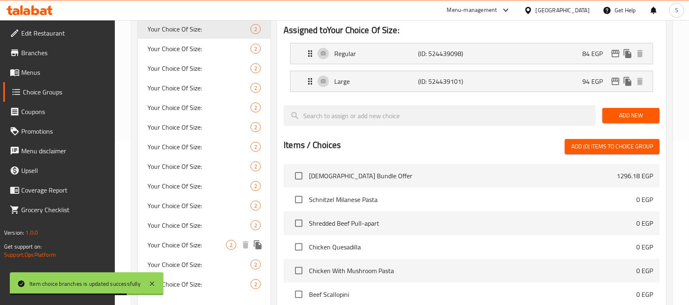
click at [205, 243] on span "Your Choice Of Size:" at bounding box center [187, 245] width 78 height 10
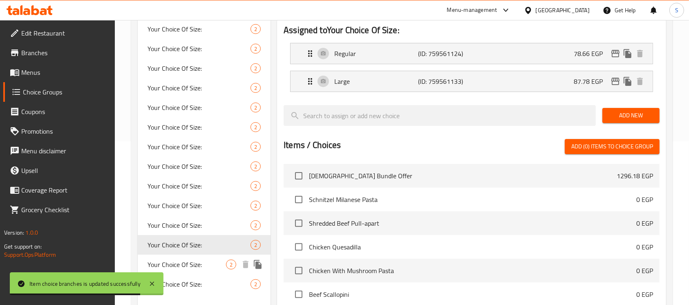
click at [199, 260] on span "Your Choice Of Size:" at bounding box center [187, 264] width 78 height 10
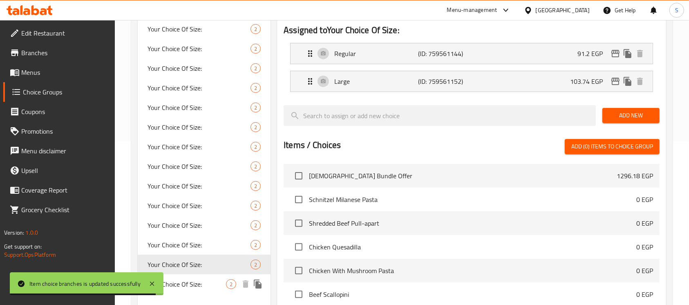
click at [195, 283] on span "Your Choice Of Size:" at bounding box center [187, 284] width 78 height 10
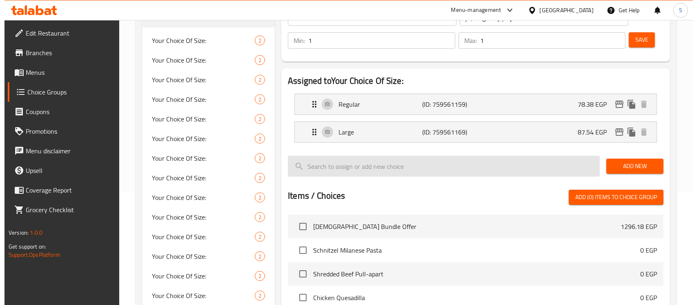
scroll to position [54, 0]
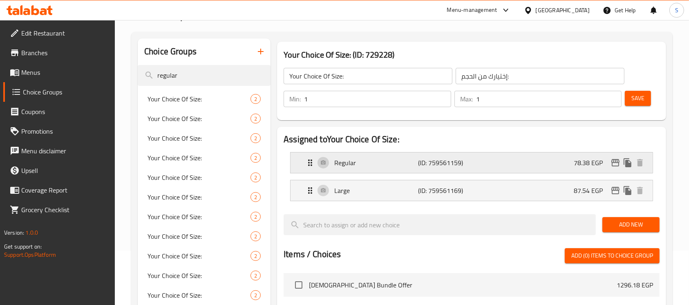
click at [620, 170] on div "Regular (ID: 759561159) 78.38 EGP" at bounding box center [474, 162] width 338 height 20
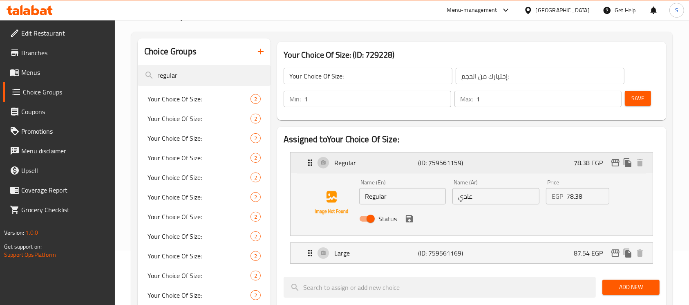
click at [617, 165] on icon "edit" at bounding box center [615, 162] width 8 height 7
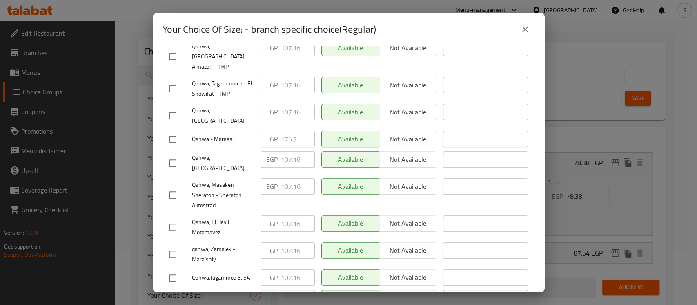
scroll to position [0, 0]
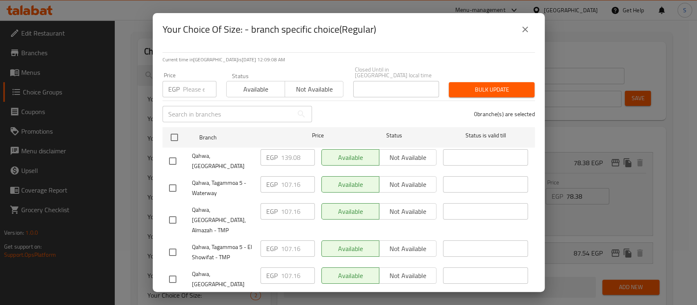
click at [175, 153] on input "checkbox" at bounding box center [172, 160] width 17 height 17
checkbox input "true"
click at [282, 155] on input "139.08" at bounding box center [298, 157] width 34 height 16
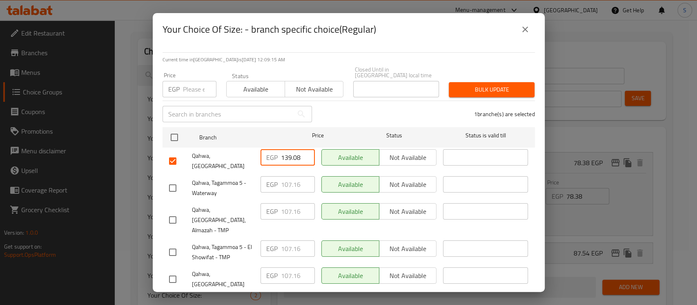
click at [284, 152] on input "139.08" at bounding box center [298, 157] width 34 height 16
paste input "45.920"
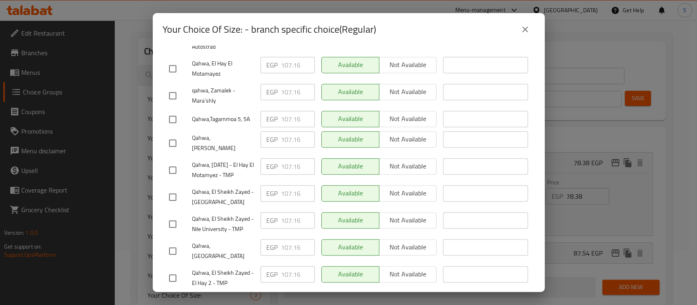
scroll to position [359, 0]
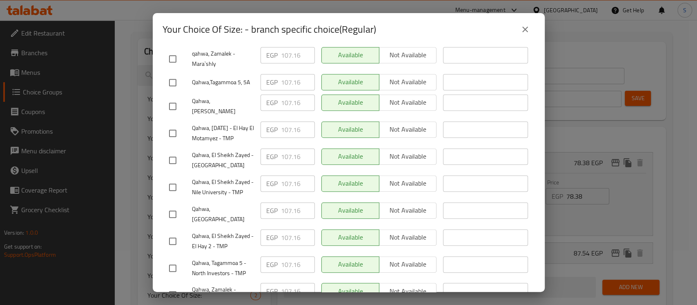
type input "145.92"
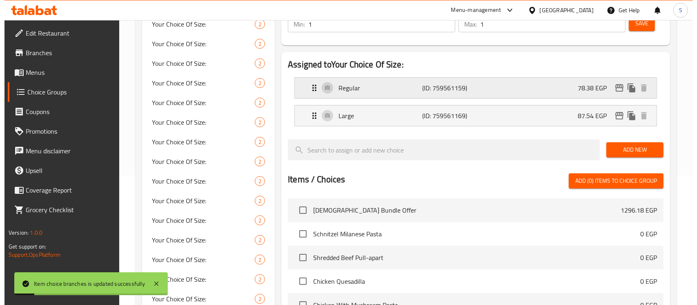
scroll to position [74, 0]
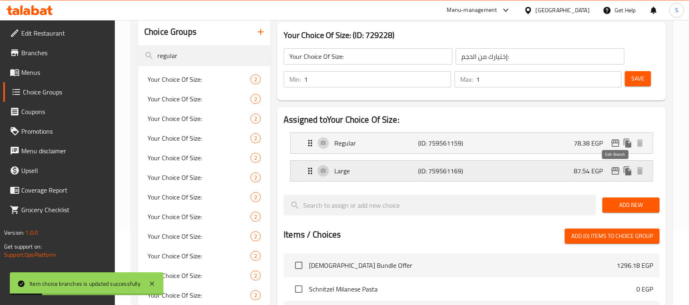
click at [619, 168] on icon "edit" at bounding box center [615, 170] width 8 height 7
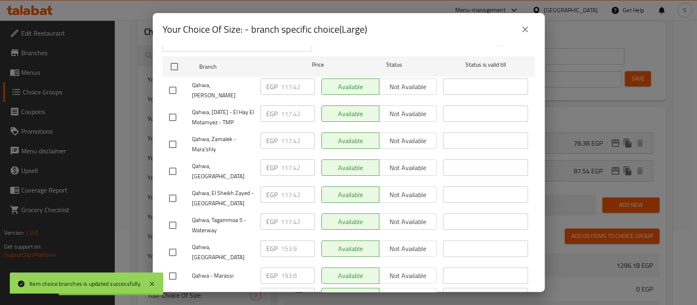
scroll to position [109, 0]
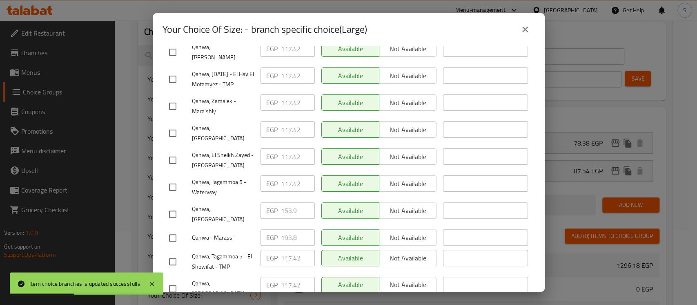
click at [174, 207] on input "checkbox" at bounding box center [172, 214] width 17 height 17
checkbox input "true"
click at [285, 202] on input "153.9" at bounding box center [298, 210] width 34 height 16
paste input "61.880"
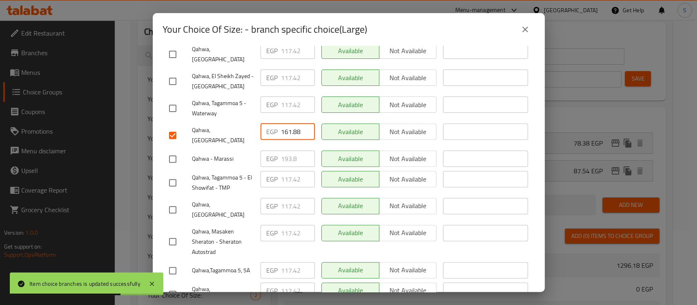
scroll to position [359, 0]
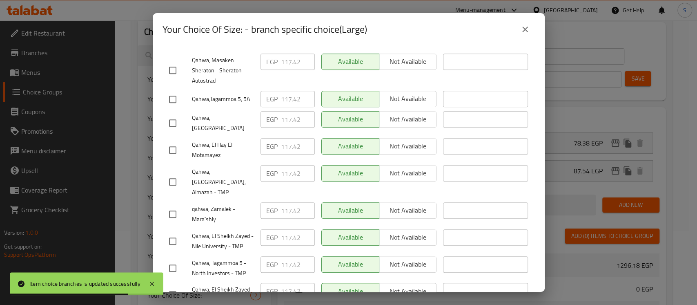
type input "161.88"
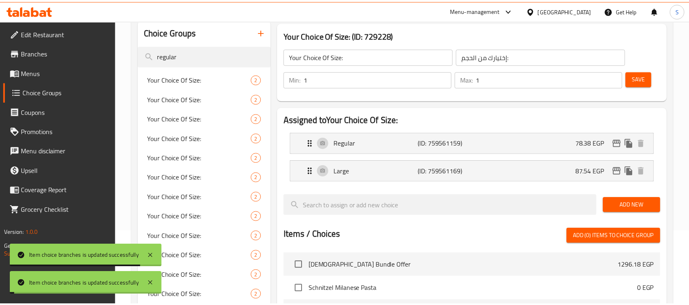
scroll to position [292, 0]
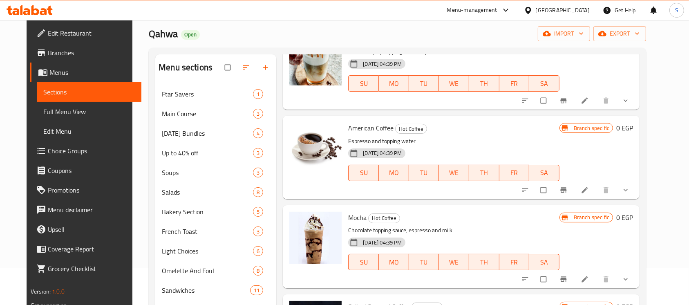
scroll to position [54, 0]
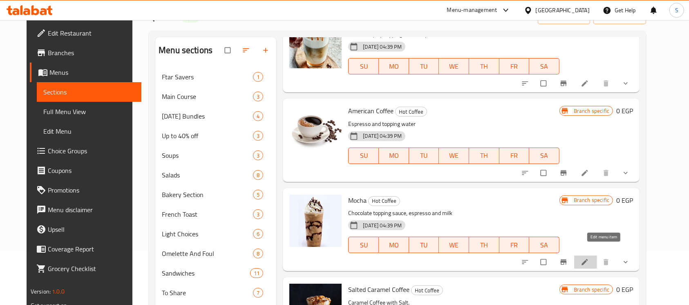
click at [589, 258] on icon at bounding box center [585, 262] width 8 height 8
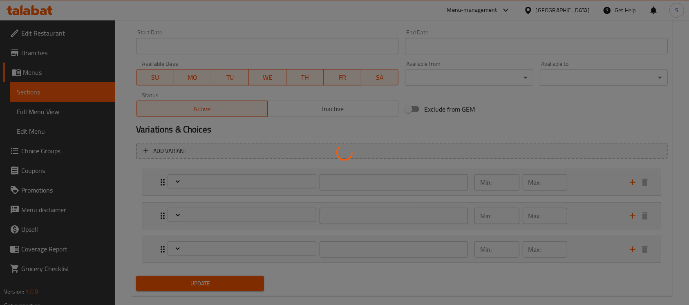
scroll to position [364, 0]
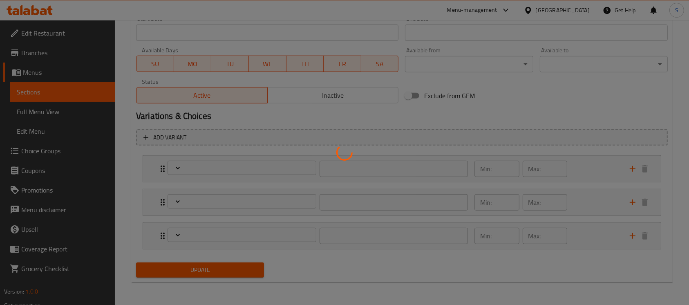
type input "إختيارك من الحجم:"
type input "1"
type input "إختيارك من اللبن :"
type input "1"
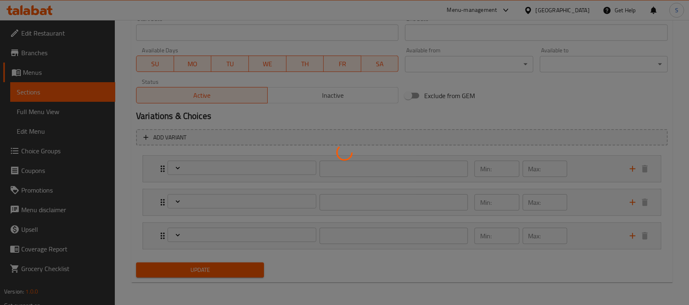
type input "1"
type input "إضافات"
type input "0"
type input "12"
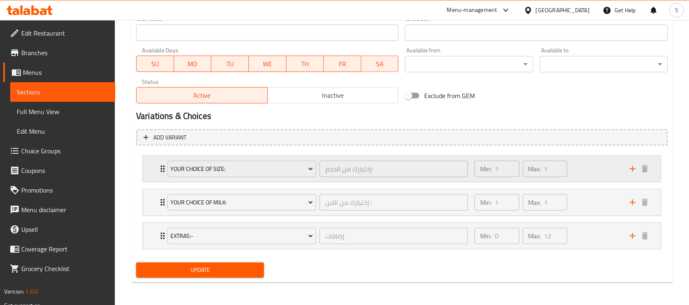
click at [593, 172] on div "Min: 1 ​ Max: 1 ​" at bounding box center [546, 169] width 155 height 26
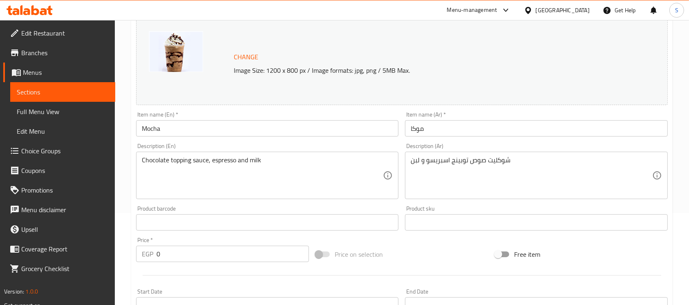
scroll to position [0, 0]
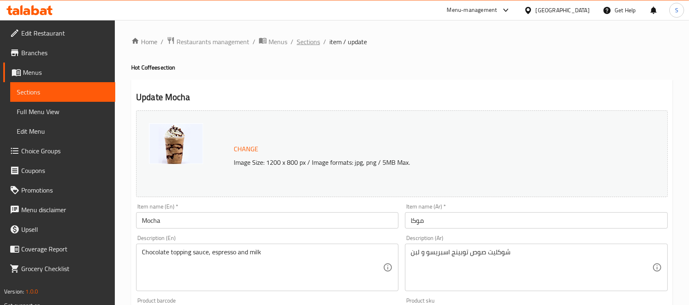
click at [314, 47] on span "Sections" at bounding box center [308, 42] width 23 height 10
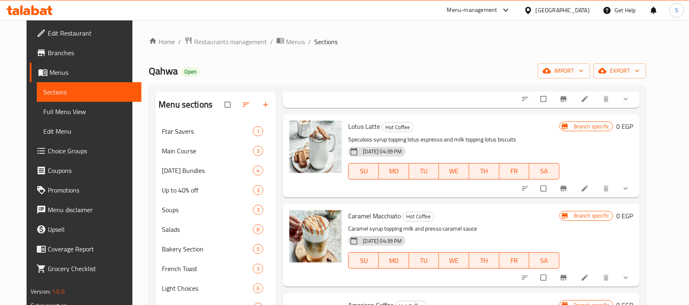
scroll to position [654, 0]
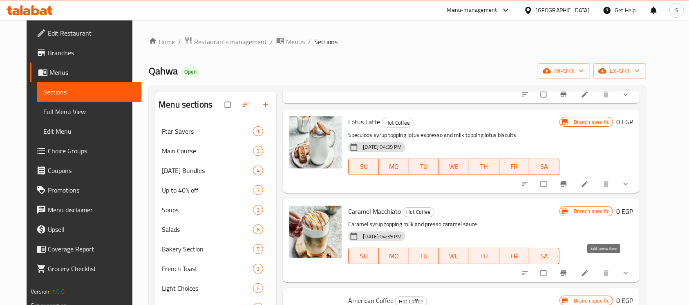
click at [589, 269] on icon at bounding box center [585, 273] width 8 height 8
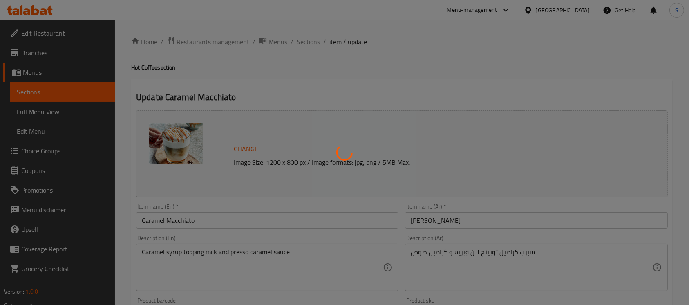
type input "إختيارك من الحجم:"
type input "1"
type input "إختيارك من اللبن :"
type input "1"
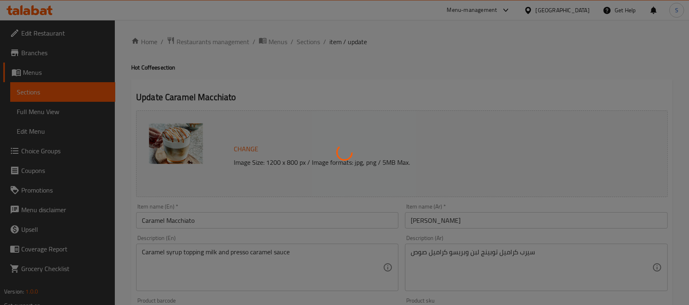
type input "1"
type input "إضافات"
type input "0"
type input "12"
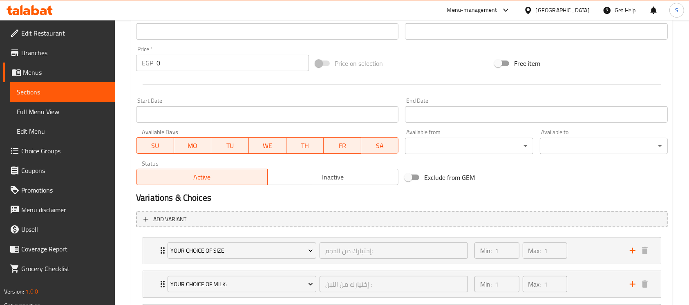
scroll to position [364, 0]
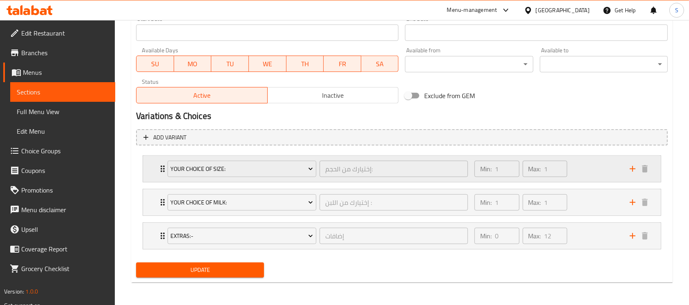
click at [578, 174] on div "Min: 1 ​ Max: 1 ​" at bounding box center [546, 169] width 155 height 26
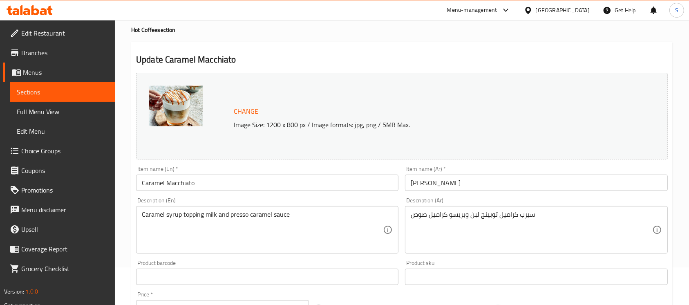
scroll to position [0, 0]
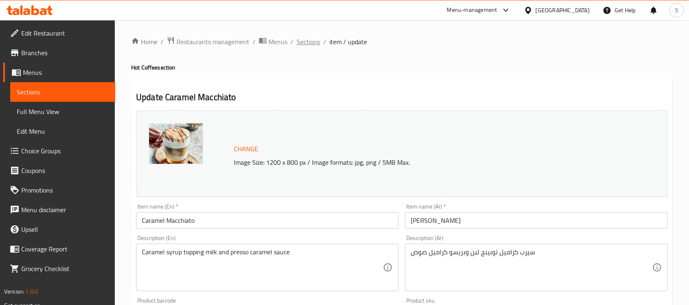
click at [313, 43] on span "Sections" at bounding box center [308, 42] width 23 height 10
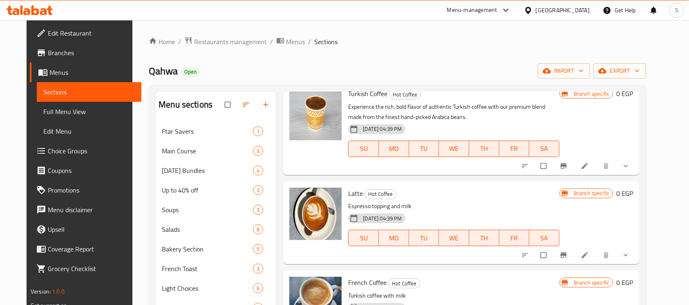
scroll to position [109, 0]
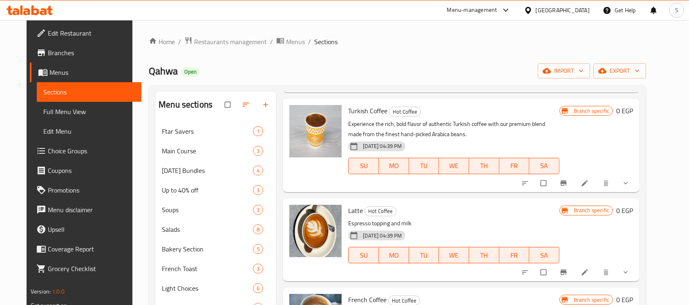
click at [589, 181] on icon at bounding box center [585, 183] width 8 height 8
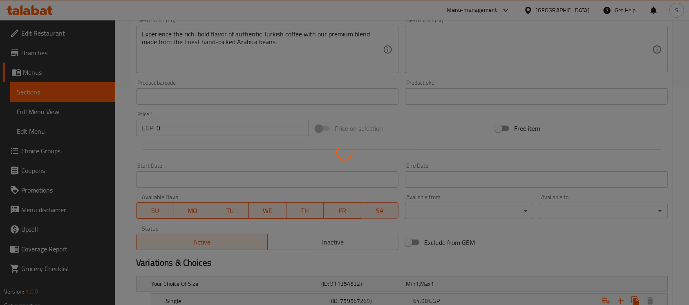
scroll to position [302, 0]
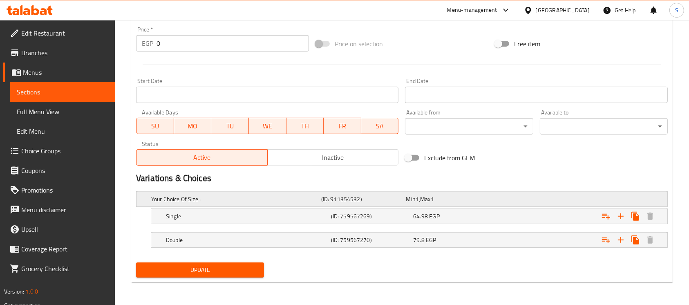
click at [477, 195] on div "Min 1 , Max 1" at bounding box center [447, 199] width 82 height 8
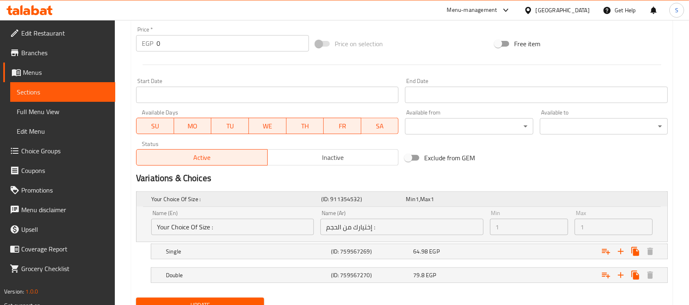
click at [477, 195] on div "Min 1 , Max 1" at bounding box center [447, 199] width 82 height 8
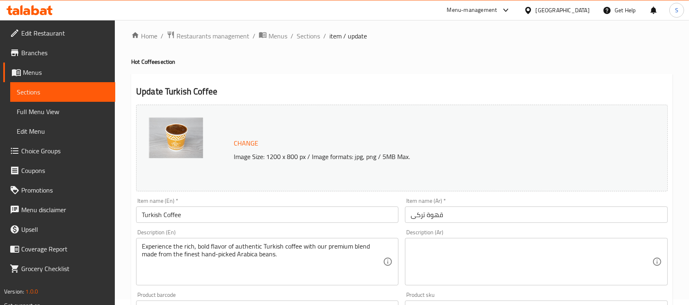
scroll to position [0, 0]
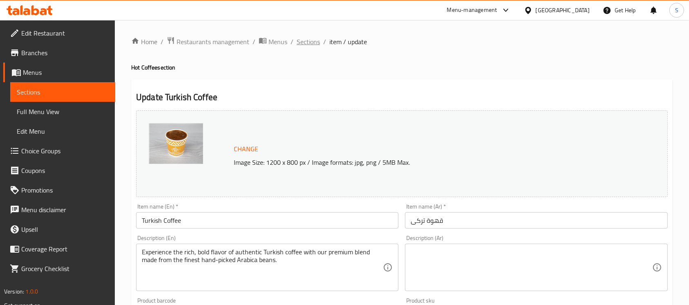
click at [304, 43] on span "Sections" at bounding box center [308, 42] width 23 height 10
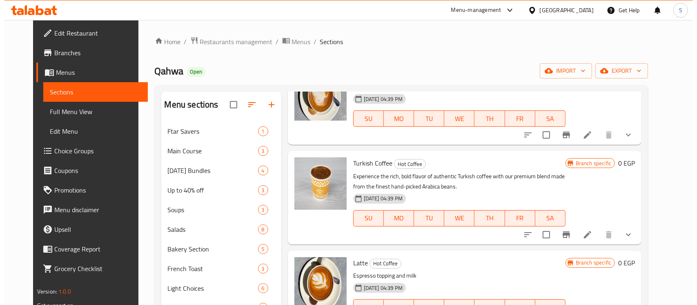
scroll to position [109, 0]
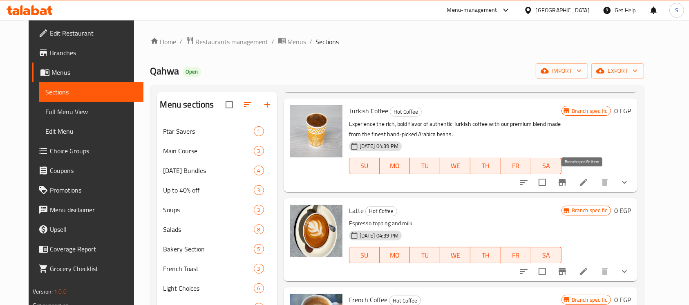
click at [572, 179] on button "Branch-specific-item" at bounding box center [562, 182] width 20 height 20
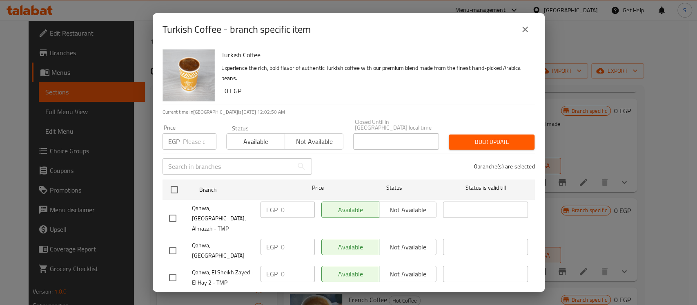
click at [528, 27] on icon "close" at bounding box center [526, 30] width 10 height 10
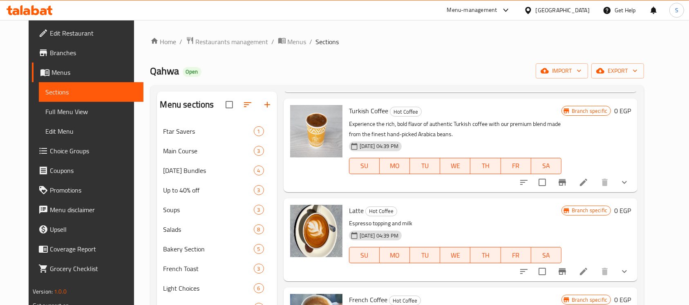
click at [629, 185] on icon "show more" at bounding box center [624, 182] width 10 height 10
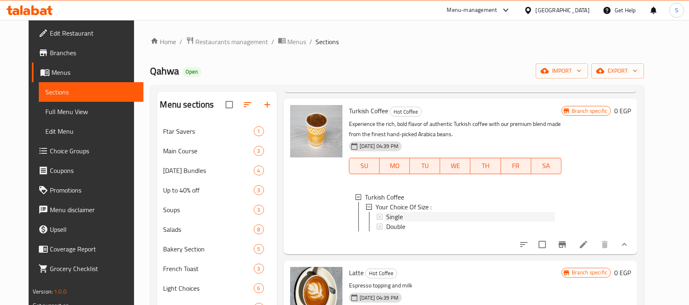
click at [393, 217] on span "Single" at bounding box center [394, 217] width 17 height 10
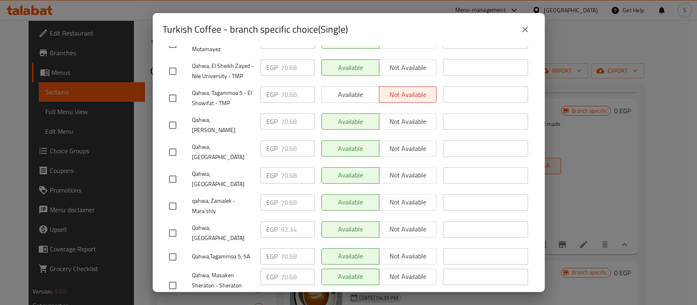
scroll to position [272, 0]
click at [175, 223] on input "checkbox" at bounding box center [172, 231] width 17 height 17
checkbox input "true"
click at [288, 219] on input "92.34" at bounding box center [298, 227] width 34 height 16
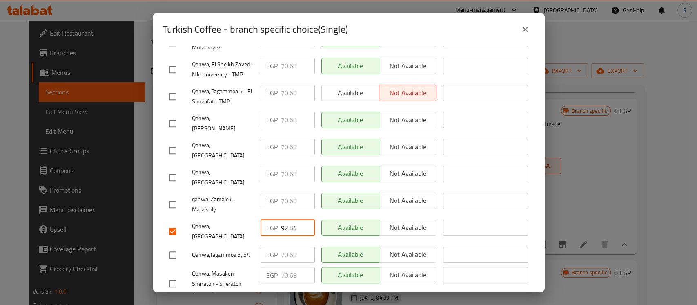
paste input "6.900"
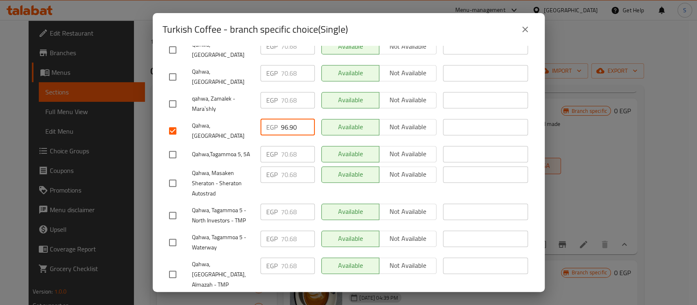
scroll to position [411, 0]
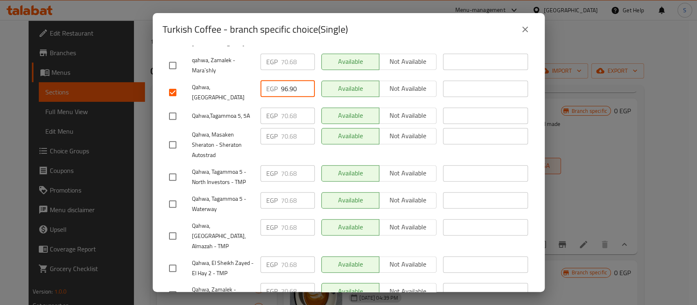
type input "96.90"
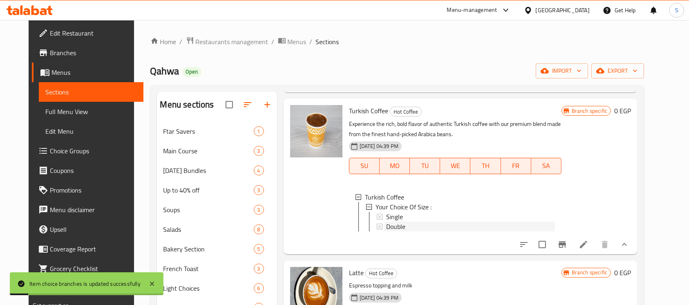
click at [386, 225] on span "Double" at bounding box center [395, 226] width 19 height 10
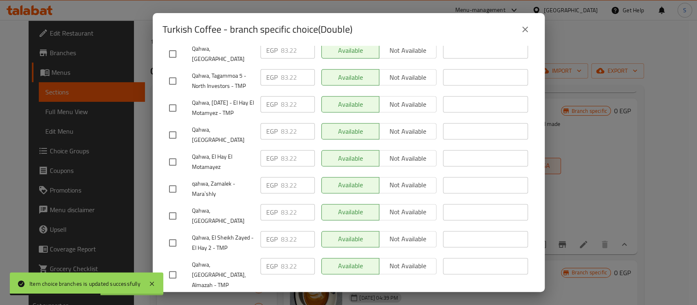
scroll to position [272, 0]
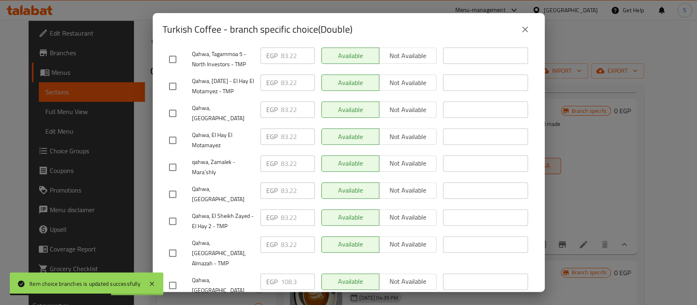
click at [174, 277] on input "checkbox" at bounding box center [172, 285] width 17 height 17
checkbox input "true"
click at [277, 273] on div "EGP 108.3 ​" at bounding box center [288, 281] width 54 height 16
click at [288, 273] on input "108.3" at bounding box center [298, 281] width 34 height 16
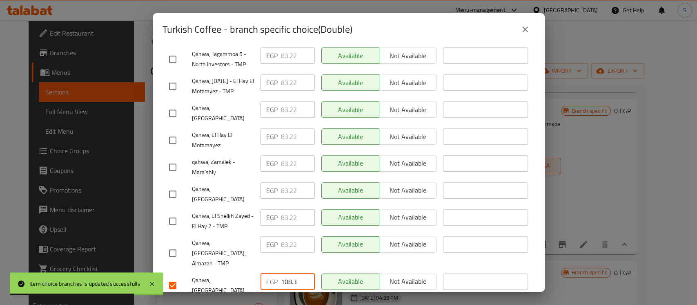
click at [288, 273] on input "108.3" at bounding box center [298, 281] width 34 height 16
paste input "14.000"
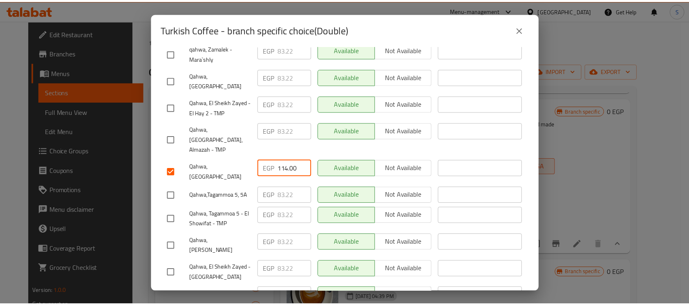
scroll to position [411, 0]
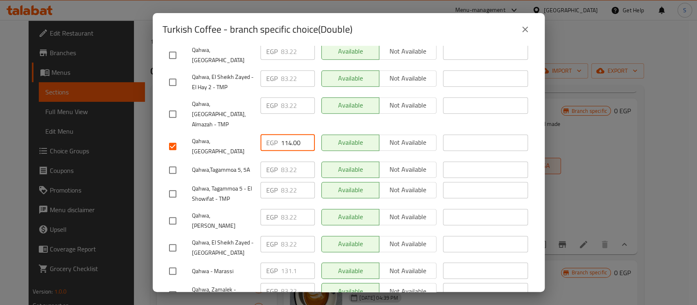
type input "114.00"
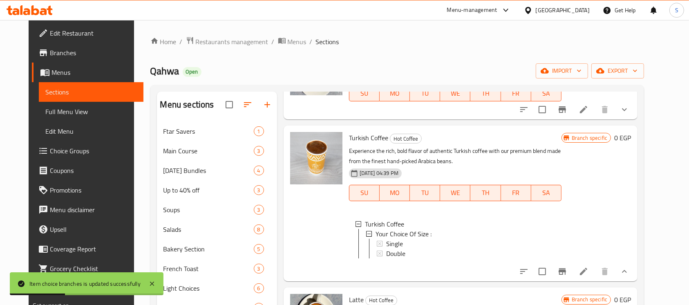
scroll to position [272, 0]
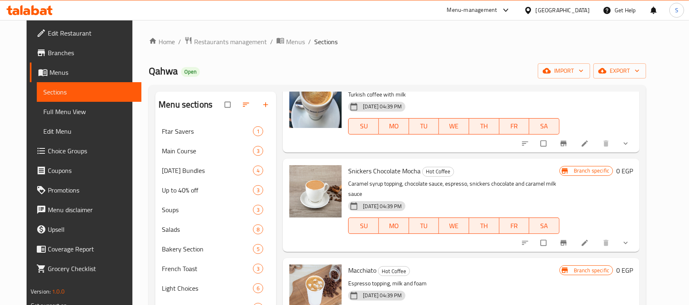
scroll to position [272, 0]
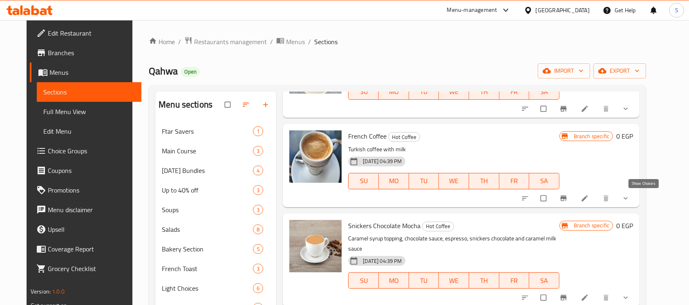
click at [630, 199] on icon "show more" at bounding box center [625, 198] width 8 height 8
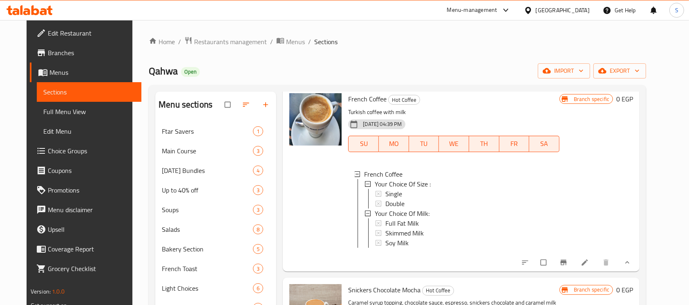
scroll to position [327, 0]
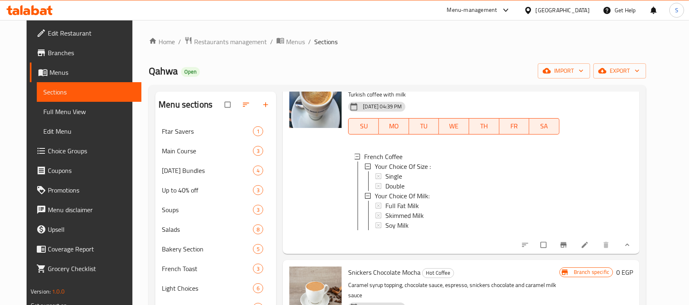
click at [588, 248] on icon at bounding box center [585, 244] width 6 height 6
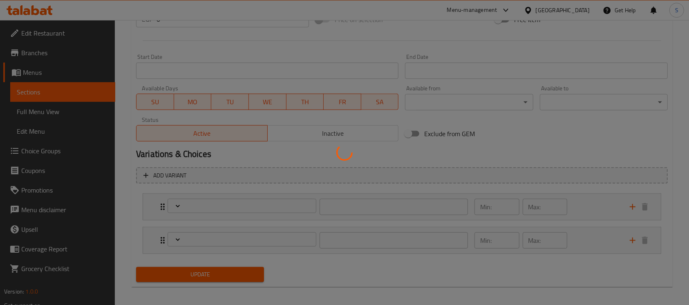
scroll to position [327, 0]
type input "إختيارك من الحجم :"
type input "1"
type input "إختيارك من اللبن :"
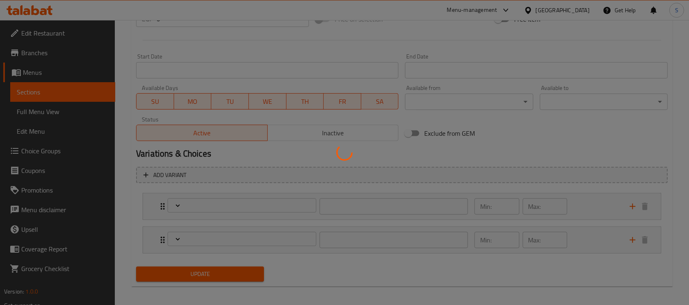
type input "1"
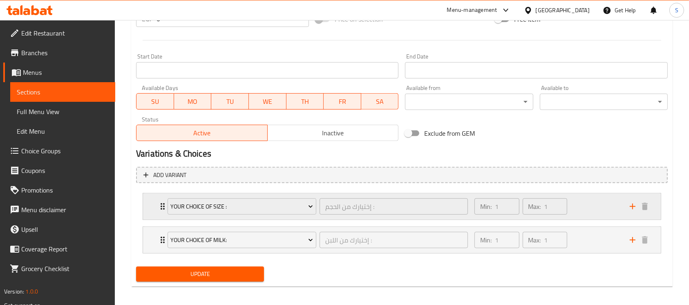
click at [575, 211] on div "Min: 1 ​ Max: 1 ​" at bounding box center [546, 206] width 155 height 26
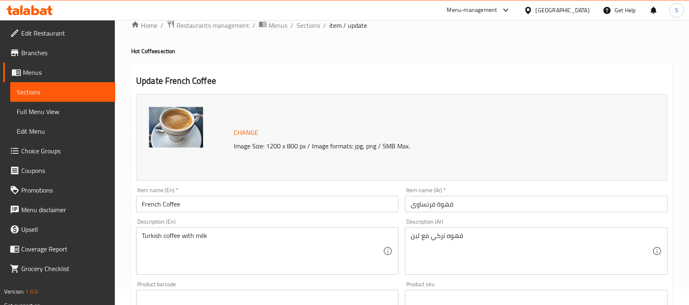
scroll to position [0, 0]
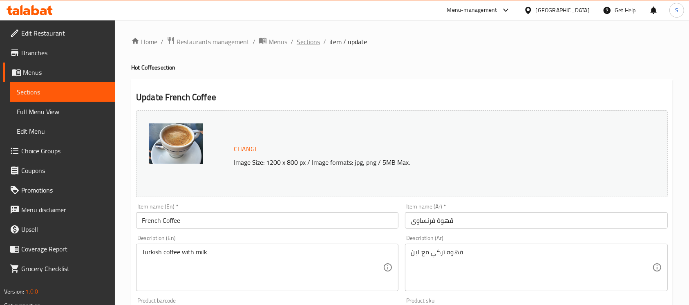
click at [311, 38] on span "Sections" at bounding box center [308, 42] width 23 height 10
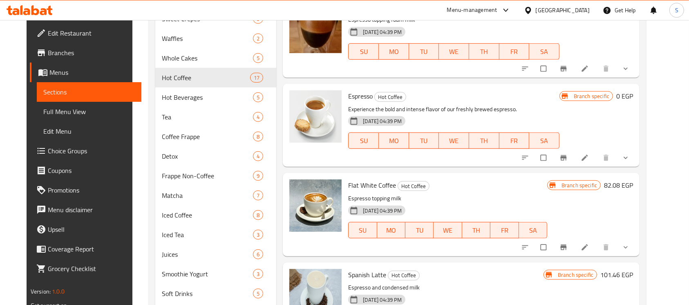
scroll to position [436, 0]
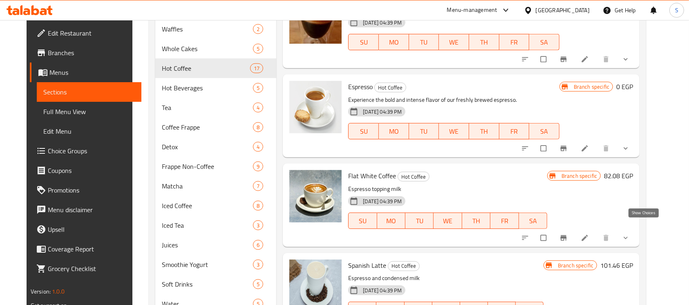
click at [630, 234] on icon "show more" at bounding box center [625, 238] width 8 height 8
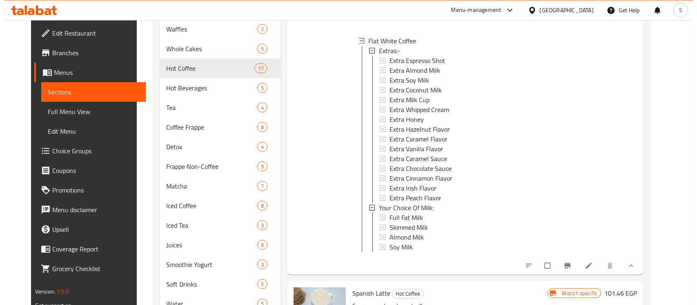
scroll to position [1036, 0]
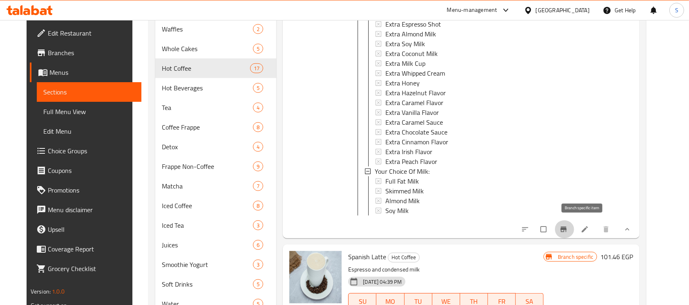
click at [568, 228] on icon "Branch-specific-item" at bounding box center [563, 229] width 8 height 8
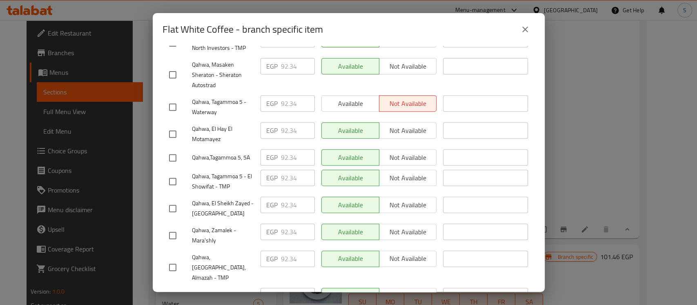
scroll to position [272, 0]
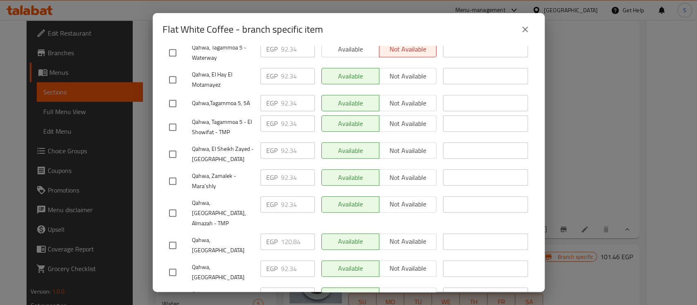
click at [171, 237] on input "checkbox" at bounding box center [172, 245] width 17 height 17
checkbox input "true"
click at [282, 233] on input "120.84" at bounding box center [298, 241] width 34 height 16
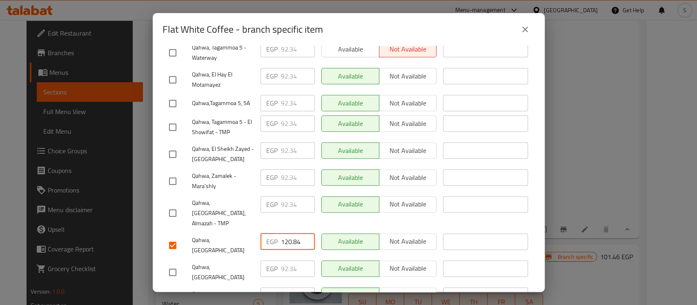
paste input "7.680"
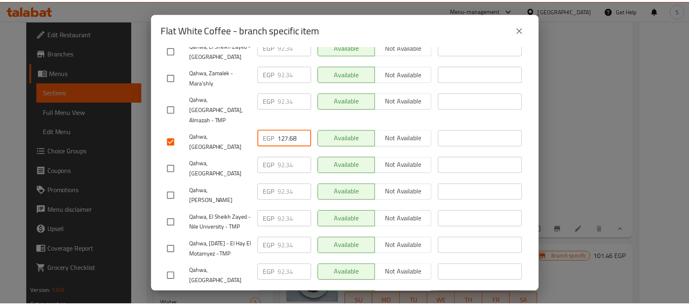
scroll to position [411, 0]
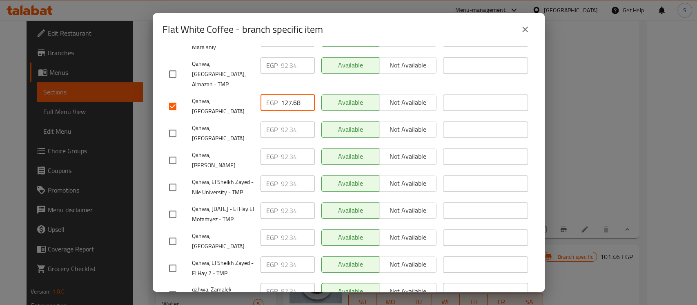
type input "127.68"
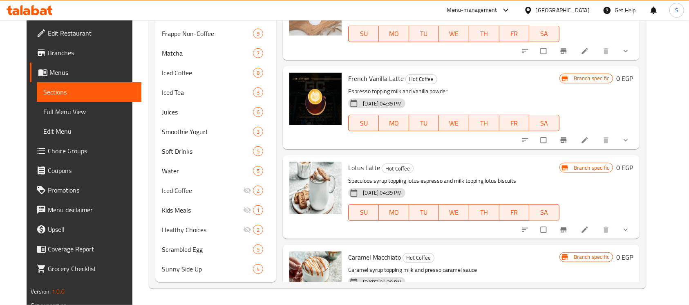
scroll to position [56, 0]
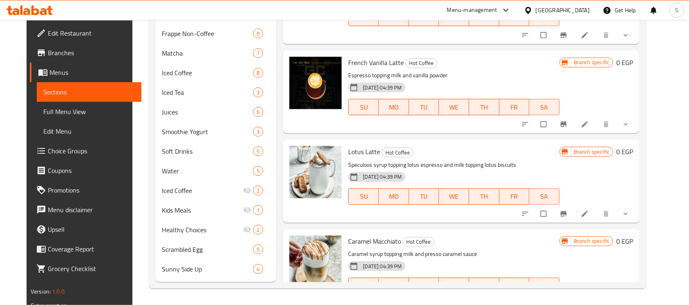
click at [589, 210] on icon at bounding box center [585, 214] width 8 height 8
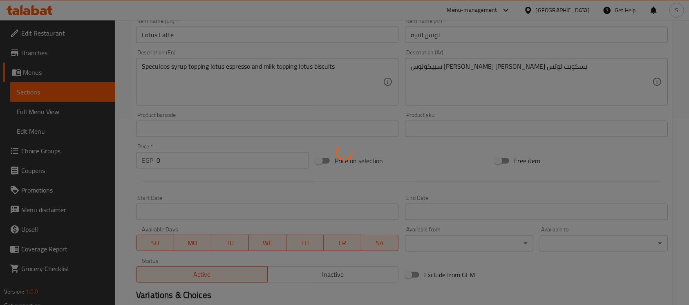
scroll to position [327, 0]
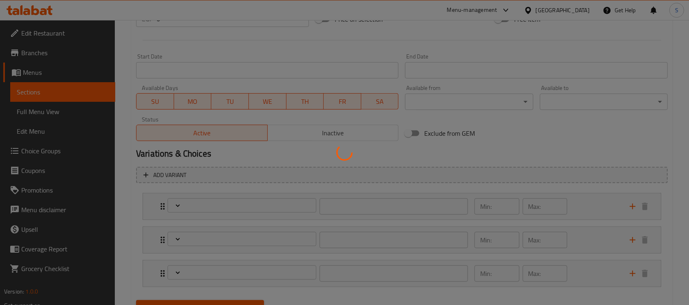
type input "إختيارك من الحجم:"
type input "1"
type input "إختيارك من اللبن :"
type input "1"
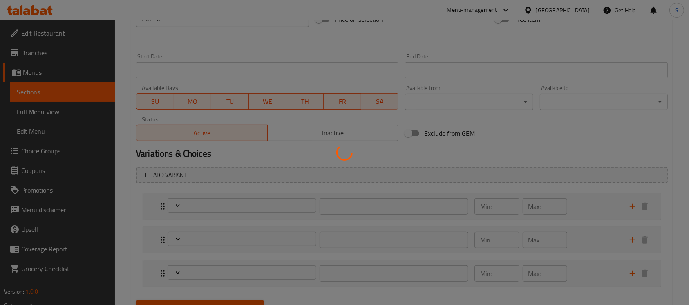
type input "1"
type input "إضافات"
type input "0"
type input "12"
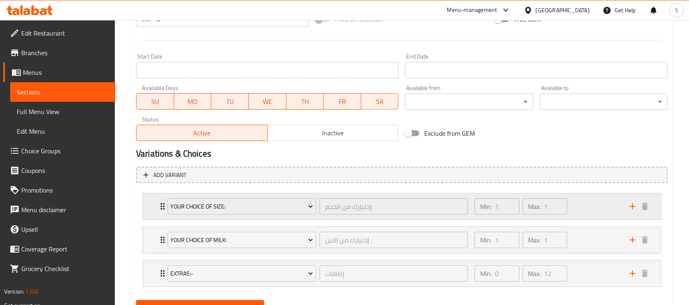
click at [592, 200] on div "Min: 1 ​ Max: 1 ​" at bounding box center [546, 206] width 155 height 26
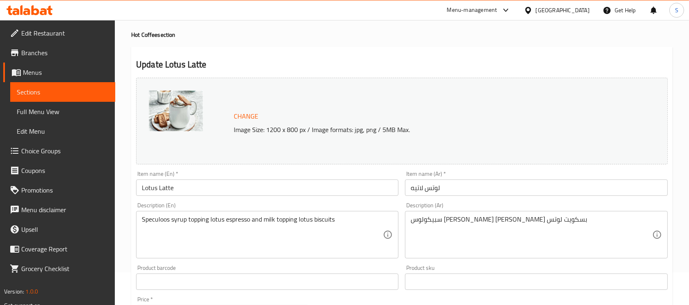
scroll to position [0, 0]
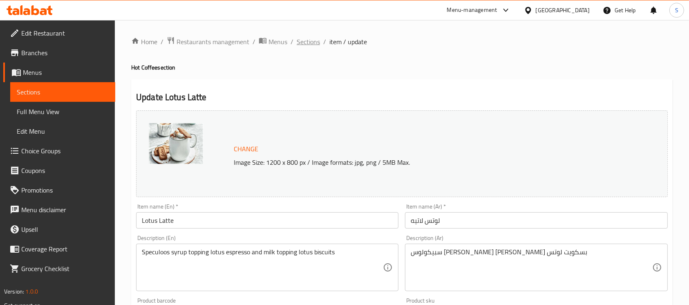
click at [313, 47] on span "Sections" at bounding box center [308, 42] width 23 height 10
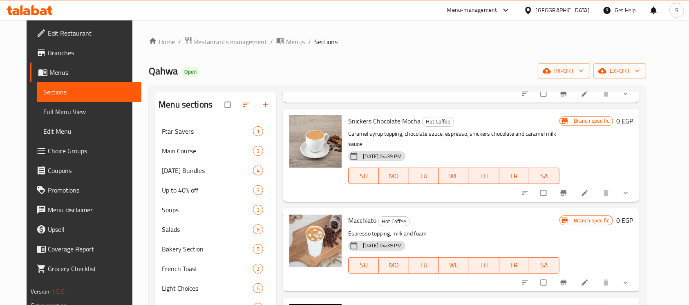
scroll to position [381, 0]
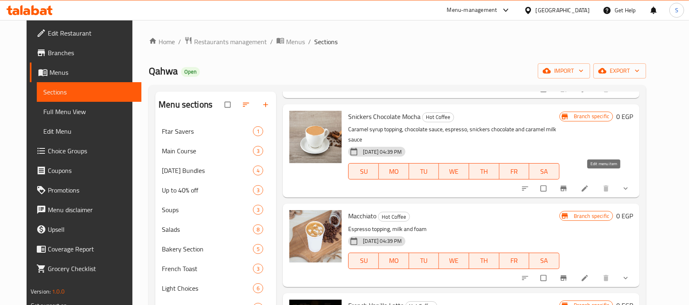
click at [588, 186] on icon at bounding box center [585, 189] width 6 height 6
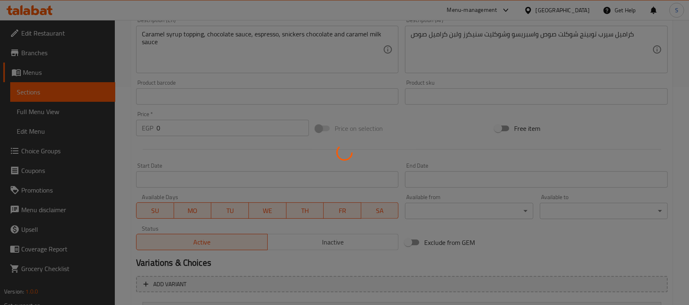
type input "إختيارك من الحجم:"
type input "1"
type input "إختيارك من اللبن :"
type input "1"
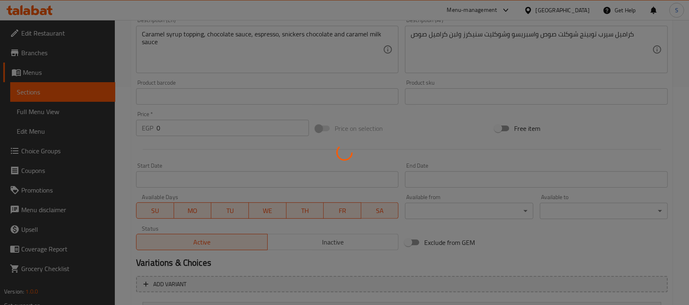
type input "1"
type input "إضافات"
type input "0"
type input "12"
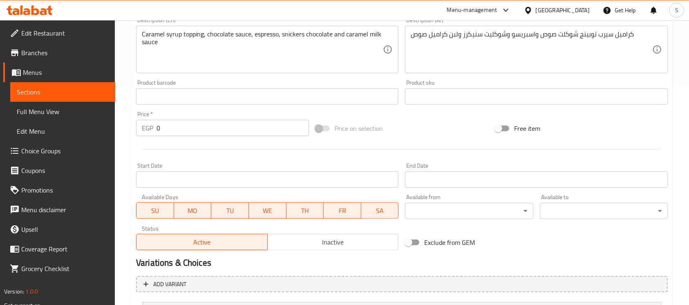
scroll to position [327, 0]
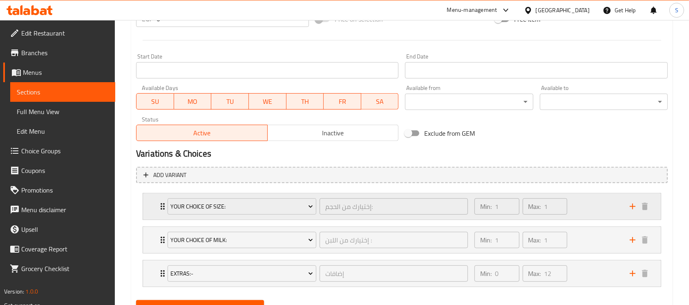
click at [592, 205] on div "Min: 1 ​ Max: 1 ​" at bounding box center [546, 206] width 155 height 26
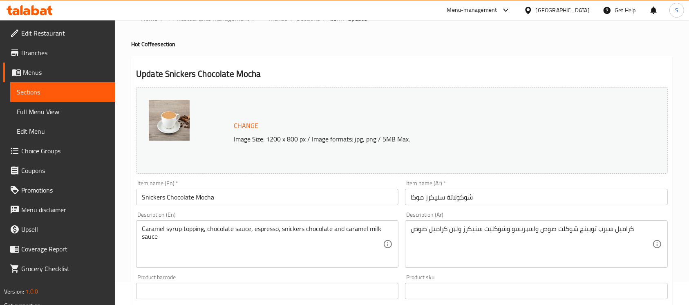
scroll to position [0, 0]
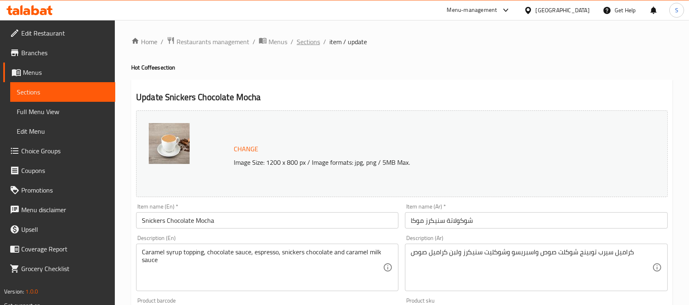
click at [311, 42] on span "Sections" at bounding box center [308, 42] width 23 height 10
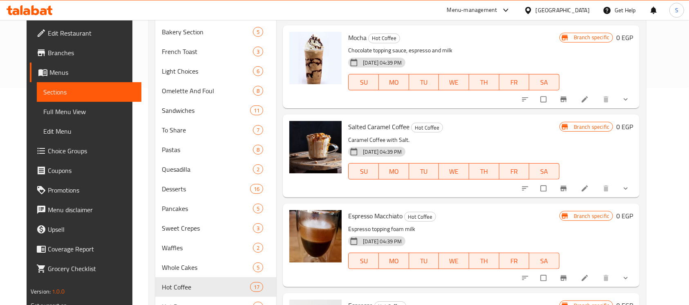
scroll to position [218, 0]
click at [636, 179] on button "show more" at bounding box center [627, 188] width 20 height 18
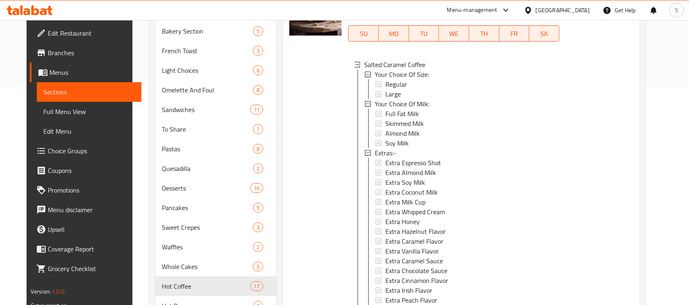
scroll to position [1062, 0]
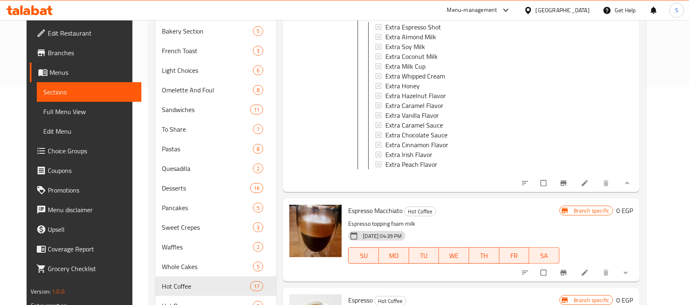
click at [597, 181] on li at bounding box center [585, 183] width 23 height 13
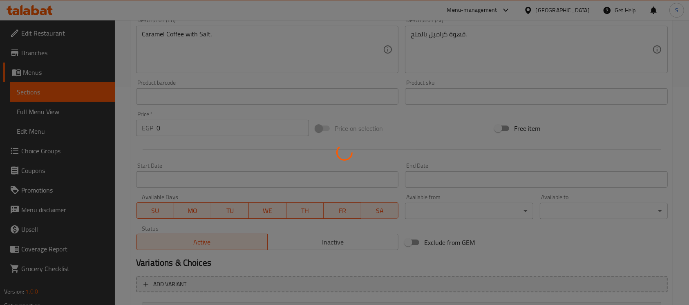
type input "إختيارك من الحجم:"
type input "1"
type input "إختيارك من اللبن :"
type input "1"
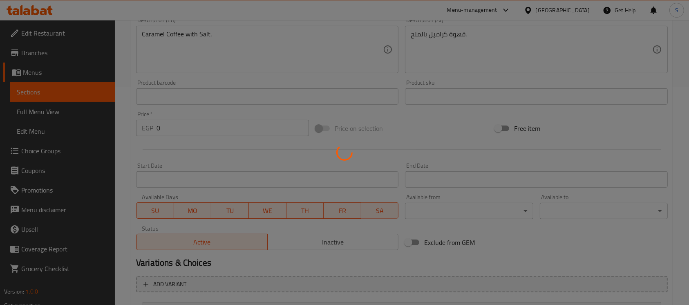
type input "1"
type input "إضافات"
type input "0"
type input "12"
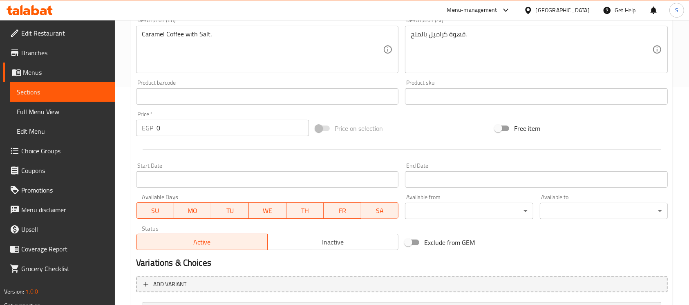
scroll to position [327, 0]
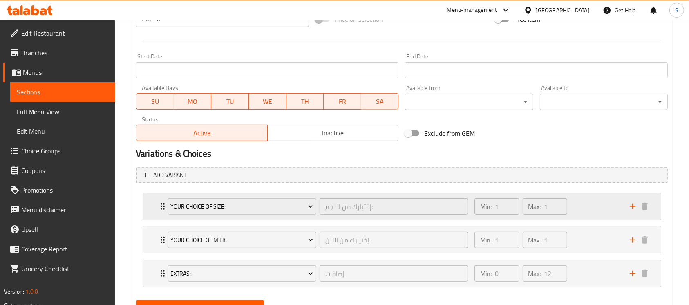
click at [588, 207] on div "Min: 1 ​ Max: 1 ​" at bounding box center [546, 206] width 155 height 26
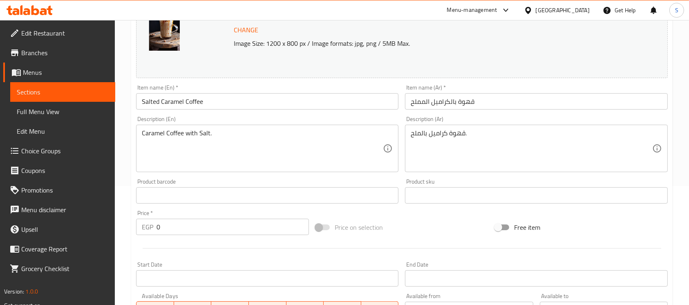
scroll to position [0, 0]
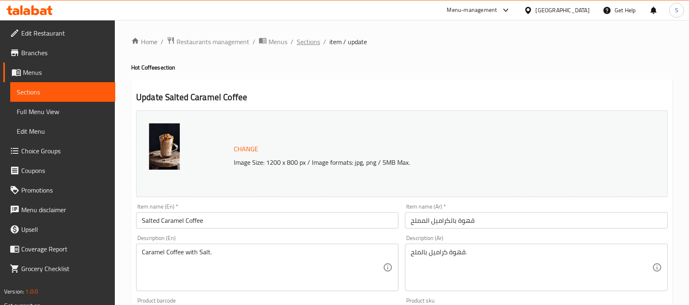
click at [314, 42] on span "Sections" at bounding box center [308, 42] width 23 height 10
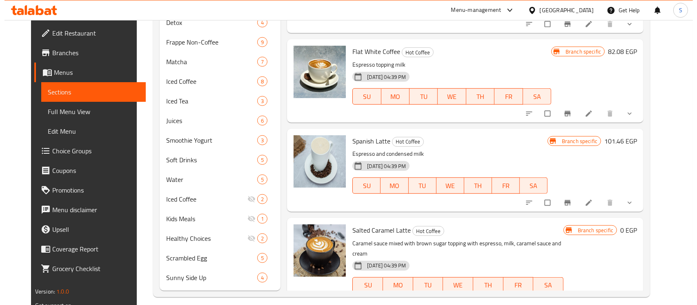
scroll to position [568, 0]
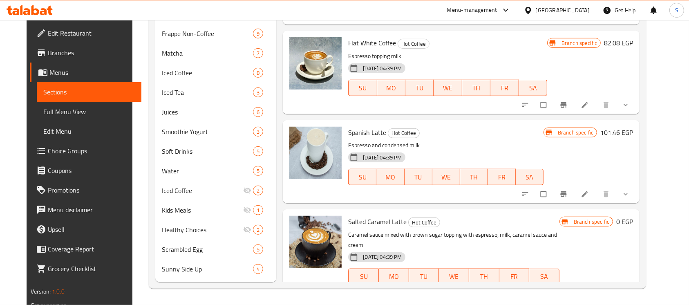
click at [574, 188] on button "Branch-specific-item" at bounding box center [564, 194] width 20 height 18
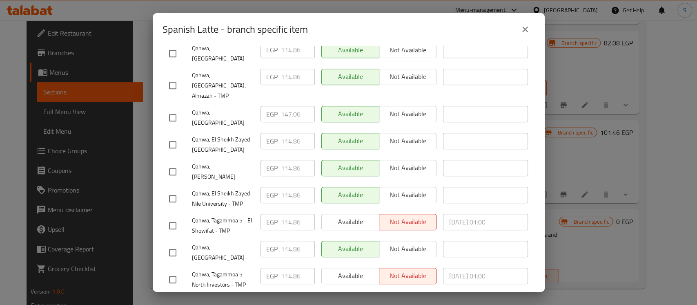
scroll to position [356, 0]
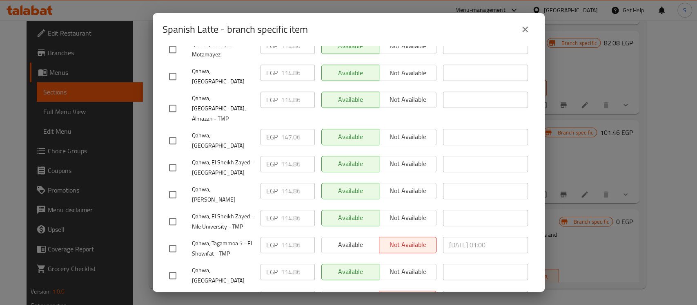
click at [172, 132] on input "checkbox" at bounding box center [172, 140] width 17 height 17
checkbox input "true"
click at [298, 129] on input "147.06" at bounding box center [298, 137] width 34 height 16
click at [291, 129] on input "147.06" at bounding box center [298, 137] width 34 height 16
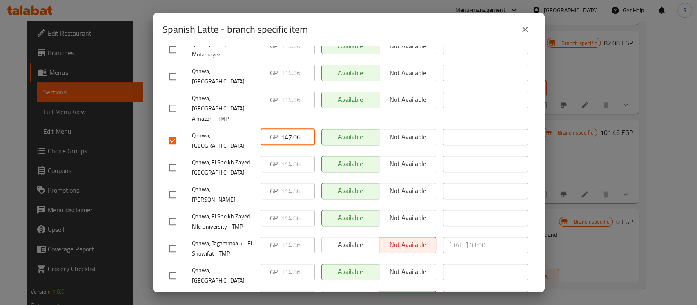
paste input "56.180"
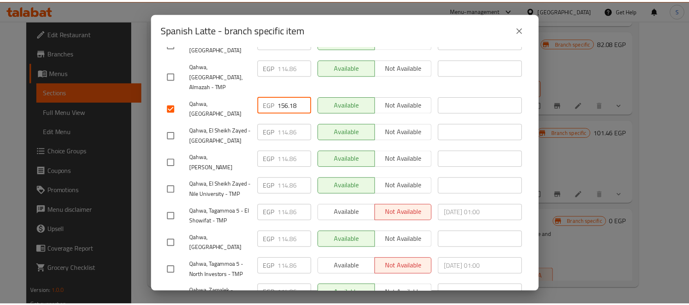
scroll to position [411, 0]
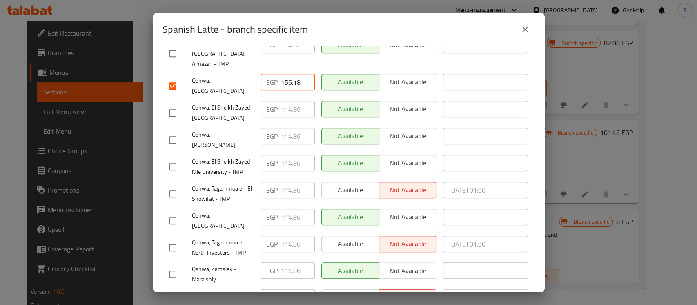
type input "156.18"
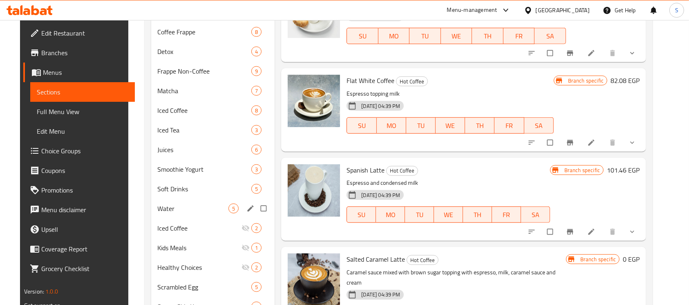
scroll to position [514, 0]
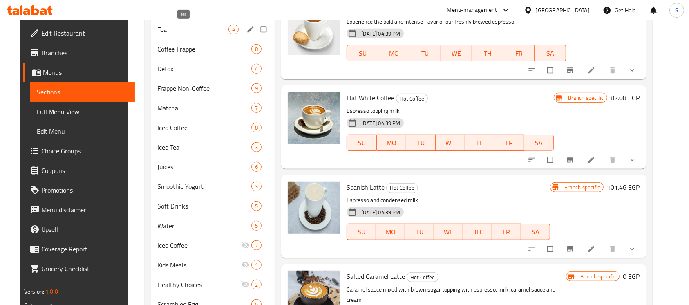
click at [177, 32] on span "Tea" at bounding box center [193, 30] width 71 height 10
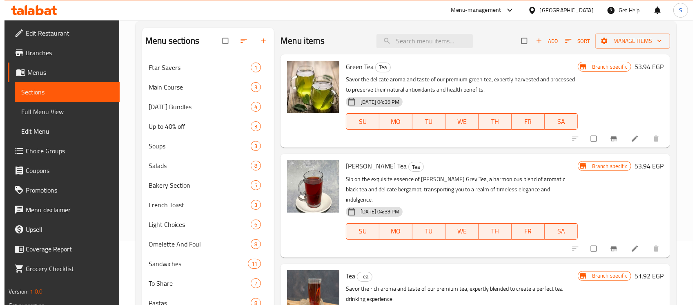
scroll to position [163, 0]
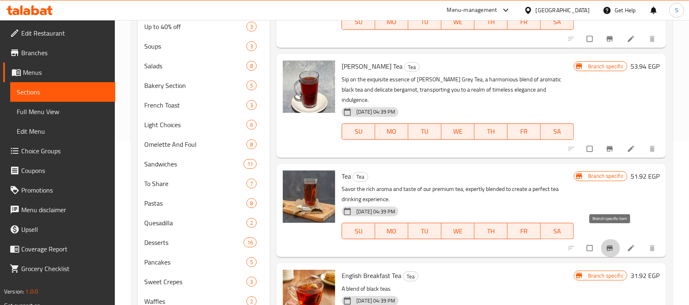
click at [608, 246] on icon "Branch-specific-item" at bounding box center [609, 248] width 6 height 5
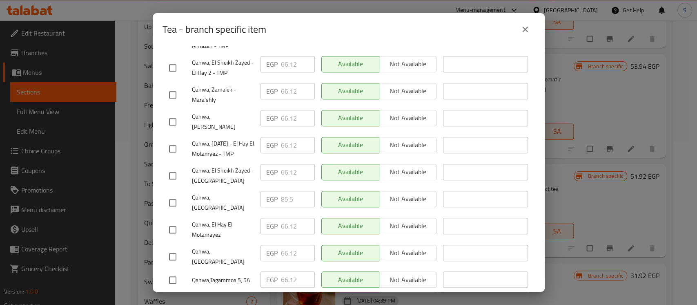
scroll to position [411, 0]
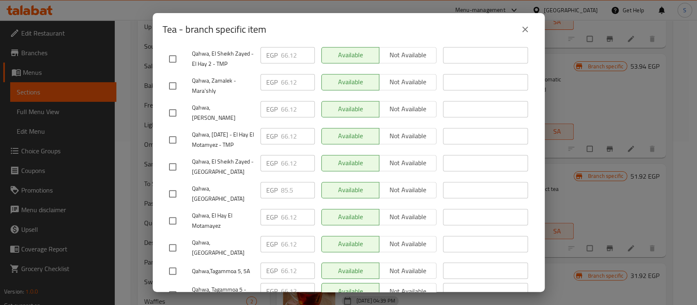
click at [176, 185] on input "checkbox" at bounding box center [172, 193] width 17 height 17
checkbox input "true"
click at [286, 182] on input "85.5" at bounding box center [298, 190] width 34 height 16
paste input "91.200"
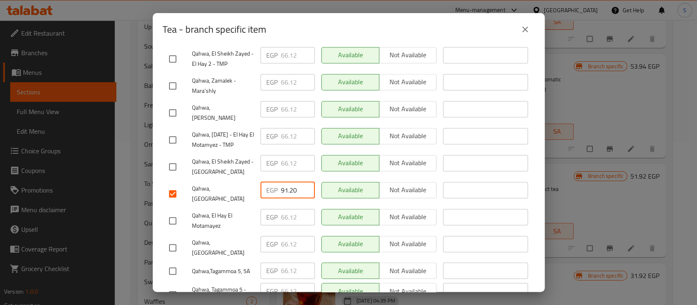
type input "91.20"
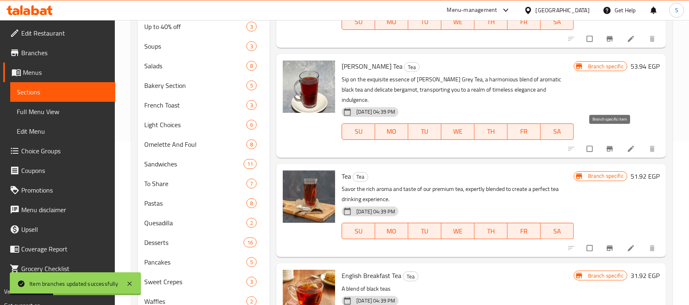
click at [607, 146] on icon "Branch-specific-item" at bounding box center [609, 148] width 6 height 5
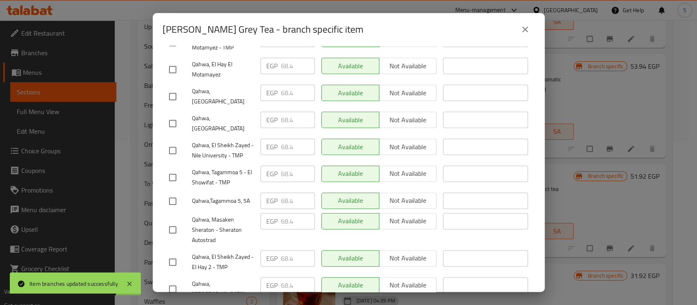
scroll to position [381, 0]
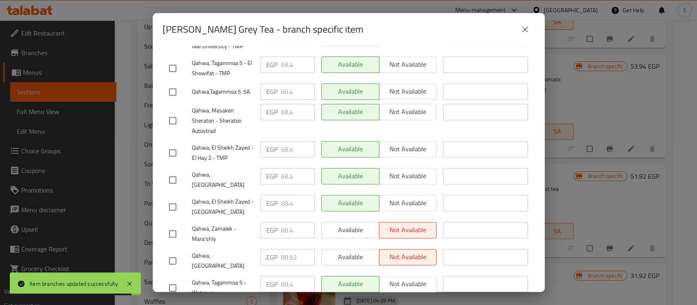
click at [170, 252] on input "checkbox" at bounding box center [172, 260] width 17 height 17
checkbox input "true"
click at [281, 249] on input "88.92" at bounding box center [298, 257] width 34 height 16
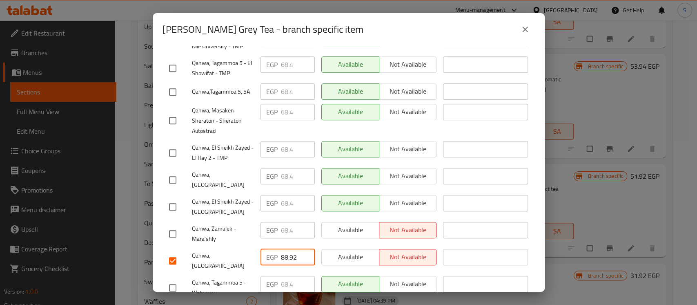
click at [281, 249] on input "88.92" at bounding box center [298, 257] width 34 height 16
paste input "94.620"
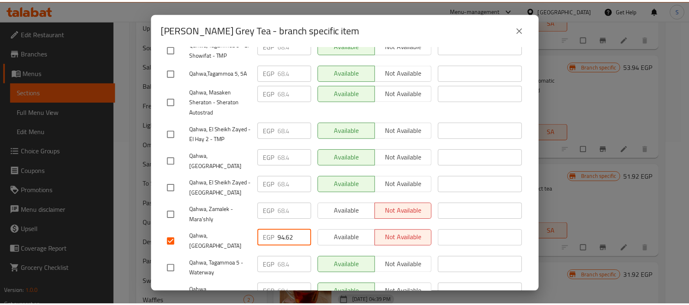
scroll to position [411, 0]
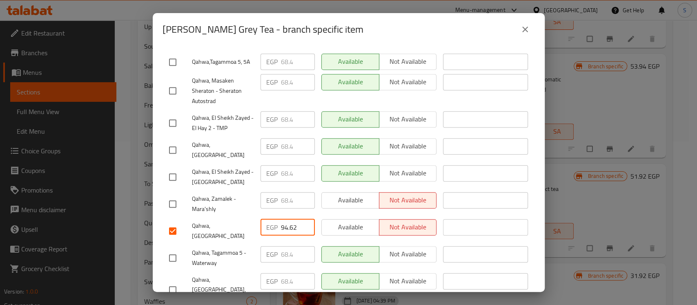
type input "94.62"
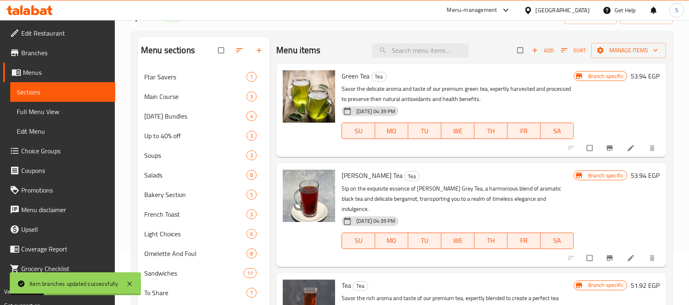
scroll to position [10, 0]
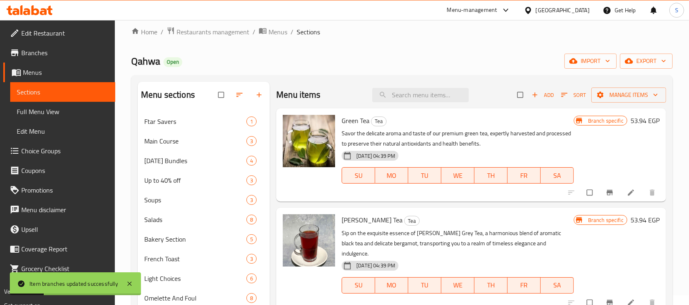
click at [610, 151] on div "Branch specific 53.94 EGP" at bounding box center [617, 155] width 86 height 80
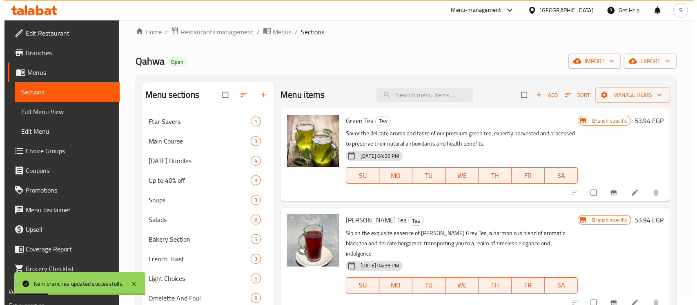
scroll to position [0, 0]
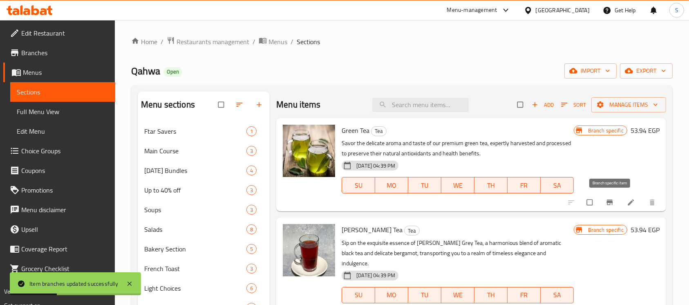
click at [611, 202] on icon "Branch-specific-item" at bounding box center [609, 202] width 6 height 5
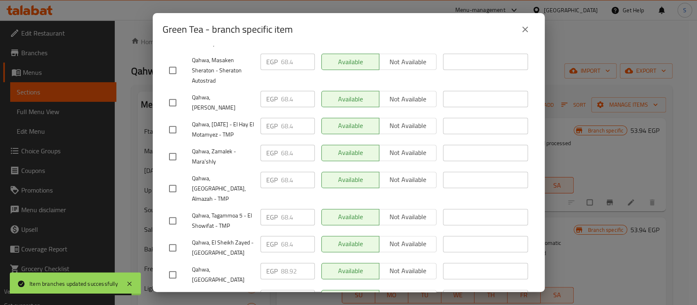
scroll to position [381, 0]
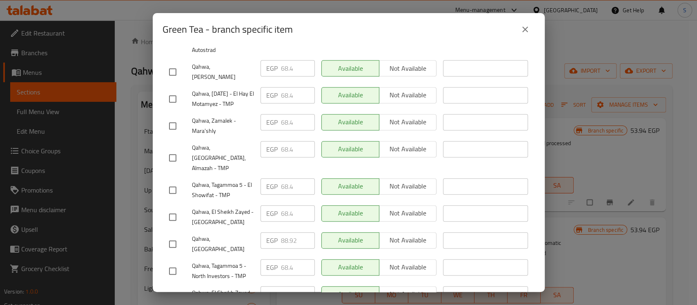
click at [178, 235] on input "checkbox" at bounding box center [172, 243] width 17 height 17
checkbox input "true"
click at [278, 232] on div "EGP 88.92 ​" at bounding box center [288, 240] width 54 height 16
click at [284, 232] on input "88.92" at bounding box center [298, 240] width 34 height 16
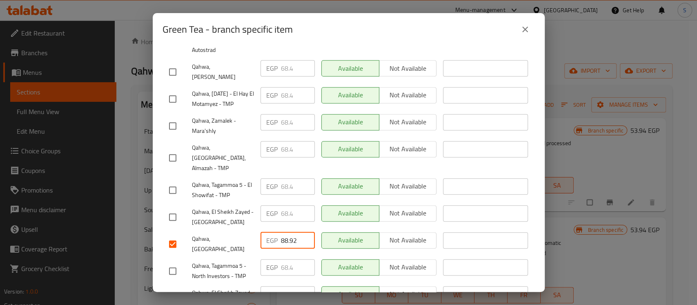
click at [284, 232] on input "88.92" at bounding box center [298, 240] width 34 height 16
paste input "94.620"
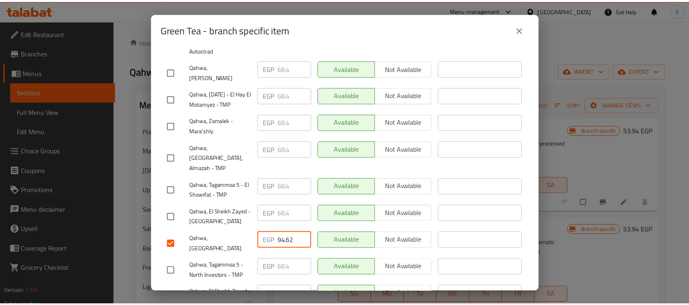
scroll to position [411, 0]
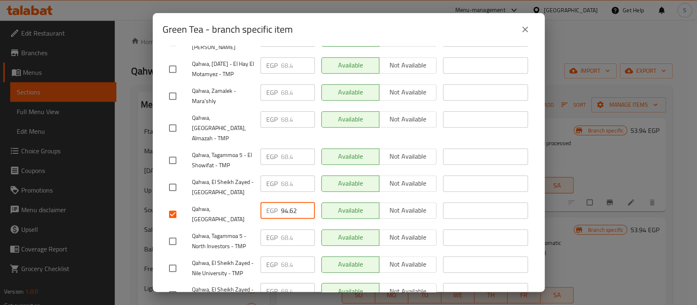
type input "94.62"
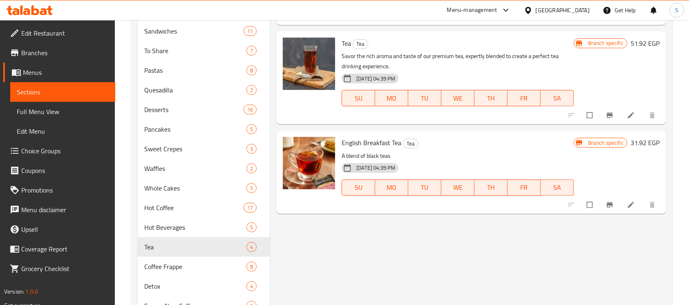
scroll to position [296, 0]
click at [158, 231] on span "Hot Beverages" at bounding box center [183, 228] width 79 height 10
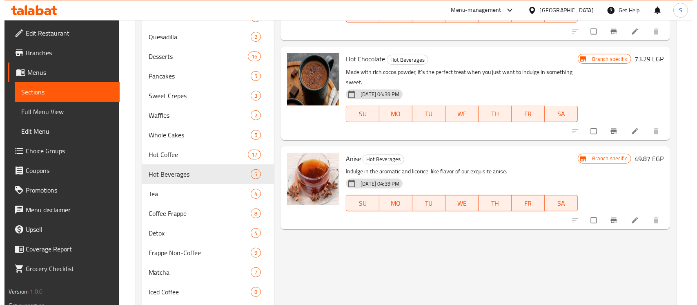
scroll to position [350, 0]
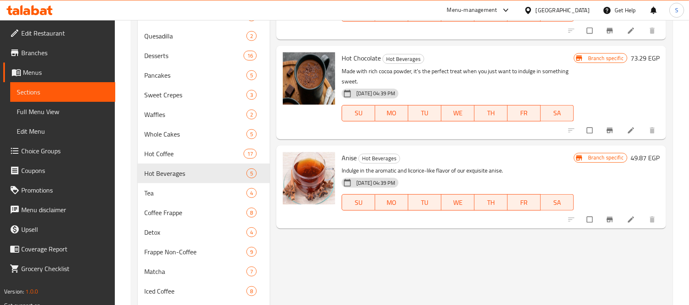
click at [608, 215] on icon "Branch-specific-item" at bounding box center [610, 219] width 8 height 8
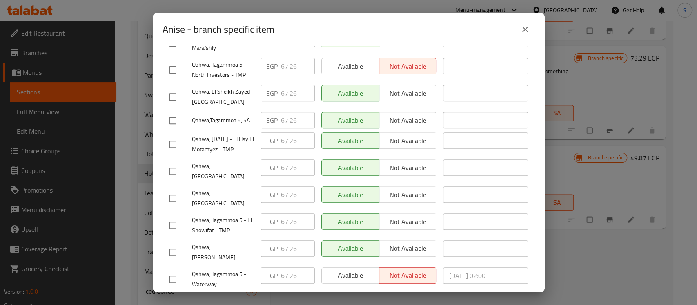
scroll to position [272, 0]
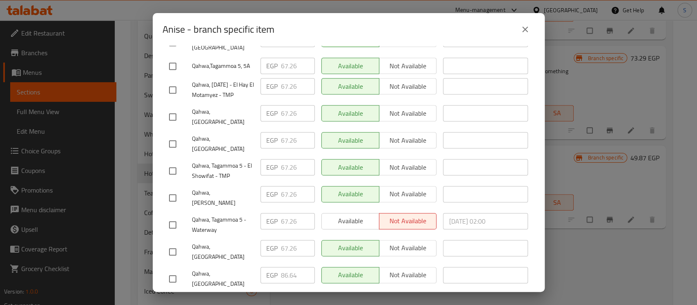
click at [177, 270] on input "checkbox" at bounding box center [172, 278] width 17 height 17
checkbox input "true"
click at [281, 267] on input "86.64" at bounding box center [298, 275] width 34 height 16
paste input "92.340"
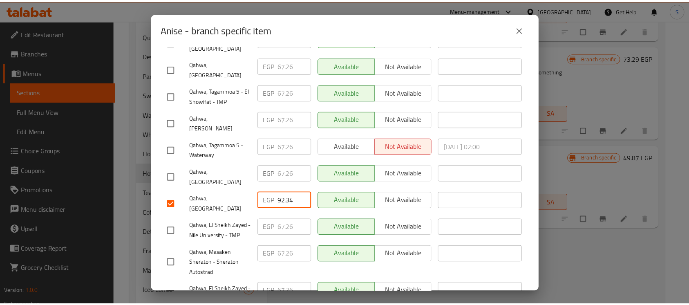
scroll to position [411, 0]
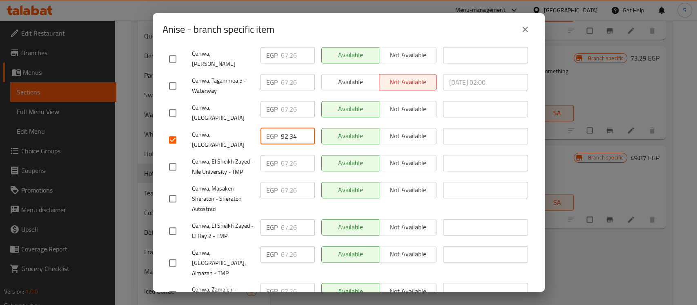
type input "92.34"
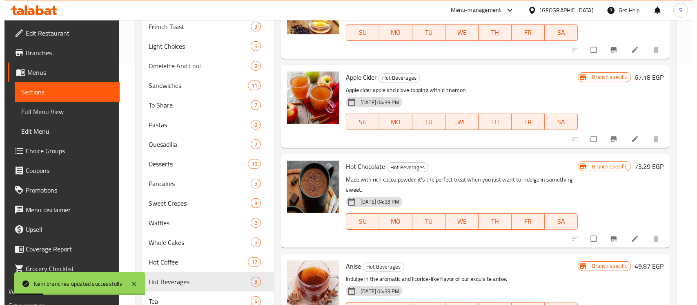
scroll to position [241, 0]
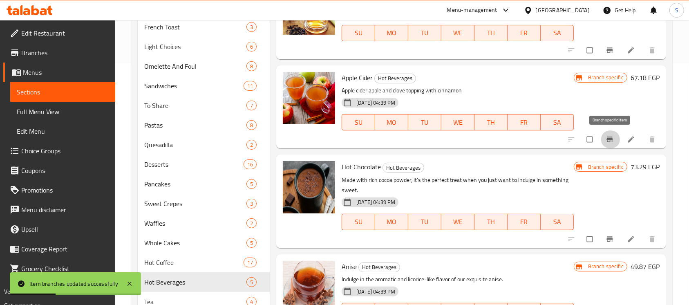
click at [614, 144] on button "Branch-specific-item" at bounding box center [611, 139] width 20 height 18
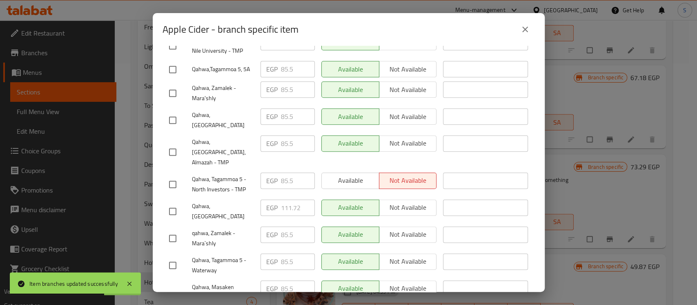
scroll to position [327, 0]
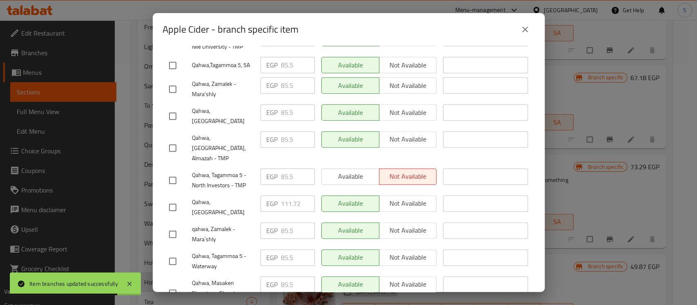
click at [175, 199] on input "checkbox" at bounding box center [172, 207] width 17 height 17
checkbox input "true"
click at [284, 195] on input "111.72" at bounding box center [298, 203] width 34 height 16
paste input "7.420"
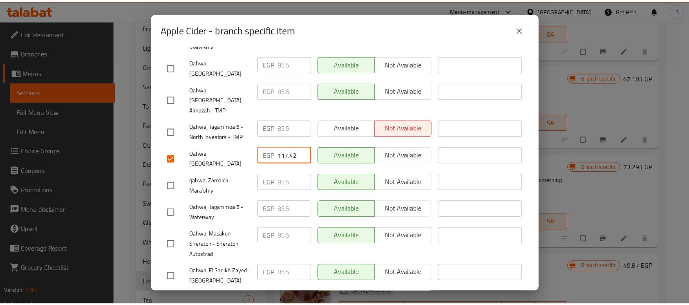
scroll to position [411, 0]
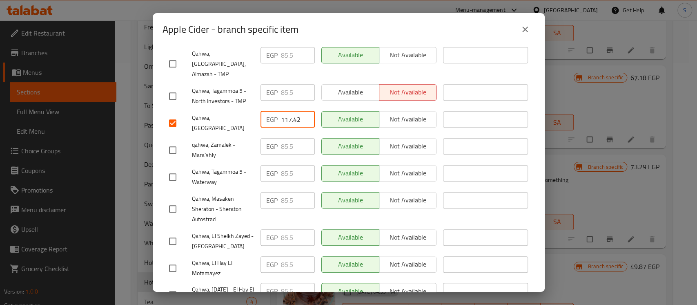
type input "117.42"
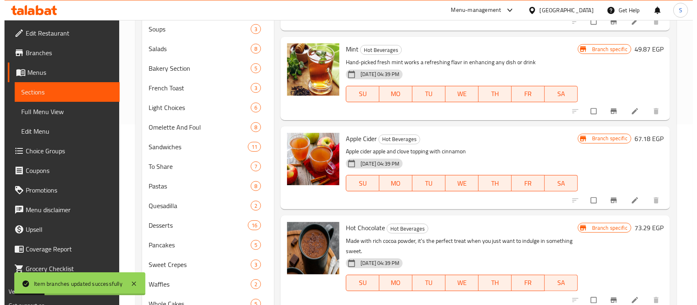
scroll to position [132, 0]
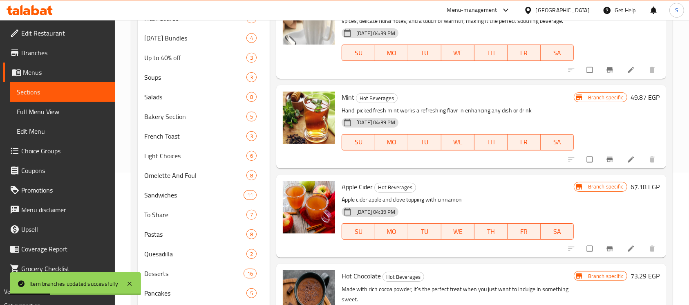
click at [614, 159] on span "Branch-specific-item" at bounding box center [611, 159] width 10 height 8
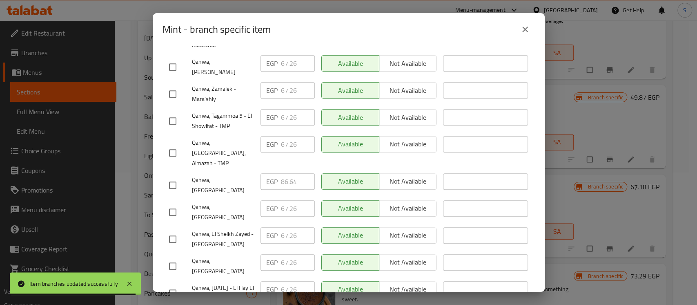
scroll to position [302, 0]
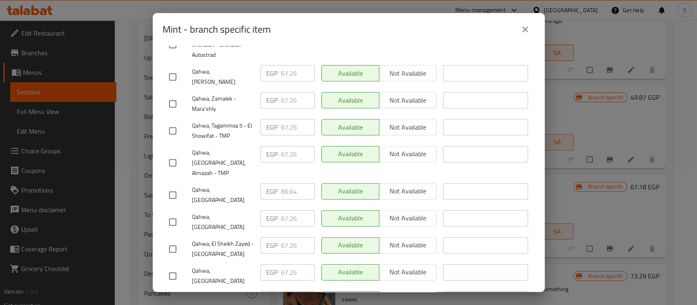
click at [174, 186] on input "checkbox" at bounding box center [172, 194] width 17 height 17
checkbox input "true"
click at [284, 183] on input "86.64" at bounding box center [298, 191] width 34 height 16
paste input "92.340"
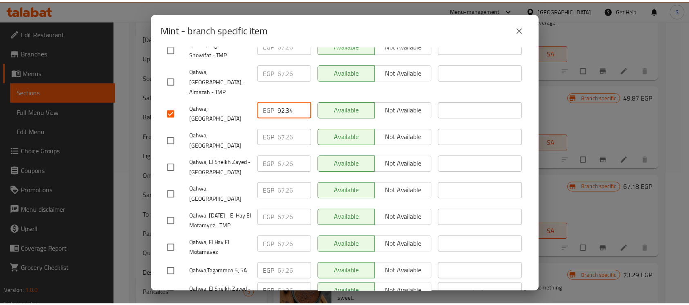
scroll to position [411, 0]
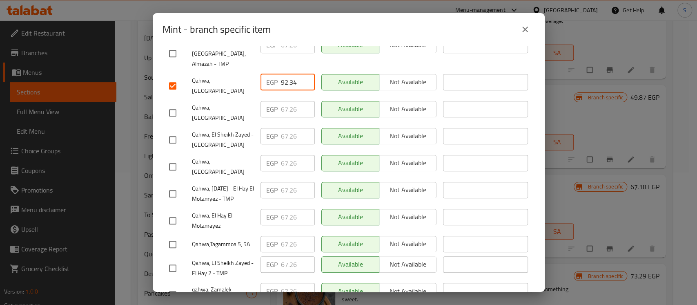
type input "92.34"
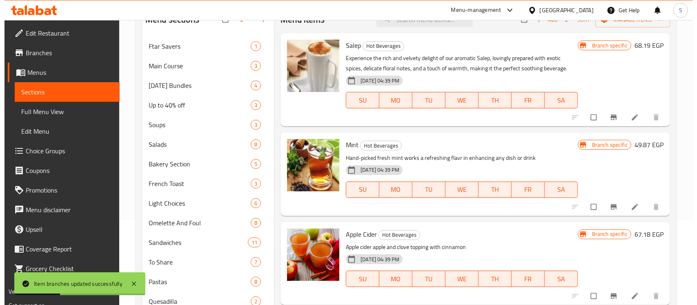
scroll to position [23, 0]
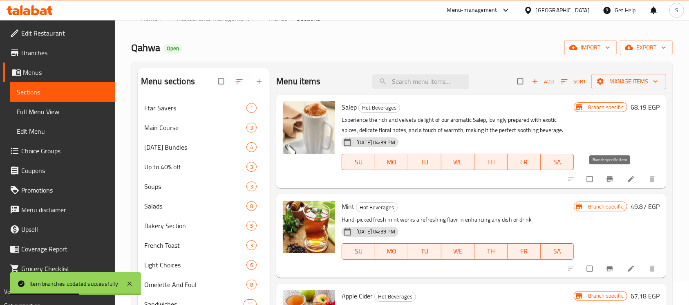
click at [608, 179] on icon "Branch-specific-item" at bounding box center [609, 179] width 6 height 5
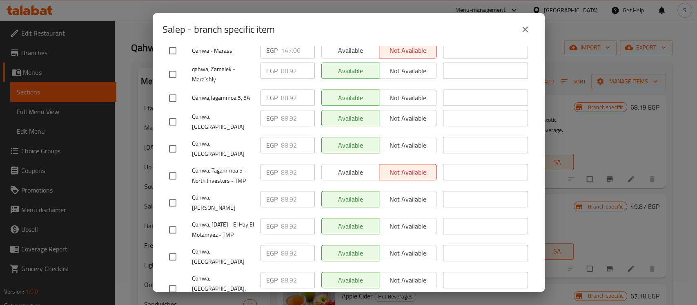
scroll to position [218, 0]
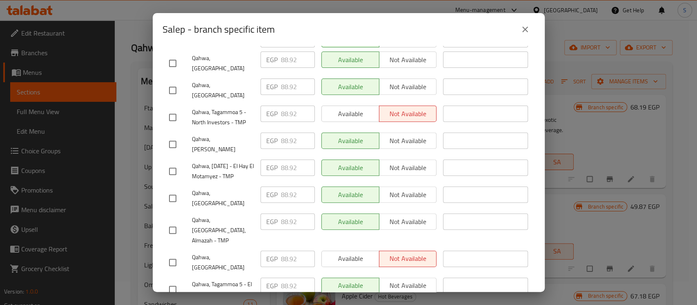
click at [172, 254] on input "checkbox" at bounding box center [172, 262] width 17 height 17
checkbox input "true"
click at [281, 250] on input "88.92" at bounding box center [298, 258] width 34 height 16
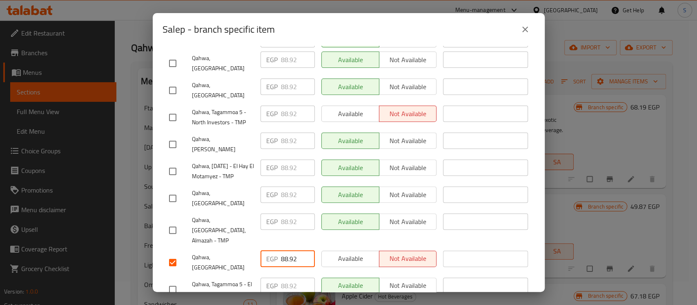
paste input "123.120"
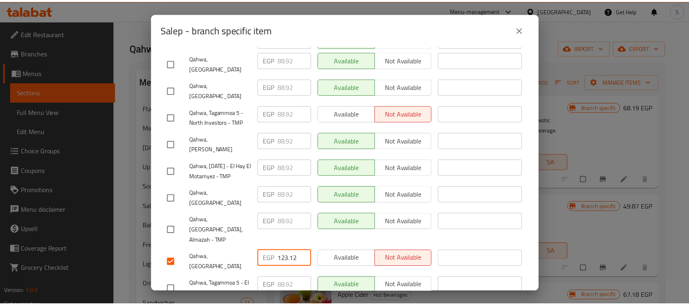
scroll to position [411, 0]
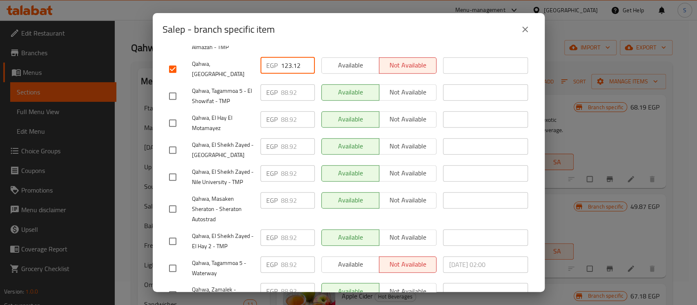
type input "123.12"
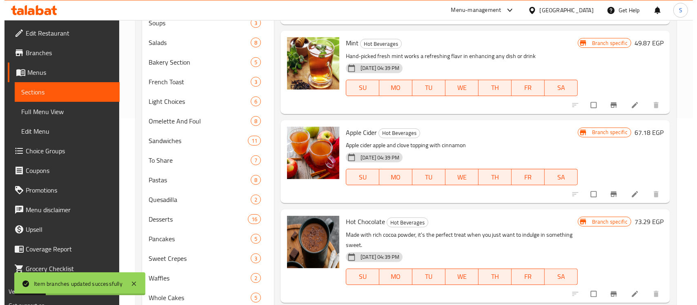
scroll to position [296, 0]
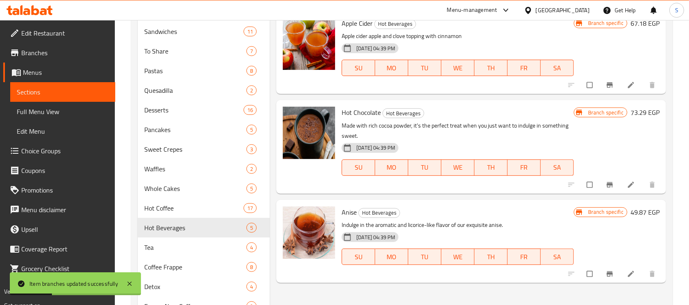
click at [609, 188] on icon "Branch-specific-item" at bounding box center [610, 185] width 8 height 8
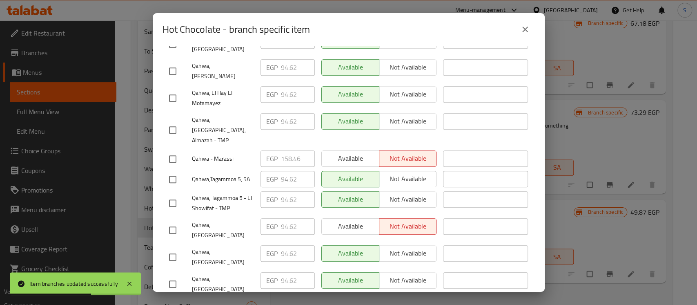
scroll to position [411, 0]
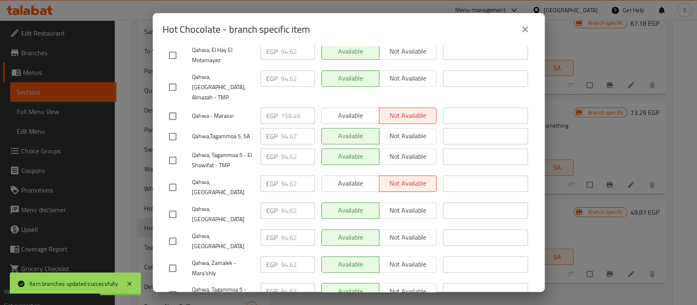
click at [174, 179] on input "checkbox" at bounding box center [172, 187] width 17 height 17
checkbox input "true"
click at [293, 175] on input "94.62" at bounding box center [298, 183] width 34 height 16
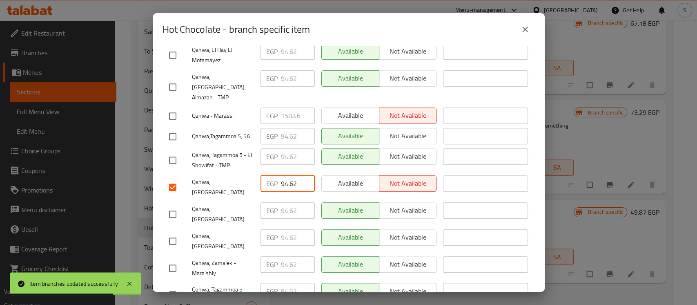
paste input "132.240"
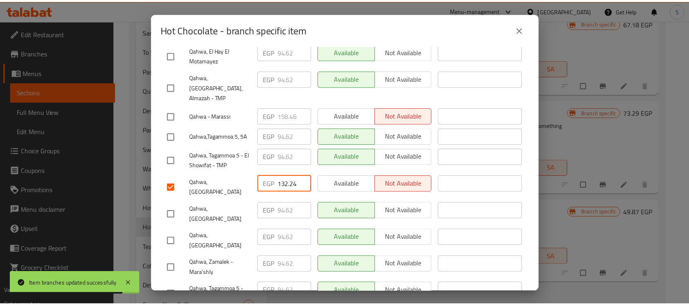
scroll to position [0, 0]
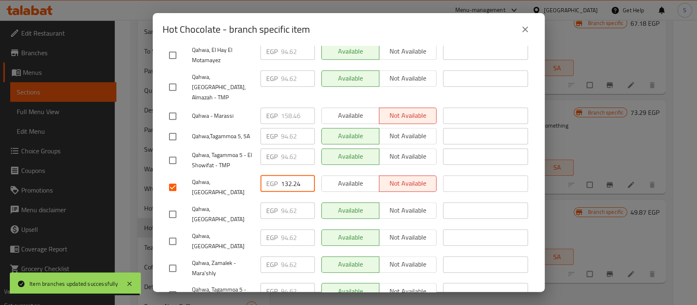
type input "132.24"
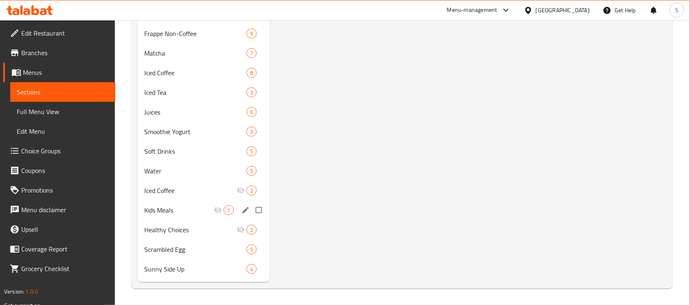
scroll to position [405, 0]
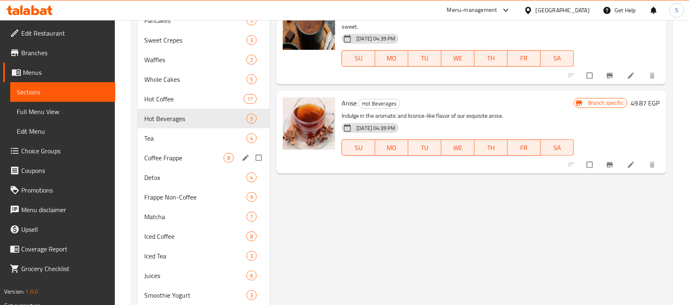
click at [176, 160] on span "Coffee Frappe" at bounding box center [183, 158] width 79 height 10
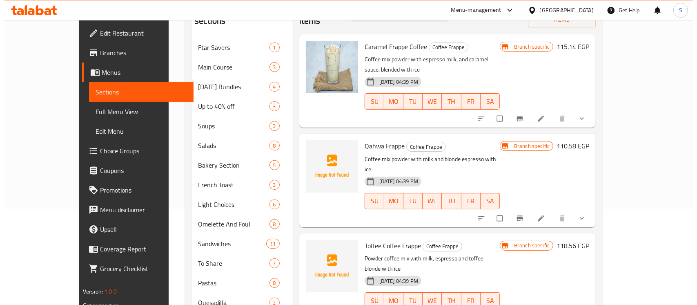
scroll to position [109, 0]
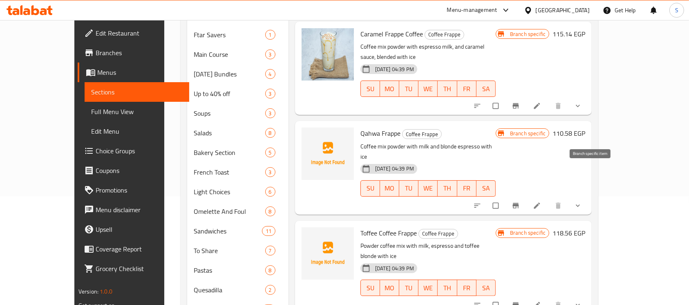
click at [520, 201] on icon "Branch-specific-item" at bounding box center [516, 205] width 8 height 8
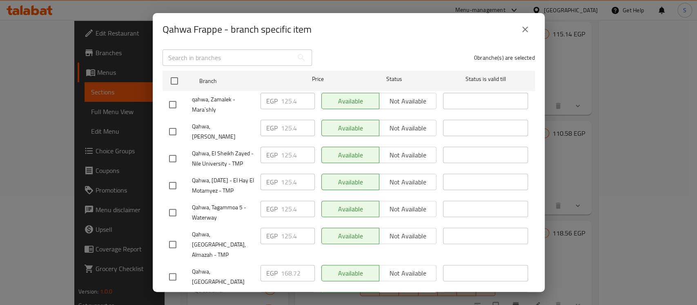
scroll to position [163, 0]
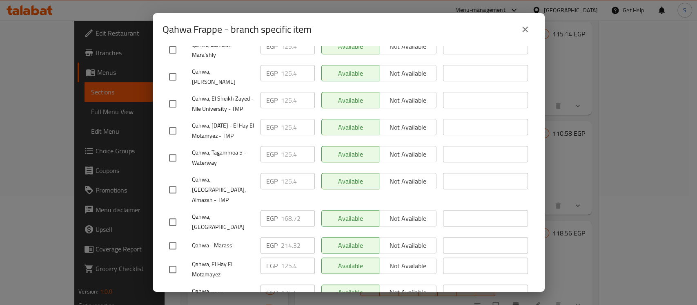
click at [172, 213] on input "checkbox" at bounding box center [172, 221] width 17 height 17
checkbox input "true"
click at [289, 210] on input "168.72" at bounding box center [298, 218] width 34 height 16
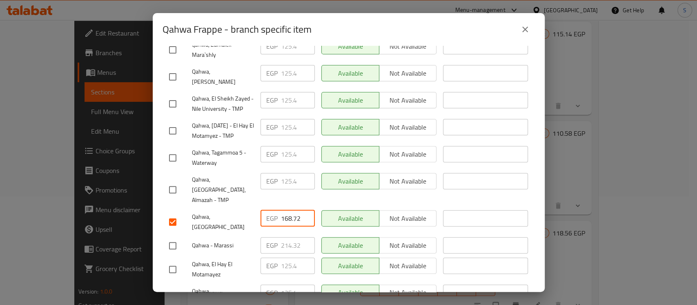
paste input "77.840"
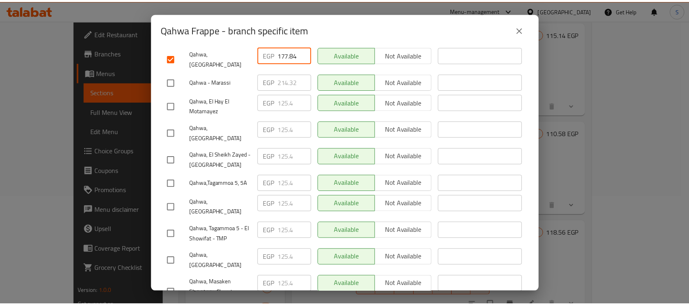
scroll to position [411, 0]
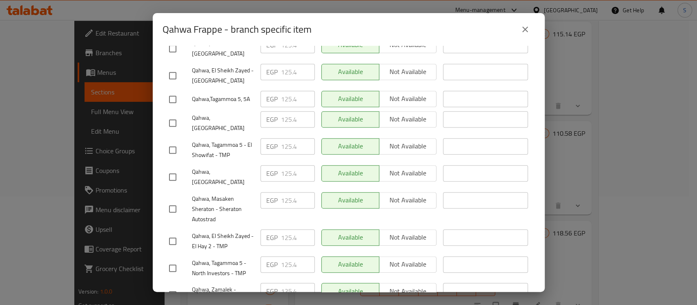
type input "177.84"
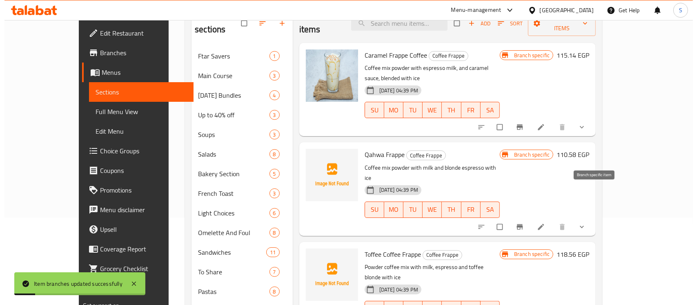
scroll to position [54, 0]
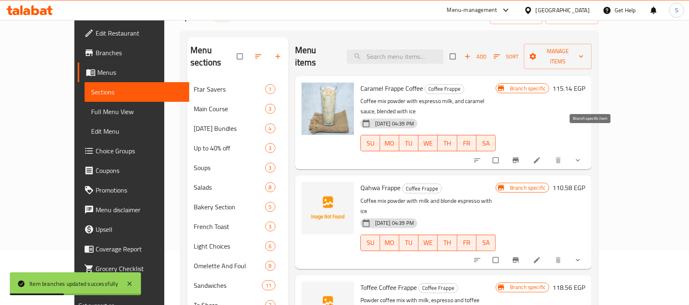
click at [521, 156] on span "Branch-specific-item" at bounding box center [517, 160] width 10 height 8
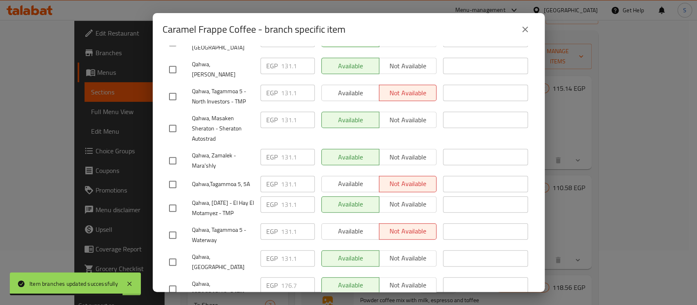
scroll to position [327, 0]
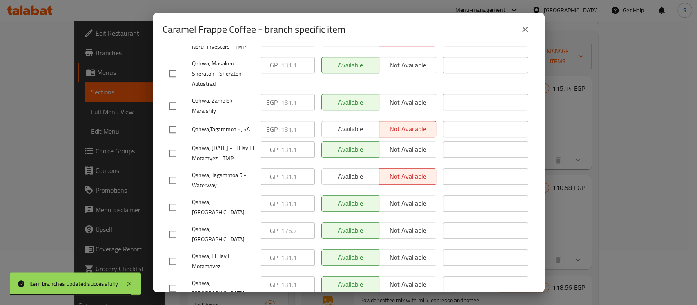
click at [174, 226] on input "checkbox" at bounding box center [172, 234] width 17 height 17
checkbox input "true"
click at [291, 222] on input "176.7" at bounding box center [298, 230] width 34 height 16
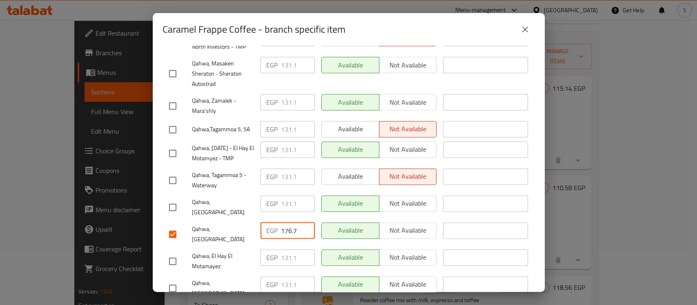
paste input "86.960"
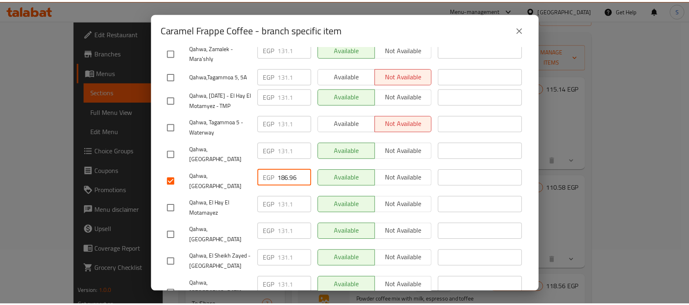
scroll to position [411, 0]
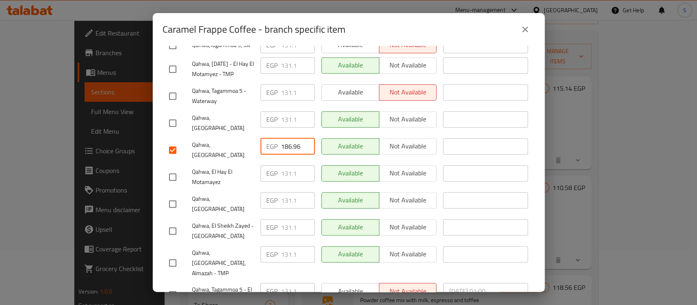
type input "186.96"
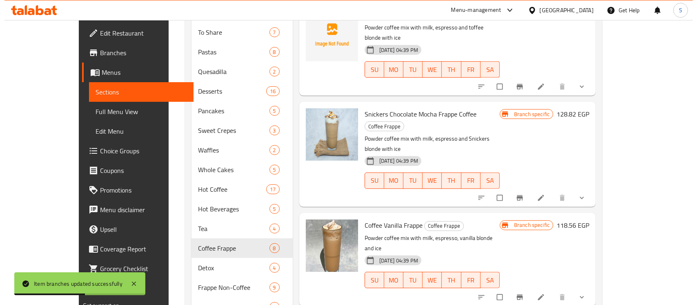
scroll to position [436, 0]
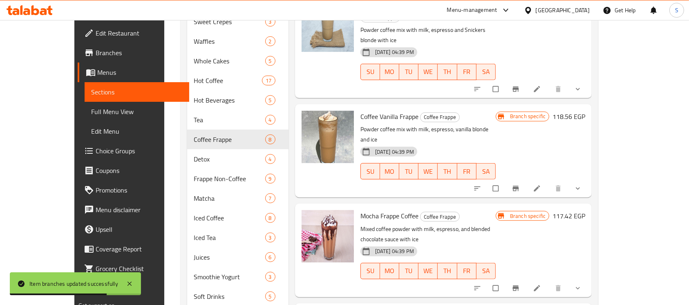
click at [519, 285] on icon "Branch-specific-item" at bounding box center [516, 287] width 6 height 5
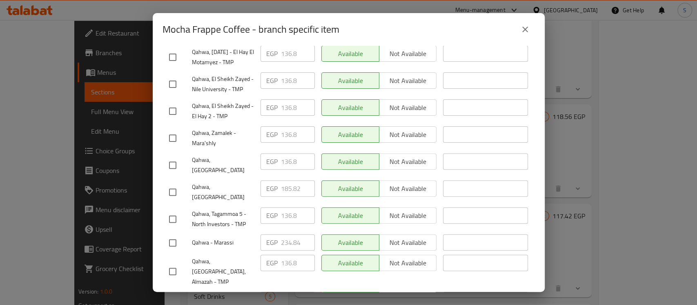
scroll to position [218, 0]
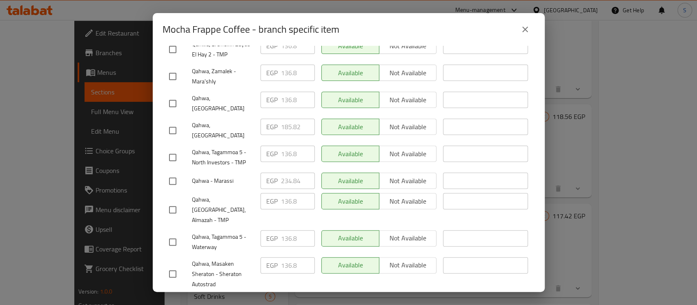
click at [173, 126] on input "checkbox" at bounding box center [172, 130] width 17 height 17
checkbox input "true"
click at [288, 125] on input "185.82" at bounding box center [298, 126] width 34 height 16
paste input "94.940"
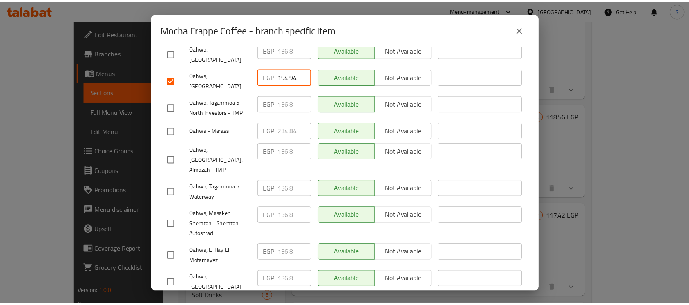
scroll to position [411, 0]
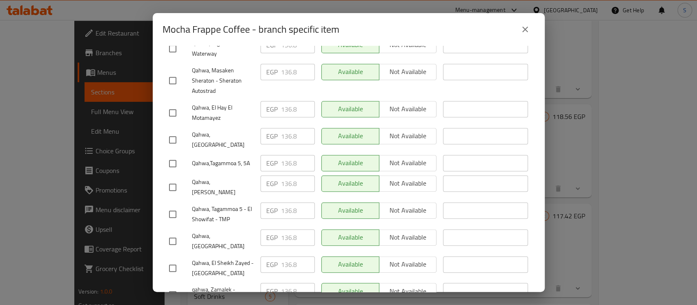
type input "194.94"
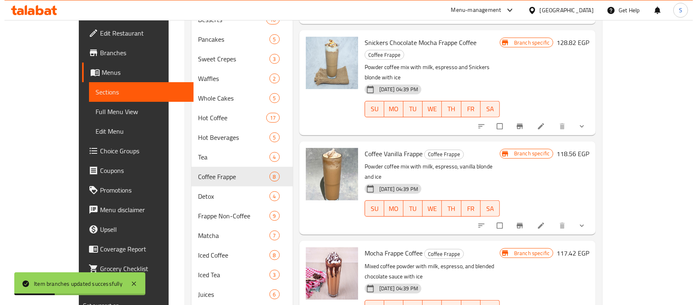
scroll to position [381, 0]
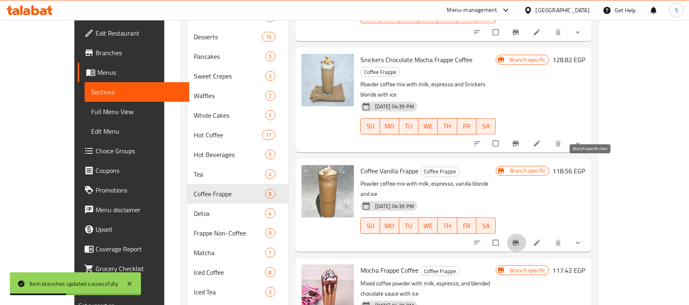
click at [526, 234] on button "Branch-specific-item" at bounding box center [517, 243] width 20 height 18
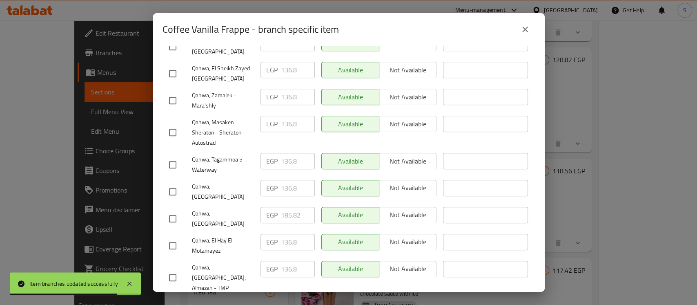
scroll to position [272, 0]
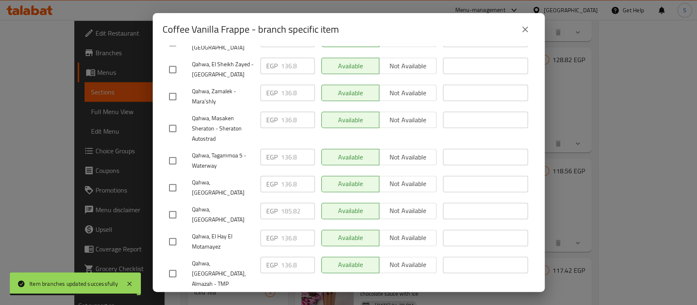
click at [177, 206] on input "checkbox" at bounding box center [172, 214] width 17 height 17
checkbox input "true"
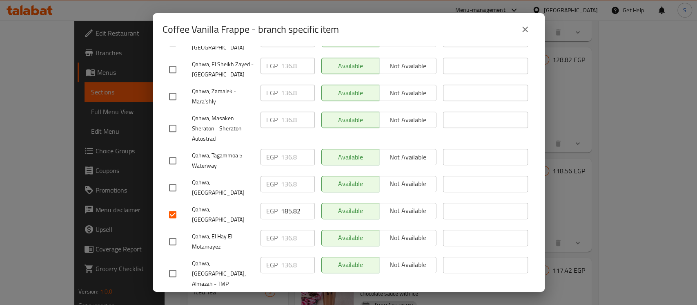
click at [288, 203] on input "185.82" at bounding box center [298, 211] width 34 height 16
paste input "94.940"
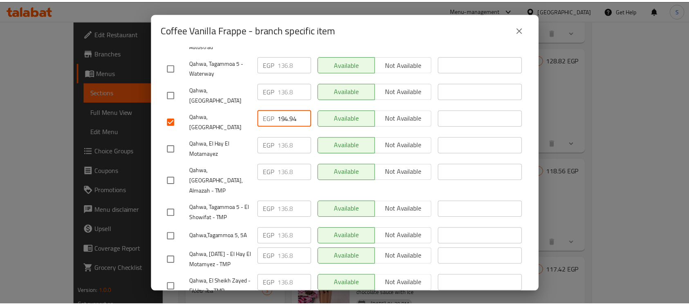
scroll to position [411, 0]
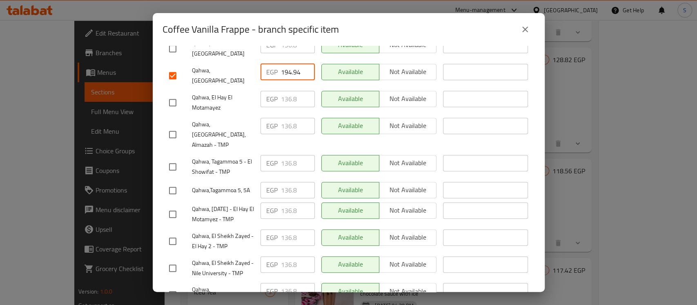
type input "194.94"
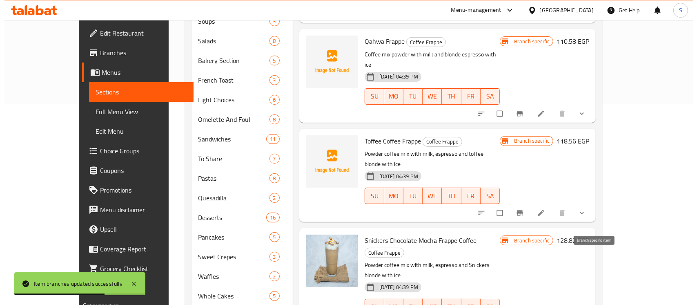
scroll to position [218, 0]
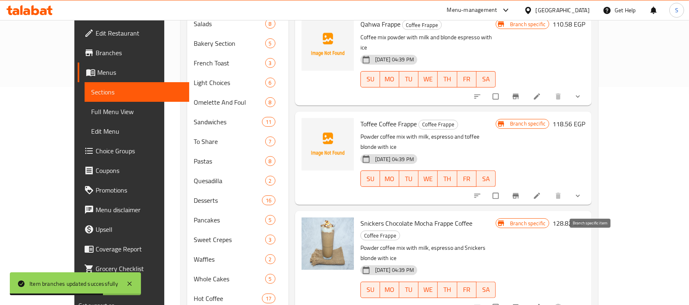
click at [519, 304] on icon "Branch-specific-item" at bounding box center [516, 306] width 6 height 5
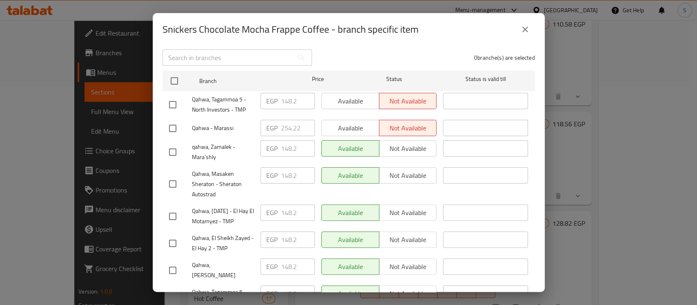
scroll to position [163, 0]
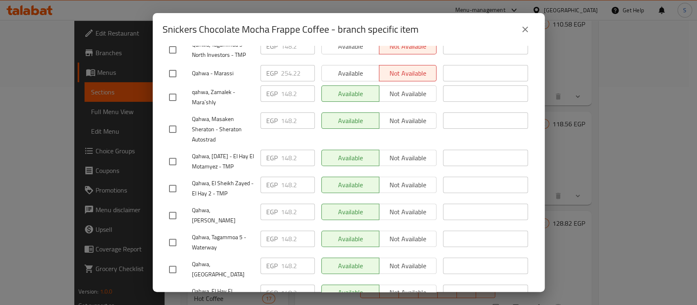
click at [171, 264] on input "checkbox" at bounding box center [172, 269] width 17 height 17
checkbox input "true"
click at [288, 263] on input "148.2" at bounding box center [298, 265] width 34 height 16
paste input "212.040"
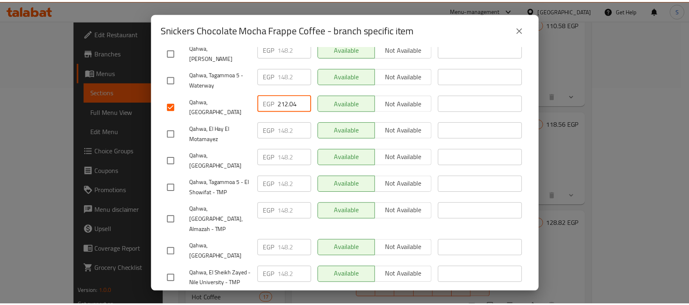
scroll to position [411, 0]
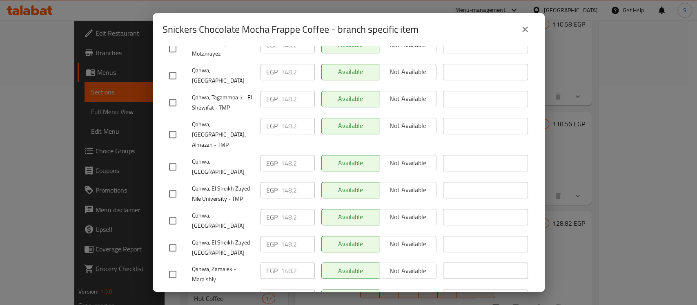
type input "212.04"
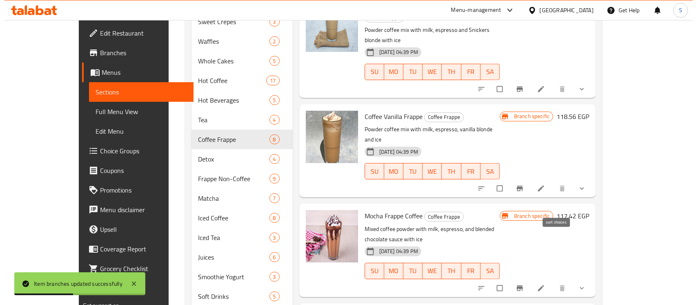
scroll to position [490, 0]
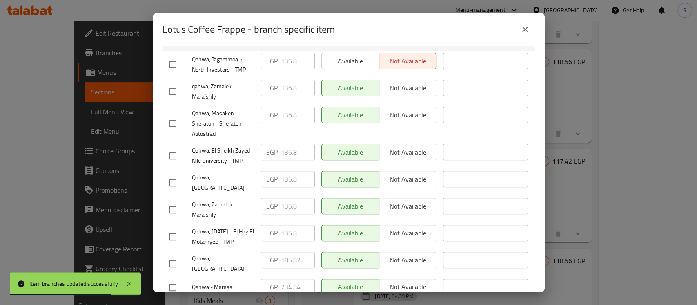
scroll to position [163, 0]
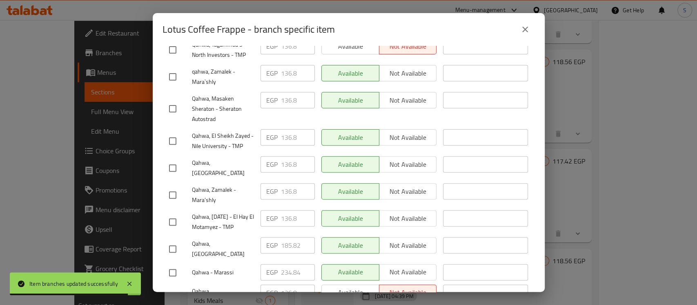
click at [171, 244] on input "checkbox" at bounding box center [172, 248] width 17 height 17
checkbox input "true"
click at [287, 246] on input "185.82" at bounding box center [298, 245] width 34 height 16
paste input "94.940"
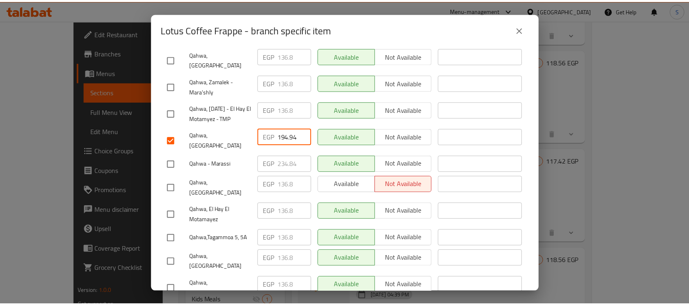
scroll to position [411, 0]
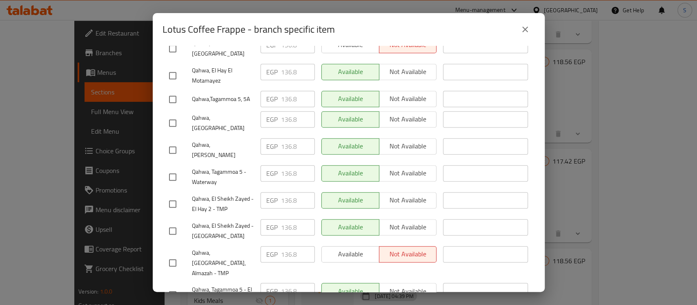
type input "194.94"
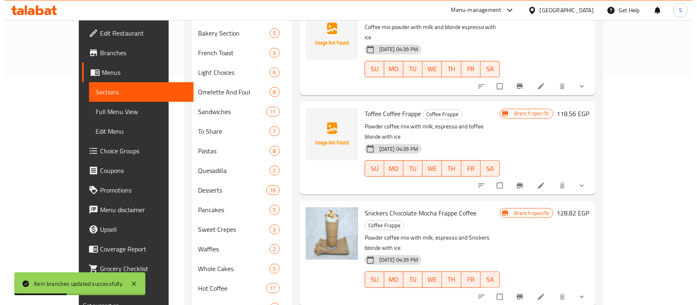
scroll to position [132, 0]
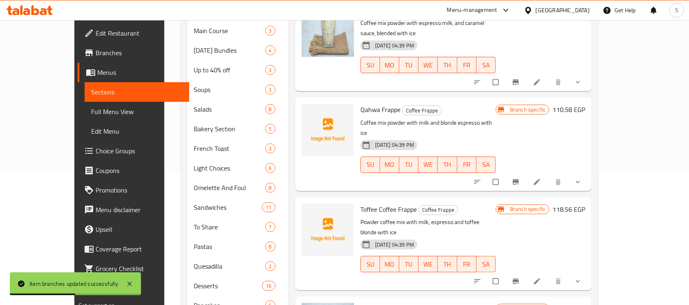
click at [526, 272] on button "Branch-specific-item" at bounding box center [517, 281] width 20 height 18
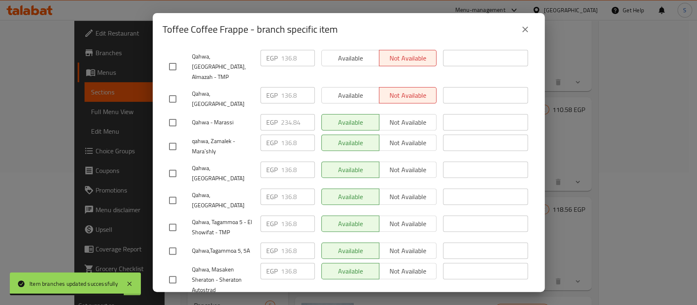
scroll to position [218, 0]
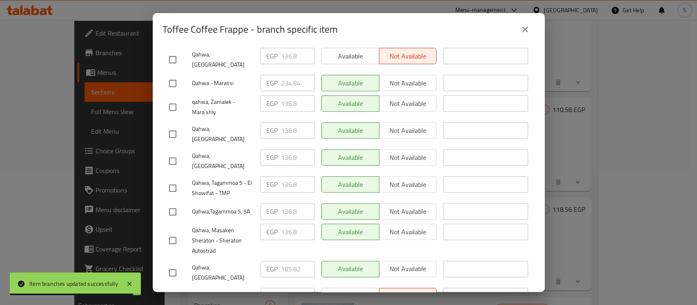
click at [174, 264] on input "checkbox" at bounding box center [172, 272] width 17 height 17
checkbox input "true"
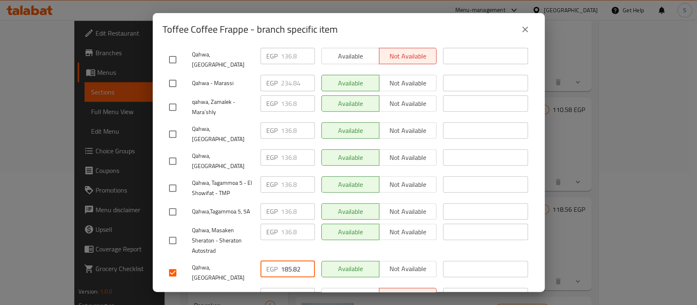
click at [288, 261] on input "185.82" at bounding box center [298, 269] width 34 height 16
paste input "94.940"
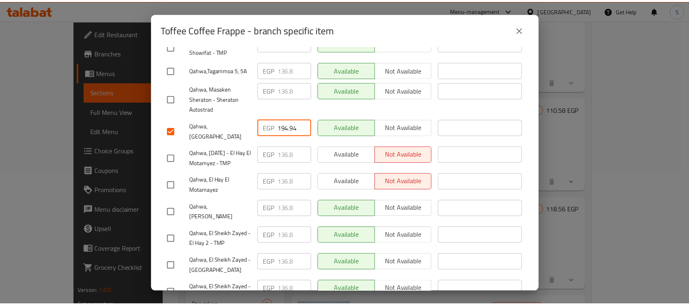
scroll to position [411, 0]
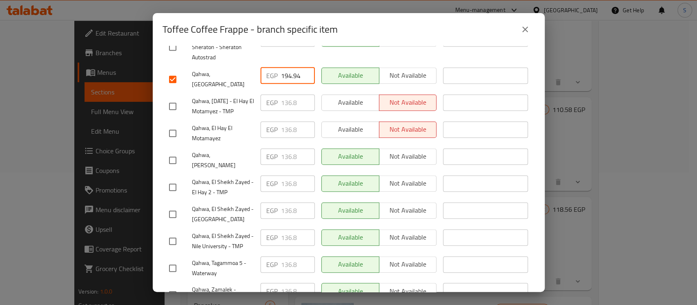
type input "194.94"
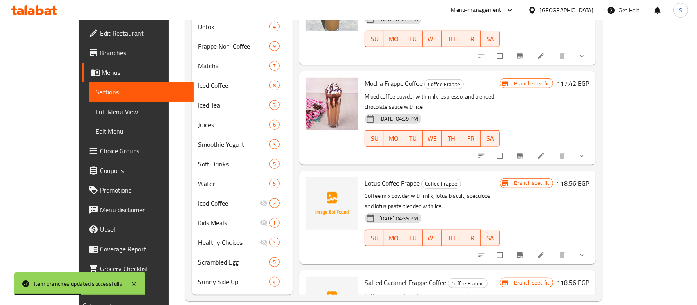
scroll to position [568, 0]
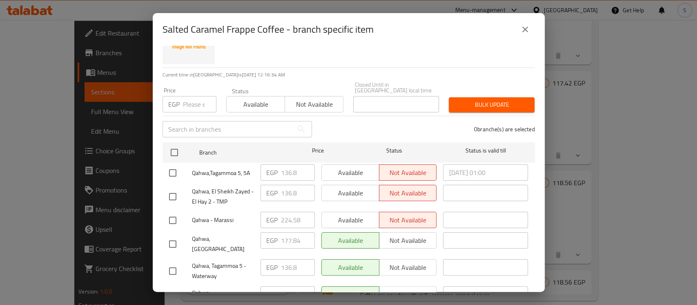
scroll to position [54, 0]
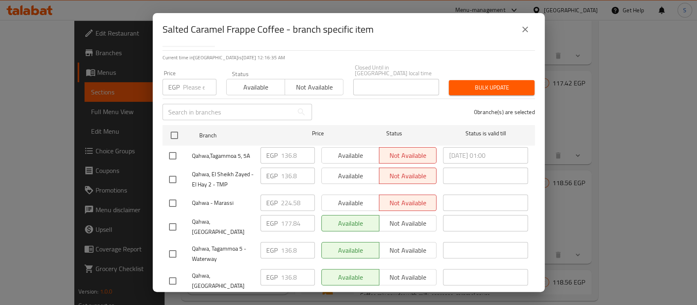
click at [173, 219] on input "checkbox" at bounding box center [172, 226] width 17 height 17
checkbox input "true"
click at [281, 218] on input "177.84" at bounding box center [298, 223] width 34 height 16
paste input "88.100"
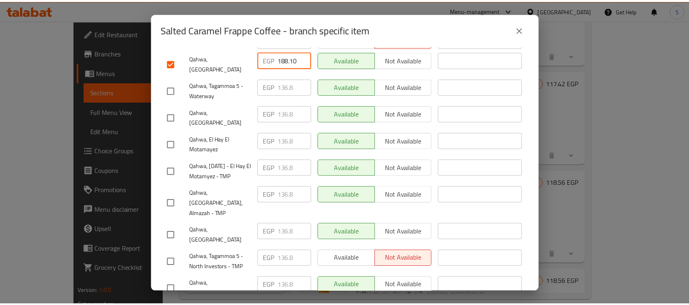
scroll to position [411, 0]
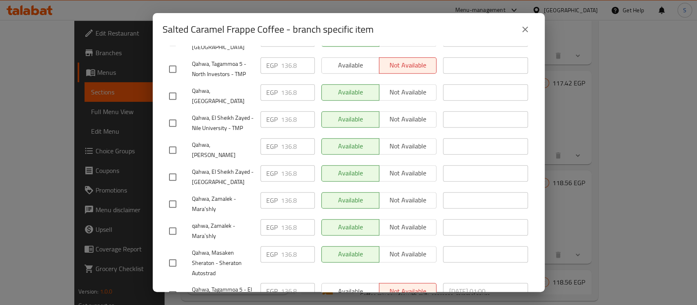
type input "188.10"
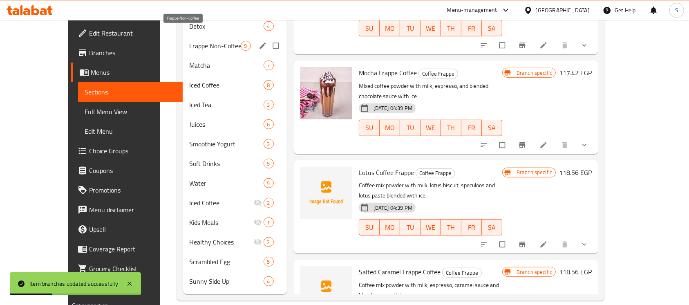
click at [190, 41] on span "Frappe Non-Coffee" at bounding box center [215, 46] width 51 height 10
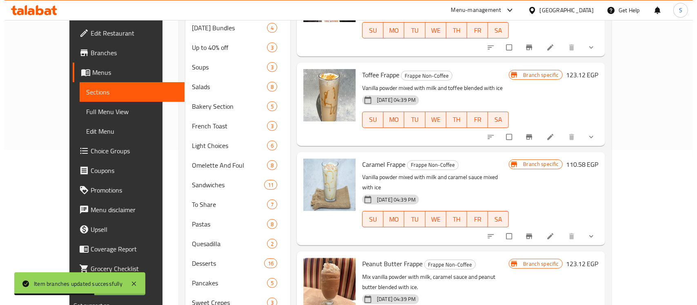
scroll to position [163, 0]
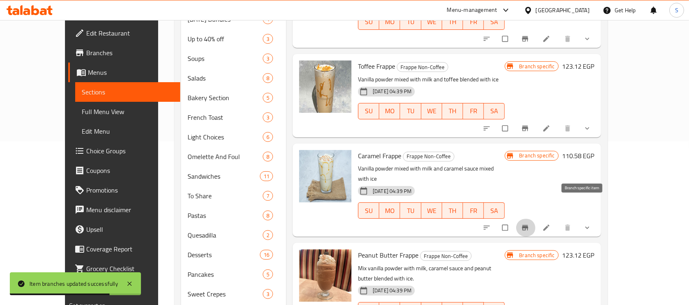
click at [536, 219] on button "Branch-specific-item" at bounding box center [526, 228] width 20 height 18
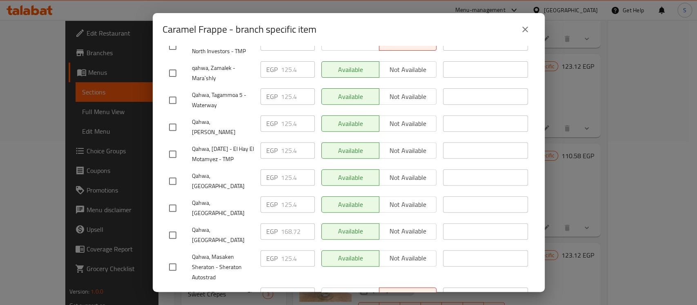
scroll to position [218, 0]
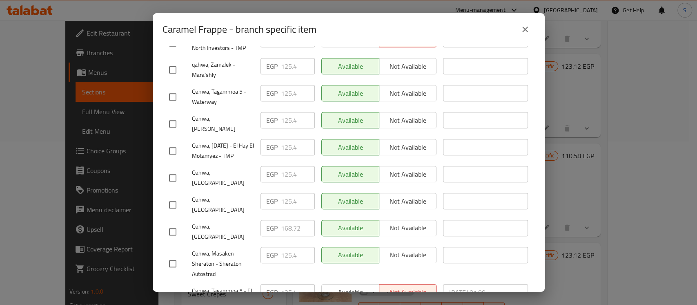
click at [174, 223] on input "checkbox" at bounding box center [172, 231] width 17 height 17
checkbox input "true"
click at [291, 220] on input "168.72" at bounding box center [298, 228] width 34 height 16
paste input "77.840"
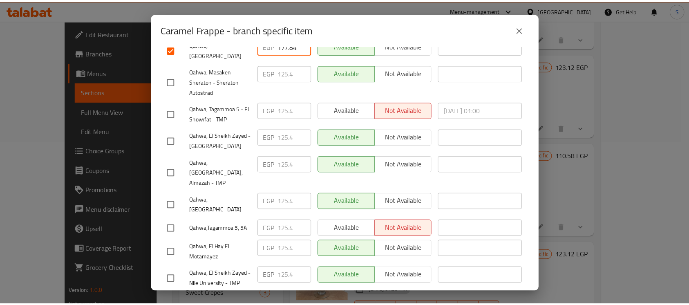
scroll to position [411, 0]
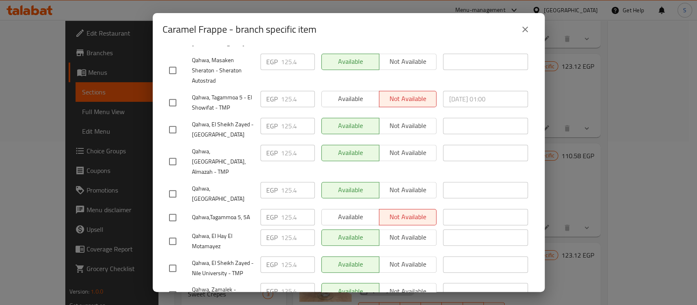
type input "177.84"
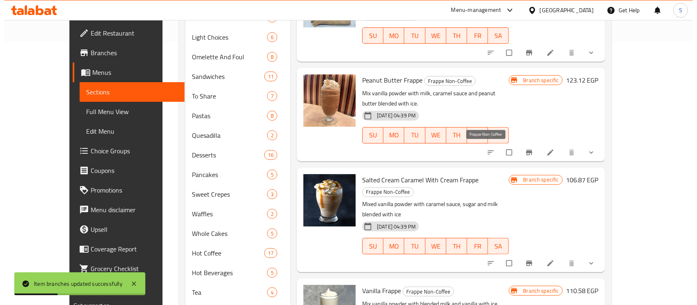
scroll to position [327, 0]
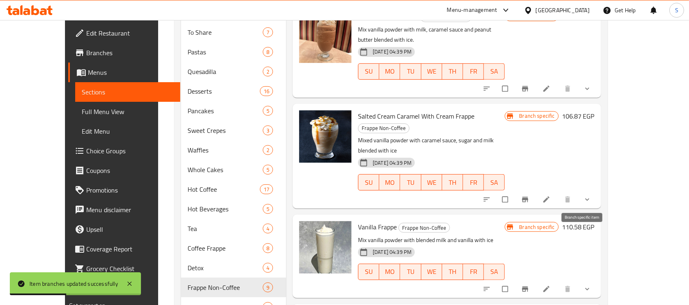
click at [528, 286] on icon "Branch-specific-item" at bounding box center [525, 288] width 6 height 5
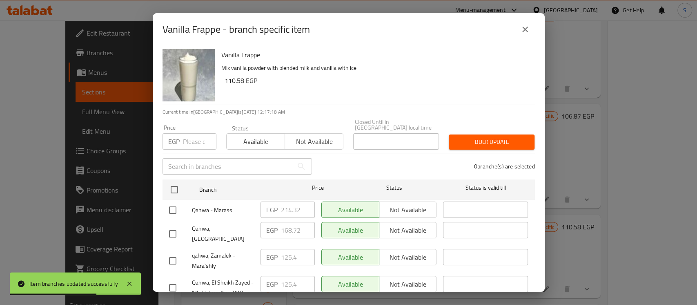
click at [174, 227] on input "checkbox" at bounding box center [172, 233] width 17 height 17
checkbox input "true"
click at [311, 222] on input "168.72" at bounding box center [298, 230] width 34 height 16
click at [294, 224] on input "168.72" at bounding box center [298, 230] width 34 height 16
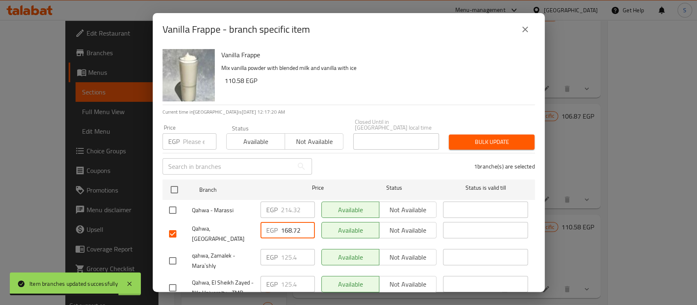
click at [294, 224] on input "168.72" at bounding box center [298, 230] width 34 height 16
paste input "77.840"
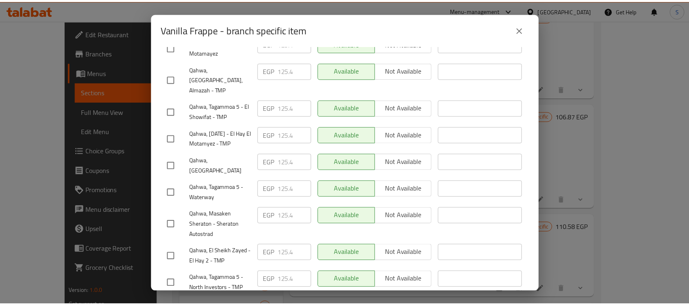
scroll to position [411, 0]
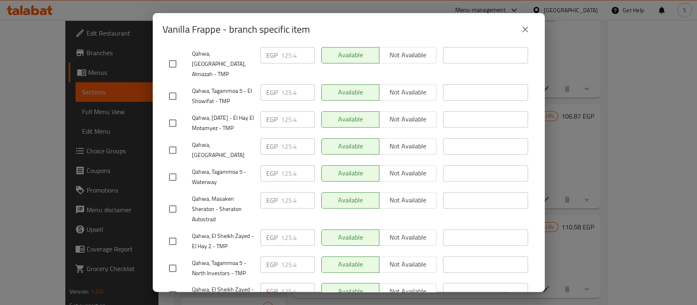
type input "177.84"
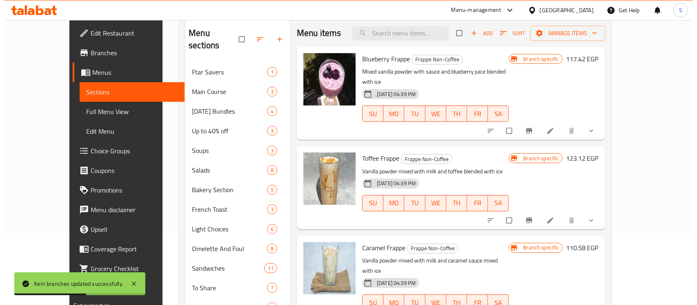
scroll to position [54, 0]
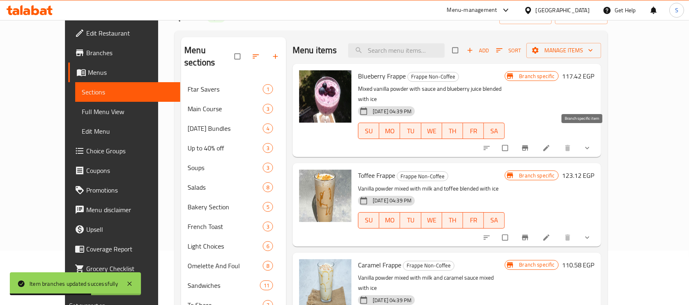
click at [528, 145] on icon "Branch-specific-item" at bounding box center [525, 147] width 6 height 5
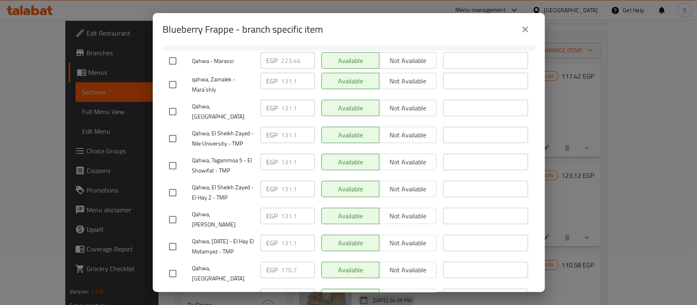
scroll to position [163, 0]
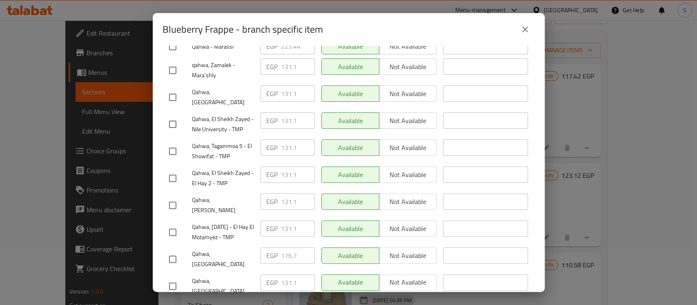
click at [173, 251] on input "checkbox" at bounding box center [172, 258] width 17 height 17
checkbox input "true"
click at [281, 251] on input "176.7" at bounding box center [298, 255] width 34 height 16
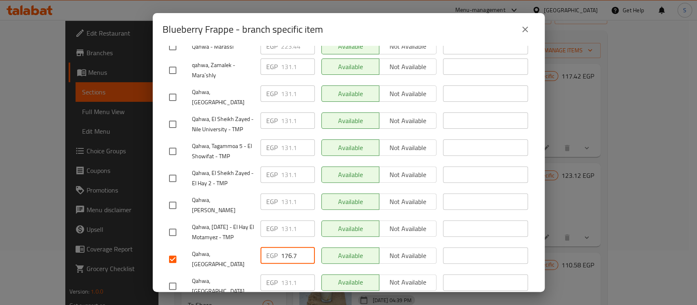
paste input "86.960"
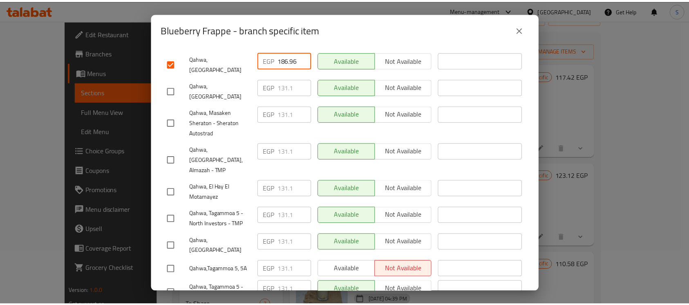
scroll to position [411, 0]
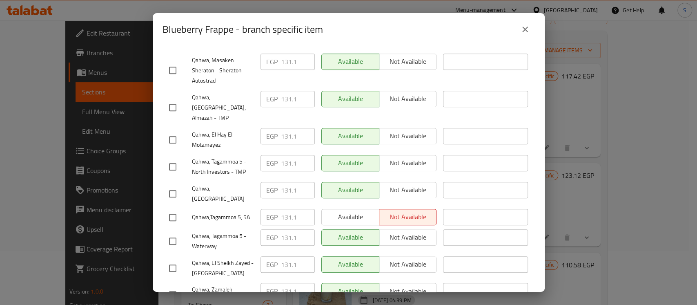
type input "186.96"
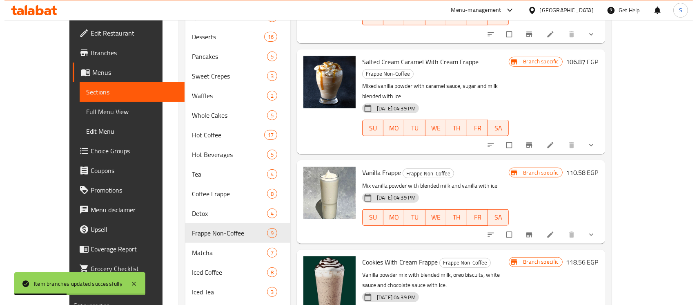
scroll to position [490, 0]
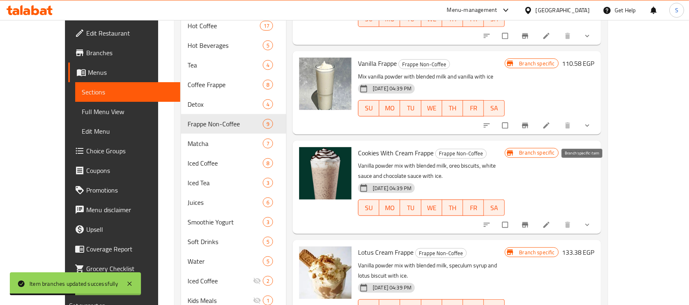
click at [536, 216] on button "Branch-specific-item" at bounding box center [526, 225] width 20 height 18
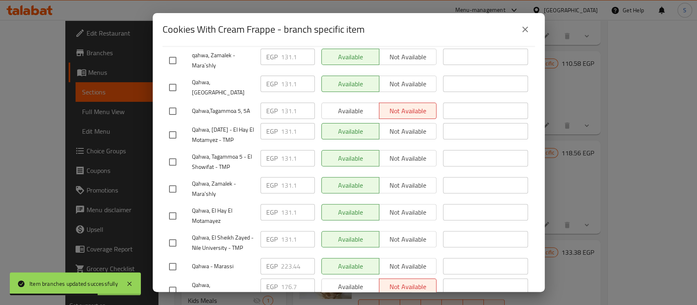
scroll to position [163, 0]
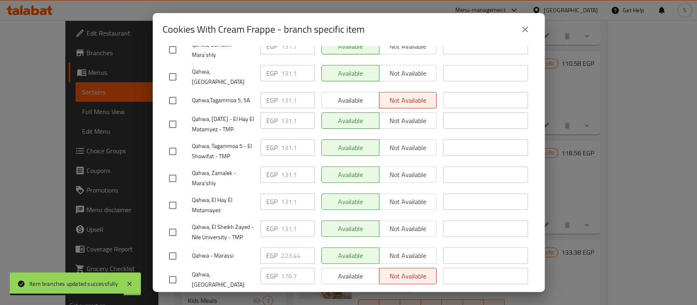
click at [178, 278] on input "checkbox" at bounding box center [172, 279] width 17 height 17
checkbox input "true"
click at [287, 279] on input "176.7" at bounding box center [298, 276] width 34 height 16
paste input "86.960"
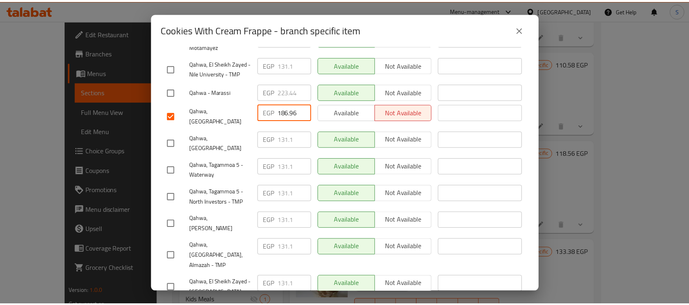
scroll to position [411, 0]
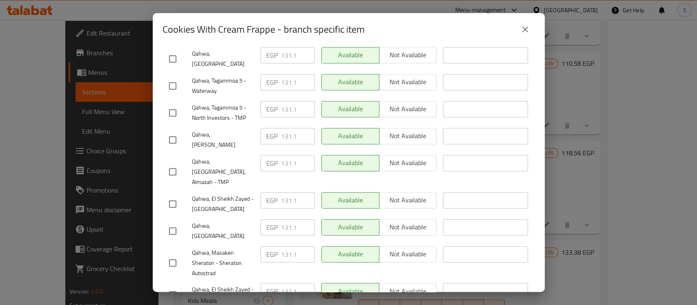
type input "186.96"
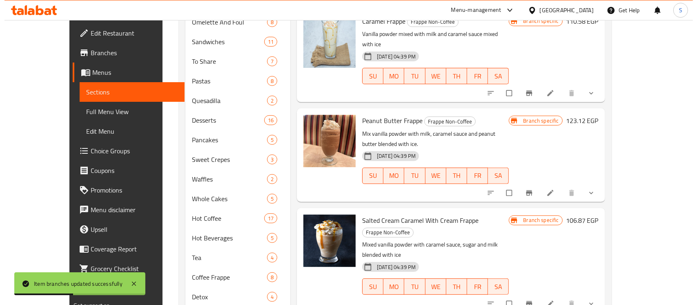
scroll to position [296, 0]
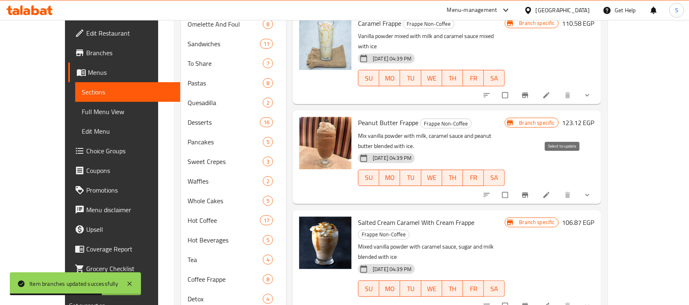
click at [536, 186] on button "Branch-specific-item" at bounding box center [526, 195] width 20 height 18
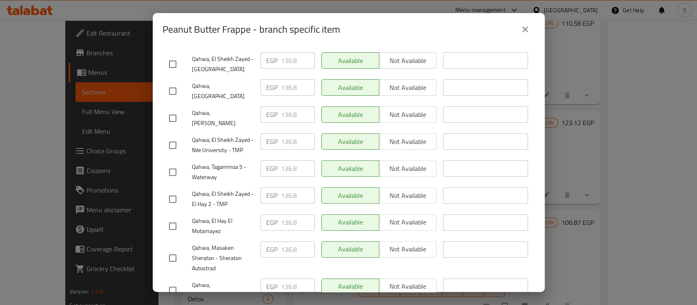
scroll to position [327, 0]
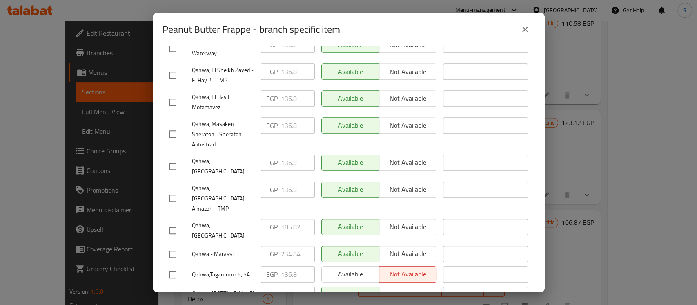
click at [174, 222] on input "checkbox" at bounding box center [172, 230] width 17 height 17
checkbox input "true"
click at [287, 219] on input "185.82" at bounding box center [298, 227] width 34 height 16
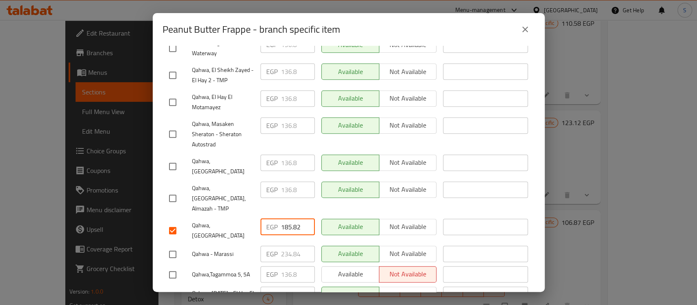
paste input "94.940"
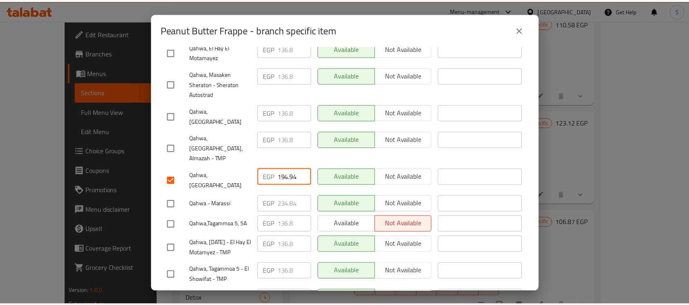
scroll to position [411, 0]
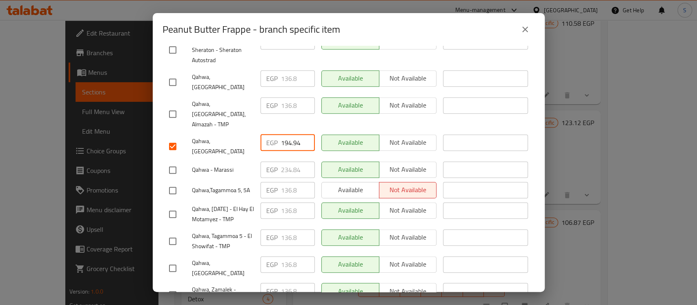
type input "194.94"
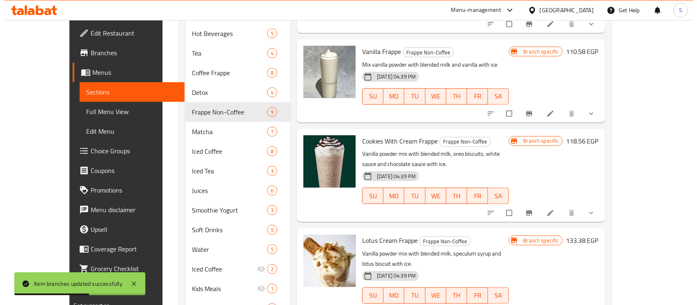
scroll to position [514, 0]
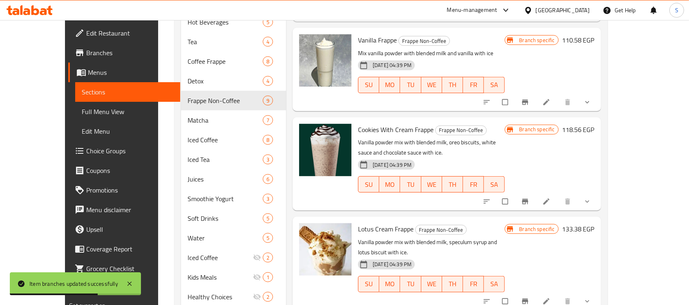
click at [528, 298] on icon "Branch-specific-item" at bounding box center [525, 300] width 6 height 5
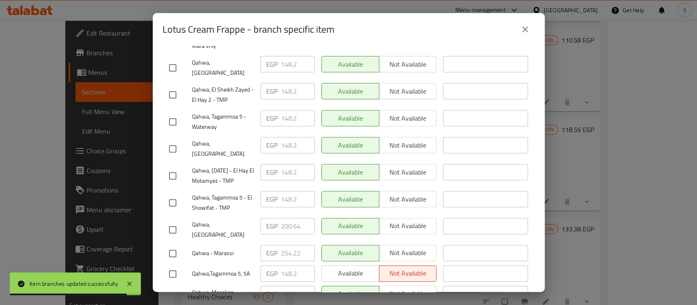
scroll to position [218, 0]
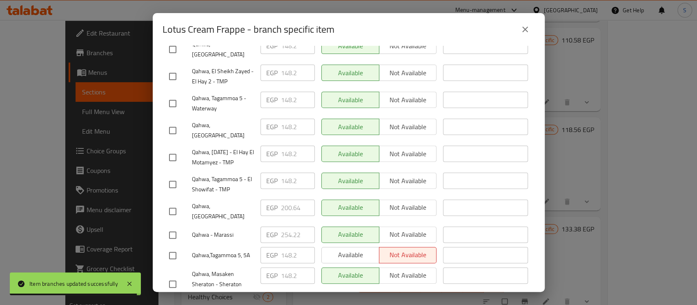
click at [176, 203] on input "checkbox" at bounding box center [172, 211] width 17 height 17
checkbox input "true"
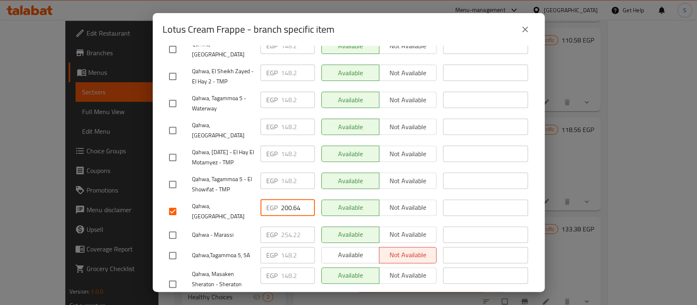
click at [288, 201] on input "200.64" at bounding box center [298, 207] width 34 height 16
paste input "12.040"
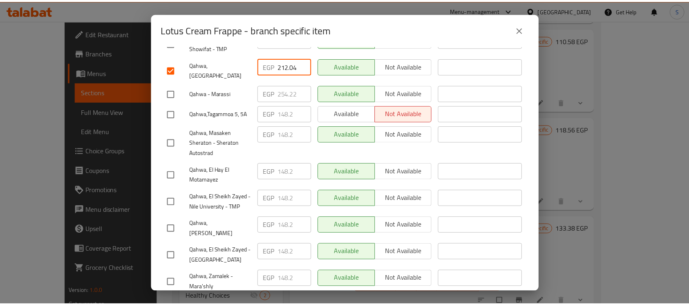
scroll to position [411, 0]
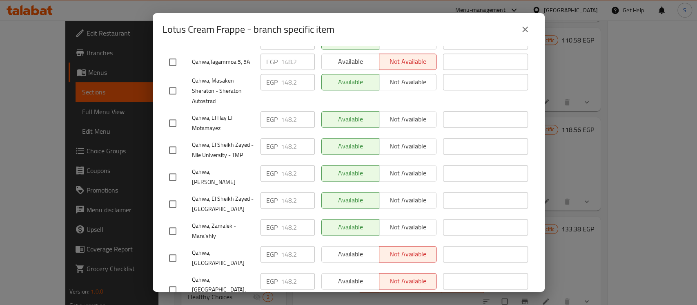
type input "212.04"
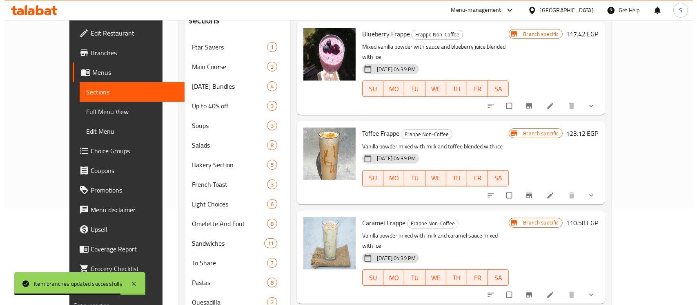
scroll to position [78, 0]
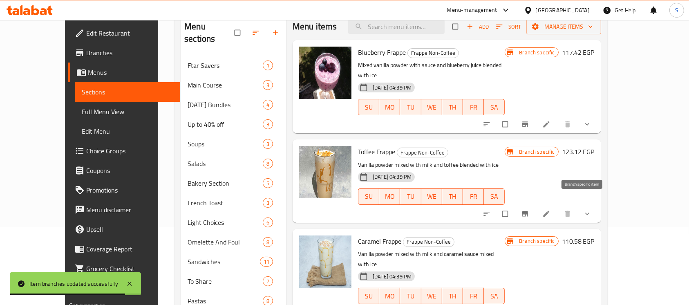
click at [529, 210] on icon "Branch-specific-item" at bounding box center [525, 214] width 8 height 8
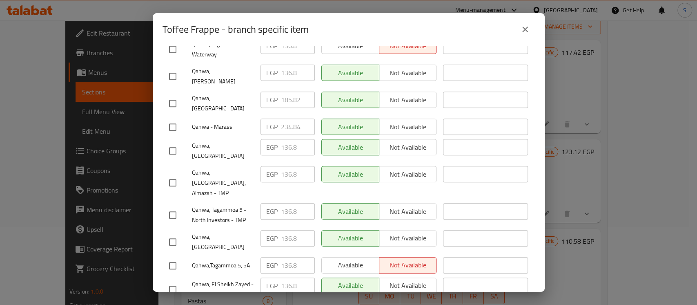
scroll to position [163, 0]
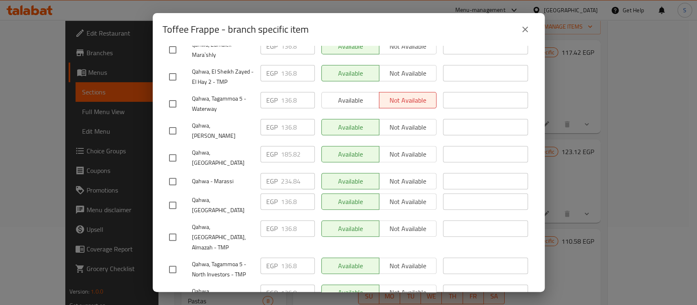
click at [175, 149] on input "checkbox" at bounding box center [172, 157] width 17 height 17
checkbox input "true"
click at [285, 146] on input "185.82" at bounding box center [298, 154] width 34 height 16
paste input "94.940"
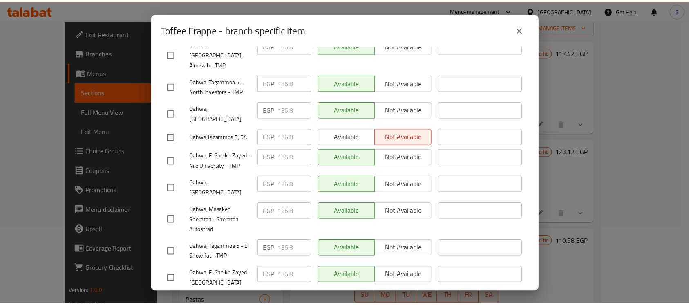
scroll to position [411, 0]
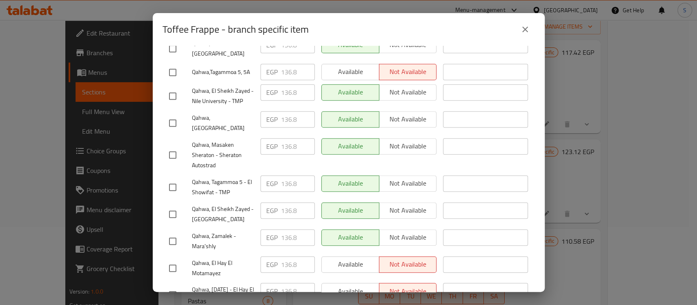
type input "194.94"
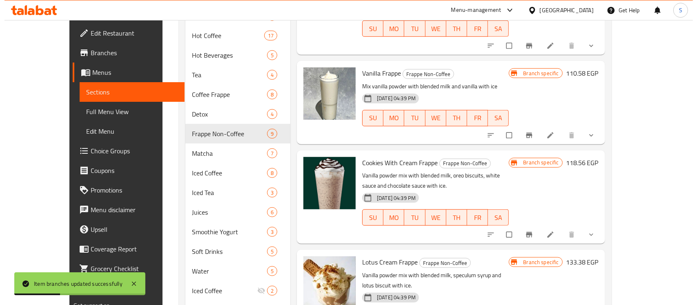
scroll to position [568, 0]
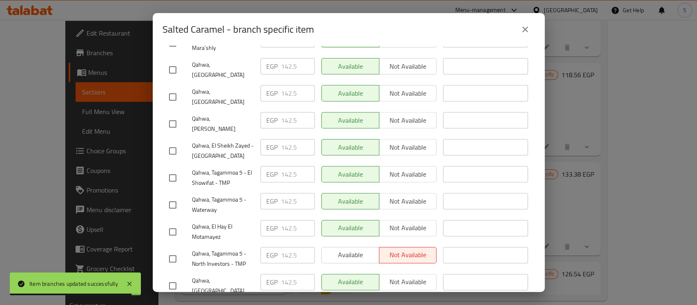
scroll to position [272, 0]
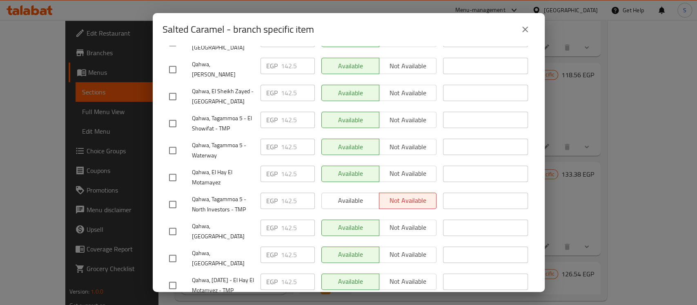
click at [177, 250] on input "checkbox" at bounding box center [172, 258] width 17 height 17
checkbox input "true"
click at [284, 246] on input "142.5" at bounding box center [298, 254] width 34 height 16
paste input "202.920"
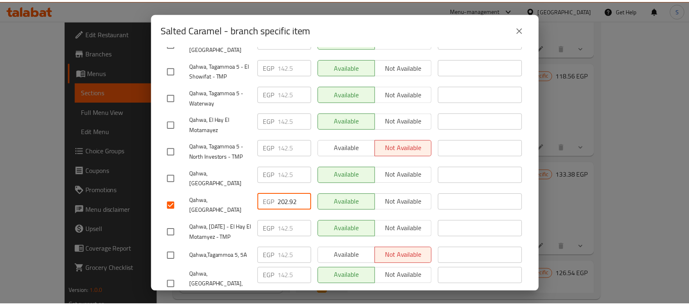
scroll to position [411, 0]
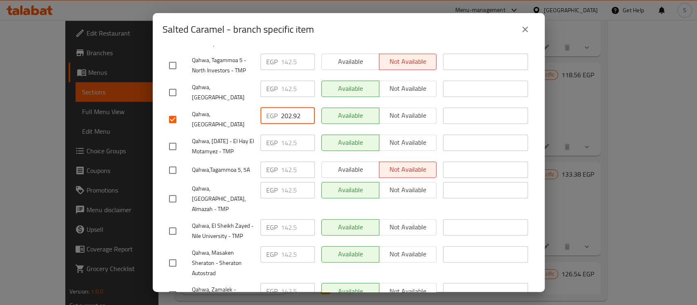
type input "202.92"
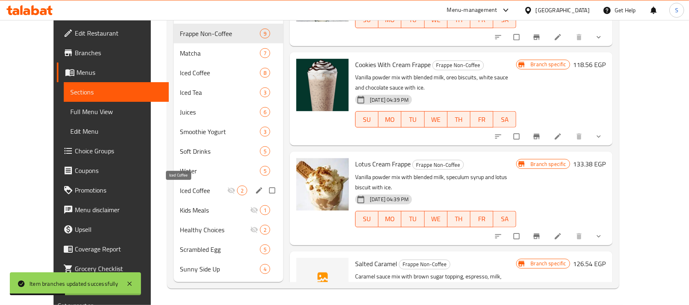
click at [180, 189] on span "Iced Coffee" at bounding box center [203, 191] width 47 height 10
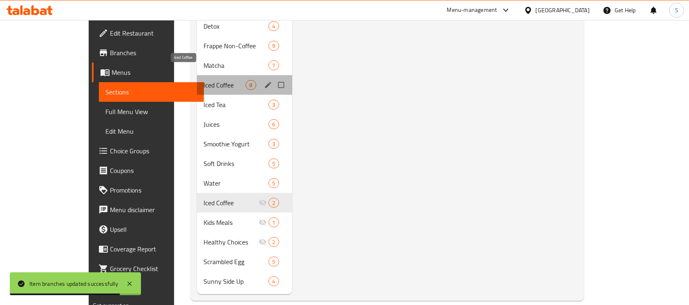
click at [203, 80] on span "Iced Coffee" at bounding box center [224, 85] width 42 height 10
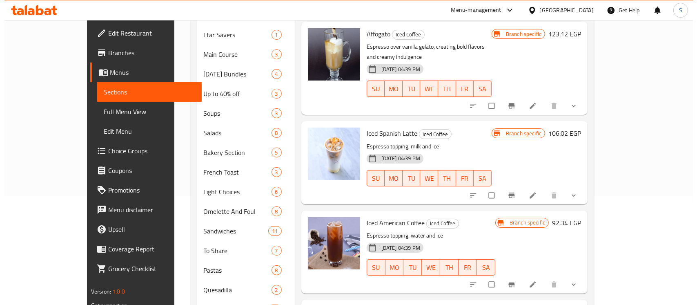
scroll to position [163, 0]
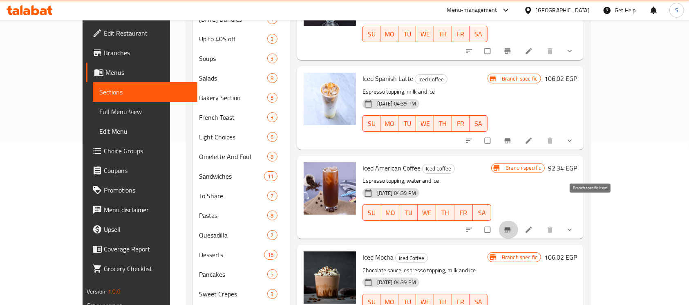
click at [511, 227] on icon "Branch-specific-item" at bounding box center [508, 229] width 6 height 5
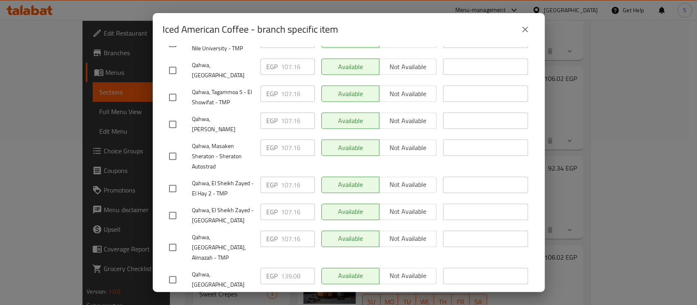
scroll to position [272, 0]
click at [173, 270] on input "checkbox" at bounding box center [172, 278] width 17 height 17
checkbox input "true"
click at [281, 267] on input "139.08" at bounding box center [298, 275] width 34 height 16
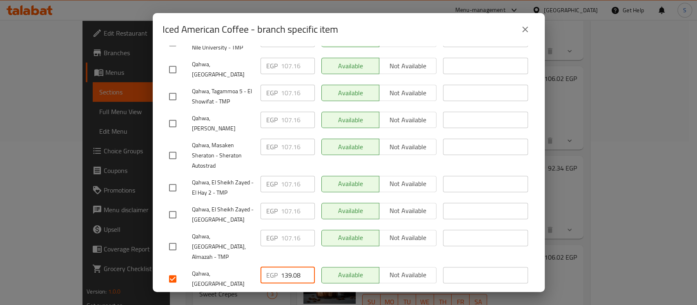
paste input "45.920"
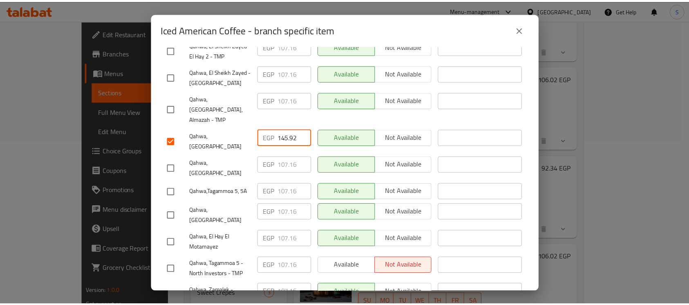
scroll to position [411, 0]
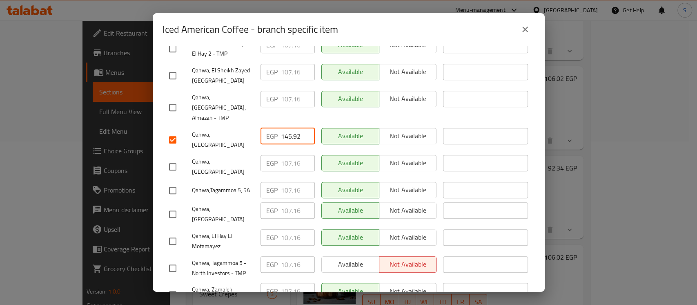
type input "145.92"
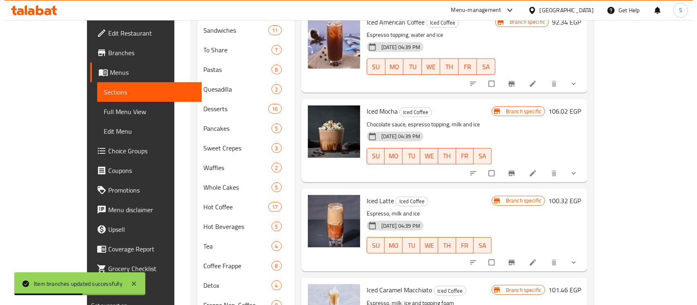
scroll to position [327, 0]
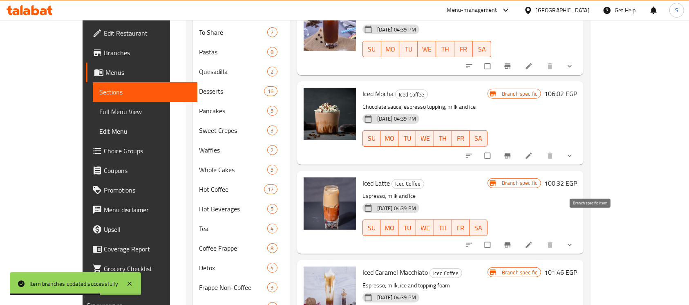
click at [512, 241] on icon "Branch-specific-item" at bounding box center [507, 245] width 8 height 8
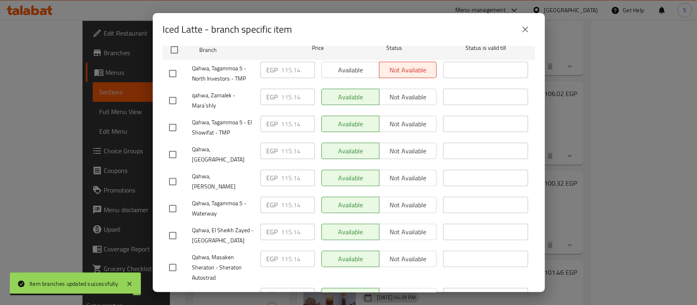
scroll to position [163, 0]
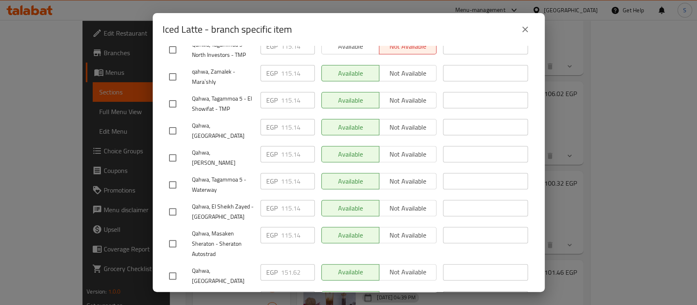
click at [173, 267] on input "checkbox" at bounding box center [172, 275] width 17 height 17
checkbox input "true"
click at [288, 264] on input "151.62" at bounding box center [298, 272] width 34 height 16
paste input "9.600"
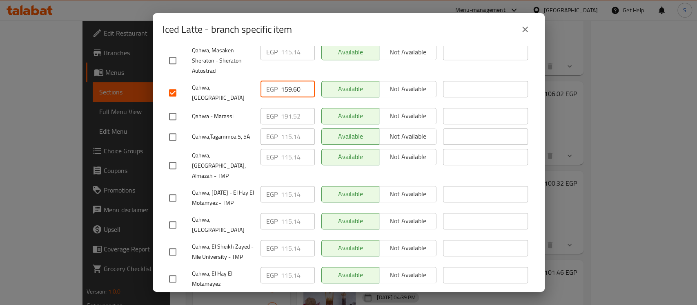
scroll to position [411, 0]
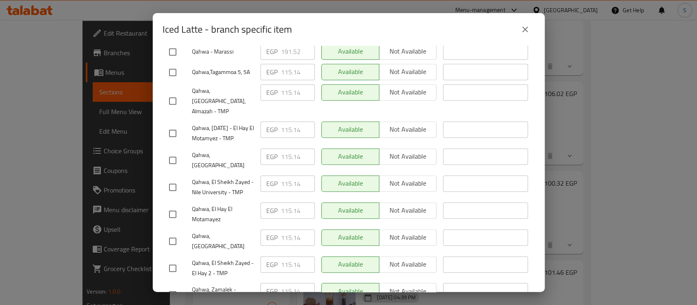
type input "159.60"
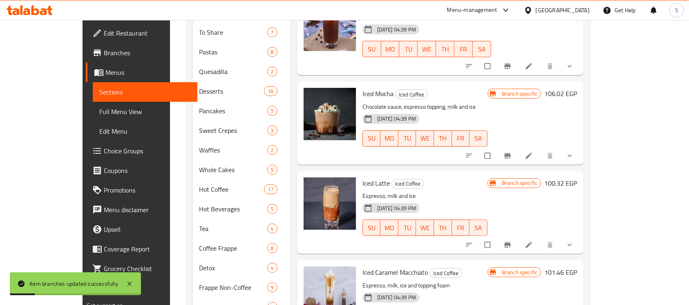
click at [512, 152] on icon "Branch-specific-item" at bounding box center [507, 156] width 8 height 8
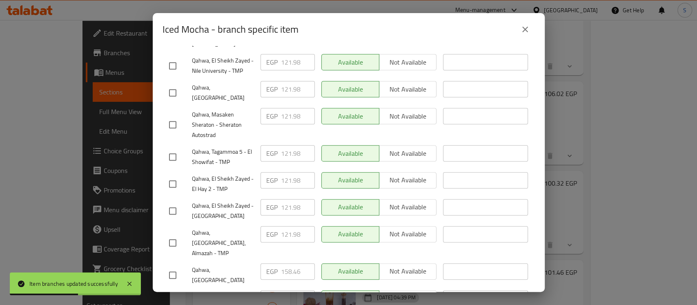
scroll to position [272, 0]
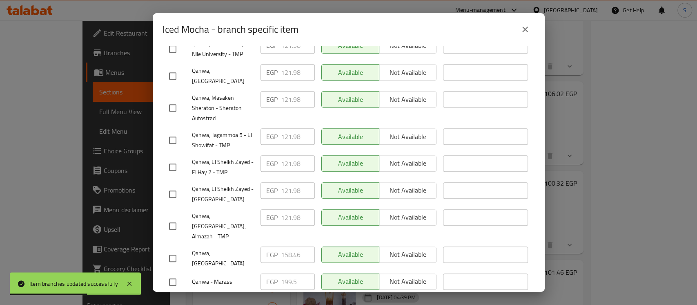
click at [174, 250] on input "checkbox" at bounding box center [172, 258] width 17 height 17
checkbox input "true"
click at [285, 246] on input "158.46" at bounding box center [298, 254] width 34 height 16
paste input "66.440"
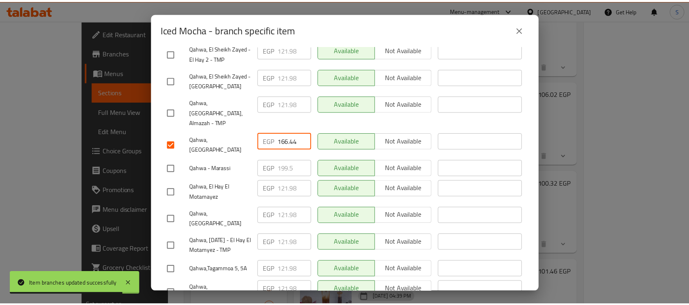
scroll to position [411, 0]
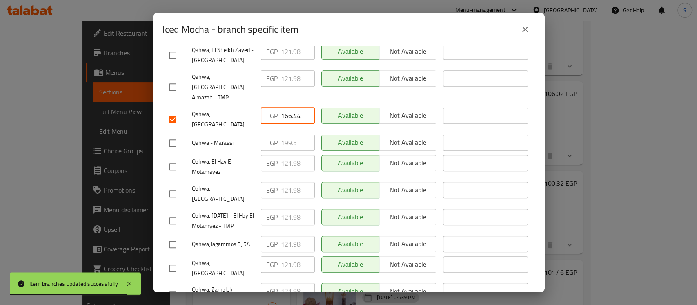
type input "166.44"
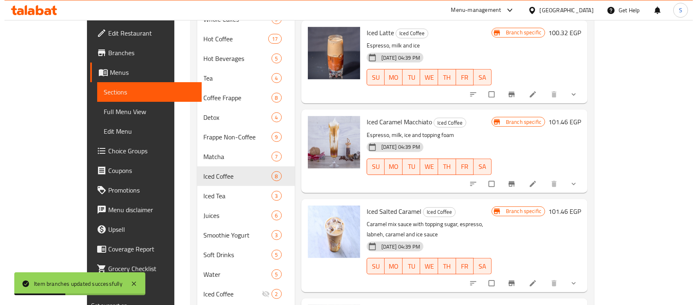
scroll to position [490, 0]
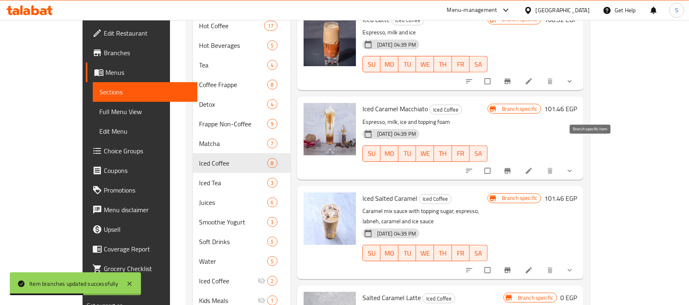
click at [513, 167] on span "Branch-specific-item" at bounding box center [508, 171] width 10 height 8
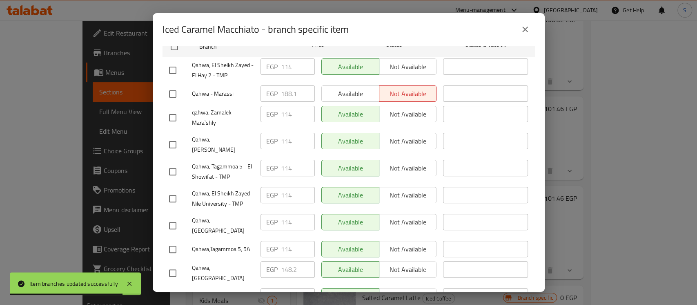
scroll to position [163, 0]
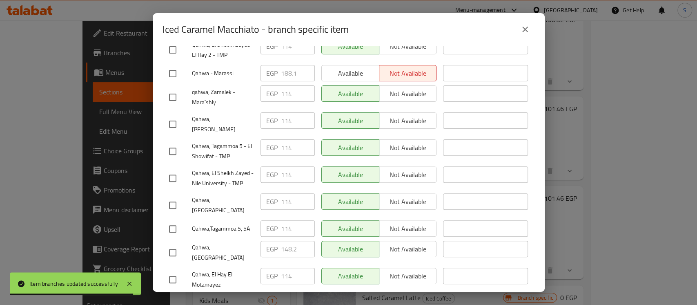
click at [175, 244] on input "checkbox" at bounding box center [172, 252] width 17 height 17
checkbox input "true"
click at [286, 241] on input "148.2" at bounding box center [298, 249] width 34 height 16
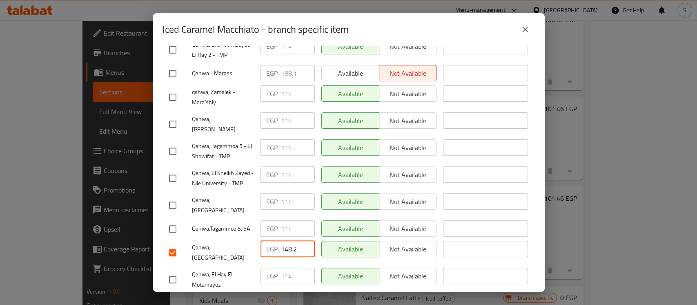
paste input "57.320"
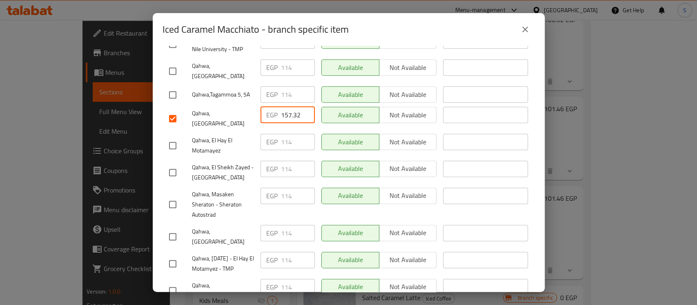
scroll to position [411, 0]
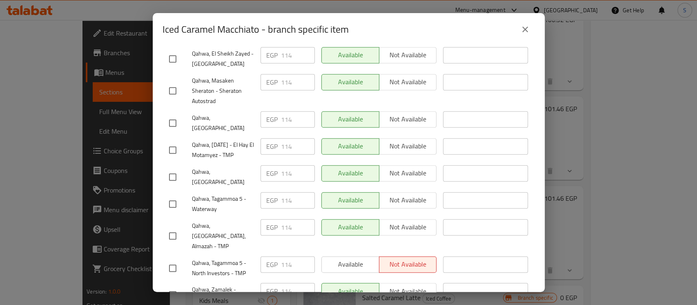
type input "157.32"
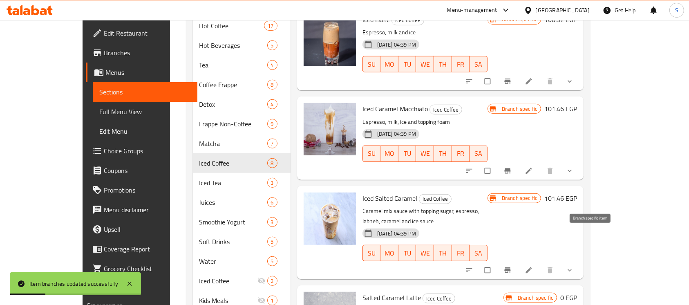
click at [513, 266] on span "Branch-specific-item" at bounding box center [508, 270] width 10 height 8
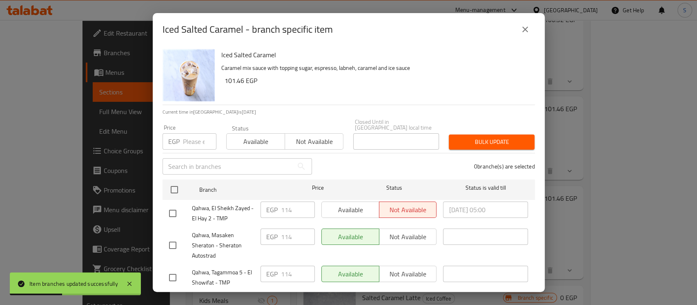
scroll to position [163, 0]
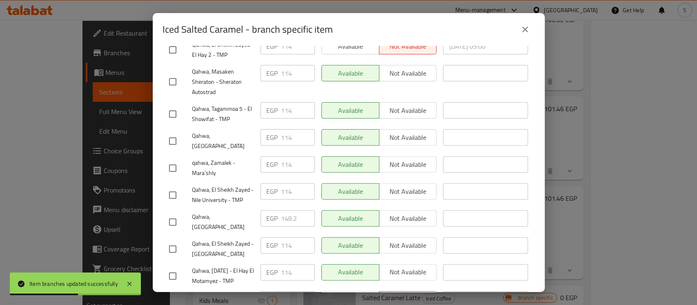
click at [172, 213] on input "checkbox" at bounding box center [172, 221] width 17 height 17
checkbox input "true"
click at [284, 210] on input "148.2" at bounding box center [298, 218] width 34 height 16
paste input "57.320"
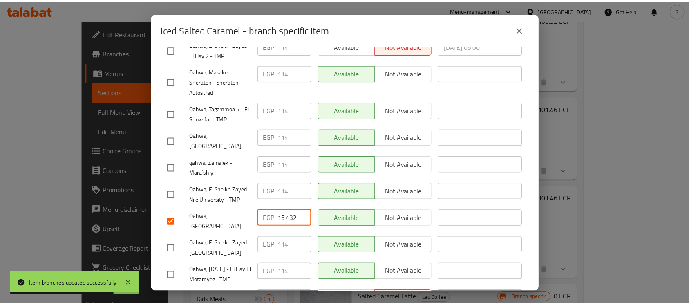
scroll to position [411, 0]
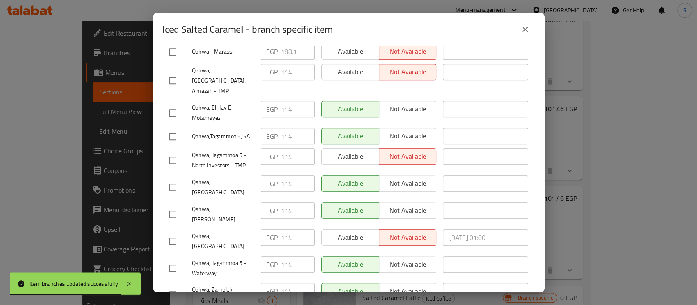
type input "157.32"
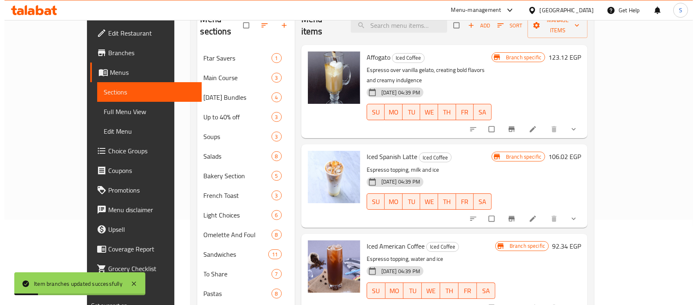
scroll to position [0, 0]
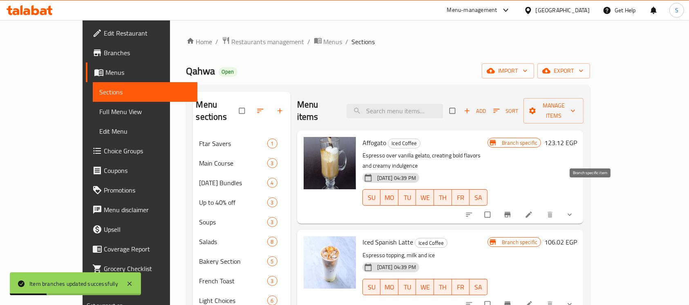
click at [512, 210] on icon "Branch-specific-item" at bounding box center [507, 214] width 8 height 8
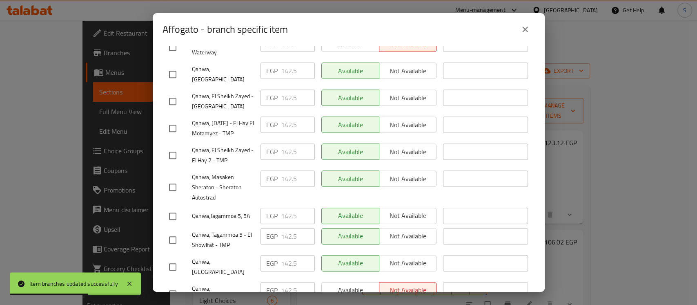
scroll to position [272, 0]
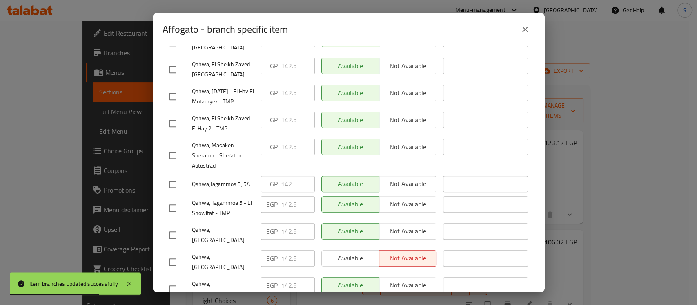
click at [170, 226] on input "checkbox" at bounding box center [172, 234] width 17 height 17
checkbox input "true"
click at [282, 223] on input "142.5" at bounding box center [298, 231] width 34 height 16
paste input "94.940"
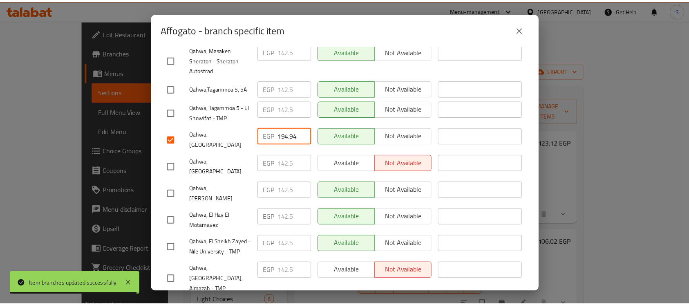
scroll to position [411, 0]
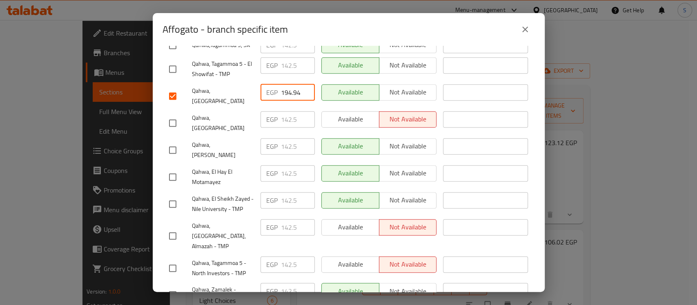
type input "194.94"
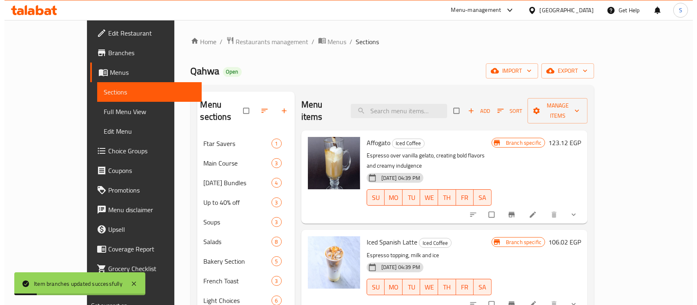
scroll to position [109, 0]
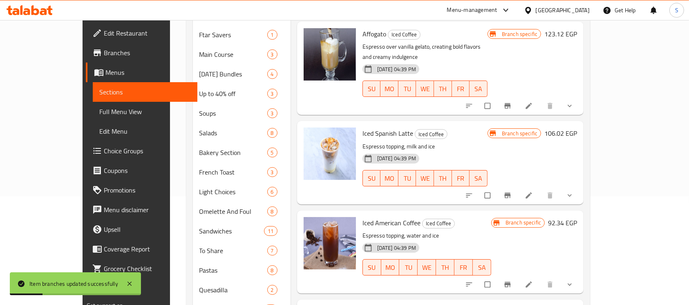
click at [512, 191] on icon "Branch-specific-item" at bounding box center [507, 195] width 8 height 8
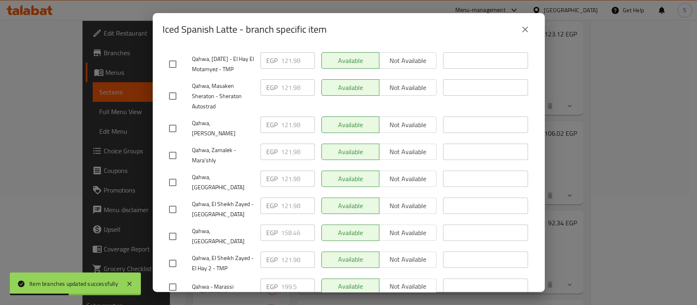
scroll to position [218, 0]
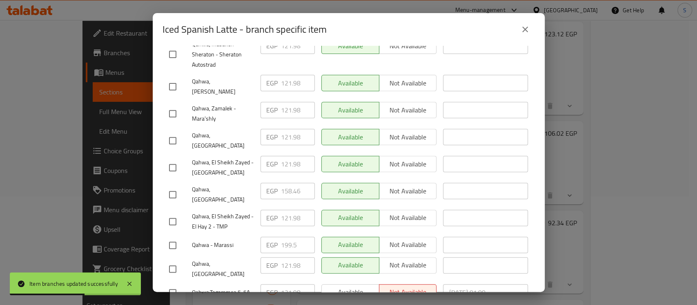
click at [175, 186] on input "checkbox" at bounding box center [172, 194] width 17 height 17
checkbox input "true"
click at [289, 185] on input "158.46" at bounding box center [298, 191] width 34 height 16
paste input "66.440"
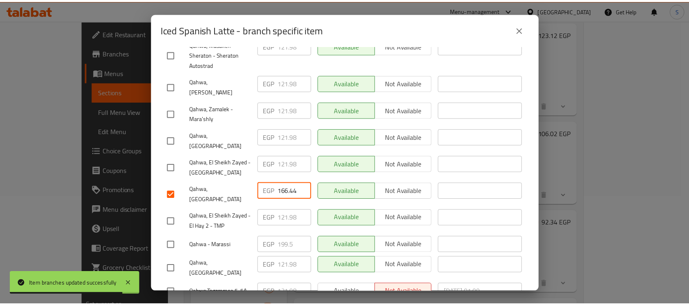
scroll to position [411, 0]
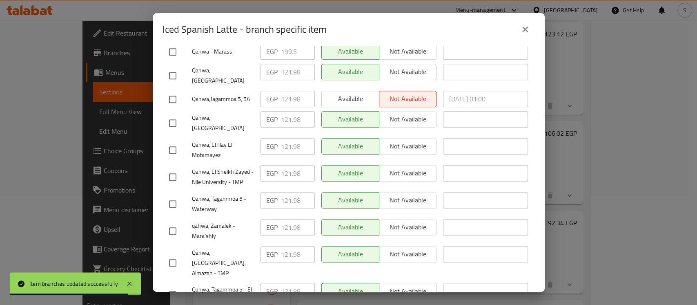
type input "166.44"
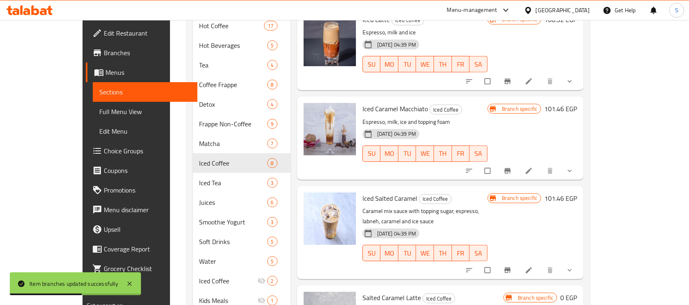
scroll to position [436, 0]
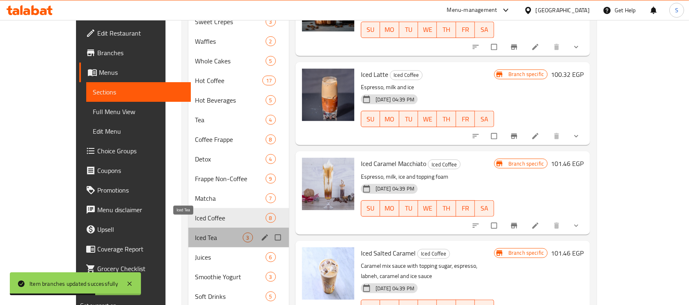
click at [195, 232] on span "Iced Tea" at bounding box center [219, 237] width 48 height 10
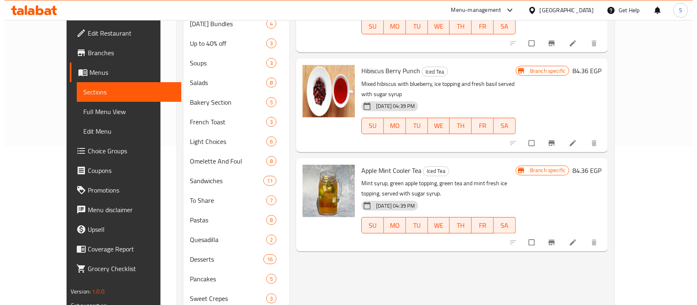
scroll to position [163, 0]
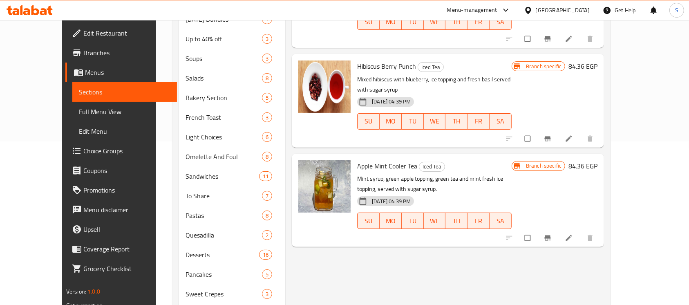
click at [558, 229] on button "Branch-specific-item" at bounding box center [549, 238] width 20 height 18
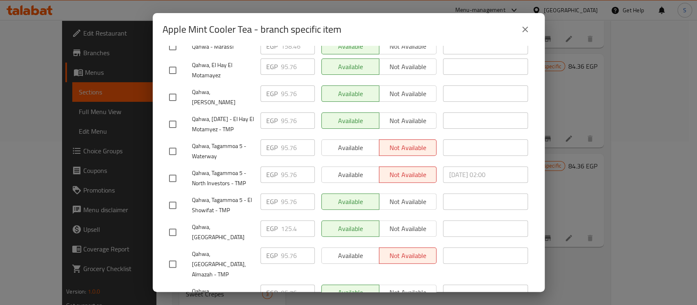
click at [173, 229] on input "checkbox" at bounding box center [172, 232] width 17 height 17
checkbox input "true"
click at [284, 227] on input "125.4" at bounding box center [298, 228] width 34 height 16
paste input "32.240"
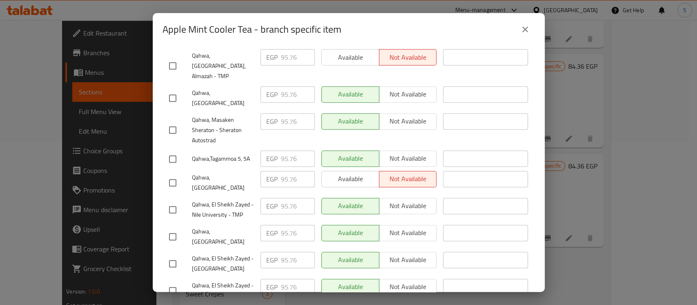
scroll to position [411, 0]
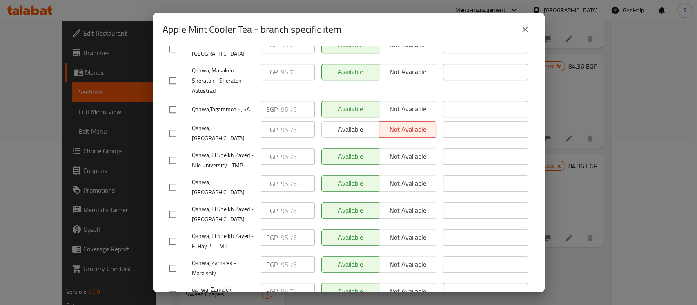
type input "132.24"
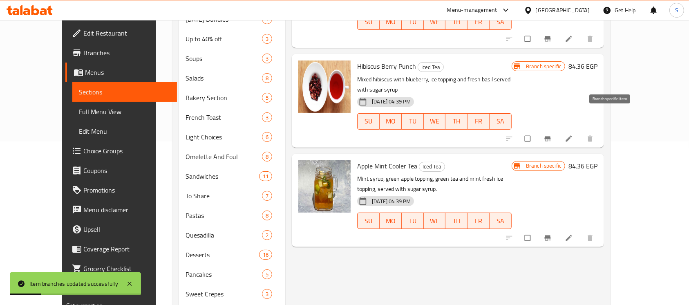
click at [551, 136] on icon "Branch-specific-item" at bounding box center [548, 138] width 6 height 5
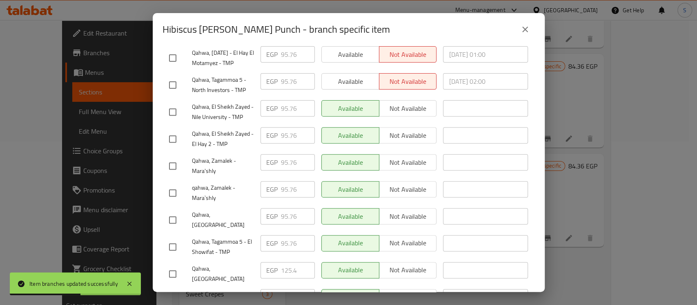
scroll to position [218, 0]
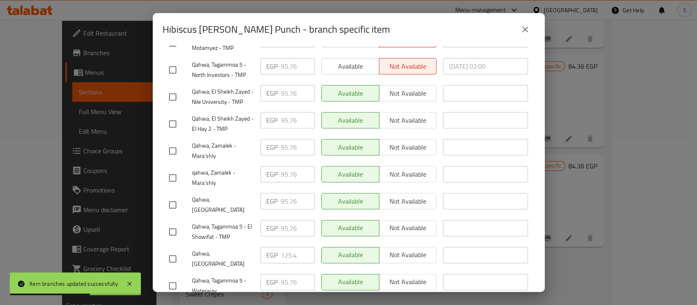
click at [176, 258] on input "checkbox" at bounding box center [172, 258] width 17 height 17
checkbox input "true"
click at [284, 254] on input "125.4" at bounding box center [298, 255] width 34 height 16
paste input "32.240"
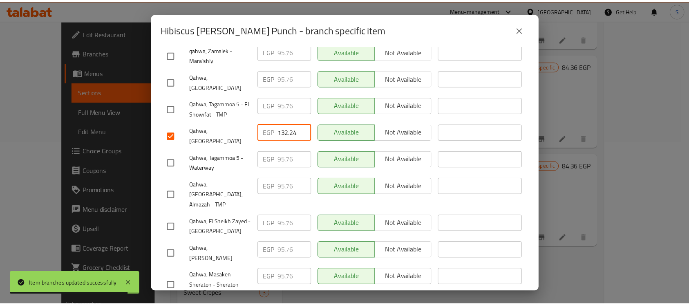
scroll to position [411, 0]
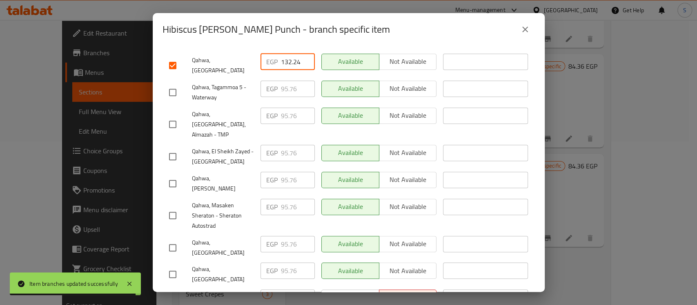
type input "132.24"
click at [342, 272] on ul "Branch Price Status Status is valid till Qahwa, El Hay El Motamayez EGP 95.76 ​…" at bounding box center [349, 38] width 373 height 546
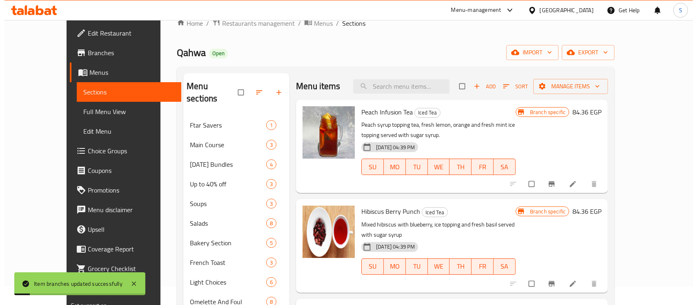
scroll to position [0, 0]
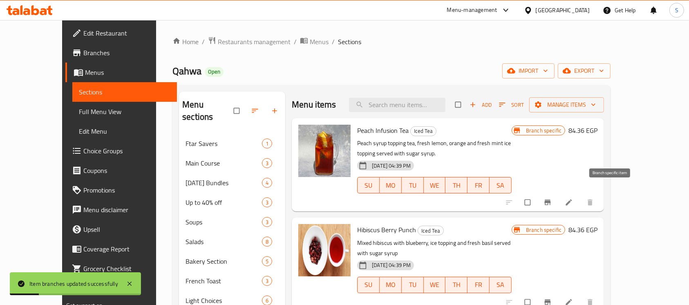
click at [551, 200] on icon "Branch-specific-item" at bounding box center [548, 202] width 6 height 5
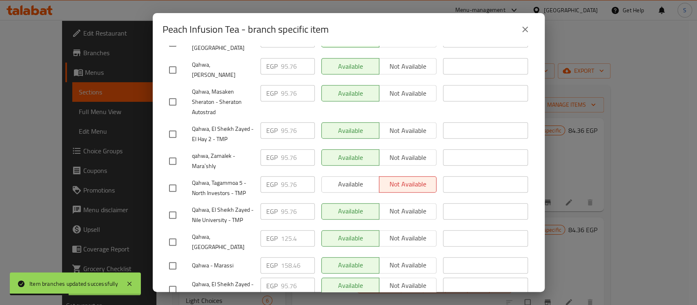
scroll to position [272, 0]
click at [177, 233] on input "checkbox" at bounding box center [172, 241] width 17 height 17
checkbox input "true"
click at [282, 230] on input "125.4" at bounding box center [298, 238] width 34 height 16
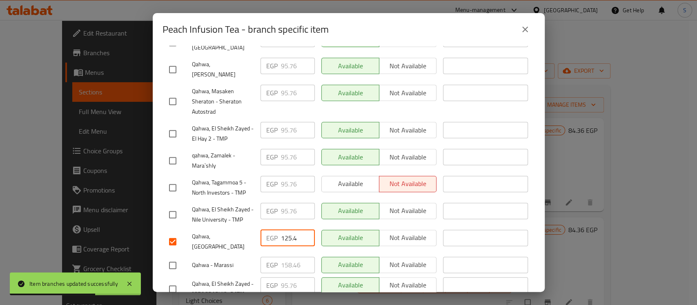
paste input "32.240"
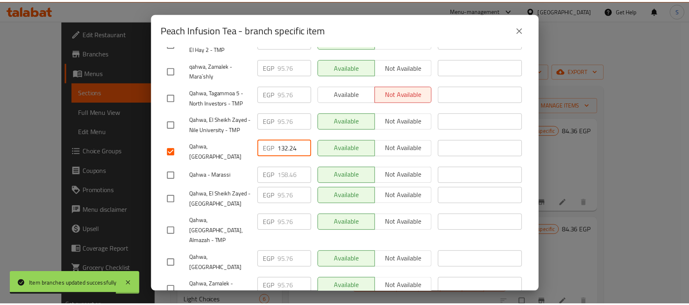
scroll to position [411, 0]
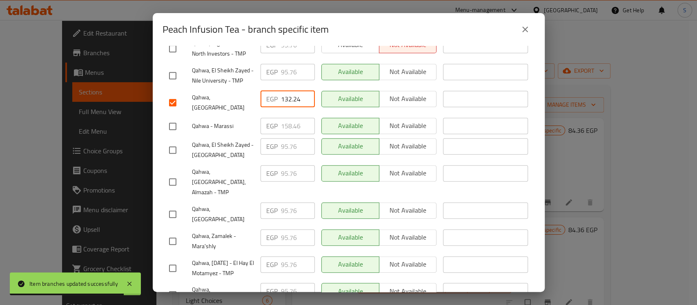
type input "132.24"
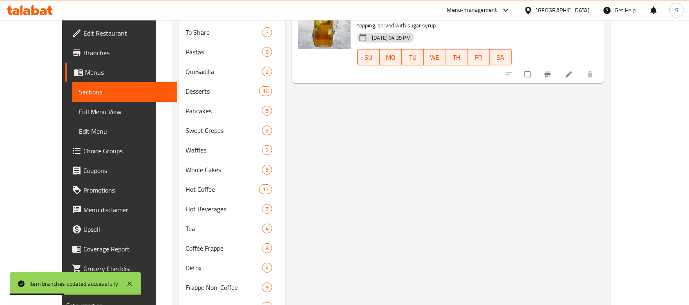
scroll to position [490, 0]
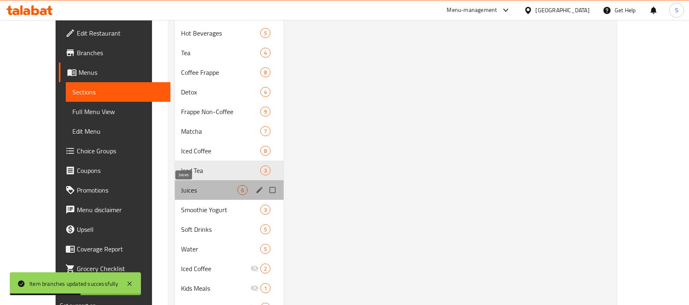
click at [181, 191] on span "Juices" at bounding box center [209, 190] width 56 height 10
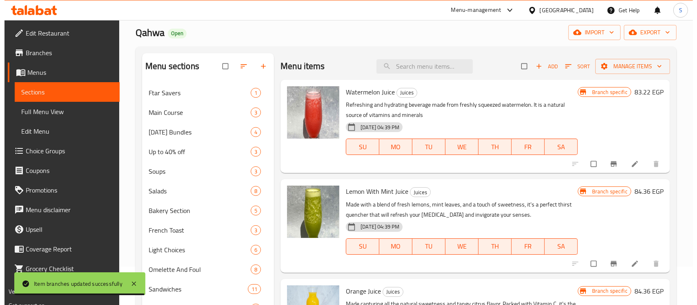
scroll to position [54, 0]
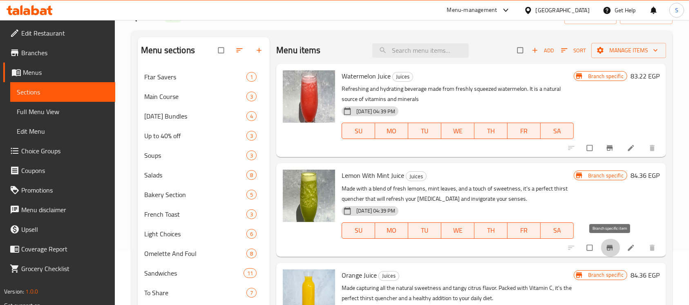
click at [614, 247] on span "Branch-specific-item" at bounding box center [611, 248] width 10 height 8
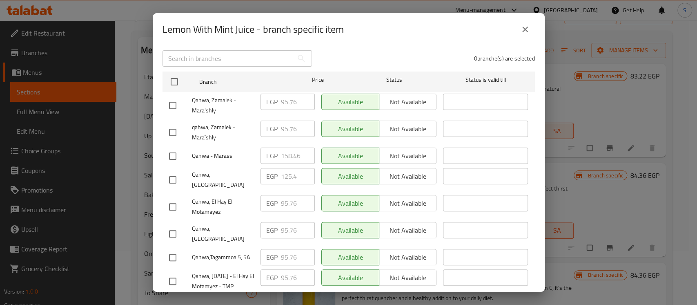
scroll to position [109, 0]
click at [175, 173] on input "checkbox" at bounding box center [172, 178] width 17 height 17
checkbox input "true"
click at [287, 172] on input "125.4" at bounding box center [298, 175] width 34 height 16
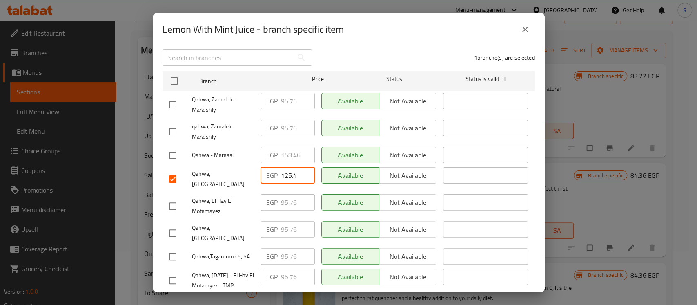
paste input "32.240"
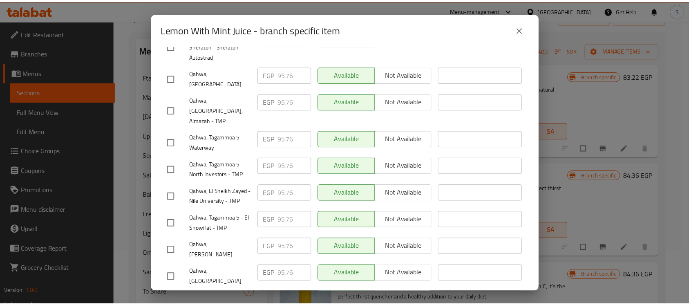
scroll to position [411, 0]
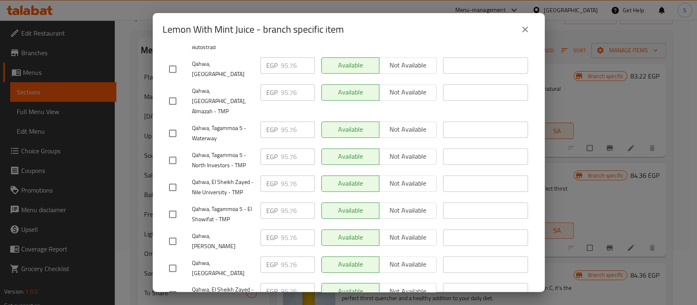
type input "132.24"
click at [337, 272] on ul "Branch Price Status Status is valid till Qahwa, Zamalek - Mara'shly EGP 95.76 ​…" at bounding box center [349, 38] width 373 height 546
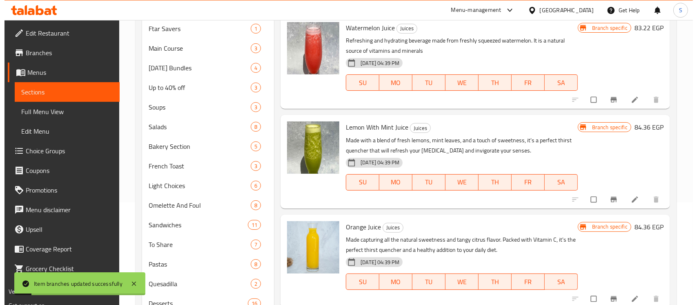
scroll to position [163, 0]
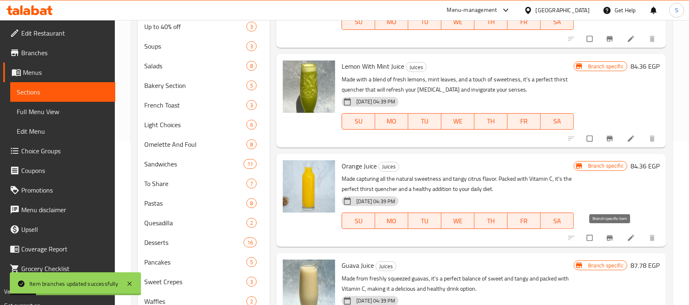
click at [611, 239] on icon "Branch-specific-item" at bounding box center [610, 238] width 8 height 8
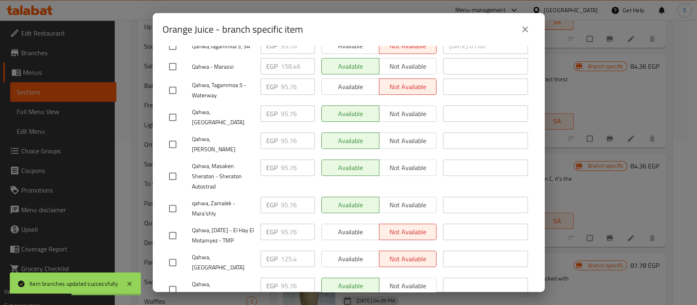
scroll to position [218, 0]
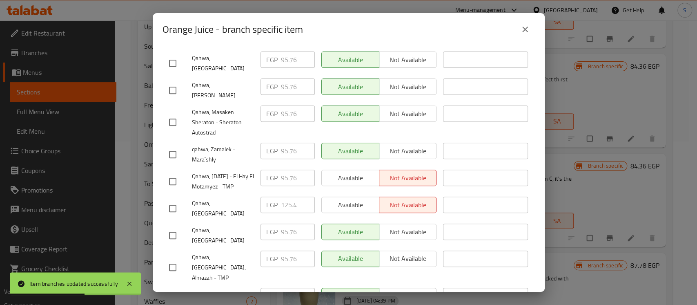
click at [176, 200] on input "checkbox" at bounding box center [172, 208] width 17 height 17
checkbox input "true"
click at [286, 197] on input "125.4" at bounding box center [298, 205] width 34 height 16
paste input "32.240"
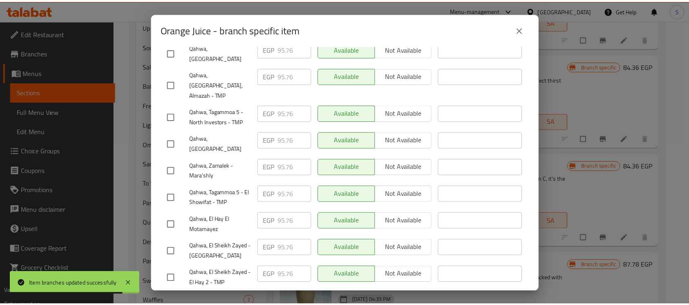
scroll to position [411, 0]
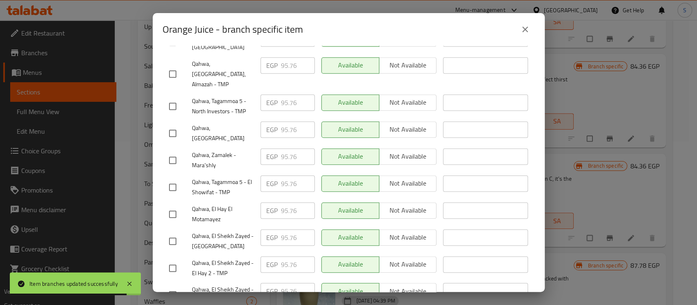
type input "132.24"
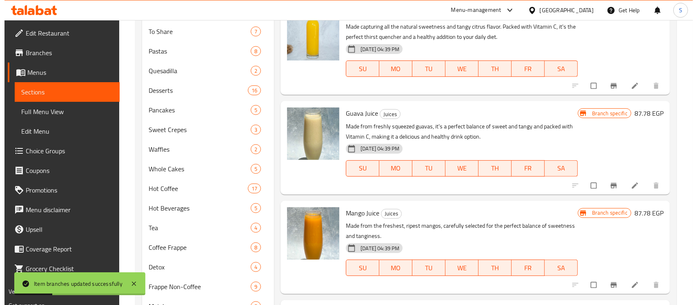
scroll to position [327, 0]
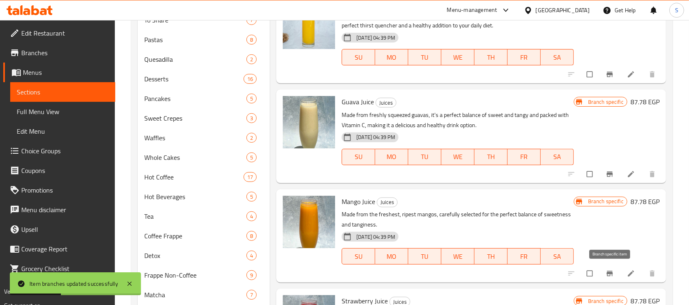
click at [606, 273] on icon "Branch-specific-item" at bounding box center [610, 273] width 8 height 8
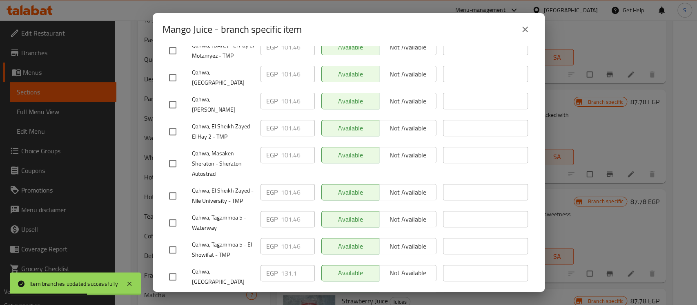
scroll to position [218, 0]
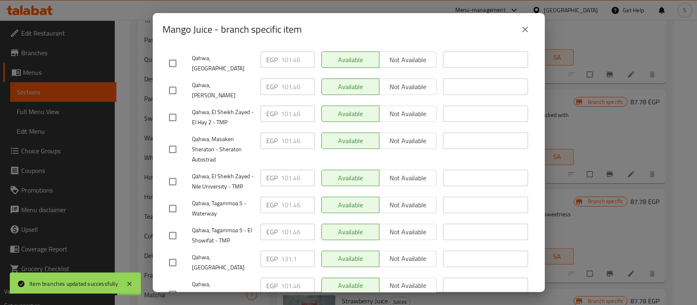
click at [178, 254] on input "checkbox" at bounding box center [172, 262] width 17 height 17
checkbox input "true"
click at [281, 250] on input "131.1" at bounding box center [298, 258] width 34 height 16
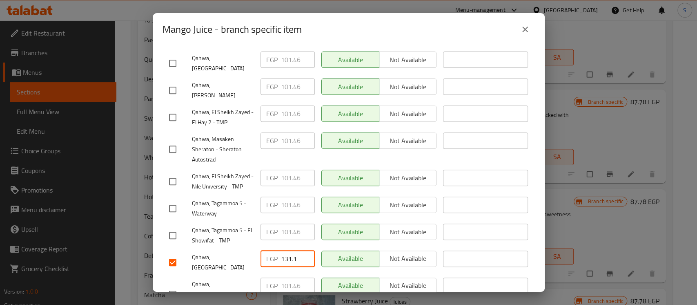
click at [284, 250] on input "131.1" at bounding box center [298, 258] width 34 height 16
paste input "7.940"
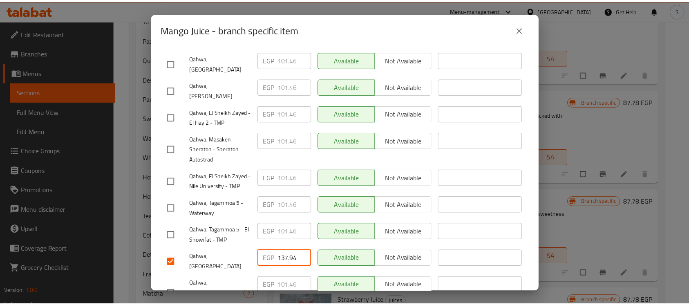
scroll to position [411, 0]
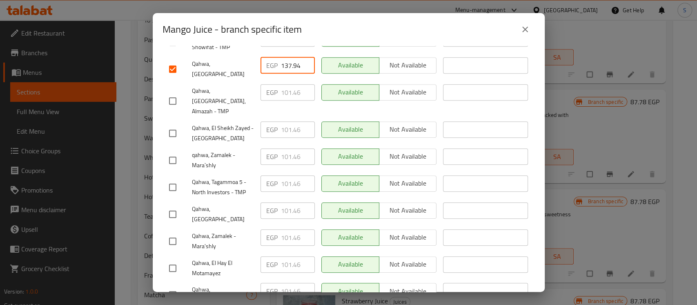
type input "137.94"
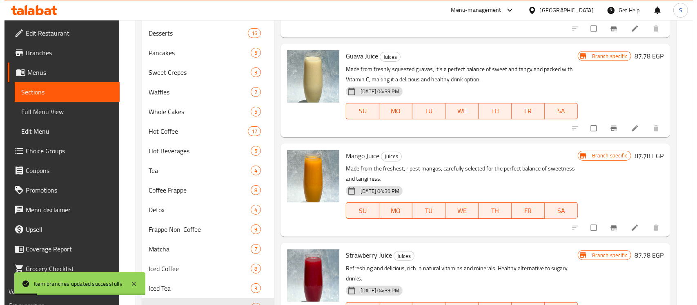
scroll to position [436, 0]
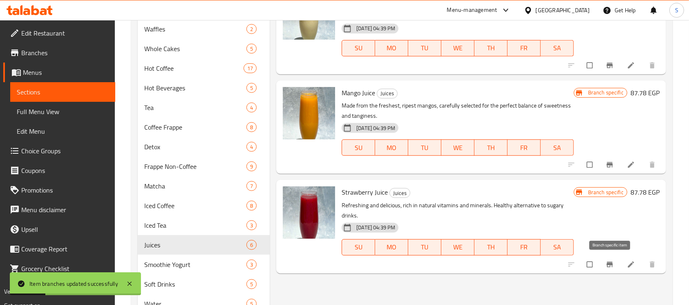
click at [608, 266] on icon "Branch-specific-item" at bounding box center [609, 264] width 6 height 5
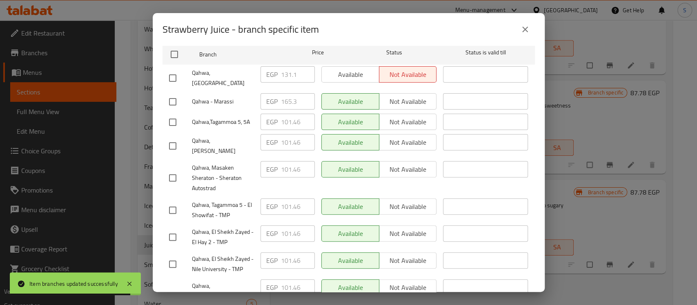
scroll to position [29, 0]
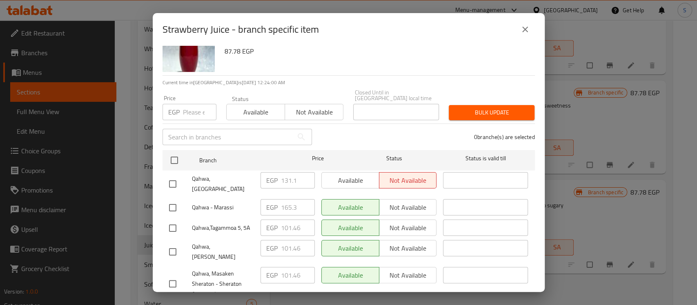
click at [174, 176] on input "checkbox" at bounding box center [172, 183] width 17 height 17
checkbox input "true"
click at [281, 176] on input "131.1" at bounding box center [298, 180] width 34 height 16
click at [287, 174] on input "131.1" at bounding box center [298, 180] width 34 height 16
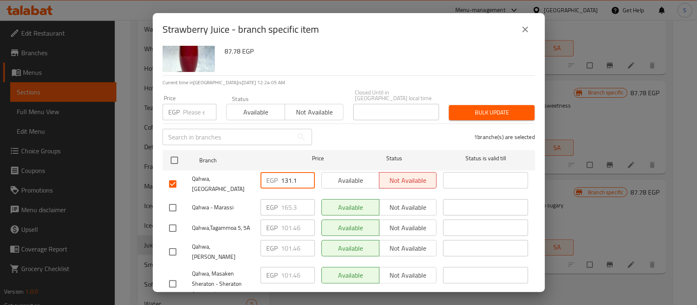
click at [287, 174] on input "131.1" at bounding box center [298, 180] width 34 height 16
paste input "7.940"
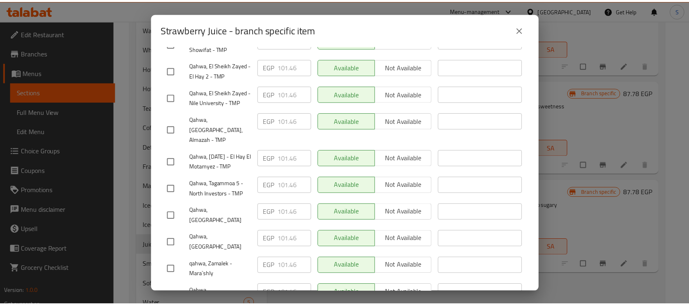
scroll to position [411, 0]
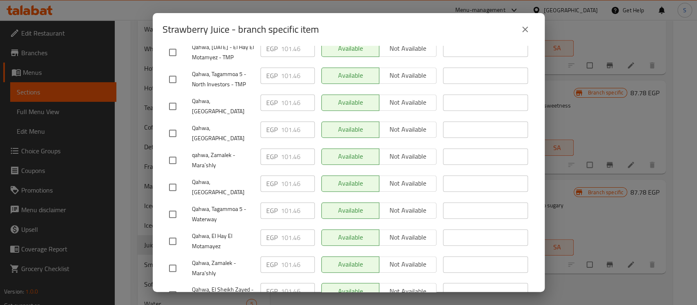
type input "137.94"
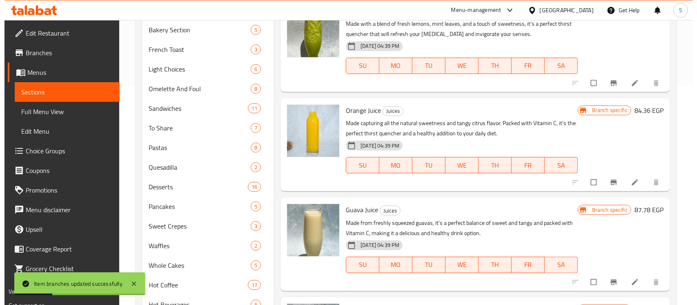
scroll to position [272, 0]
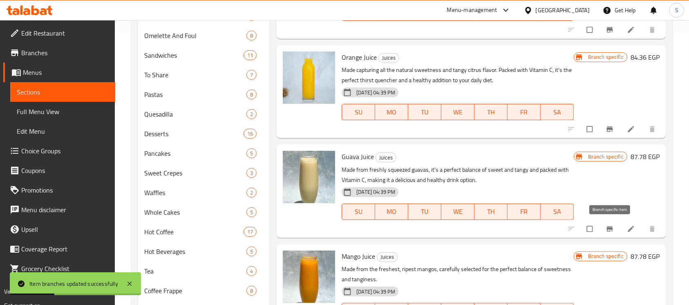
click at [607, 230] on icon "Branch-specific-item" at bounding box center [610, 229] width 8 height 8
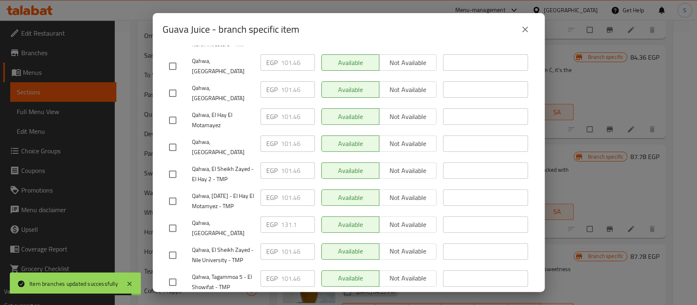
scroll to position [193, 0]
click at [177, 221] on input "checkbox" at bounding box center [172, 229] width 17 height 17
checkbox input "true"
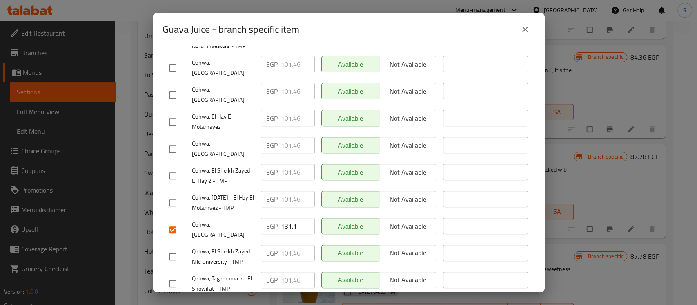
click at [287, 218] on input "131.1" at bounding box center [298, 226] width 34 height 16
paste input "7.940"
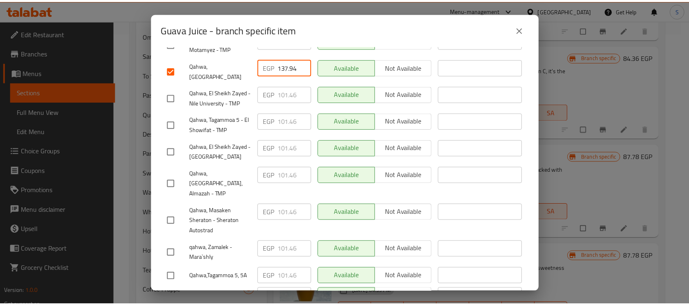
scroll to position [411, 0]
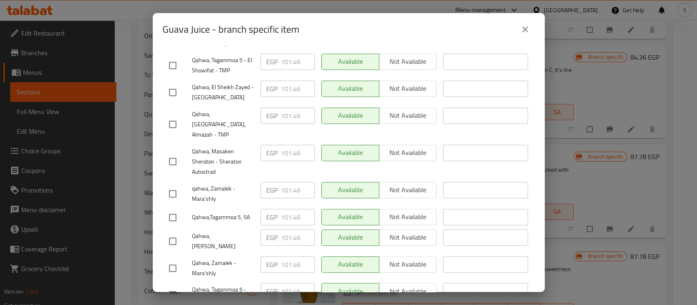
type input "137.94"
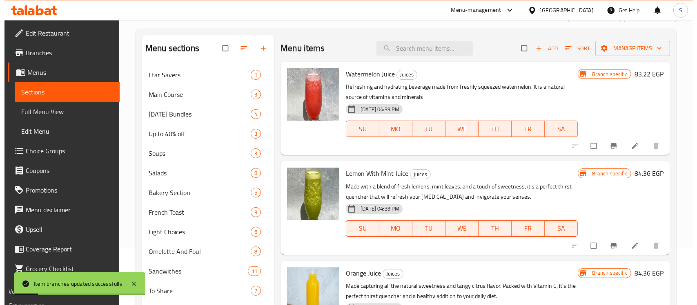
scroll to position [0, 0]
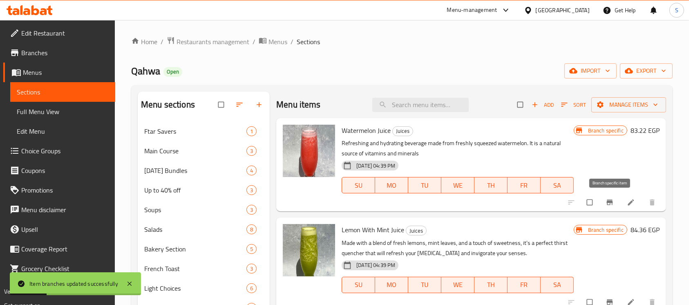
click at [610, 200] on icon "Branch-specific-item" at bounding box center [609, 202] width 6 height 5
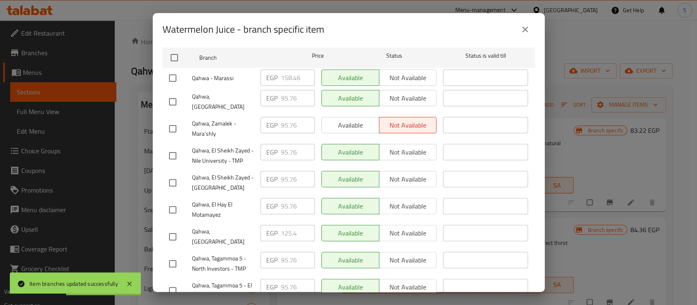
scroll to position [109, 0]
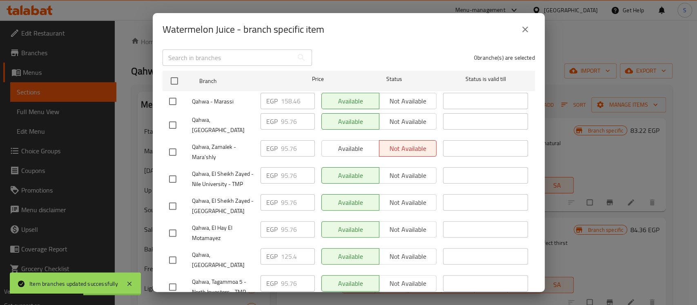
click at [172, 251] on input "checkbox" at bounding box center [172, 259] width 17 height 17
checkbox input "true"
click at [281, 248] on input "125.4" at bounding box center [298, 256] width 34 height 16
paste input "32.240"
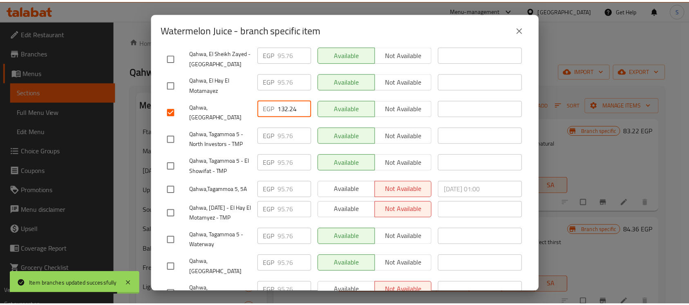
scroll to position [411, 0]
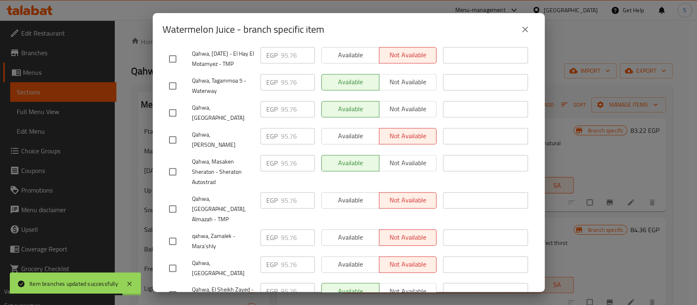
type input "132.24"
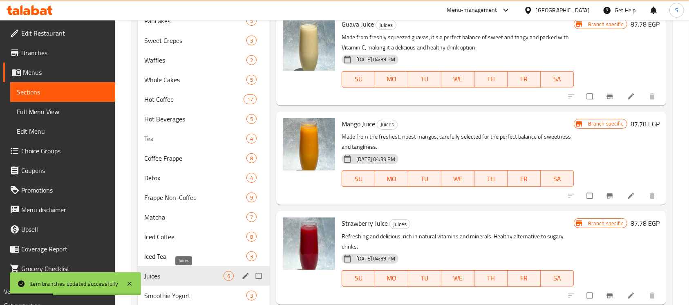
scroll to position [436, 0]
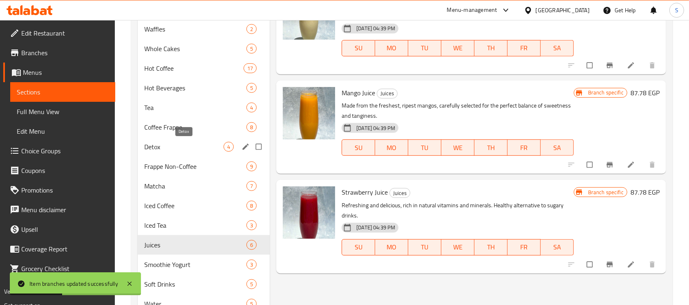
click at [160, 149] on span "Detox" at bounding box center [183, 147] width 79 height 10
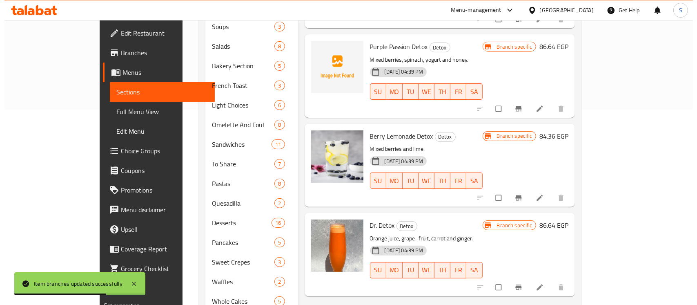
scroll to position [218, 0]
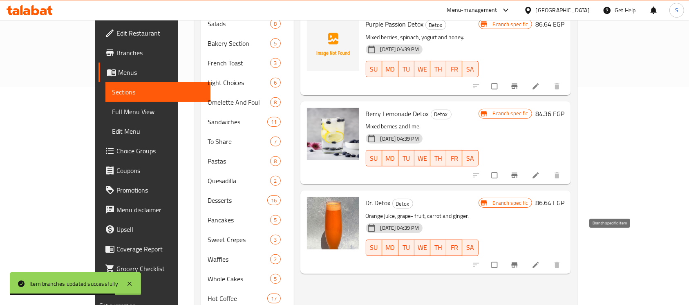
click at [517, 262] on icon "Branch-specific-item" at bounding box center [514, 264] width 6 height 5
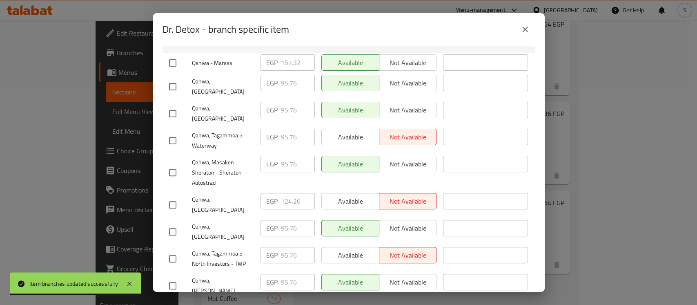
scroll to position [163, 0]
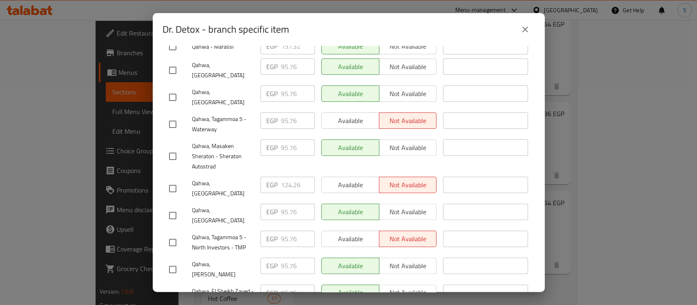
click at [174, 180] on input "checkbox" at bounding box center [172, 188] width 17 height 17
checkbox input "true"
click at [281, 177] on input "124.26" at bounding box center [298, 185] width 34 height 16
paste input "31.100"
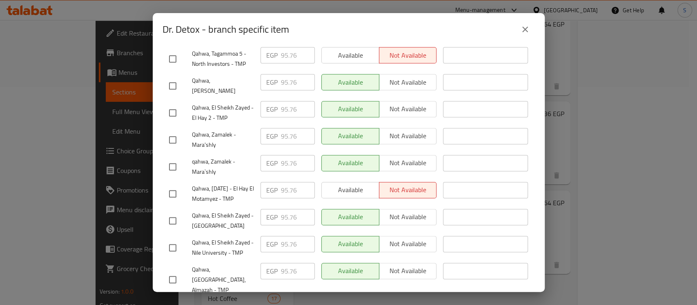
scroll to position [411, 0]
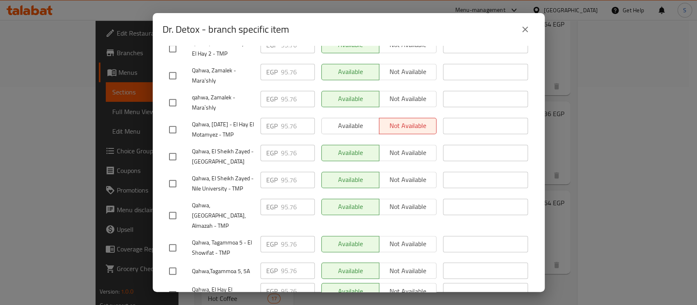
type input "131.1"
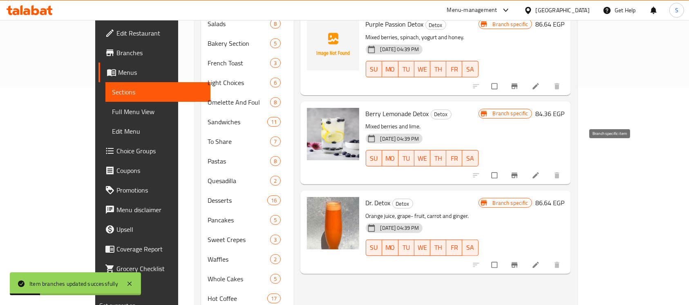
click at [519, 171] on icon "Branch-specific-item" at bounding box center [514, 175] width 8 height 8
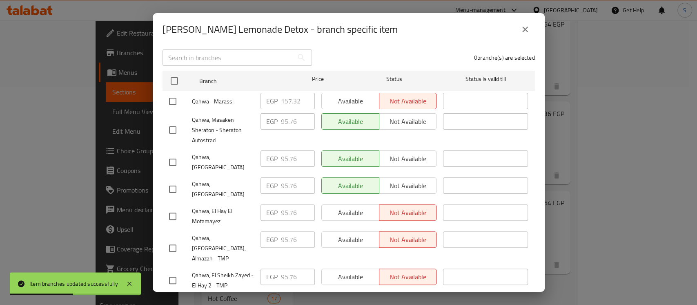
scroll to position [218, 0]
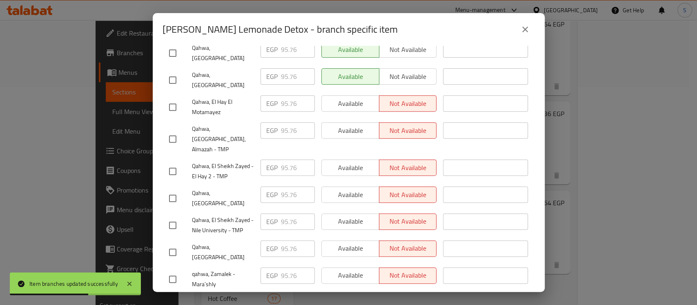
click at [173, 244] on input "checkbox" at bounding box center [172, 252] width 17 height 17
checkbox input "true"
click at [281, 240] on input "95.76" at bounding box center [298, 248] width 34 height 16
paste input "131.100"
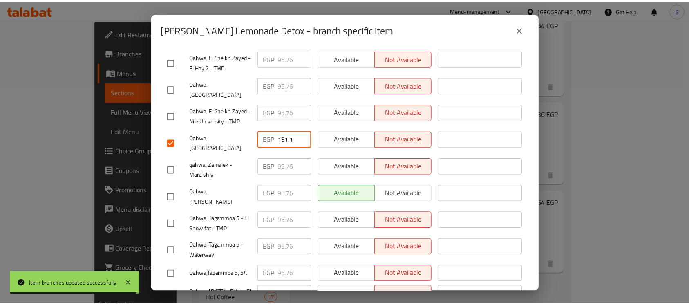
scroll to position [411, 0]
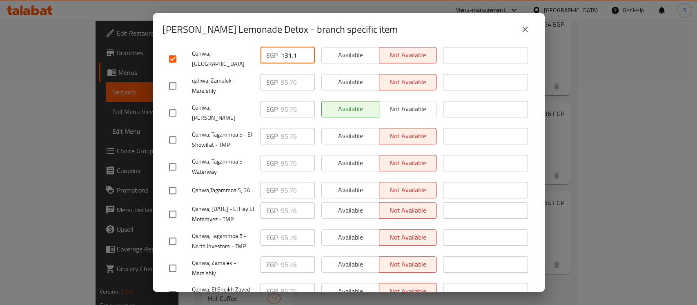
type input "131.1"
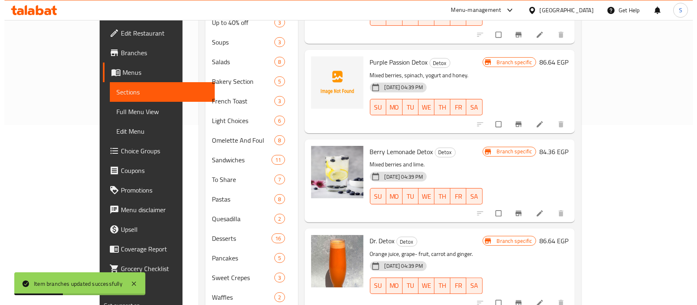
scroll to position [163, 0]
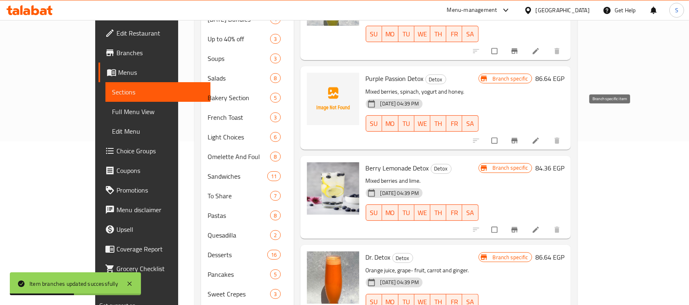
click at [519, 136] on icon "Branch-specific-item" at bounding box center [514, 140] width 8 height 8
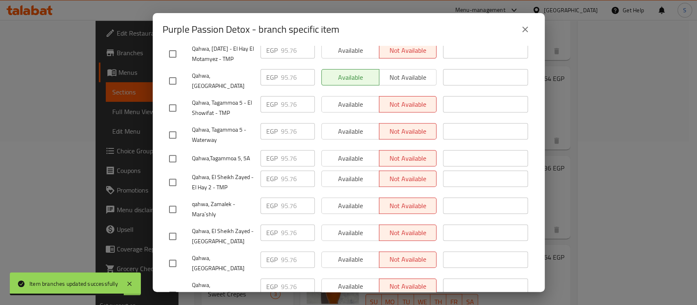
scroll to position [272, 0]
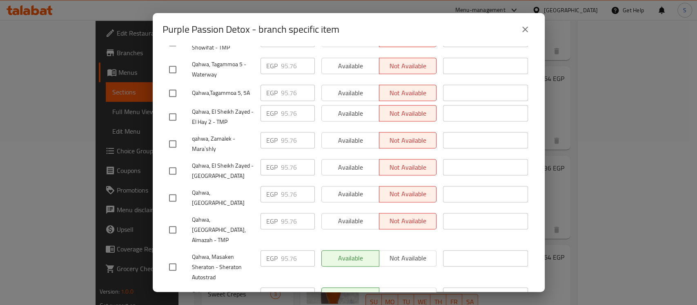
click at [178, 189] on input "checkbox" at bounding box center [172, 197] width 17 height 17
checkbox input "true"
click at [288, 186] on input "95.76" at bounding box center [298, 194] width 34 height 16
paste input "131.100"
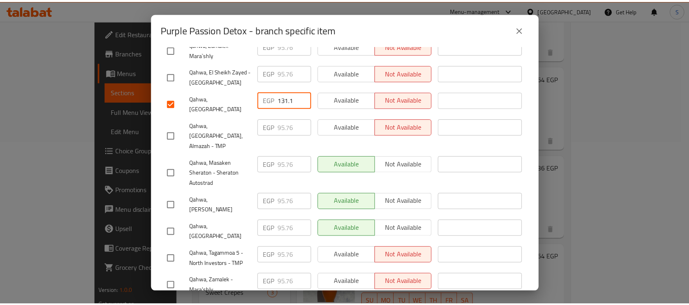
scroll to position [411, 0]
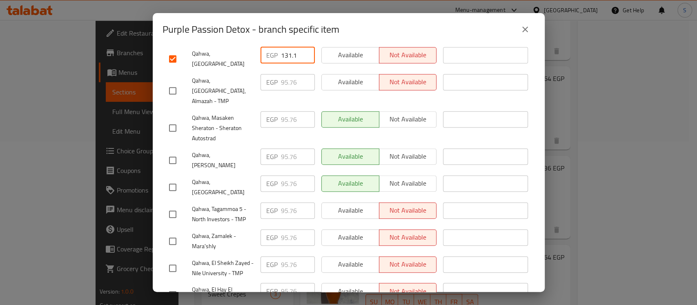
type input "131.1"
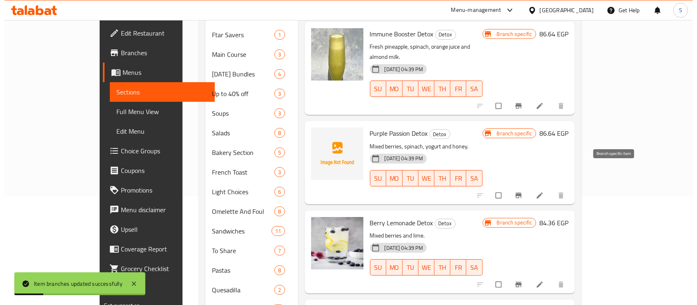
scroll to position [54, 0]
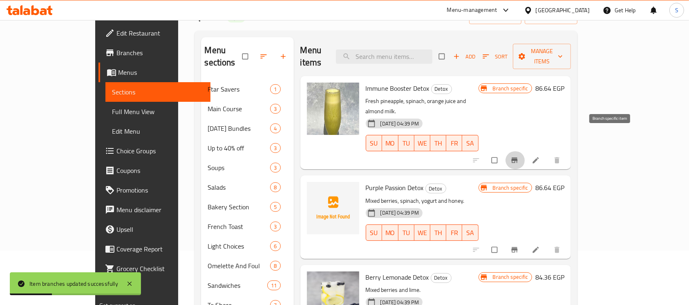
click at [525, 151] on button "Branch-specific-item" at bounding box center [515, 160] width 20 height 18
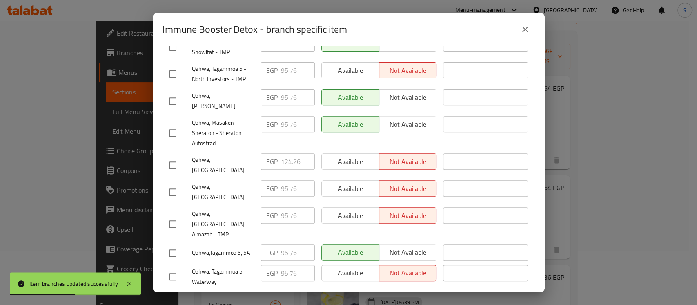
scroll to position [218, 0]
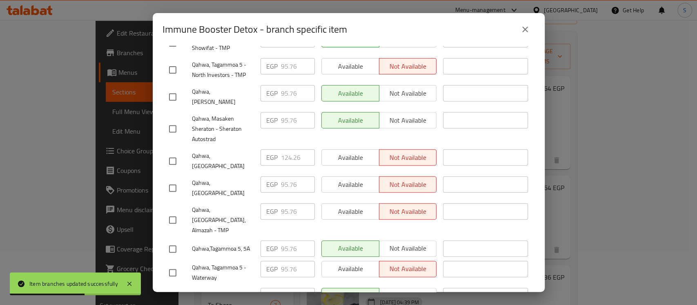
click at [169, 152] on input "checkbox" at bounding box center [172, 160] width 17 height 17
checkbox input "true"
click at [288, 149] on input "124.26" at bounding box center [298, 157] width 34 height 16
paste input "31.100"
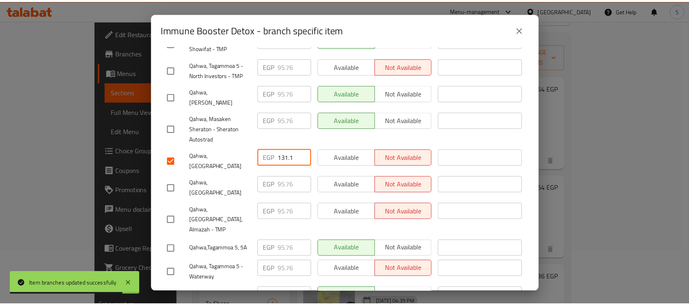
scroll to position [411, 0]
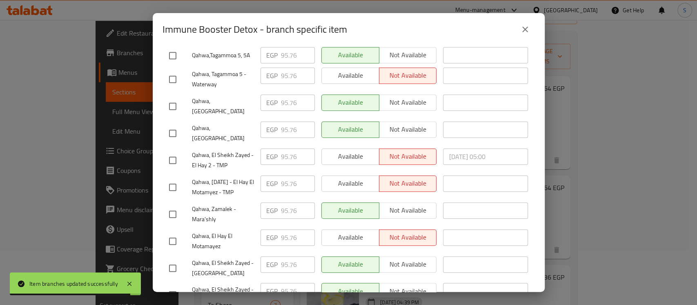
type input "131.1"
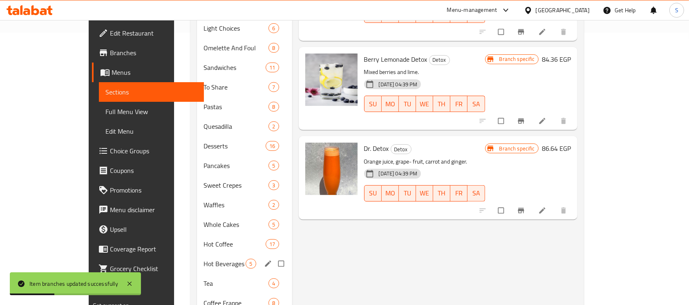
scroll to position [381, 0]
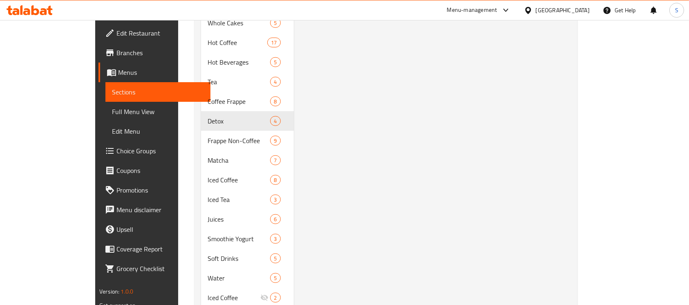
scroll to position [490, 0]
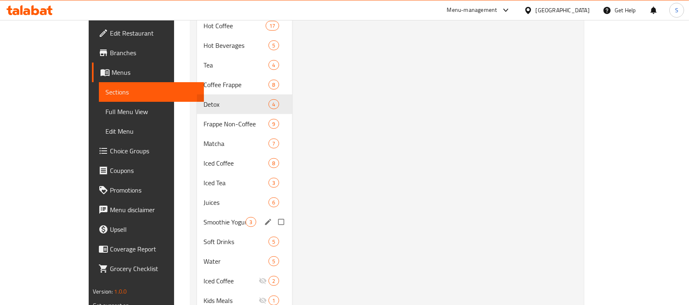
click at [203, 217] on span "Smoothie Yogurt" at bounding box center [224, 222] width 42 height 10
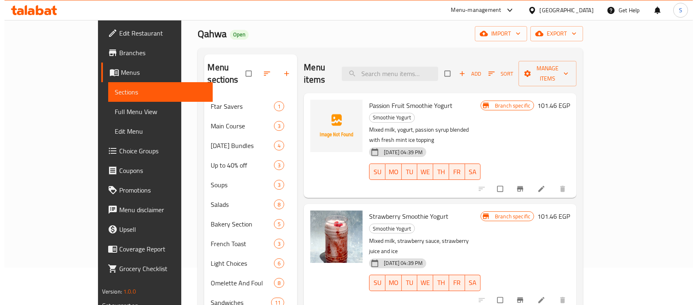
scroll to position [54, 0]
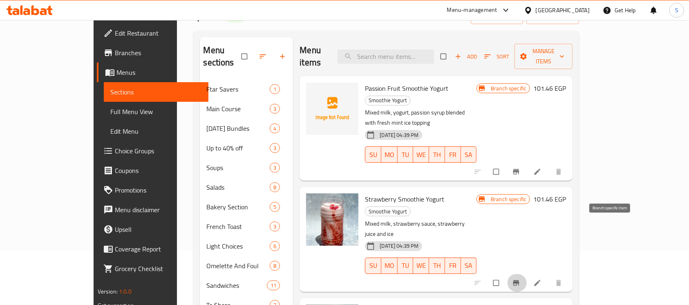
click at [527, 274] on button "Branch-specific-item" at bounding box center [517, 283] width 20 height 18
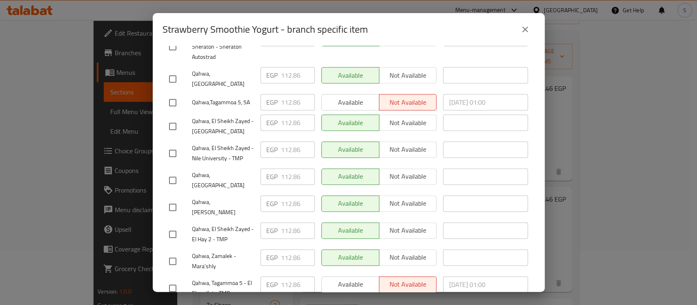
scroll to position [381, 0]
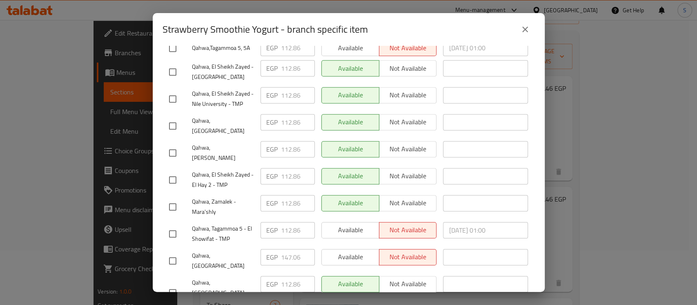
click at [176, 252] on input "checkbox" at bounding box center [172, 260] width 17 height 17
checkbox input "true"
click at [277, 249] on div "EGP 147.06 ​" at bounding box center [288, 257] width 54 height 16
click at [285, 249] on input "147.06" at bounding box center [298, 257] width 34 height 16
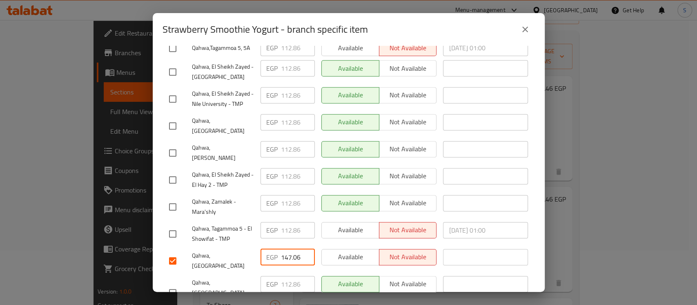
click at [285, 249] on input "147.06" at bounding box center [298, 257] width 34 height 16
paste input "56.180"
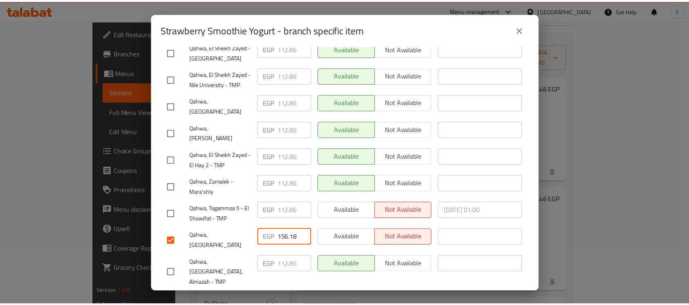
scroll to position [411, 0]
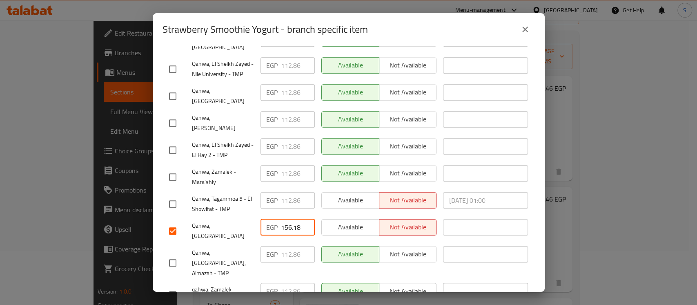
type input "156.18"
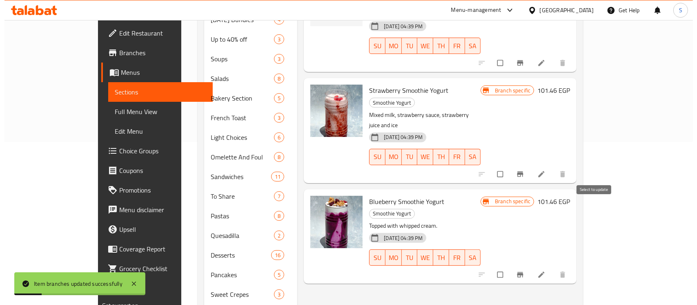
scroll to position [163, 0]
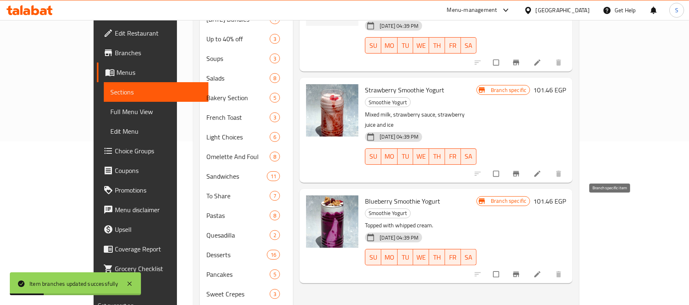
click at [519, 272] on icon "Branch-specific-item" at bounding box center [516, 274] width 6 height 5
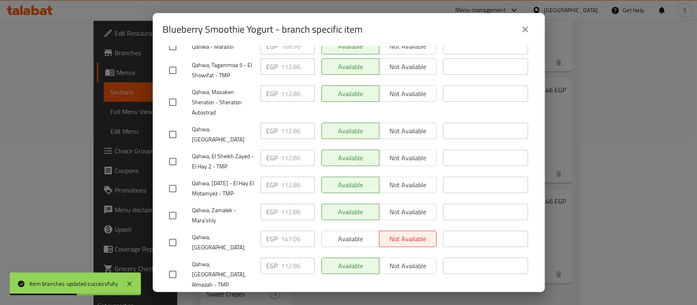
click at [178, 236] on input "checkbox" at bounding box center [172, 242] width 17 height 17
checkbox input "true"
click at [284, 237] on input "147.06" at bounding box center [298, 238] width 34 height 16
paste input "56.180"
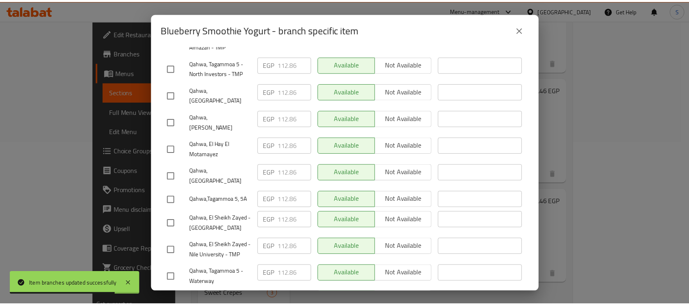
scroll to position [411, 0]
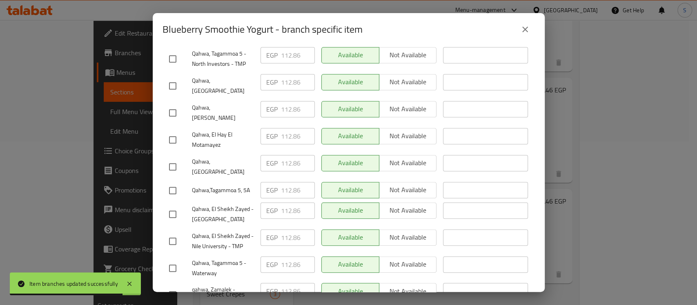
type input "156.18"
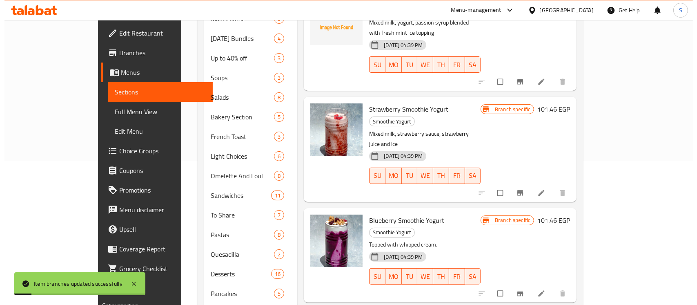
scroll to position [0, 0]
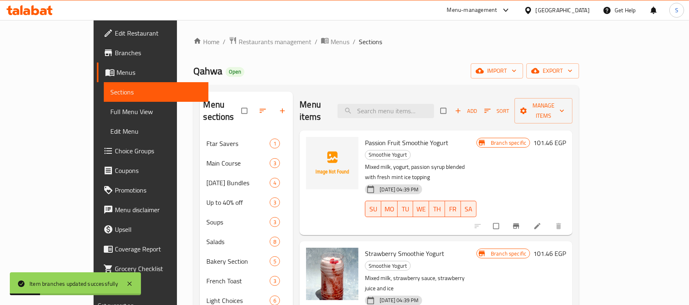
click at [520, 222] on icon "Branch-specific-item" at bounding box center [516, 226] width 8 height 8
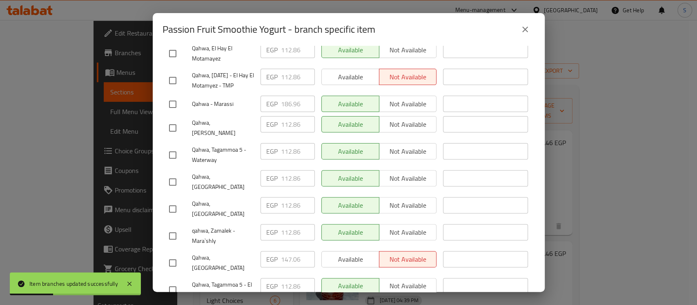
scroll to position [163, 0]
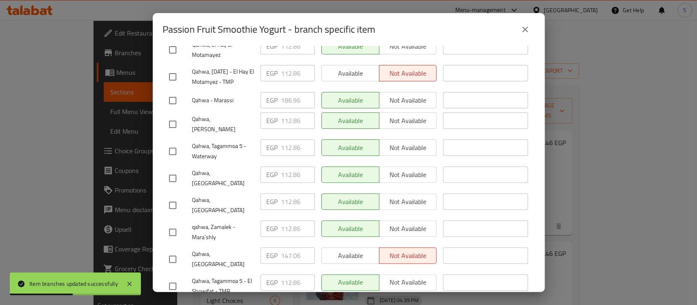
click at [175, 250] on input "checkbox" at bounding box center [172, 258] width 17 height 17
checkbox input "true"
click at [281, 247] on input "147.06" at bounding box center [298, 255] width 34 height 16
paste input "56.180"
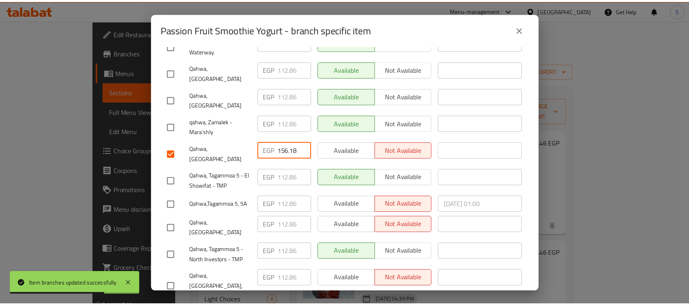
scroll to position [411, 0]
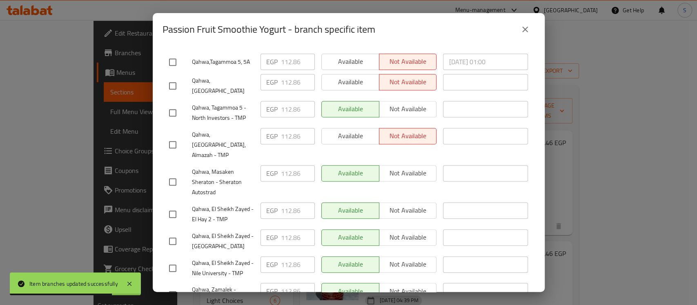
type input "156.18"
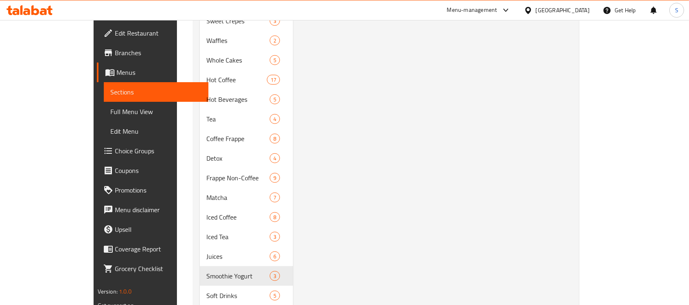
scroll to position [490, 0]
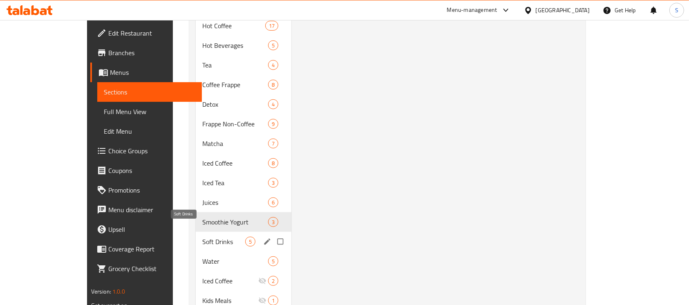
click at [202, 237] on span "Soft Drinks" at bounding box center [223, 242] width 43 height 10
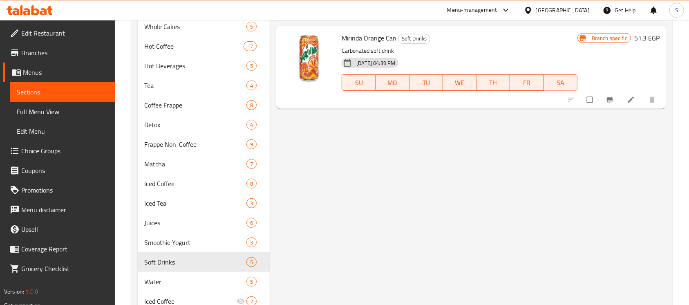
scroll to position [545, 0]
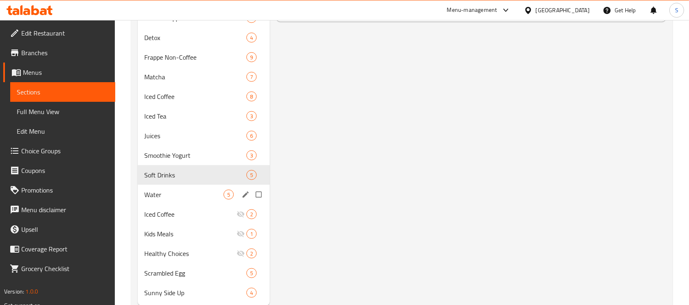
click at [185, 201] on div "Water 5" at bounding box center [204, 195] width 132 height 20
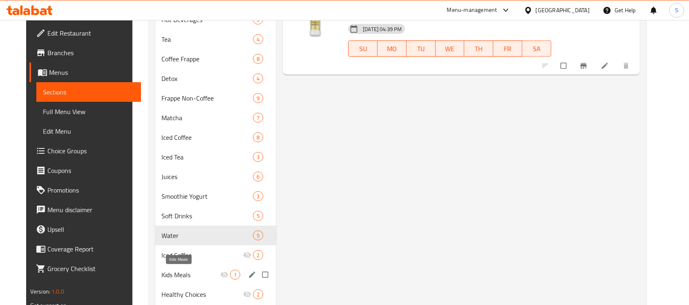
scroll to position [545, 0]
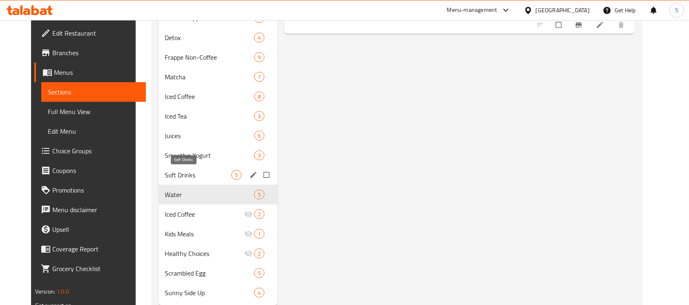
click at [168, 175] on span "Soft Drinks" at bounding box center [198, 175] width 67 height 10
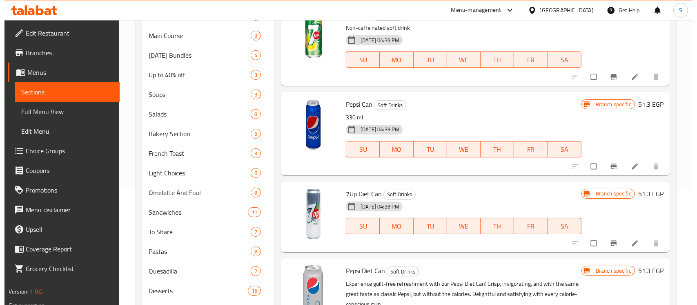
scroll to position [109, 0]
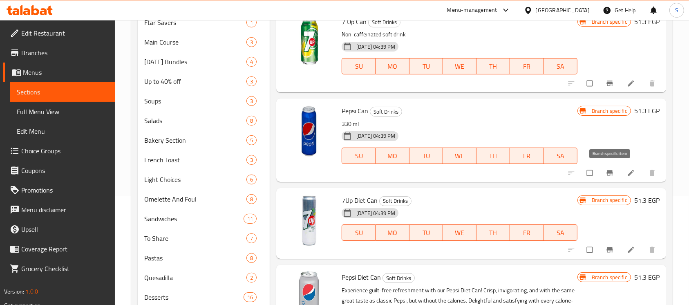
click at [609, 173] on icon "Branch-specific-item" at bounding box center [610, 173] width 8 height 8
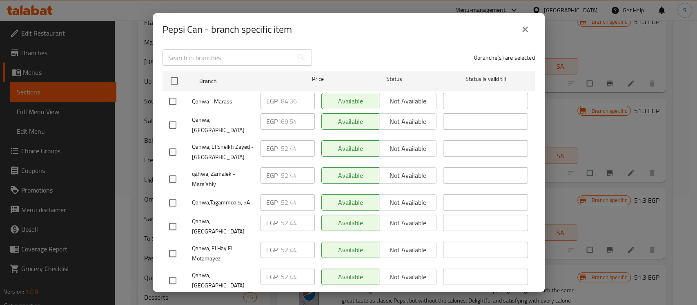
click at [173, 118] on input "checkbox" at bounding box center [172, 124] width 17 height 17
checkbox input "true"
click at [288, 118] on input "69.54" at bounding box center [298, 121] width 34 height 16
paste input "72.960"
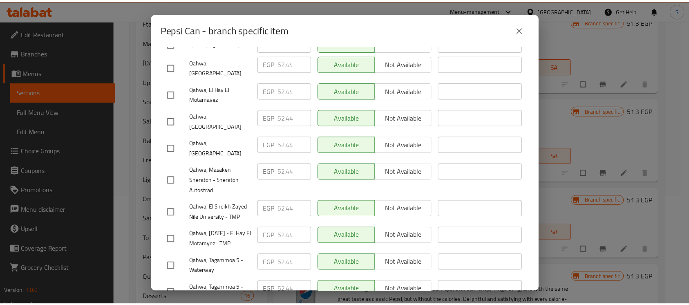
scroll to position [411, 0]
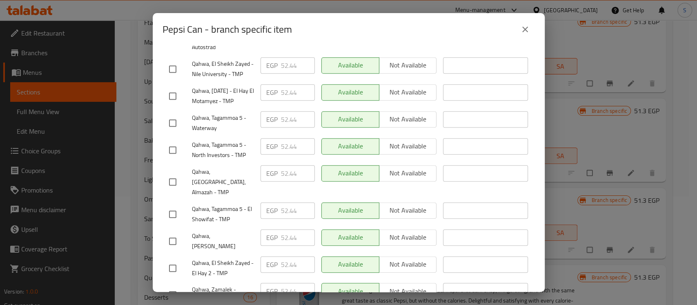
type input "72.96"
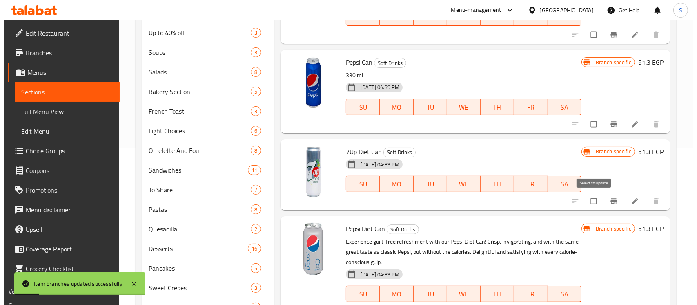
scroll to position [218, 0]
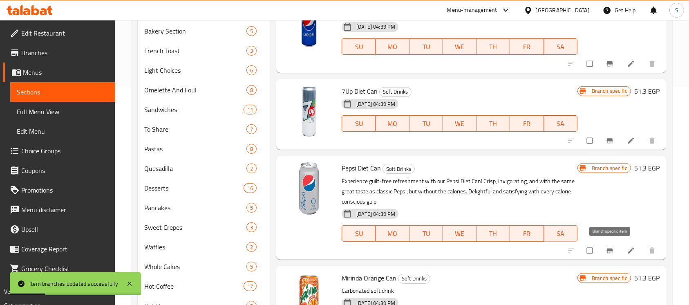
click at [605, 249] on button "Branch-specific-item" at bounding box center [611, 250] width 20 height 18
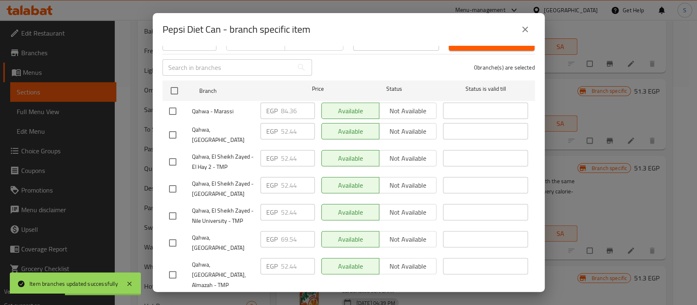
scroll to position [109, 0]
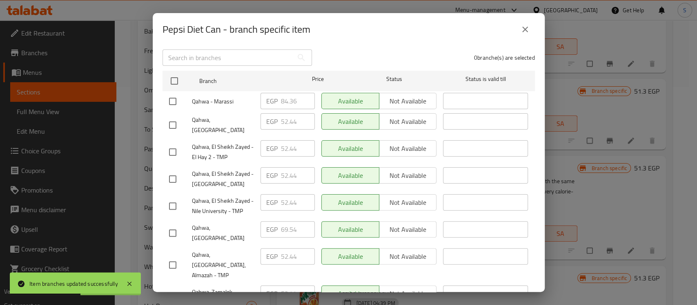
click at [177, 224] on input "checkbox" at bounding box center [172, 232] width 17 height 17
checkbox input "true"
click at [281, 221] on input "69.54" at bounding box center [298, 229] width 34 height 16
paste input "72.960"
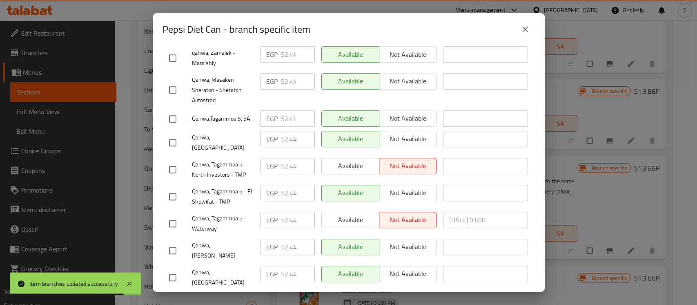
scroll to position [411, 0]
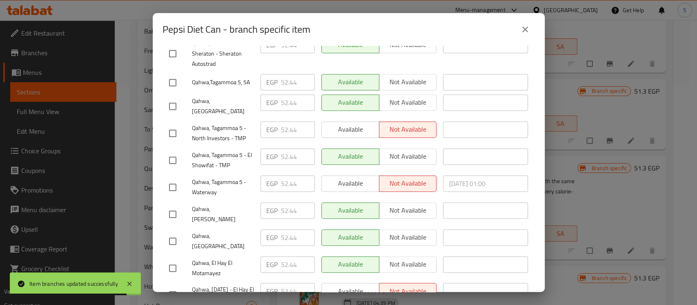
type input "72.96"
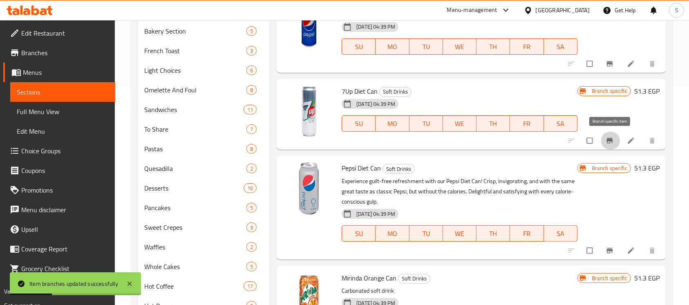
click at [607, 143] on icon "Branch-specific-item" at bounding box center [610, 140] width 8 height 8
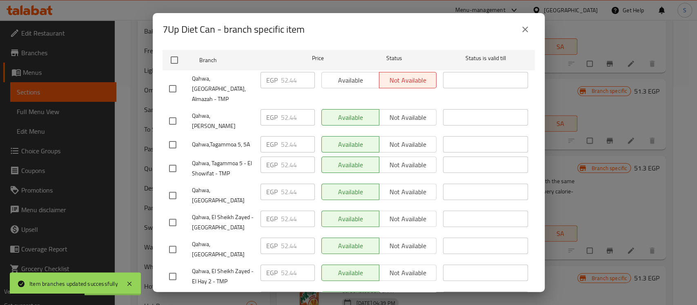
scroll to position [163, 0]
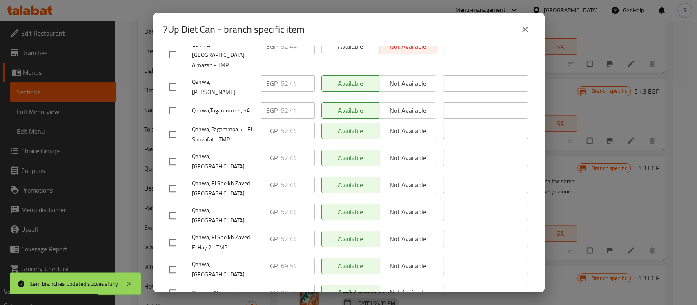
click at [174, 261] on input "checkbox" at bounding box center [172, 269] width 17 height 17
checkbox input "true"
click at [290, 257] on input "69.54" at bounding box center [298, 265] width 34 height 16
paste input "72.960"
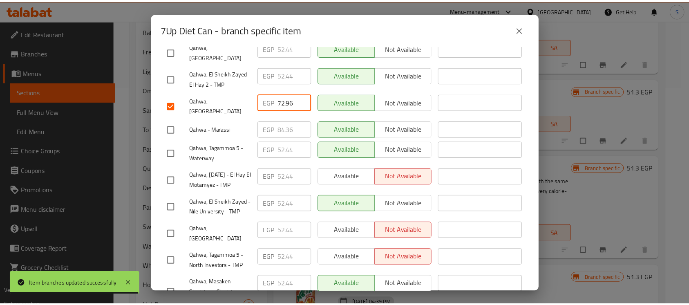
scroll to position [411, 0]
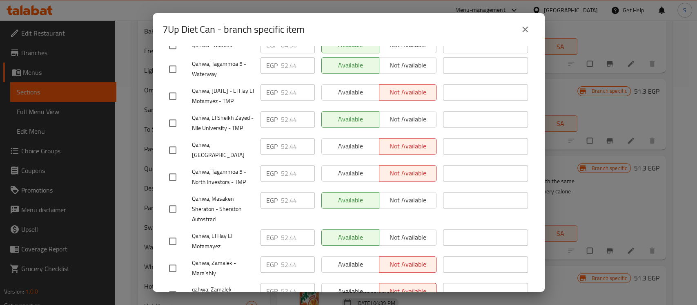
type input "72.96"
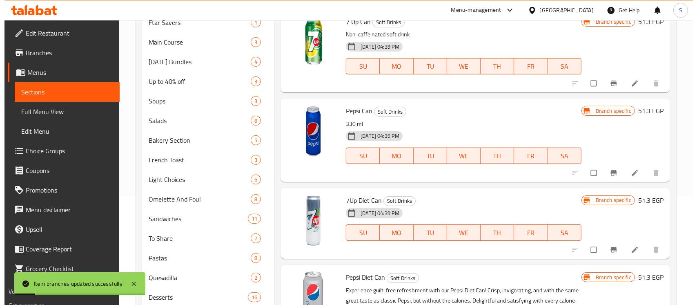
scroll to position [54, 0]
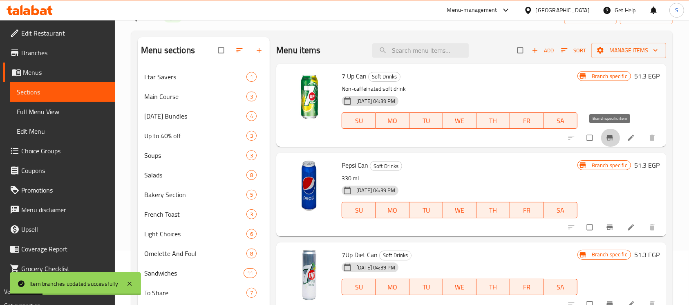
click at [609, 139] on icon "Branch-specific-item" at bounding box center [610, 138] width 8 height 8
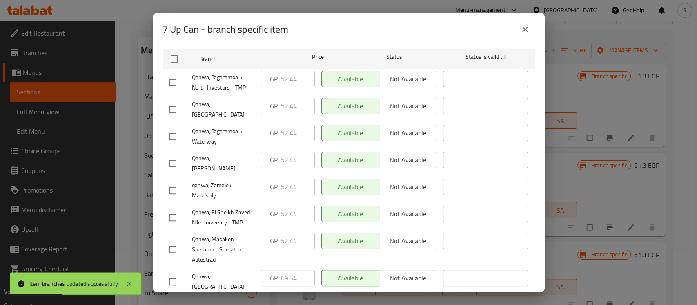
scroll to position [163, 0]
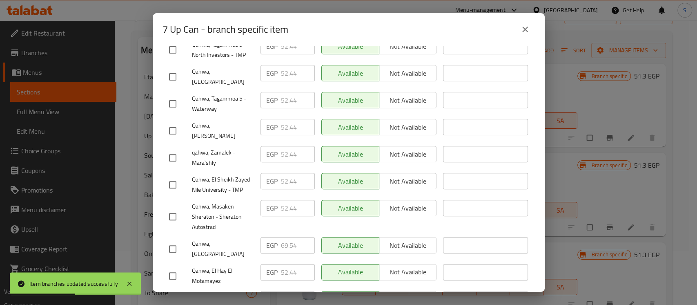
click at [173, 240] on input "checkbox" at bounding box center [172, 248] width 17 height 17
checkbox input "true"
click at [288, 237] on input "69.54" at bounding box center [298, 245] width 34 height 16
paste input "72.960"
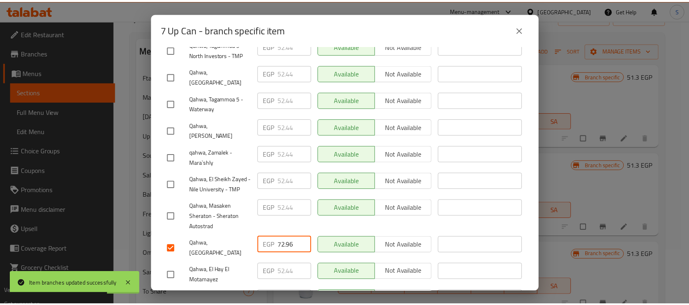
scroll to position [411, 0]
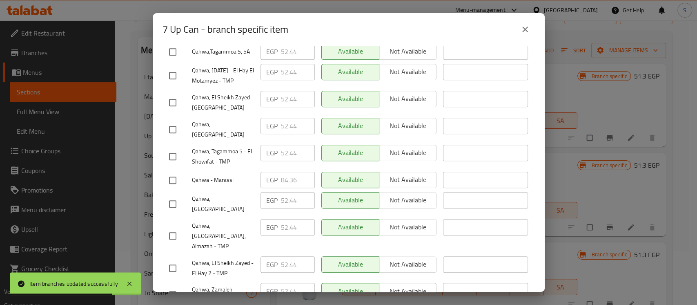
type input "72.96"
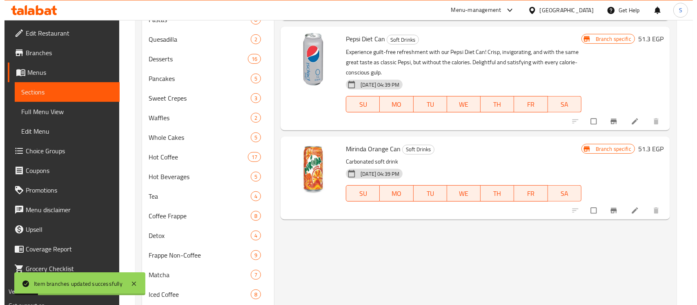
scroll to position [381, 0]
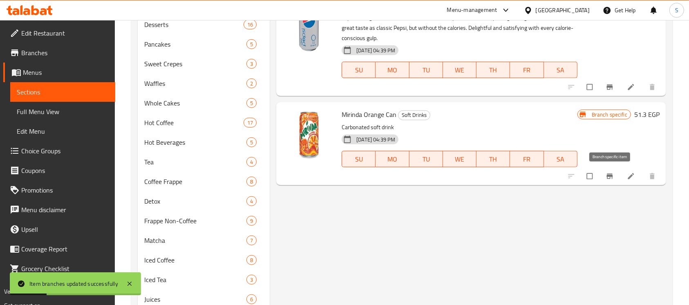
click at [611, 178] on icon "Branch-specific-item" at bounding box center [610, 176] width 8 height 8
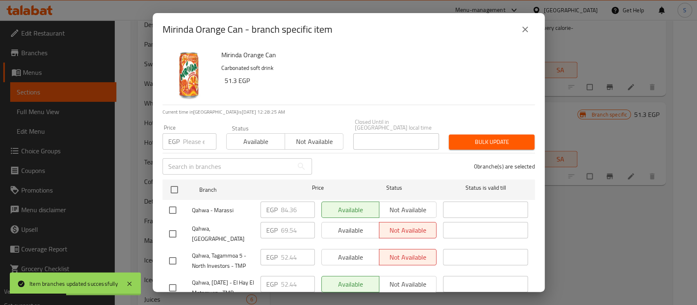
click at [173, 225] on input "checkbox" at bounding box center [172, 233] width 17 height 17
checkbox input "true"
click at [281, 226] on input "69.54" at bounding box center [298, 230] width 34 height 16
paste input "72.960"
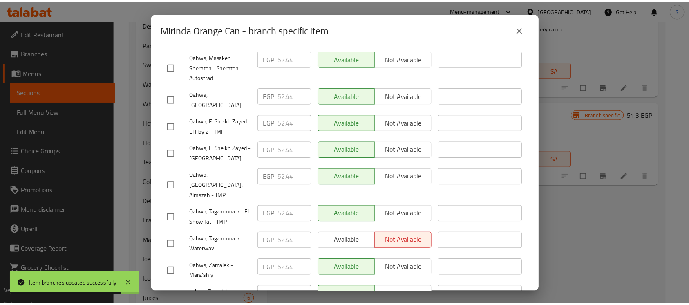
scroll to position [411, 0]
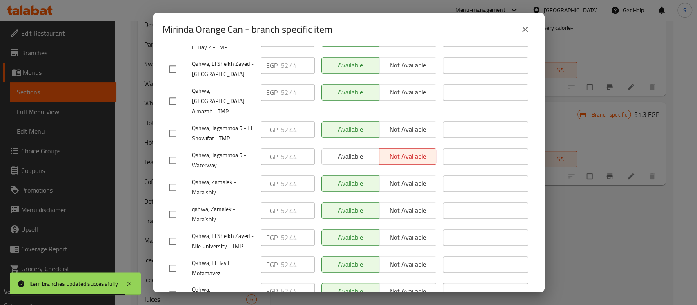
type input "72.96"
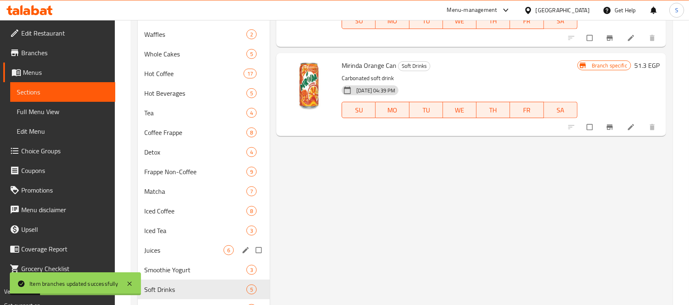
scroll to position [490, 0]
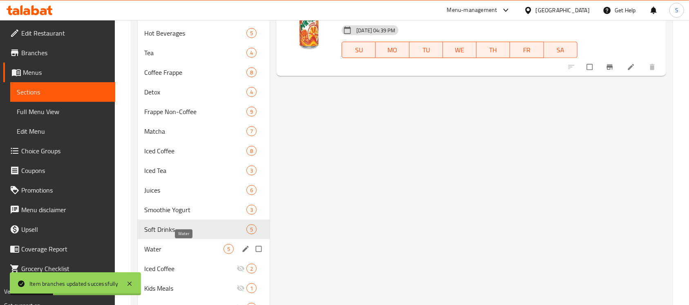
click at [180, 248] on span "Water" at bounding box center [183, 249] width 79 height 10
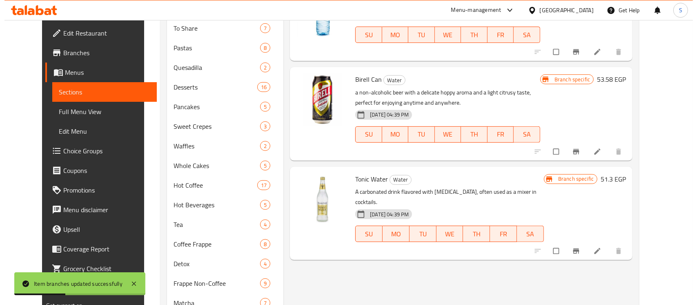
scroll to position [218, 0]
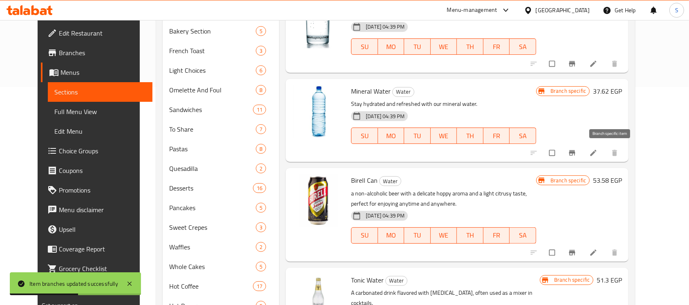
click at [575, 152] on icon "Branch-specific-item" at bounding box center [572, 152] width 6 height 5
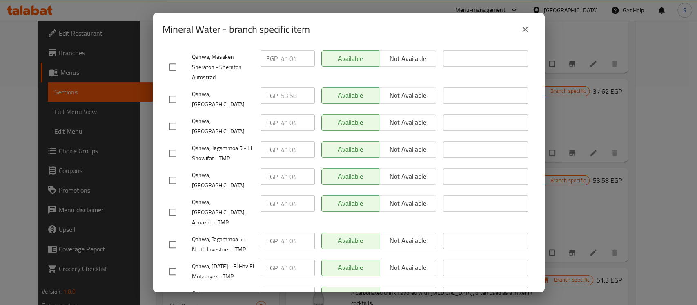
scroll to position [381, 0]
click at [177, 90] on input "checkbox" at bounding box center [172, 98] width 17 height 17
checkbox input "true"
click at [285, 87] on input "53.58" at bounding box center [298, 95] width 34 height 16
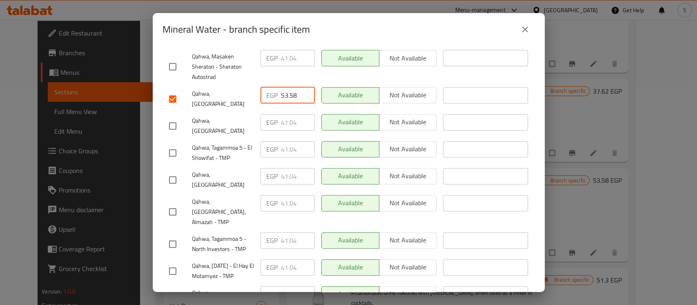
paste input "7.000"
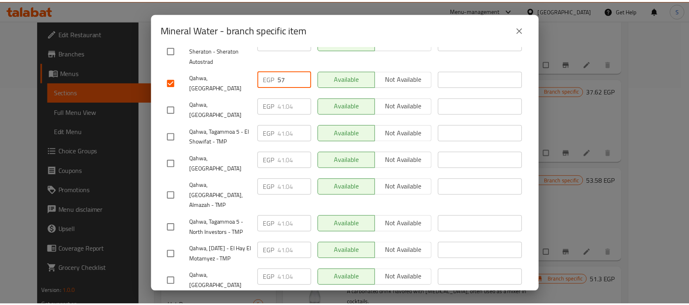
scroll to position [411, 0]
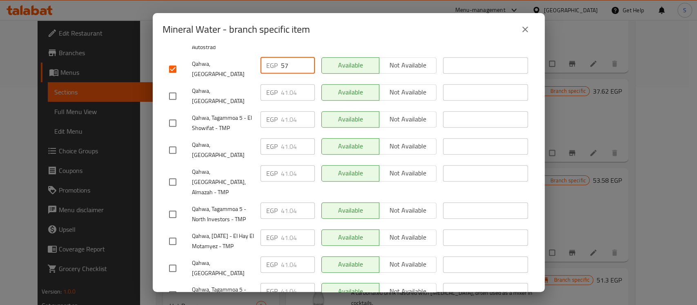
type input "57"
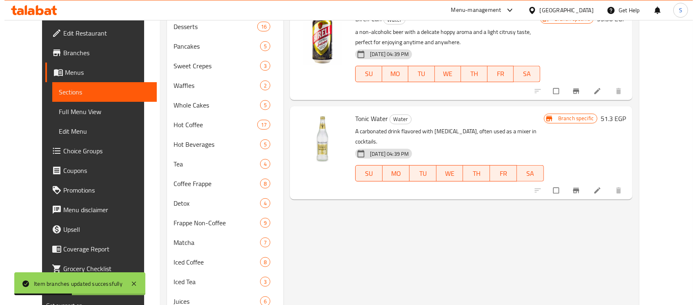
scroll to position [381, 0]
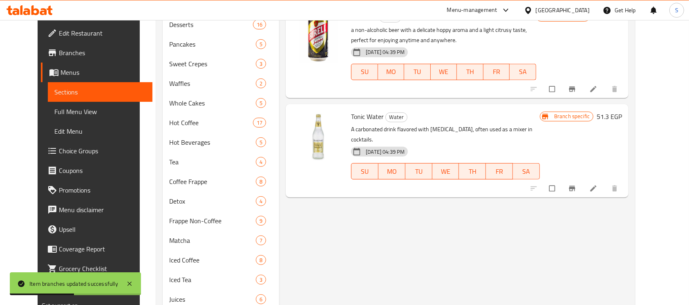
click at [583, 179] on button "Branch-specific-item" at bounding box center [573, 188] width 20 height 18
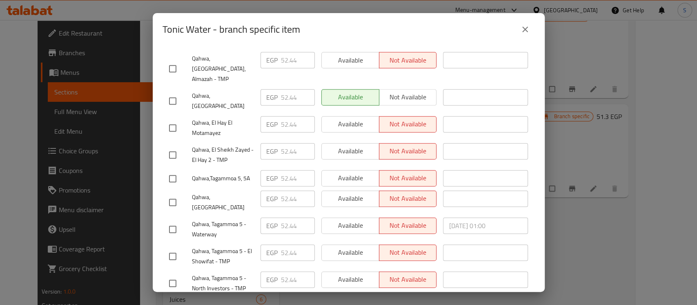
scroll to position [356, 0]
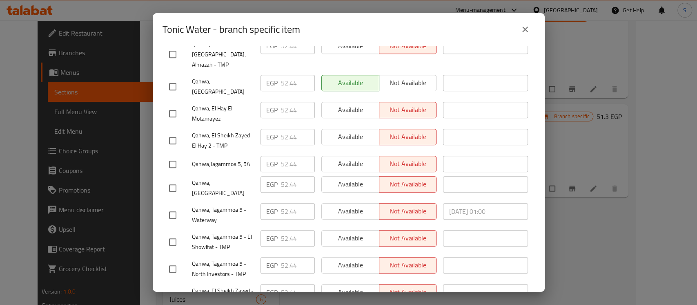
click at [170, 179] on input "checkbox" at bounding box center [172, 187] width 17 height 17
checkbox input "true"
click at [285, 176] on input "52.44" at bounding box center [298, 184] width 34 height 16
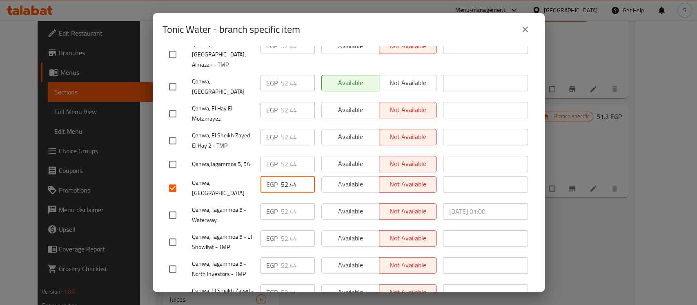
paste input "72.960"
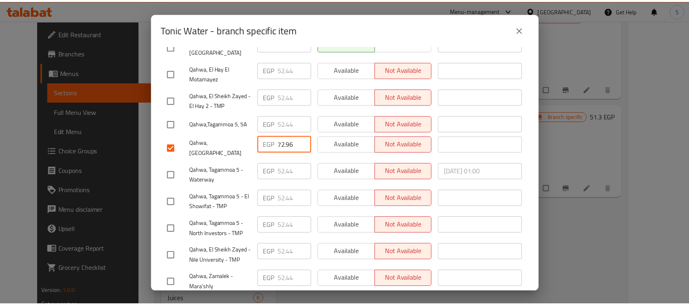
scroll to position [411, 0]
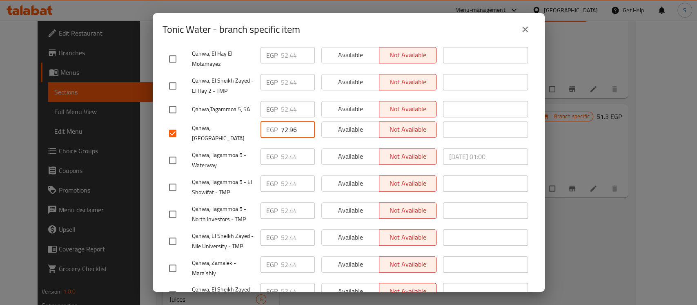
type input "72.96"
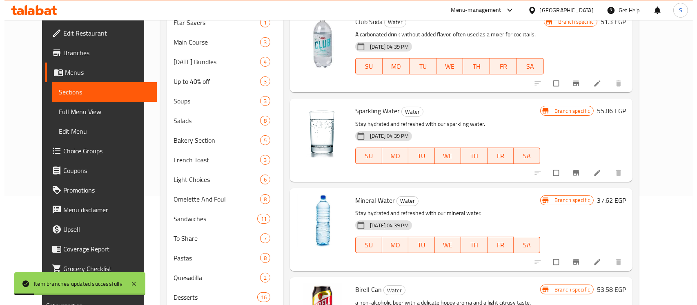
scroll to position [0, 0]
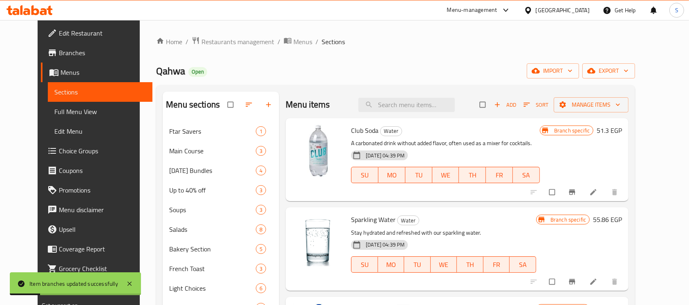
click at [583, 187] on button "Branch-specific-item" at bounding box center [573, 192] width 20 height 18
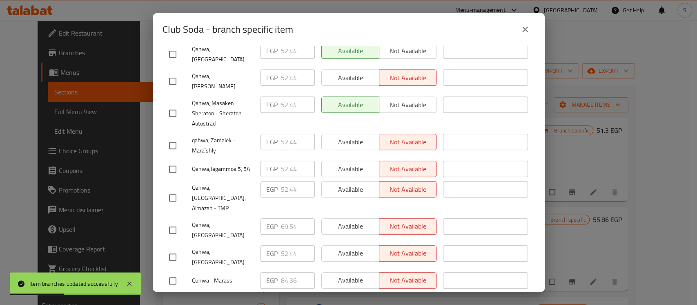
scroll to position [218, 0]
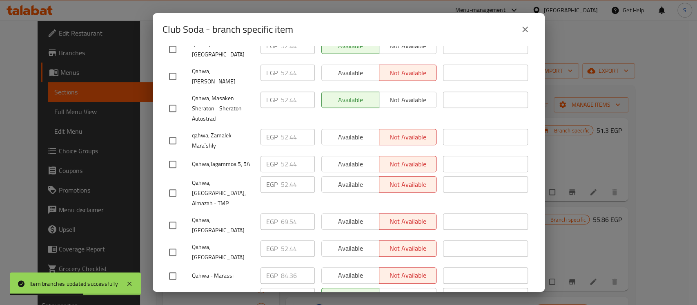
click at [177, 217] on input "checkbox" at bounding box center [172, 225] width 17 height 17
checkbox input "true"
click at [287, 213] on input "69.54" at bounding box center [298, 221] width 34 height 16
paste input "72.960"
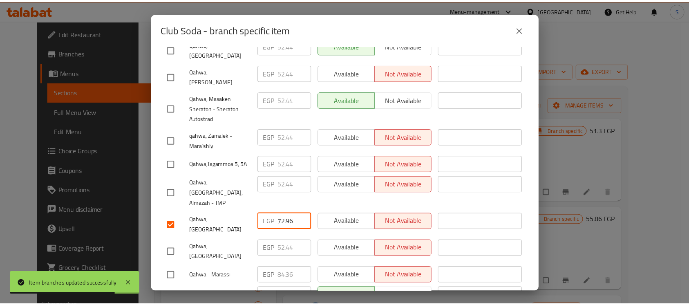
scroll to position [411, 0]
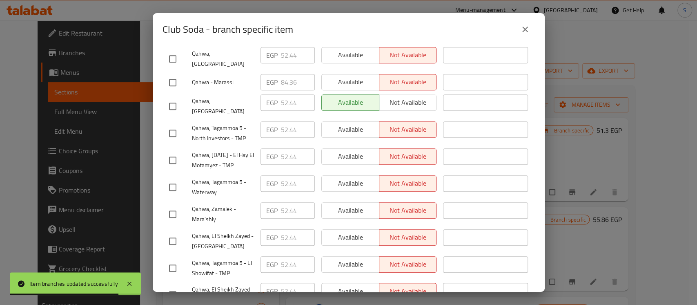
type input "72.96"
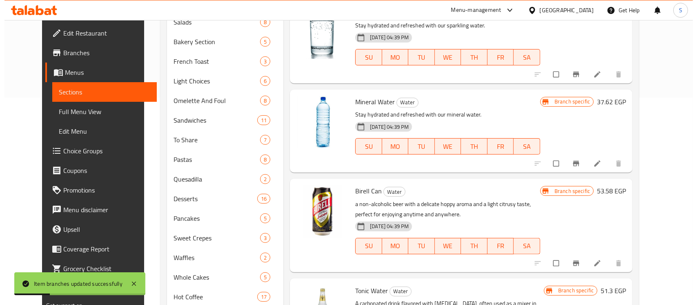
scroll to position [218, 0]
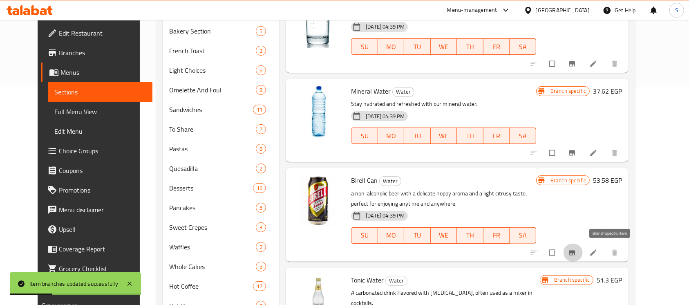
click at [575, 251] on icon "Branch-specific-item" at bounding box center [572, 252] width 6 height 5
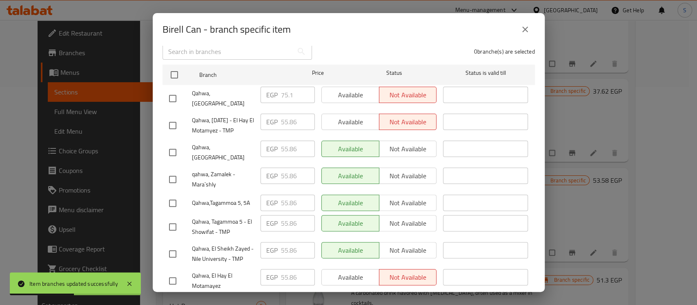
scroll to position [54, 0]
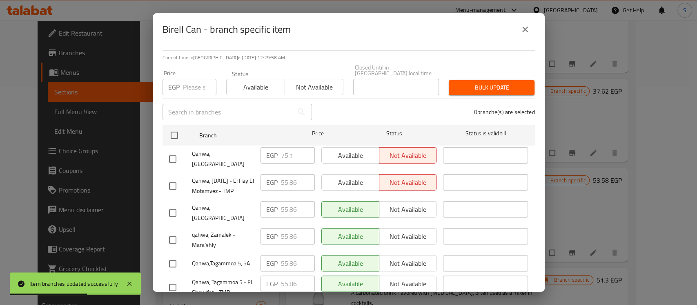
click at [174, 150] on input "checkbox" at bounding box center [172, 158] width 17 height 17
checkbox input "true"
click at [281, 152] on input "75.1" at bounding box center [298, 155] width 34 height 16
paste input "8.660"
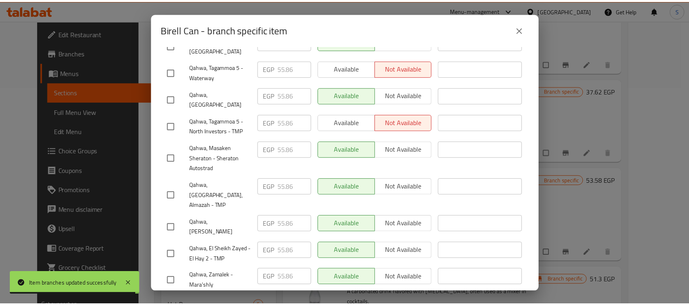
scroll to position [411, 0]
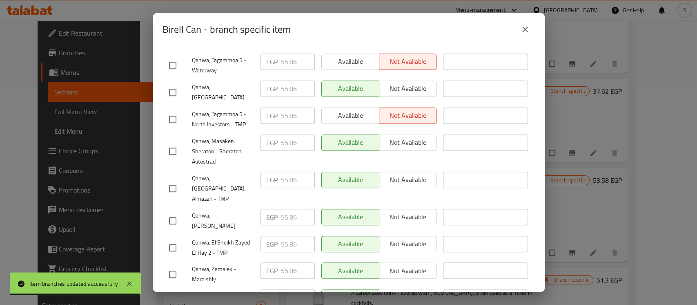
type input "78.66"
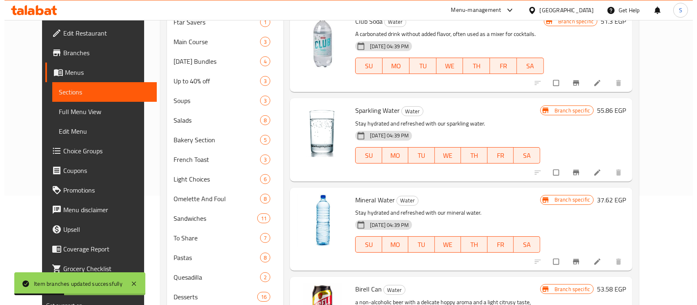
scroll to position [109, 0]
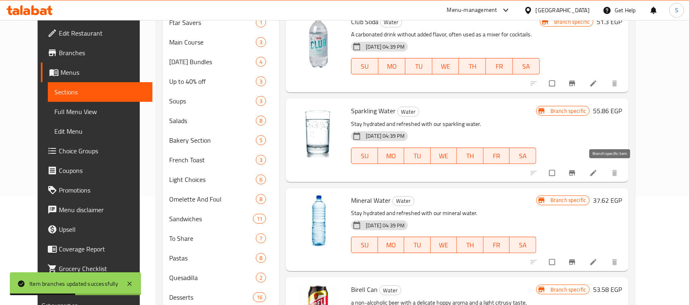
click at [575, 172] on icon "Branch-specific-item" at bounding box center [572, 172] width 6 height 5
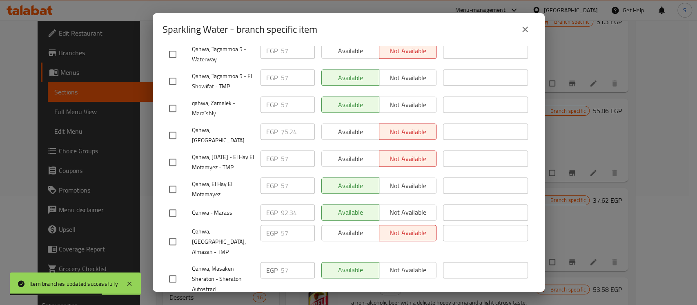
scroll to position [218, 0]
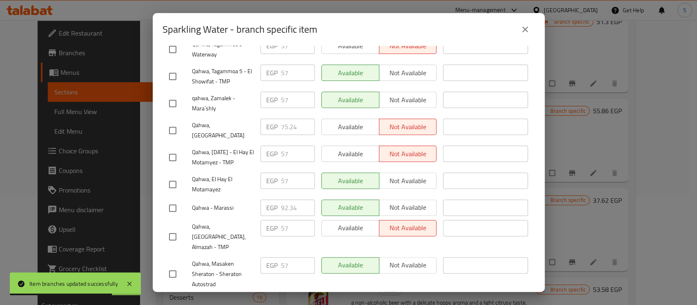
click at [176, 122] on input "checkbox" at bounding box center [172, 130] width 17 height 17
checkbox input "true"
click at [286, 118] on input "75.24" at bounding box center [298, 126] width 34 height 16
paste input "9.800"
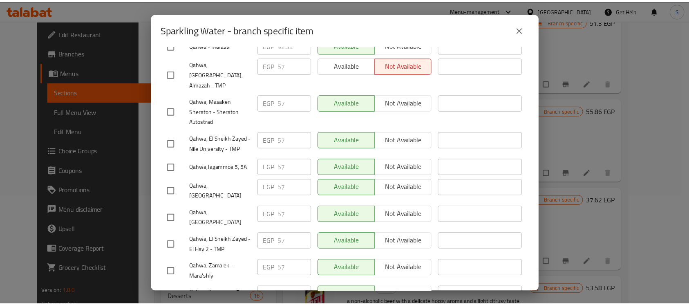
scroll to position [411, 0]
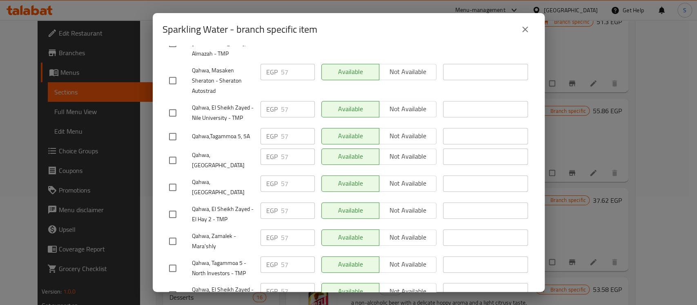
type input "79.80"
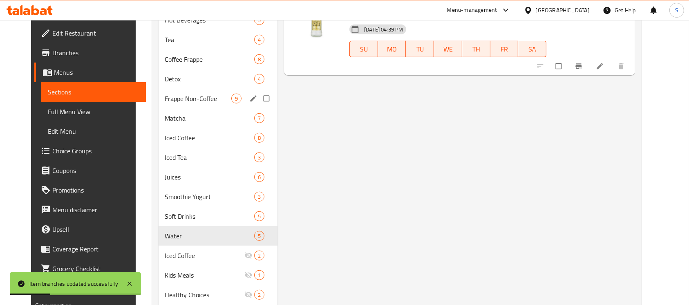
scroll to position [568, 0]
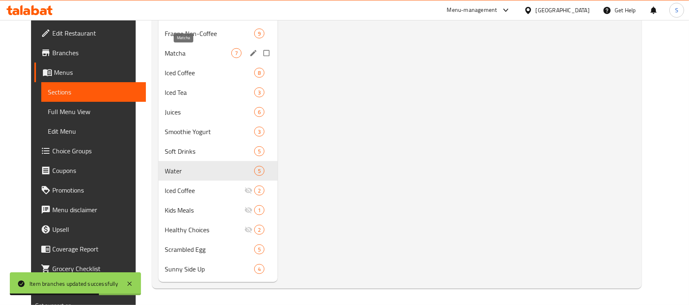
click at [167, 54] on span "Matcha" at bounding box center [198, 53] width 67 height 10
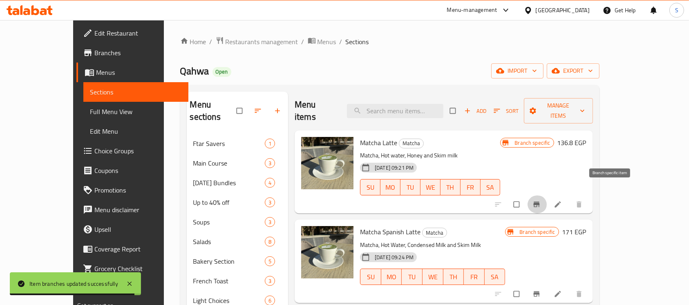
click at [541, 200] on icon "Branch-specific-item" at bounding box center [536, 204] width 8 height 8
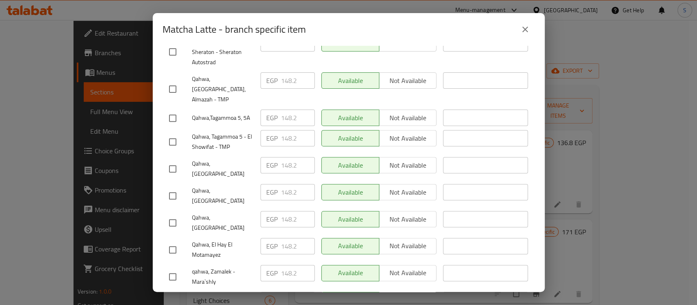
scroll to position [218, 0]
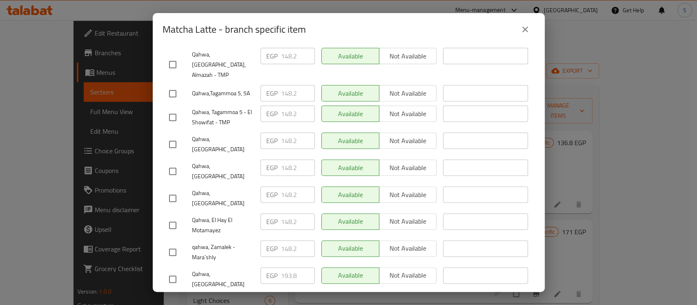
click at [174, 270] on input "checkbox" at bounding box center [172, 278] width 17 height 17
checkbox input "true"
click at [282, 267] on input "193.8" at bounding box center [298, 275] width 34 height 16
paste input "204.060"
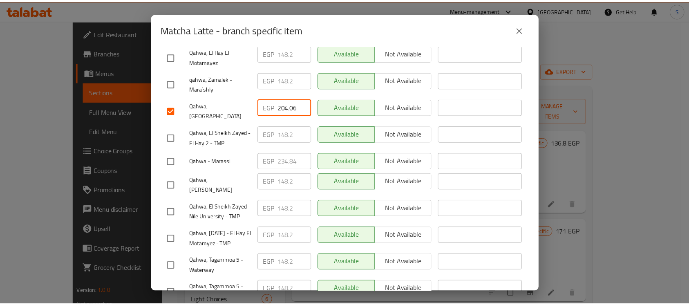
scroll to position [411, 0]
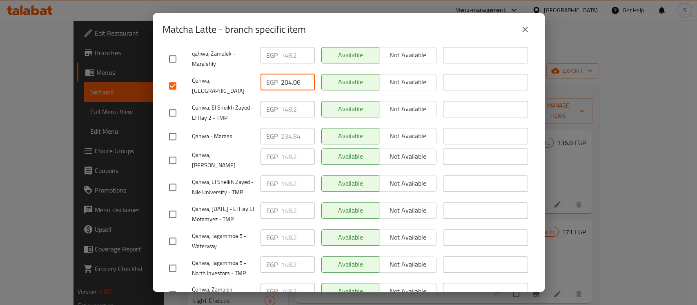
type input "204.06"
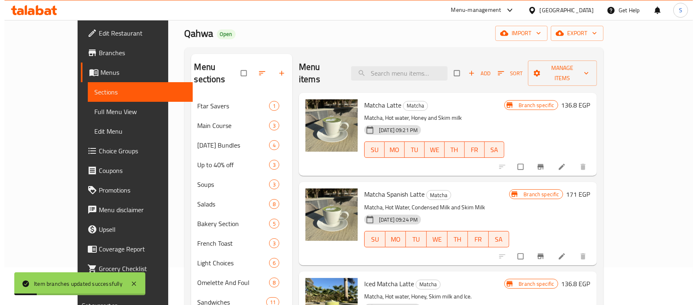
scroll to position [54, 0]
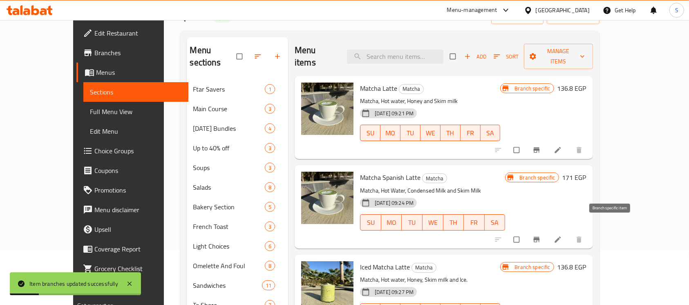
click at [541, 235] on icon "Branch-specific-item" at bounding box center [536, 239] width 8 height 8
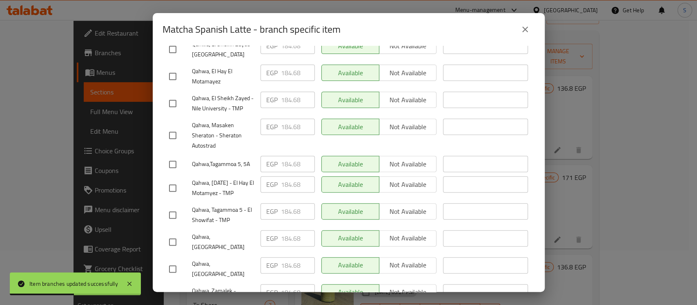
scroll to position [327, 0]
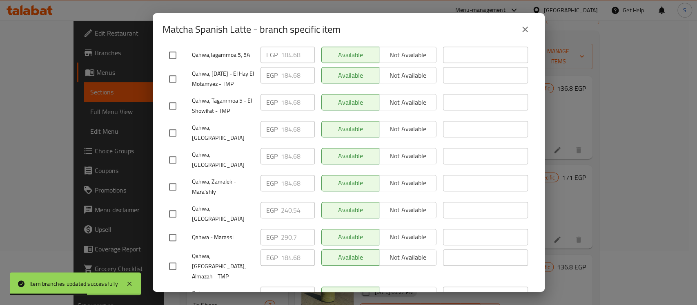
click at [173, 205] on input "checkbox" at bounding box center [172, 213] width 17 height 17
checkbox input "true"
click at [290, 202] on input "240.54" at bounding box center [298, 210] width 34 height 16
paste input "53.080"
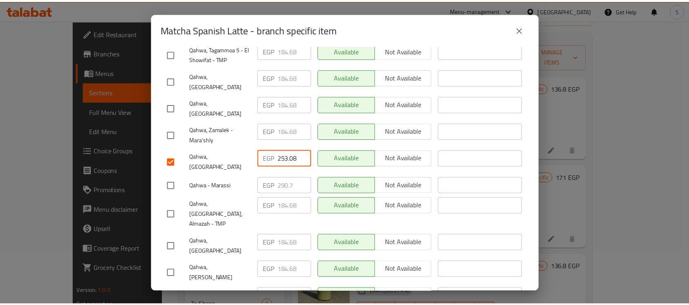
scroll to position [411, 0]
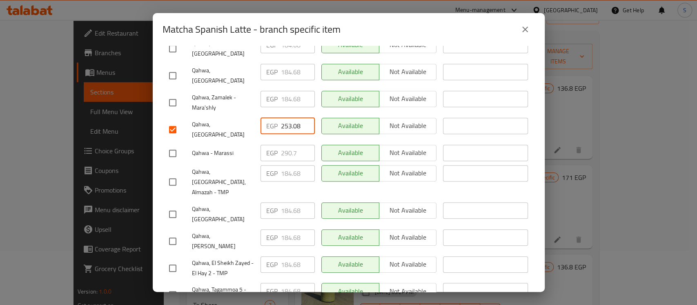
type input "253.08"
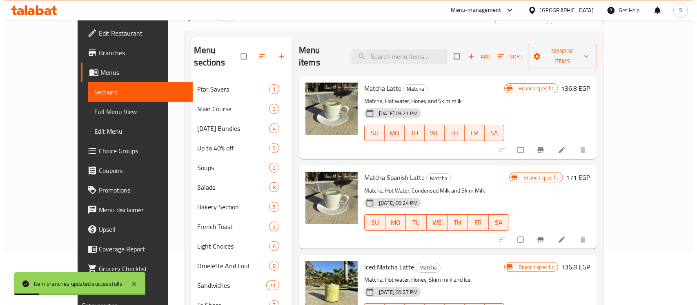
scroll to position [163, 0]
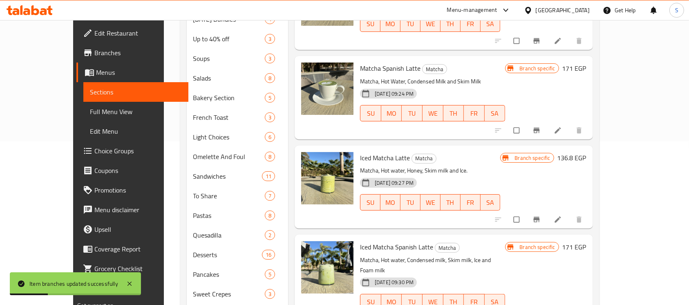
click at [541, 215] on icon "Branch-specific-item" at bounding box center [536, 219] width 8 height 8
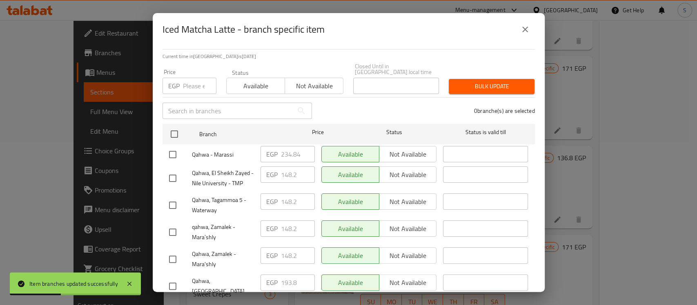
scroll to position [109, 0]
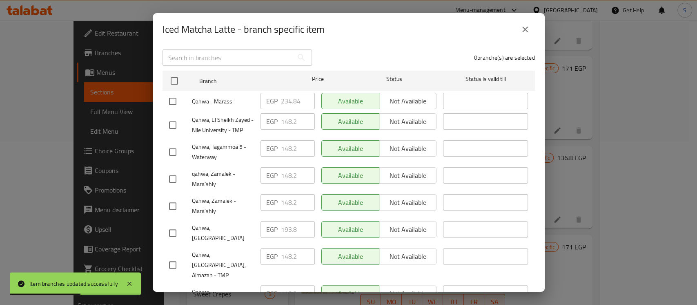
click at [176, 224] on input "checkbox" at bounding box center [172, 232] width 17 height 17
checkbox input "true"
click at [284, 223] on input "193.8" at bounding box center [298, 229] width 34 height 16
paste input "204.060"
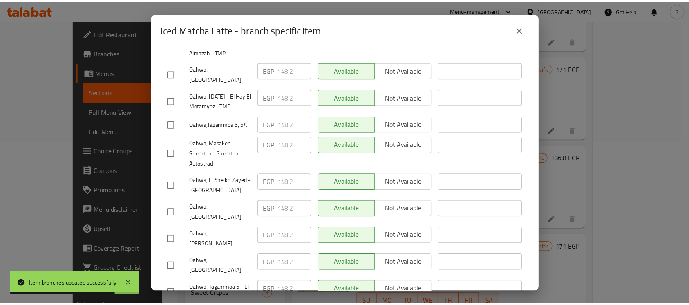
scroll to position [411, 0]
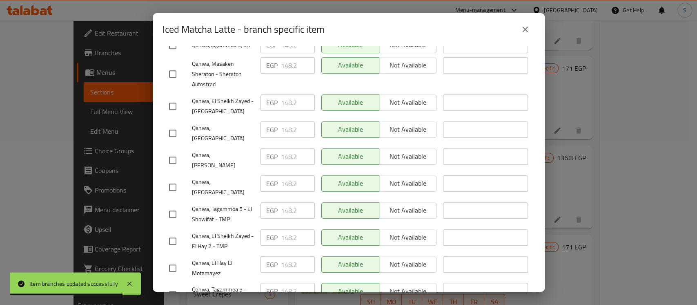
type input "204.06"
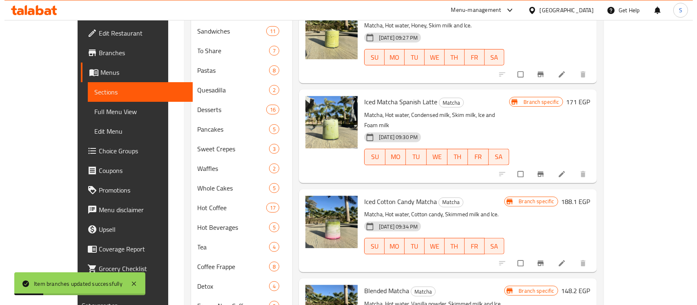
scroll to position [327, 0]
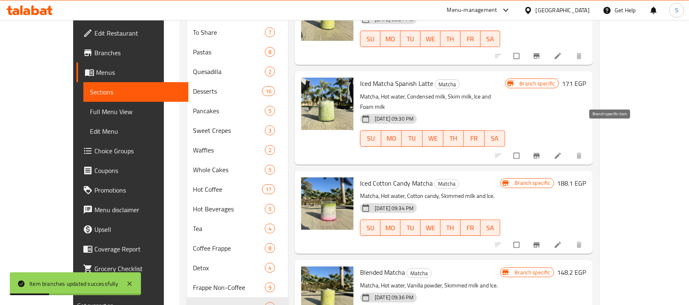
click at [541, 152] on icon "Branch-specific-item" at bounding box center [536, 156] width 8 height 8
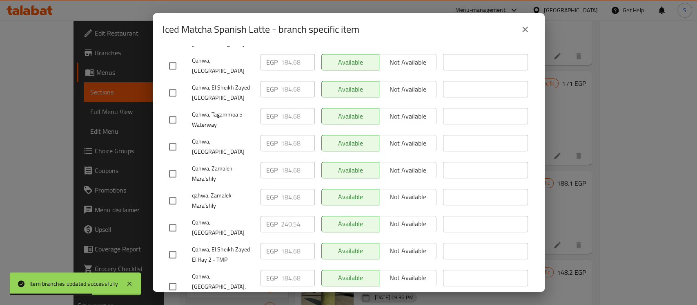
scroll to position [272, 0]
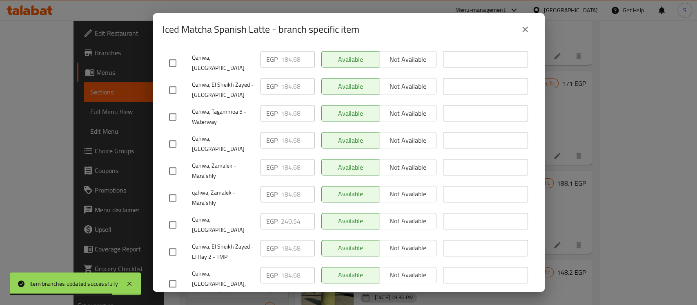
click at [177, 216] on input "checkbox" at bounding box center [172, 224] width 17 height 17
checkbox input "true"
click at [286, 213] on input "240.54" at bounding box center [298, 221] width 34 height 16
paste input "53.080"
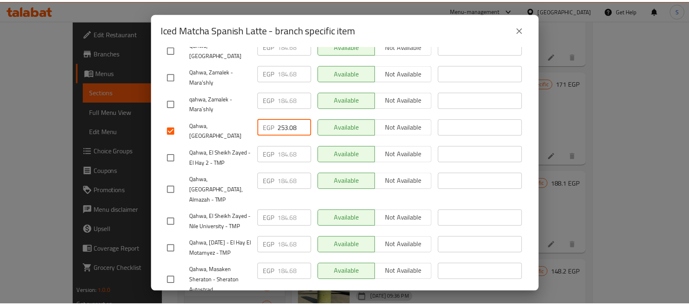
scroll to position [411, 0]
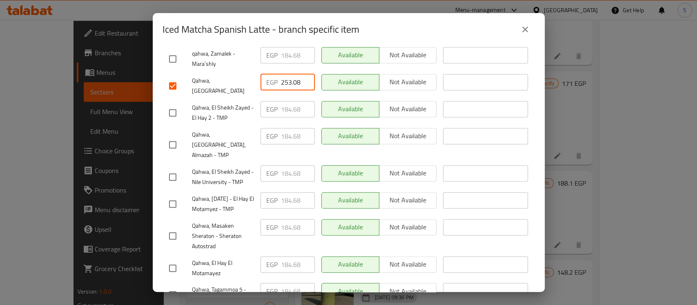
type input "253.08"
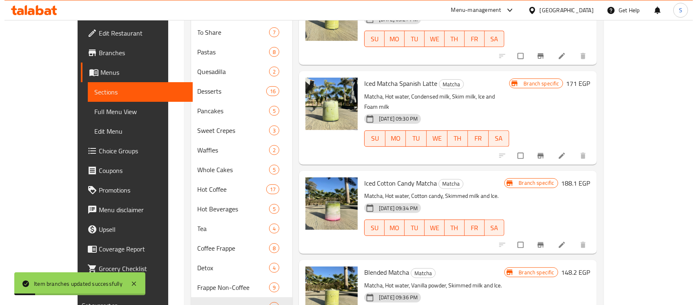
scroll to position [381, 0]
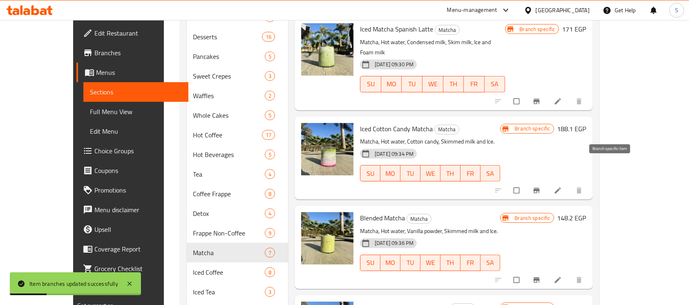
click at [547, 181] on button "Branch-specific-item" at bounding box center [538, 190] width 20 height 18
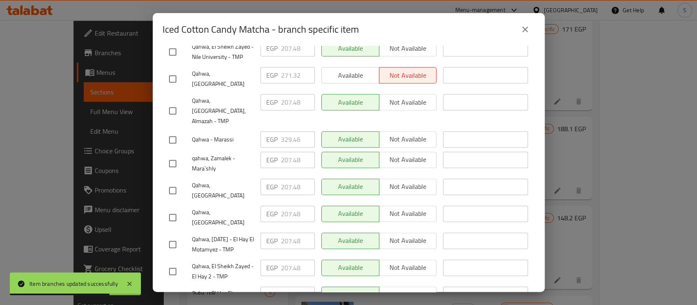
scroll to position [272, 0]
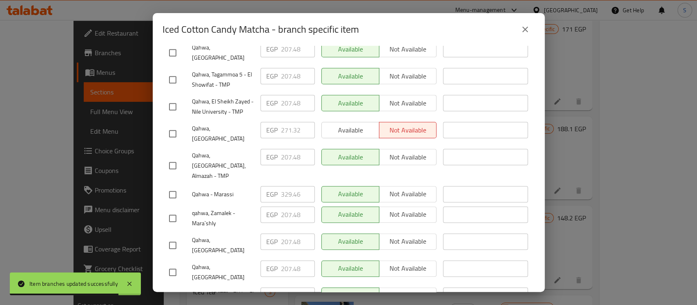
click at [167, 125] on input "checkbox" at bounding box center [172, 133] width 17 height 17
checkbox input "true"
click at [289, 122] on input "271.32" at bounding box center [298, 130] width 34 height 16
paste input "85.000"
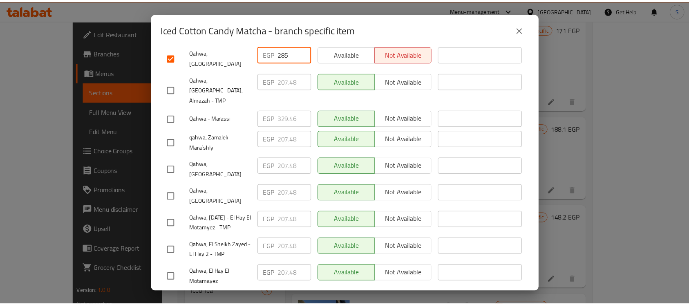
scroll to position [411, 0]
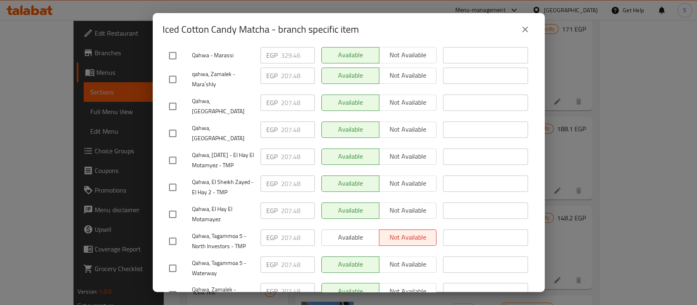
type input "285"
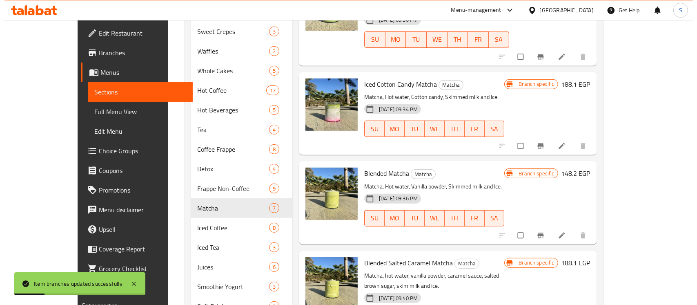
scroll to position [436, 0]
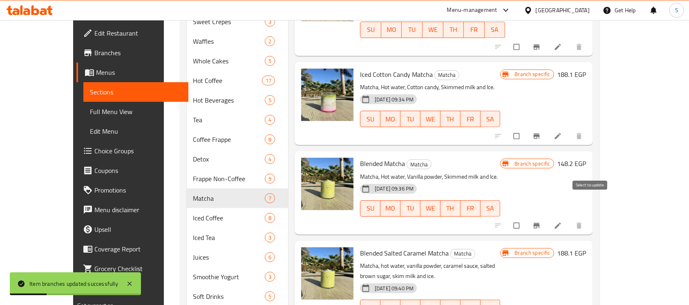
click at [539, 223] on icon "Branch-specific-item" at bounding box center [536, 225] width 6 height 5
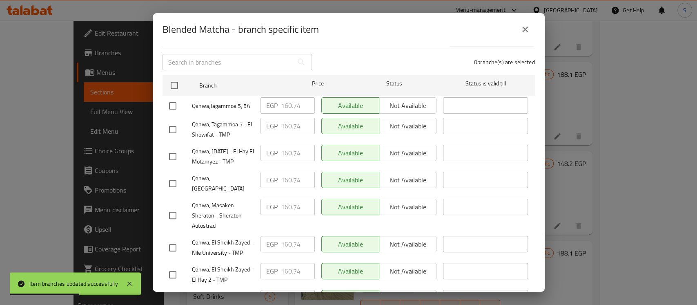
scroll to position [218, 0]
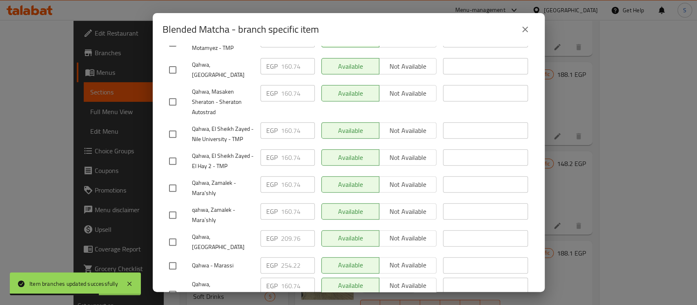
click at [167, 237] on input "checkbox" at bounding box center [172, 241] width 17 height 17
checkbox input "true"
click at [288, 235] on input "209.76" at bounding box center [298, 238] width 34 height 16
paste input "20.020"
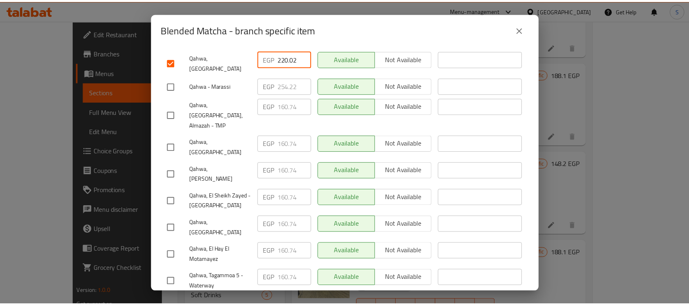
scroll to position [411, 0]
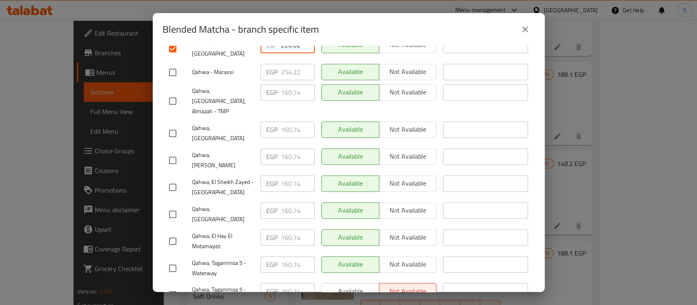
type input "220.02"
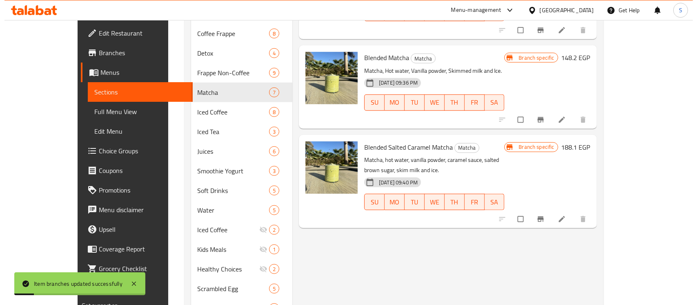
scroll to position [545, 0]
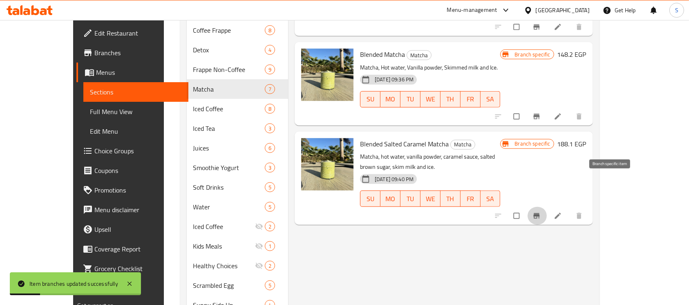
click at [539, 213] on icon "Branch-specific-item" at bounding box center [536, 215] width 6 height 5
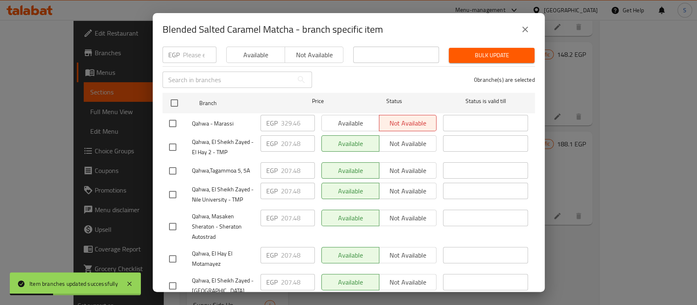
scroll to position [218, 0]
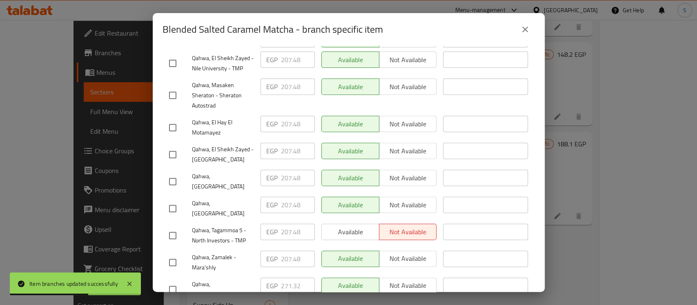
click at [173, 281] on input "checkbox" at bounding box center [172, 289] width 17 height 17
checkbox input "true"
click at [283, 277] on input "271.32" at bounding box center [298, 285] width 34 height 16
paste input "85.000"
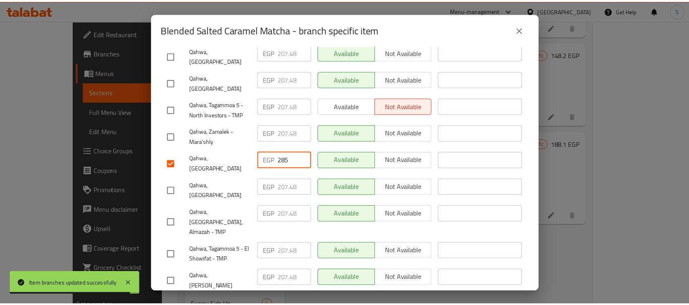
scroll to position [411, 0]
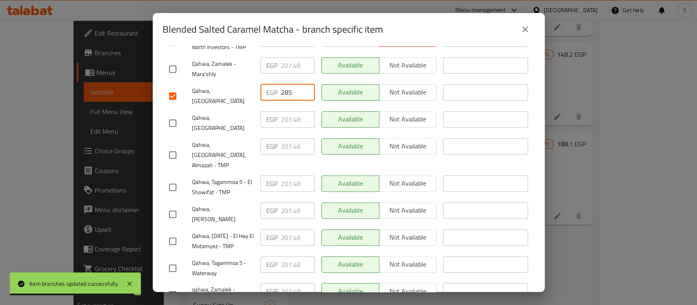
type input "285"
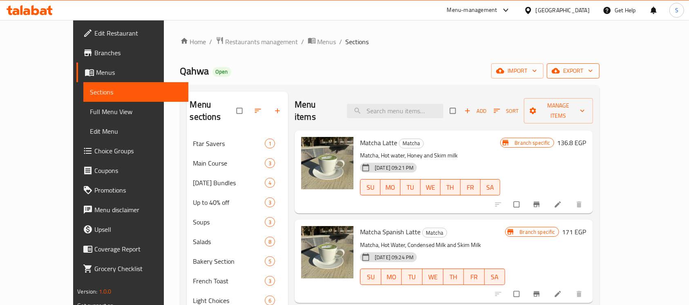
click at [595, 69] on icon "button" at bounding box center [590, 71] width 8 height 8
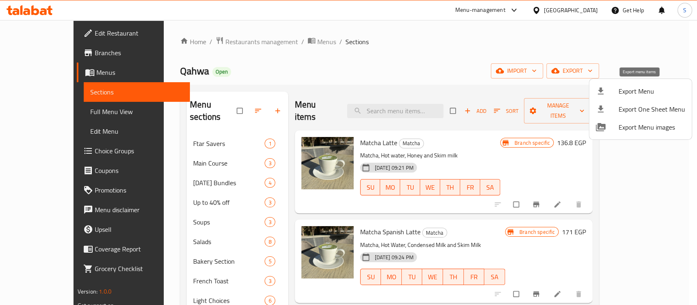
click at [654, 92] on span "Export Menu" at bounding box center [652, 91] width 67 height 10
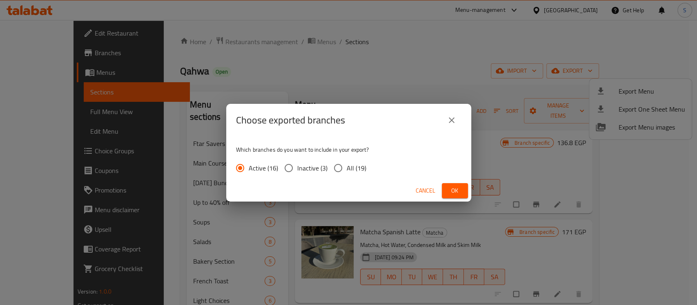
click at [353, 165] on span "All (19)" at bounding box center [357, 168] width 20 height 10
click at [347, 165] on input "All (19)" at bounding box center [338, 167] width 17 height 17
radio input "true"
click at [451, 189] on span "Ok" at bounding box center [455, 191] width 13 height 10
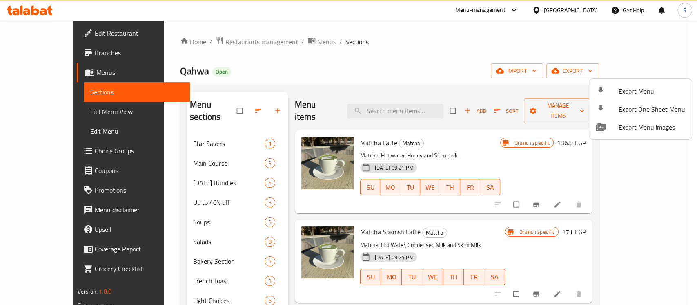
click at [46, 53] on div at bounding box center [348, 152] width 697 height 305
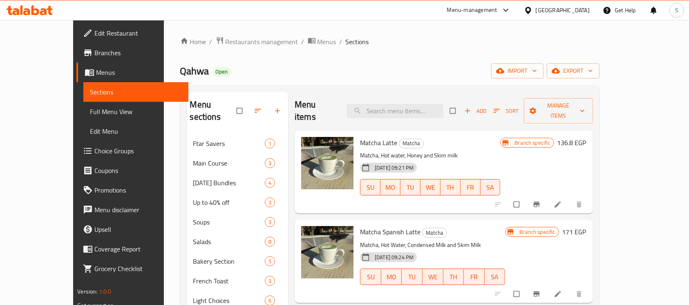
click at [94, 53] on span "Branches" at bounding box center [137, 53] width 87 height 10
